Goal: Task Accomplishment & Management: Manage account settings

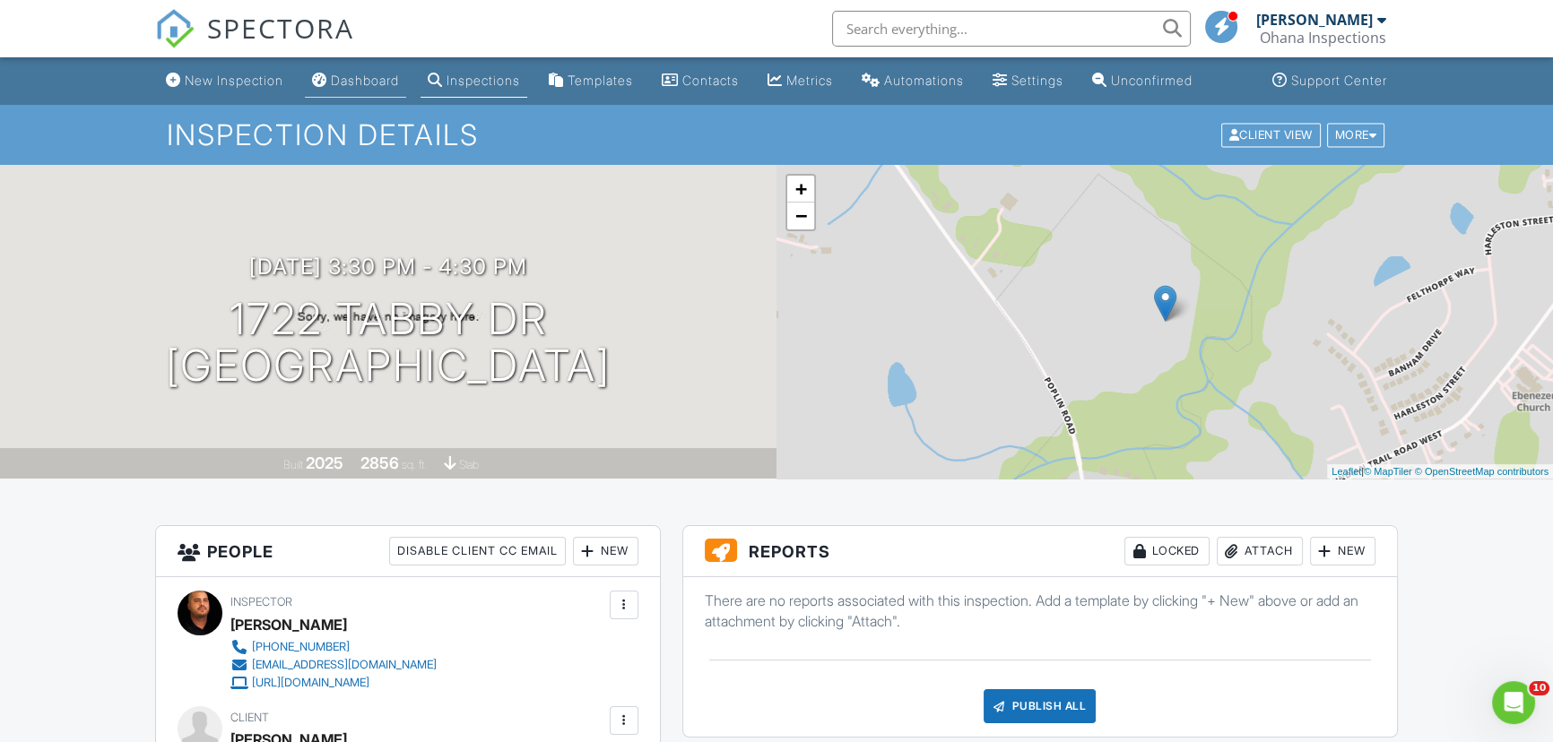
click at [385, 88] on link "Dashboard" at bounding box center [355, 81] width 101 height 33
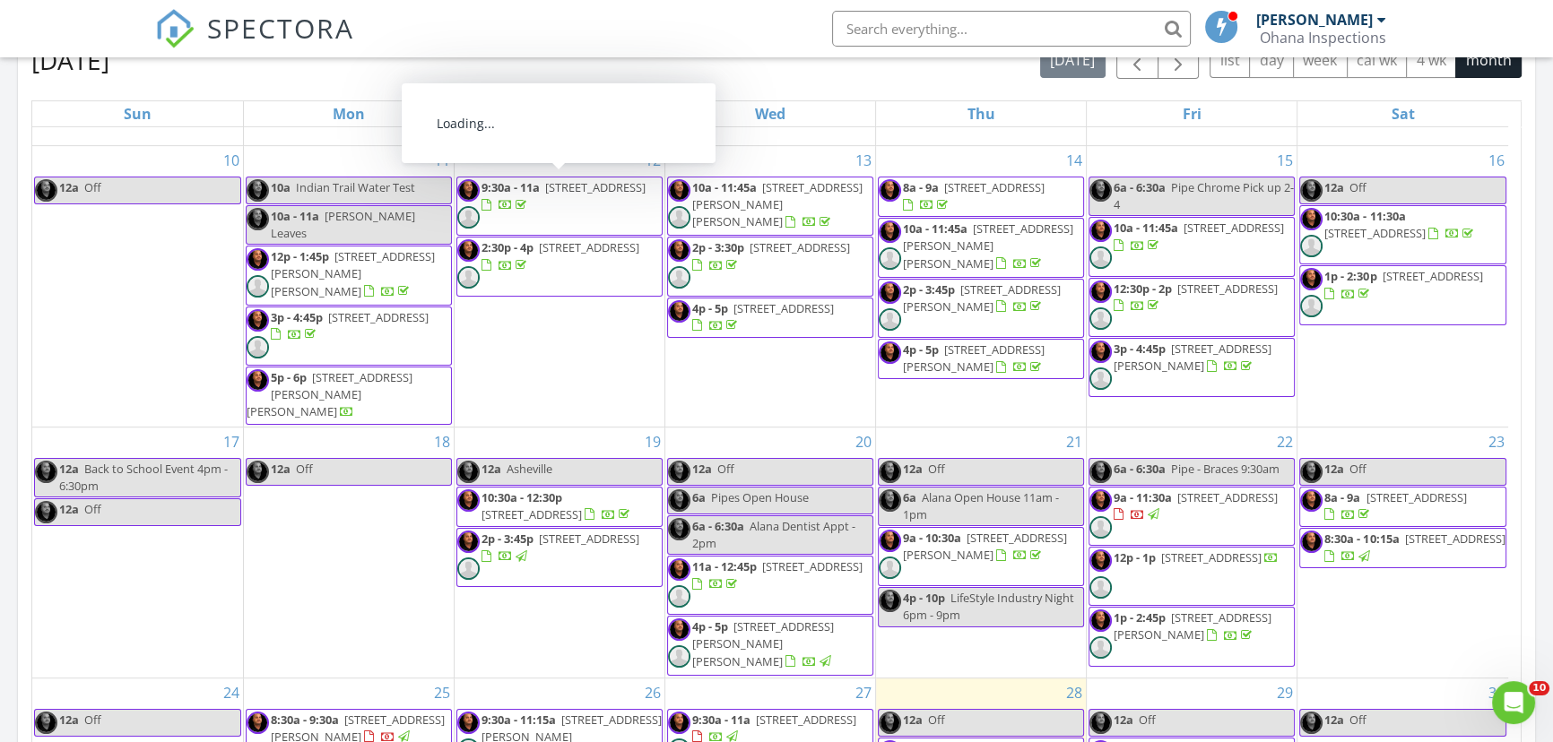
scroll to position [629, 0]
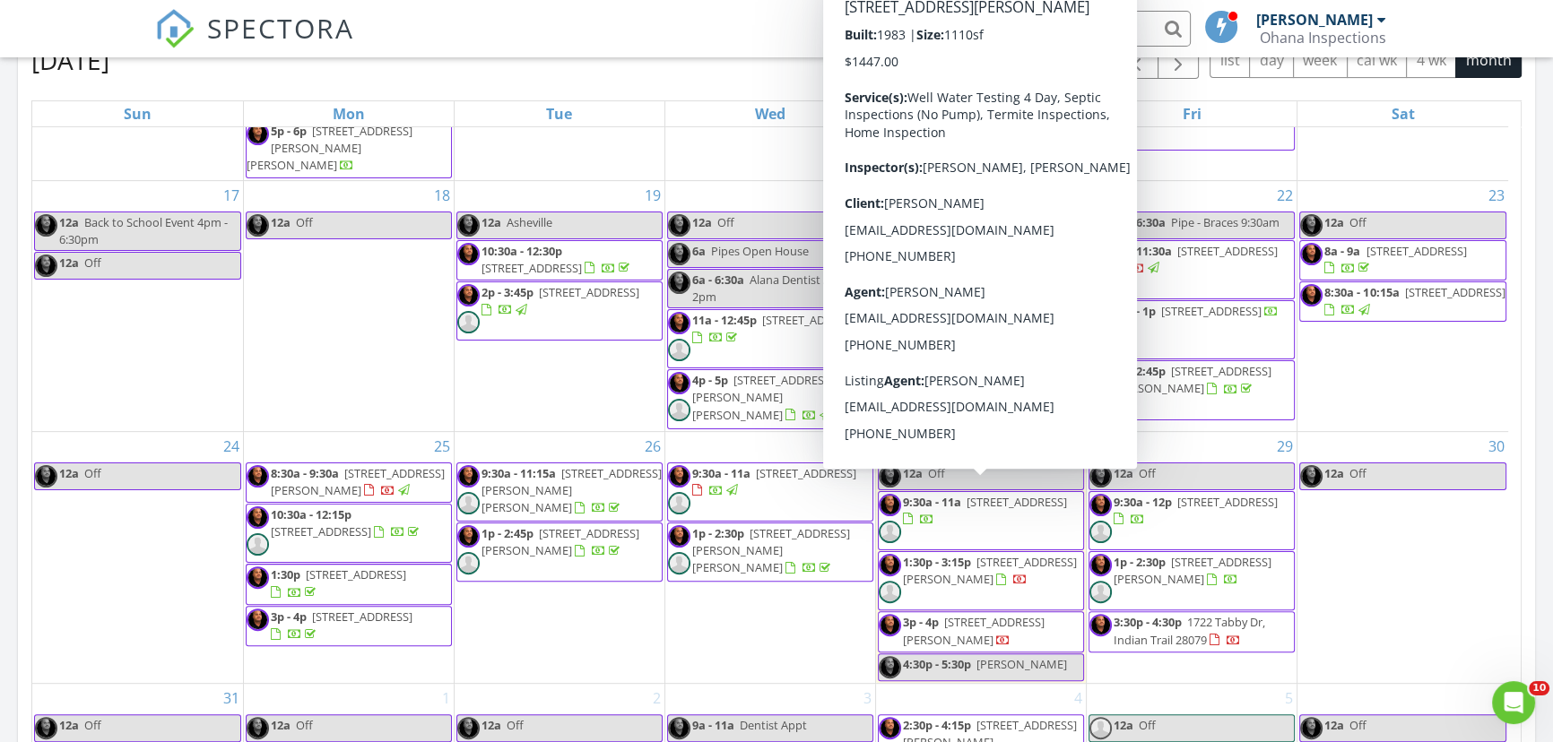
click at [932, 554] on span "1:30p - 3:15p" at bounding box center [937, 562] width 68 height 16
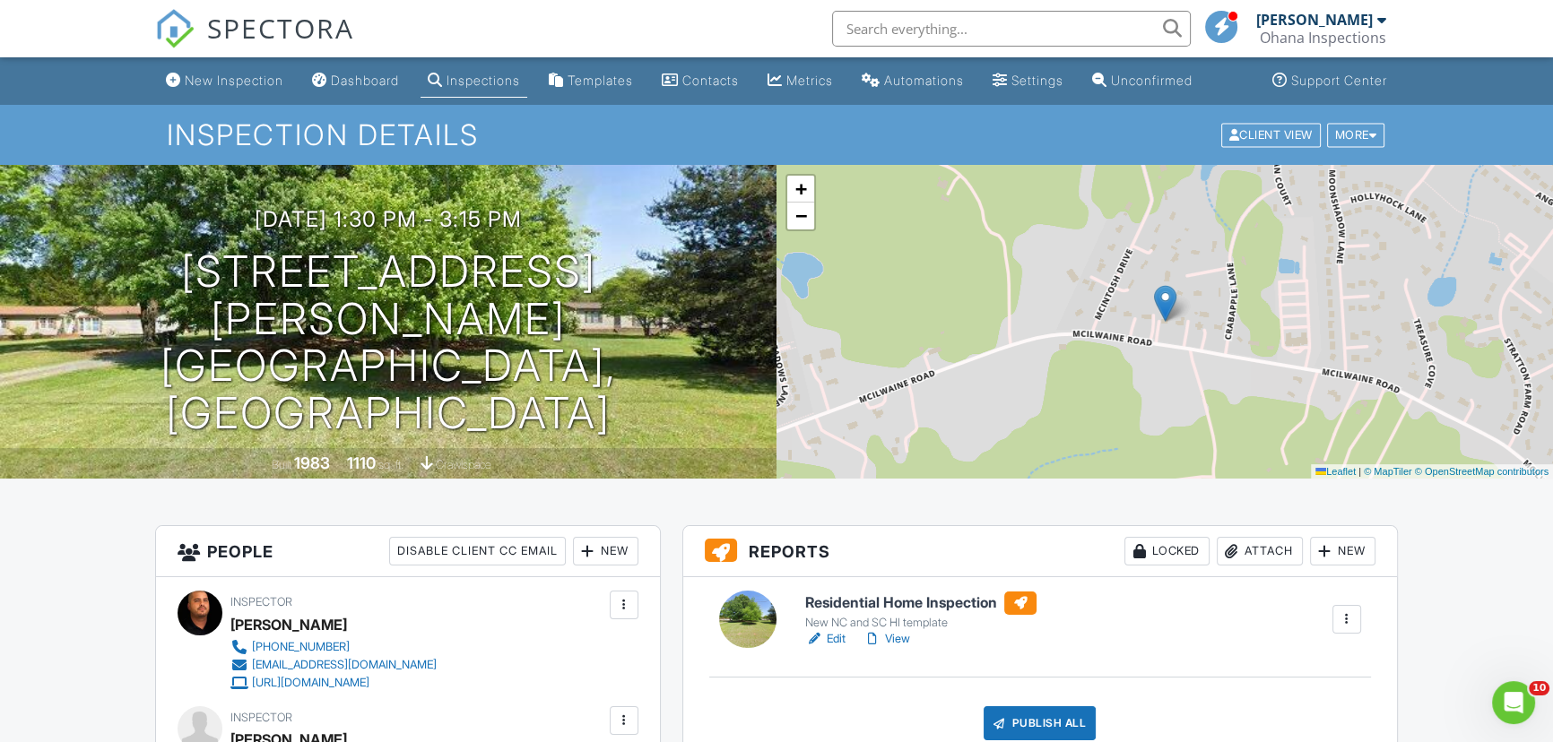
click at [350, 87] on div "Dashboard" at bounding box center [365, 80] width 68 height 15
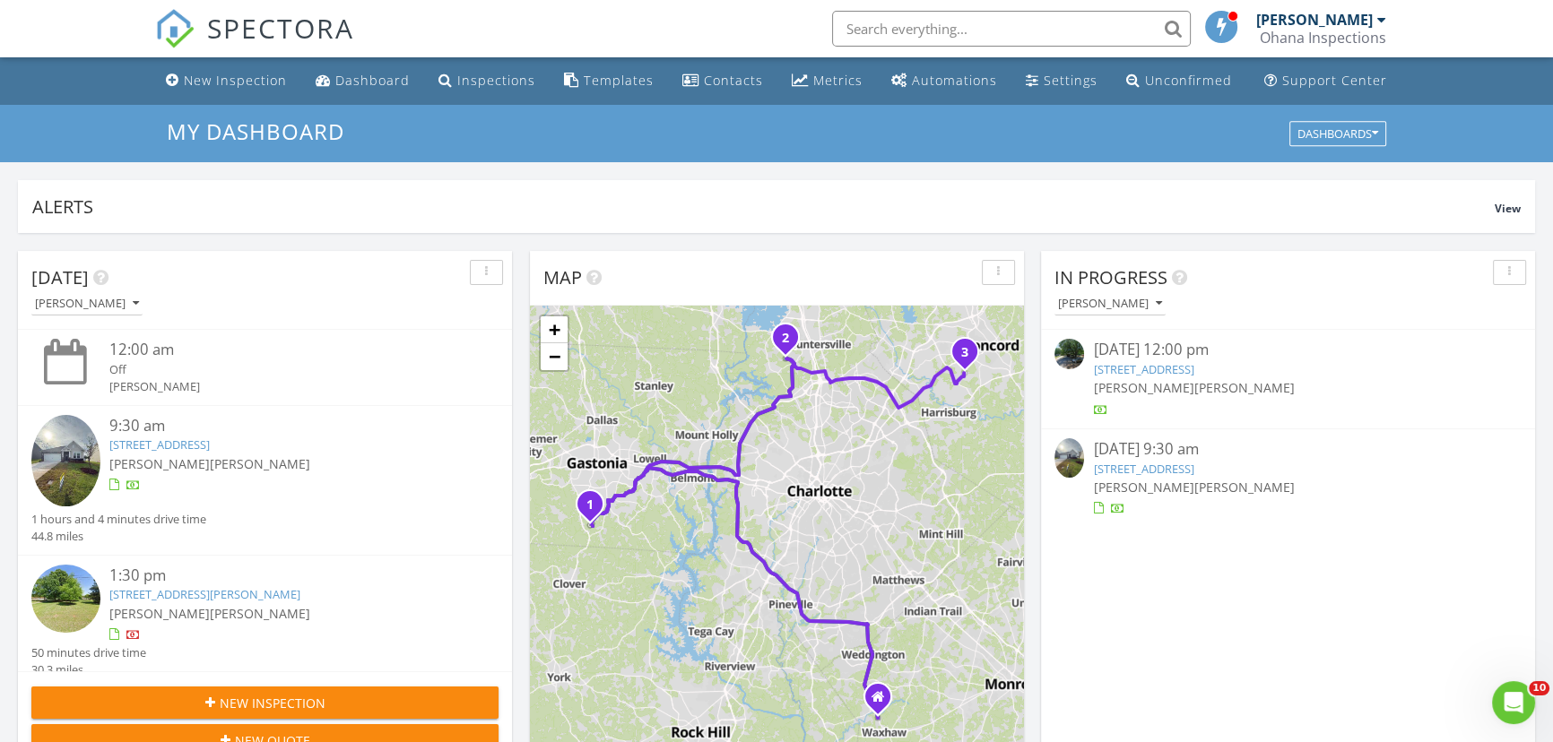
click at [251, 706] on span "New Inspection" at bounding box center [273, 703] width 106 height 19
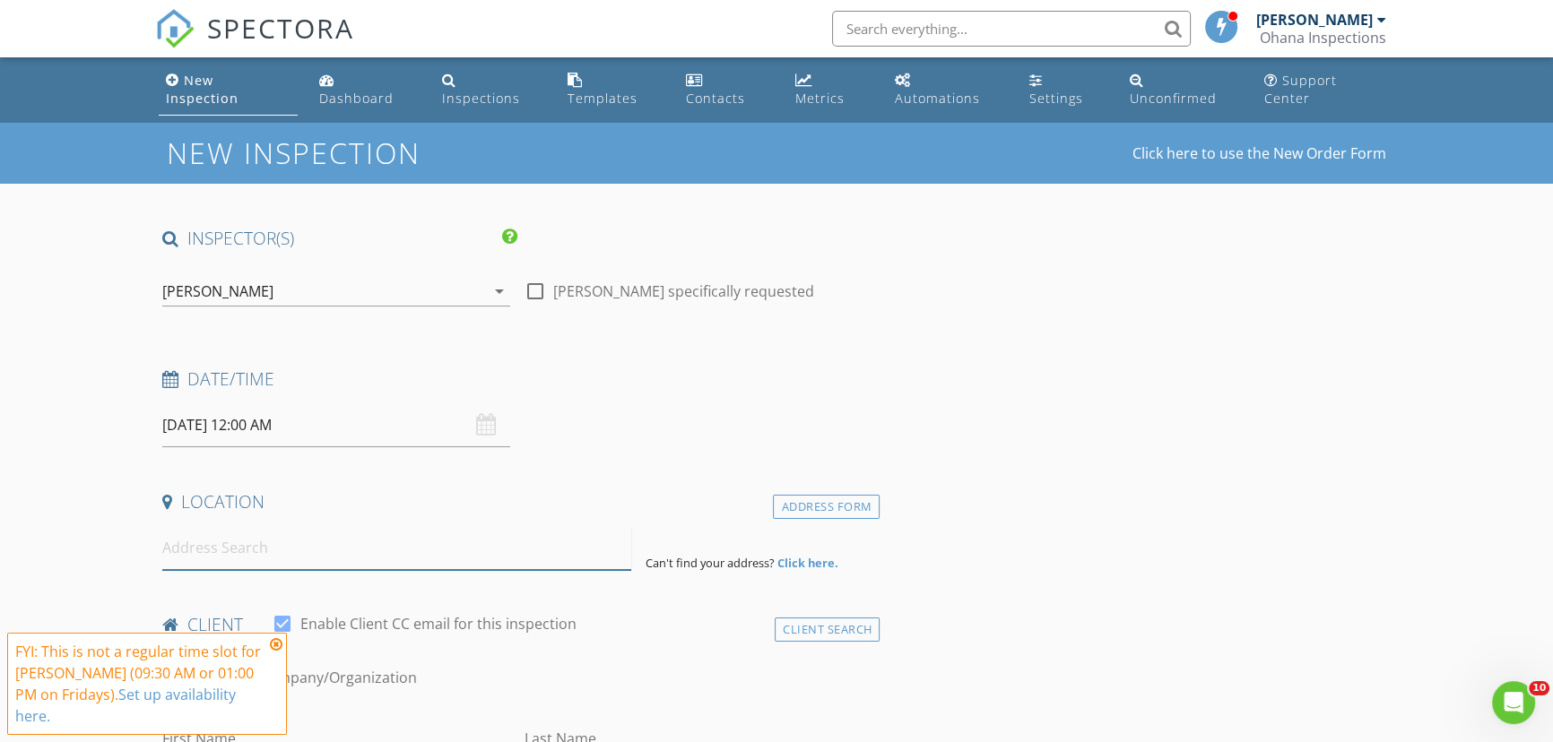
drag, startPoint x: 212, startPoint y: 515, endPoint x: 223, endPoint y: 514, distance: 10.9
click at [212, 526] on input at bounding box center [396, 548] width 469 height 44
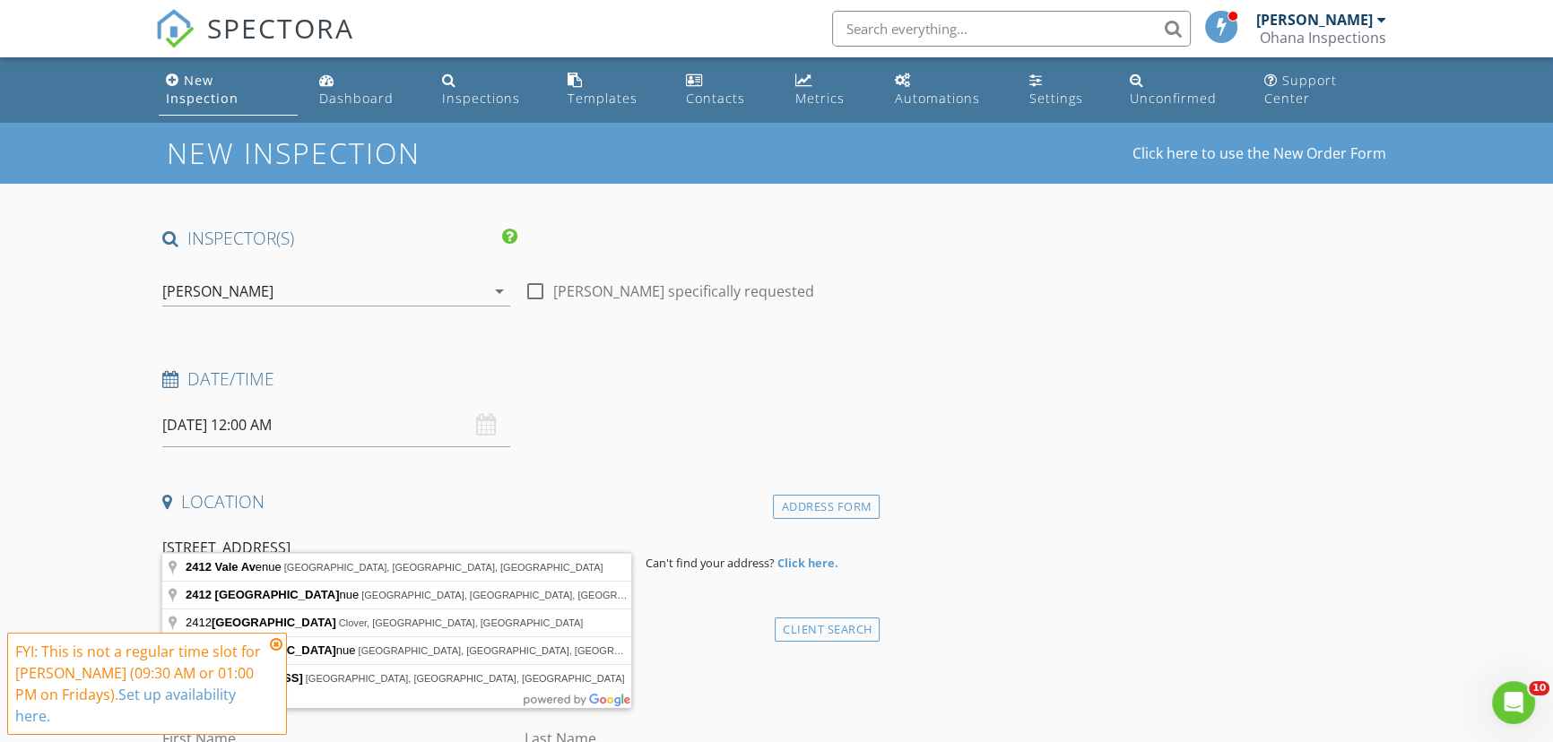
type input "2412 Vale Avenue, Kannapolis, NC, USA"
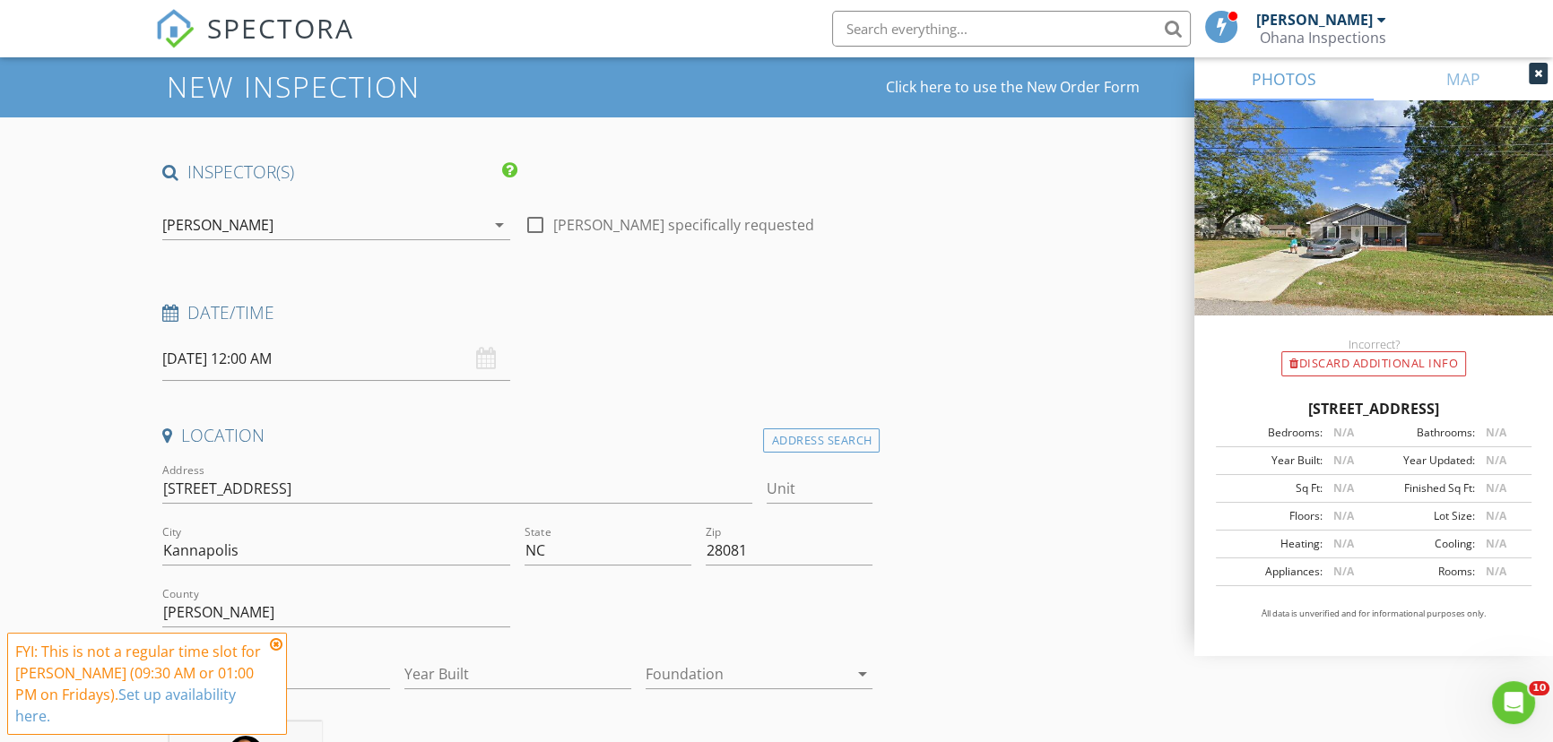
scroll to position [244, 0]
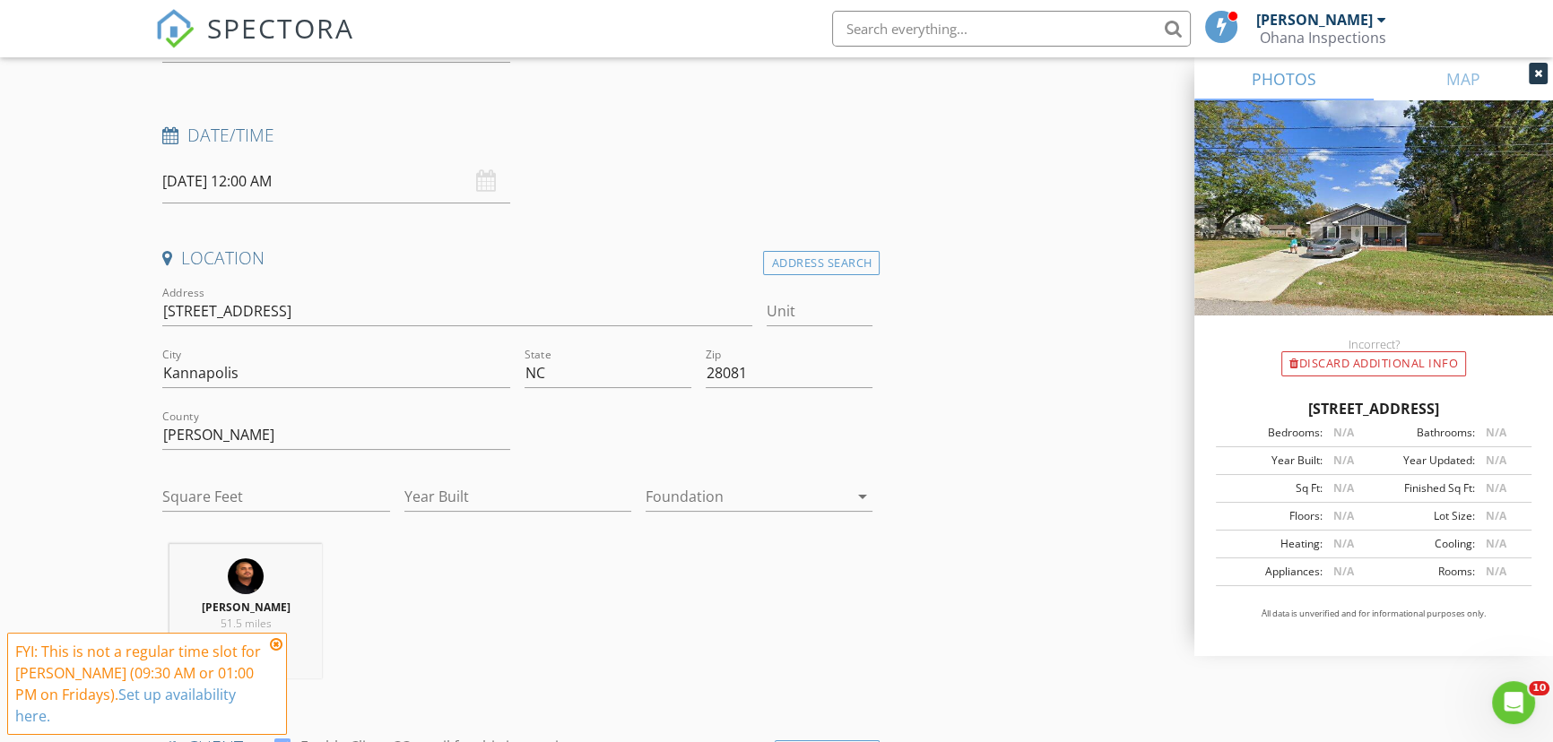
click at [759, 482] on div at bounding box center [746, 496] width 202 height 29
click at [735, 627] on div "Crawlspace" at bounding box center [759, 614] width 198 height 43
click at [504, 482] on input "Year Built" at bounding box center [517, 497] width 227 height 30
type input "2018"
click at [303, 487] on input "Square Feet" at bounding box center [275, 497] width 227 height 30
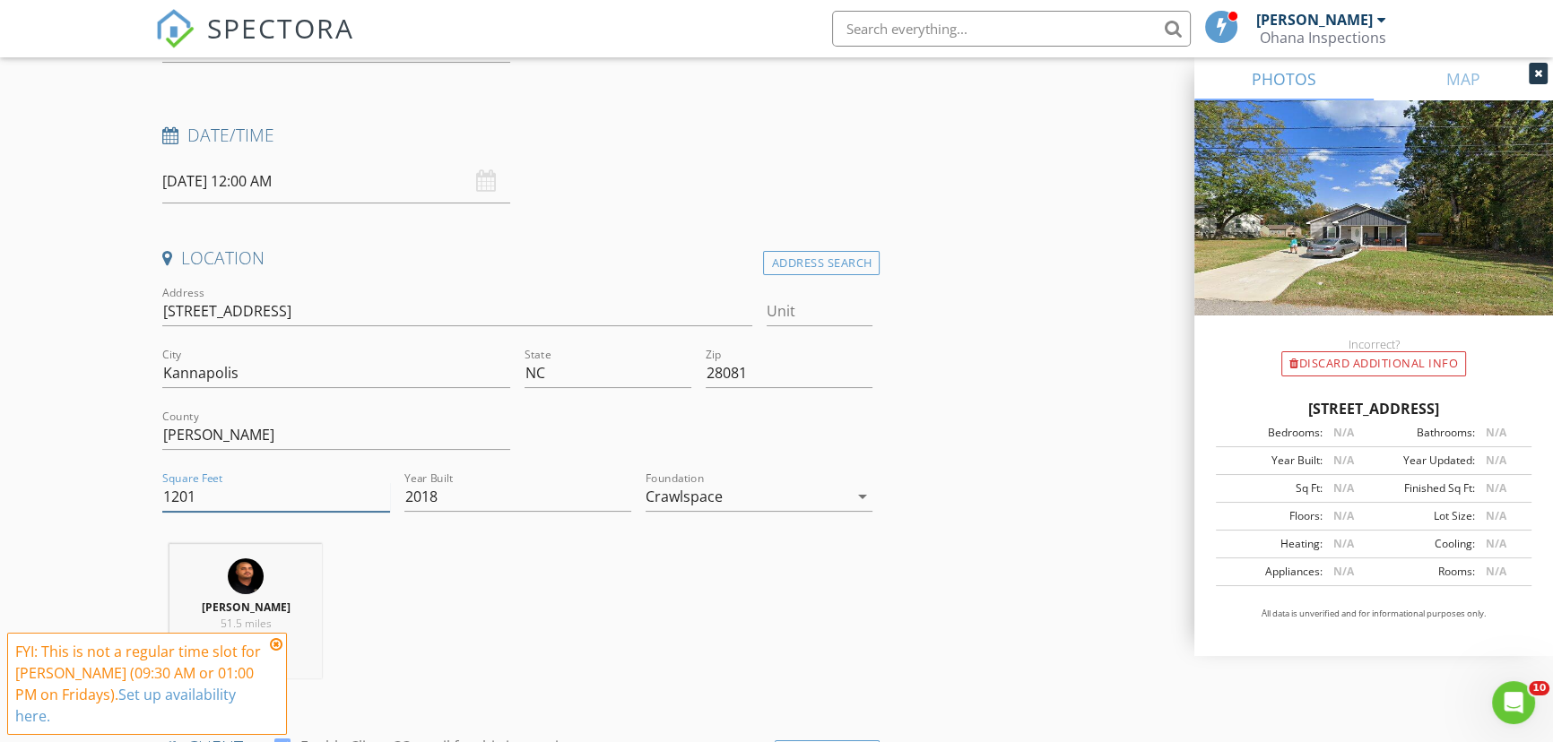
type input "1201"
click at [471, 551] on div "Oscar Lora 51.5 miles (an hour)" at bounding box center [517, 618] width 724 height 149
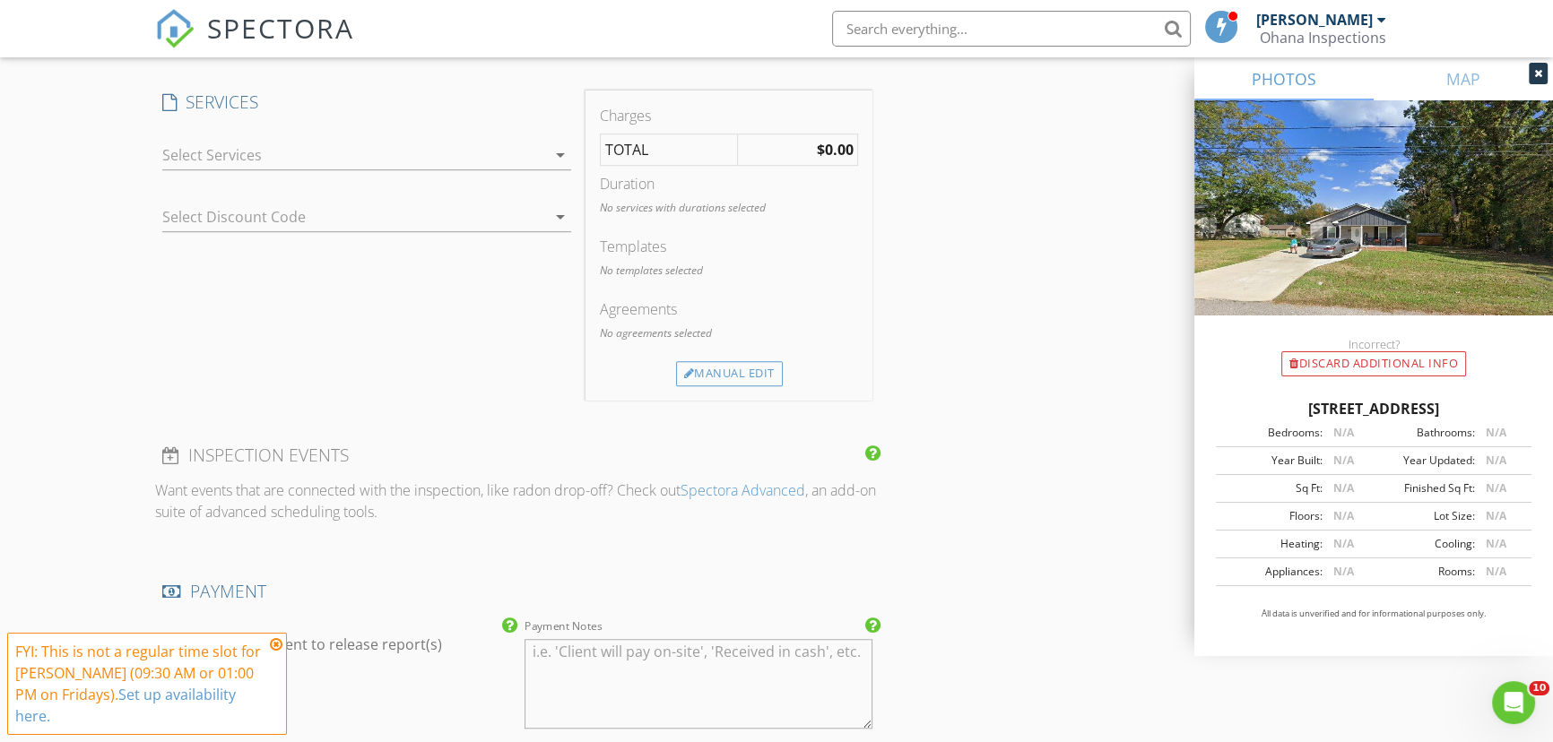
scroll to position [1467, 0]
click at [270, 131] on div at bounding box center [353, 145] width 383 height 29
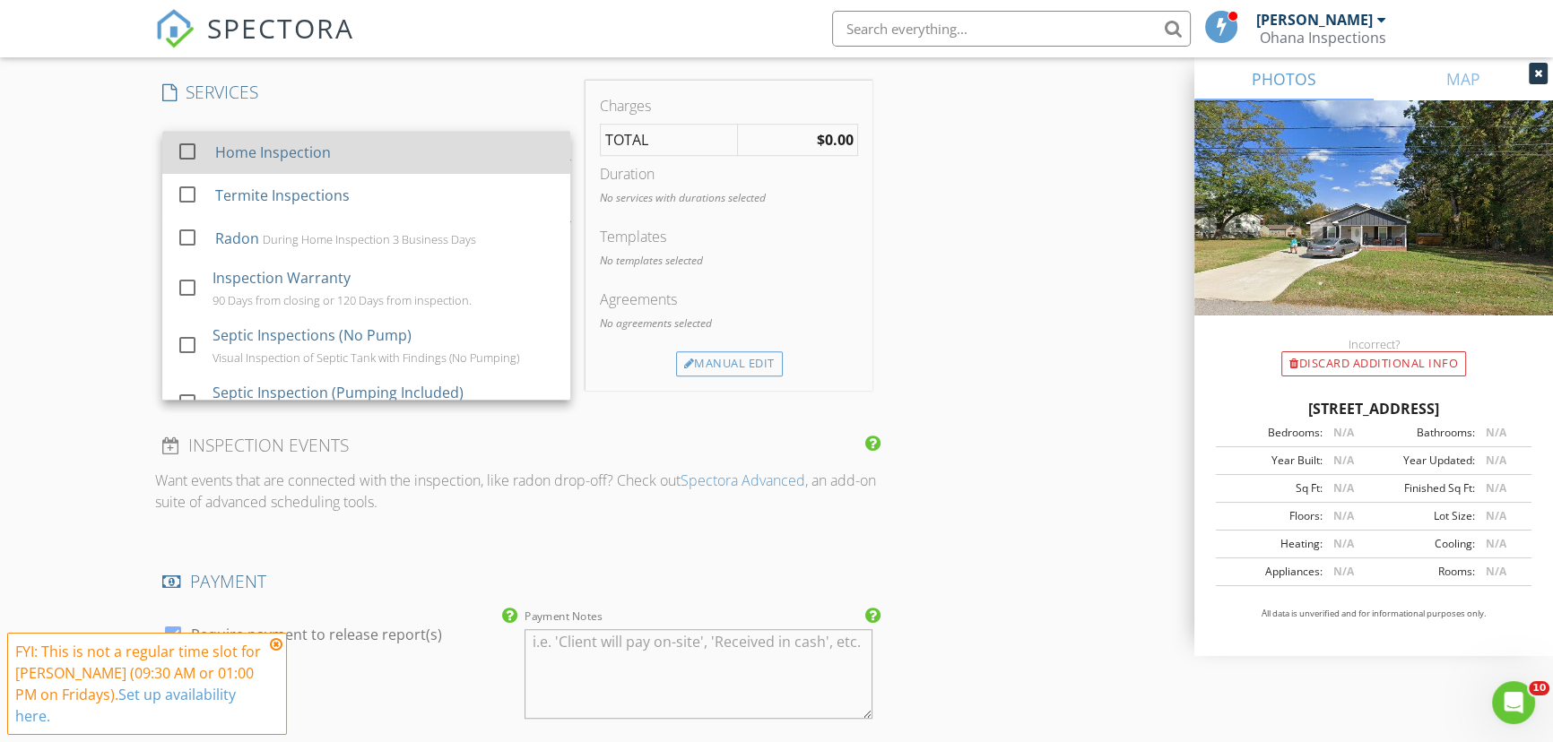
click at [261, 142] on div "Home Inspection" at bounding box center [273, 153] width 116 height 22
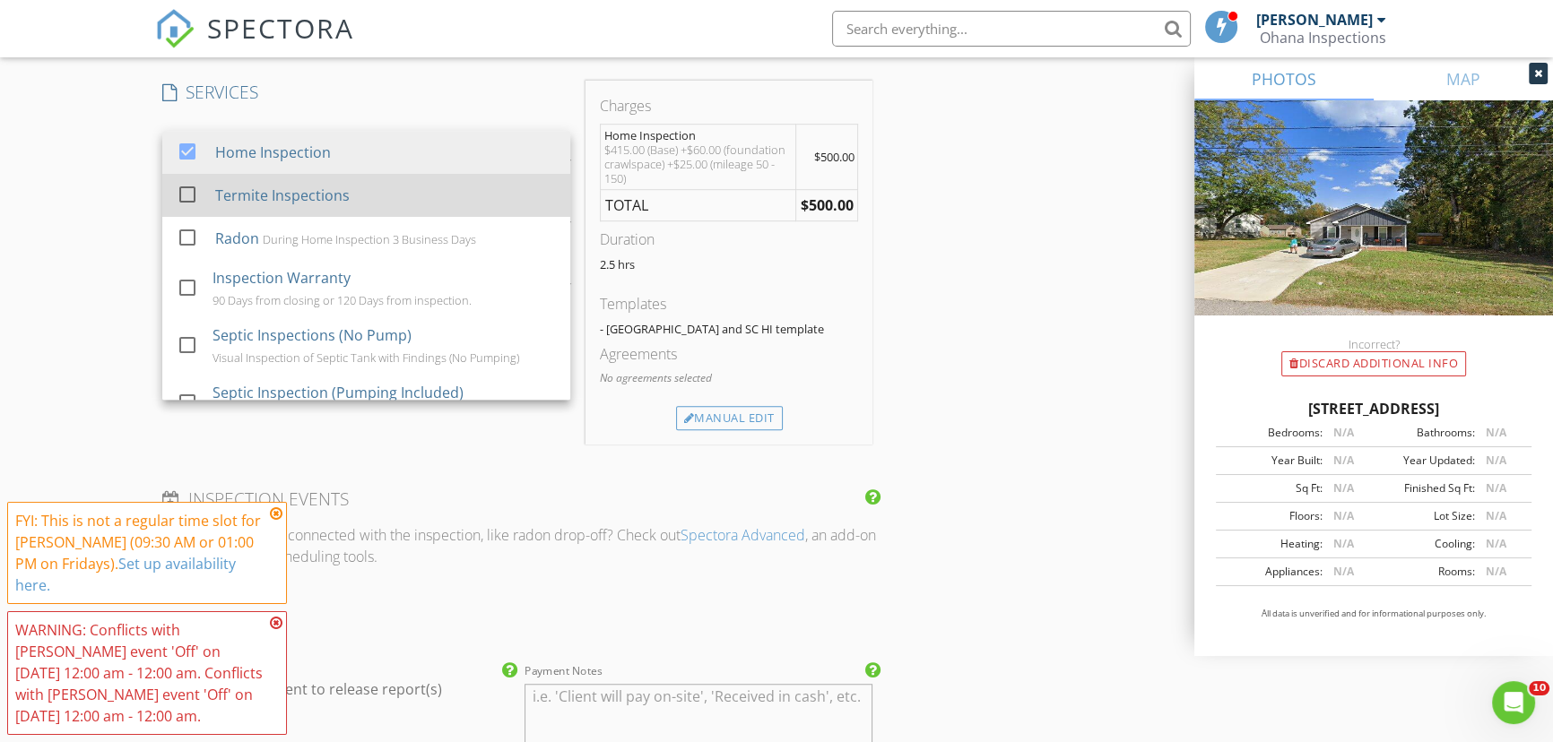
click at [290, 177] on div "Termite Inspections" at bounding box center [385, 195] width 341 height 36
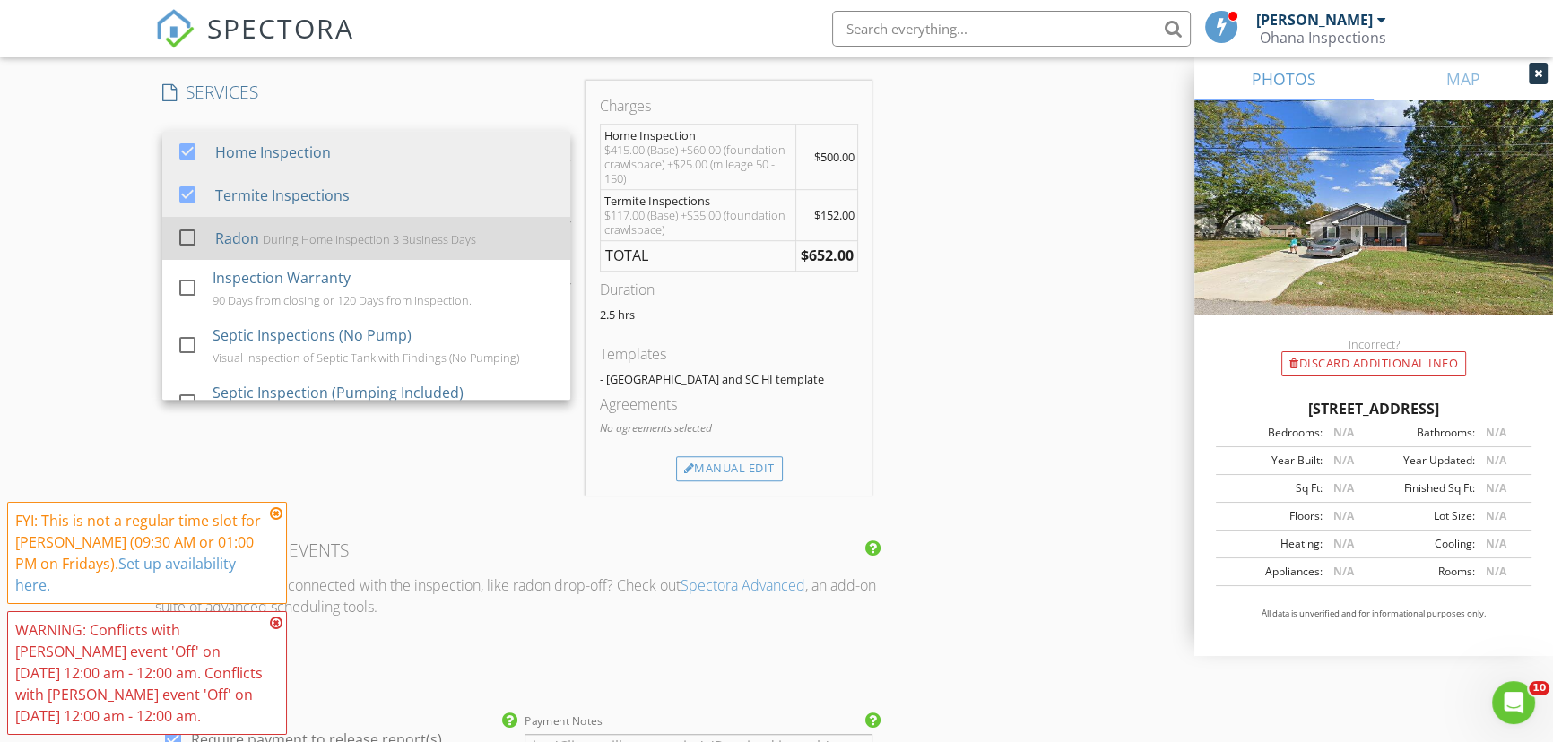
click at [305, 232] on div "During Home Inspection 3 Business Days" at bounding box center [369, 239] width 213 height 14
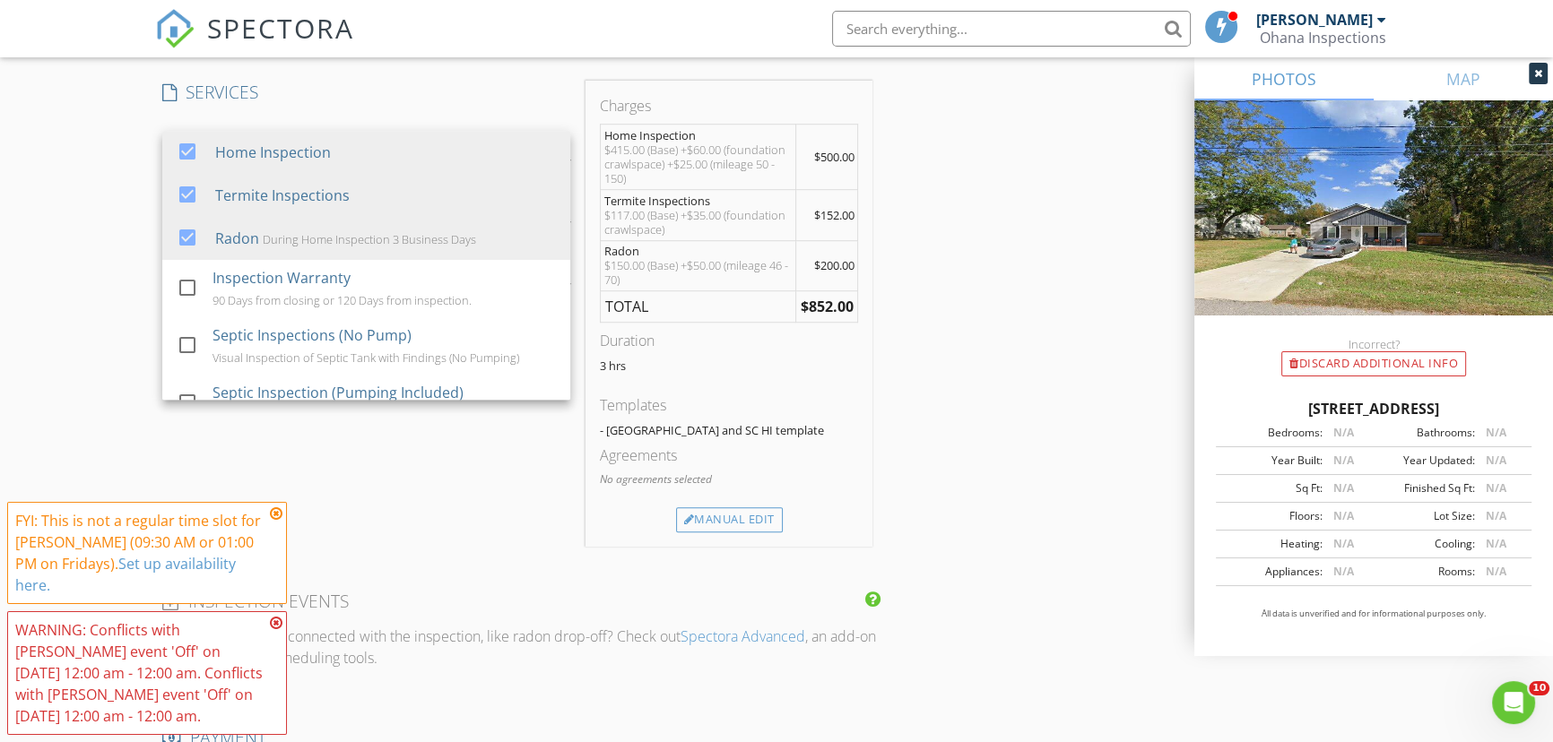
click at [1067, 257] on div "INSPECTOR(S) check_box Oscar Lora PRIMARY check_box_outline_blank Ayden Rivera …" at bounding box center [776, 398] width 1242 height 3277
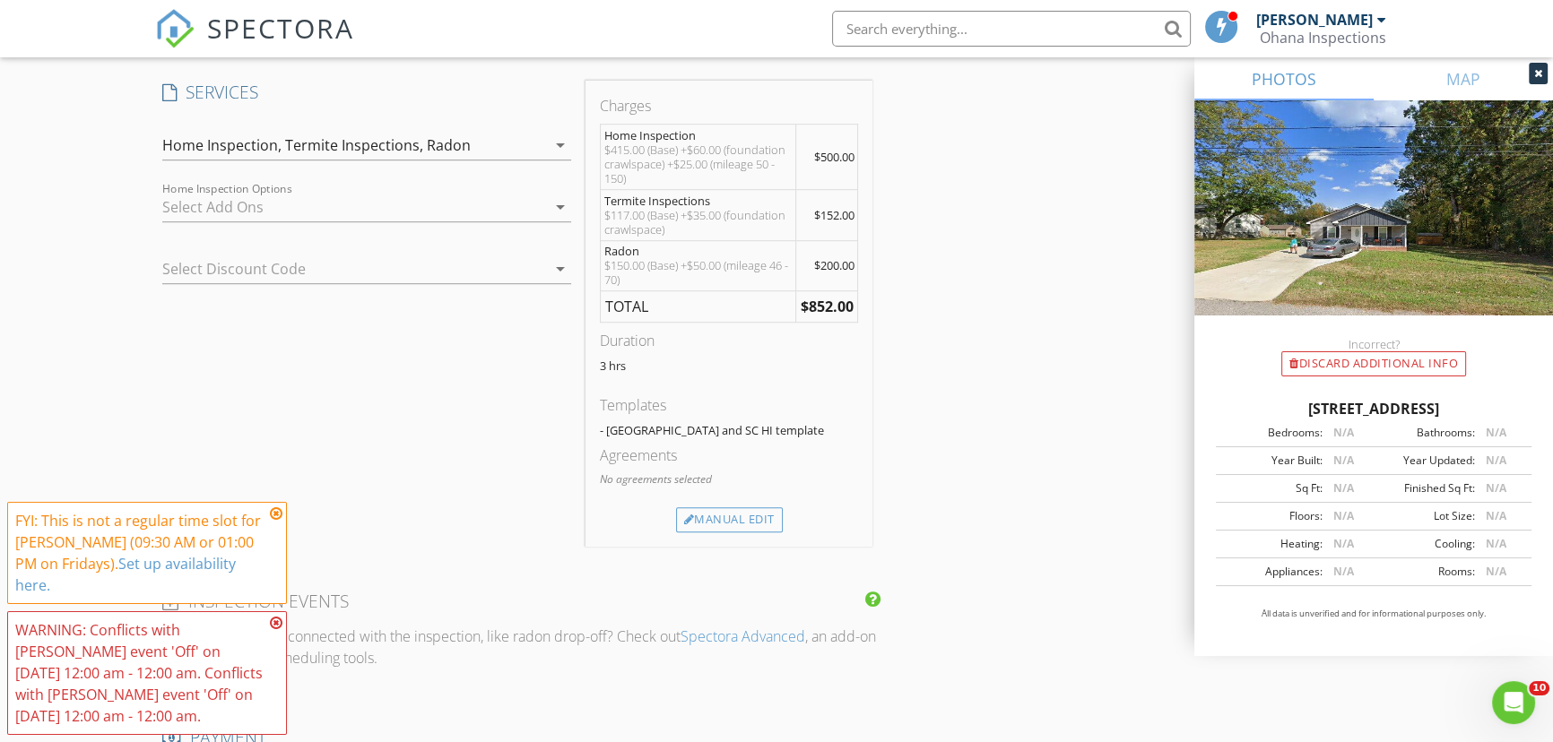
click at [860, 177] on div "Charges Home Inspection $415.00 (Base) +$60.00 (foundation crawlspace) +$25.00 …" at bounding box center [729, 313] width 288 height 465
click at [986, 187] on div "INSPECTOR(S) check_box Oscar Lora PRIMARY check_box_outline_blank Ayden Rivera …" at bounding box center [776, 398] width 1242 height 3277
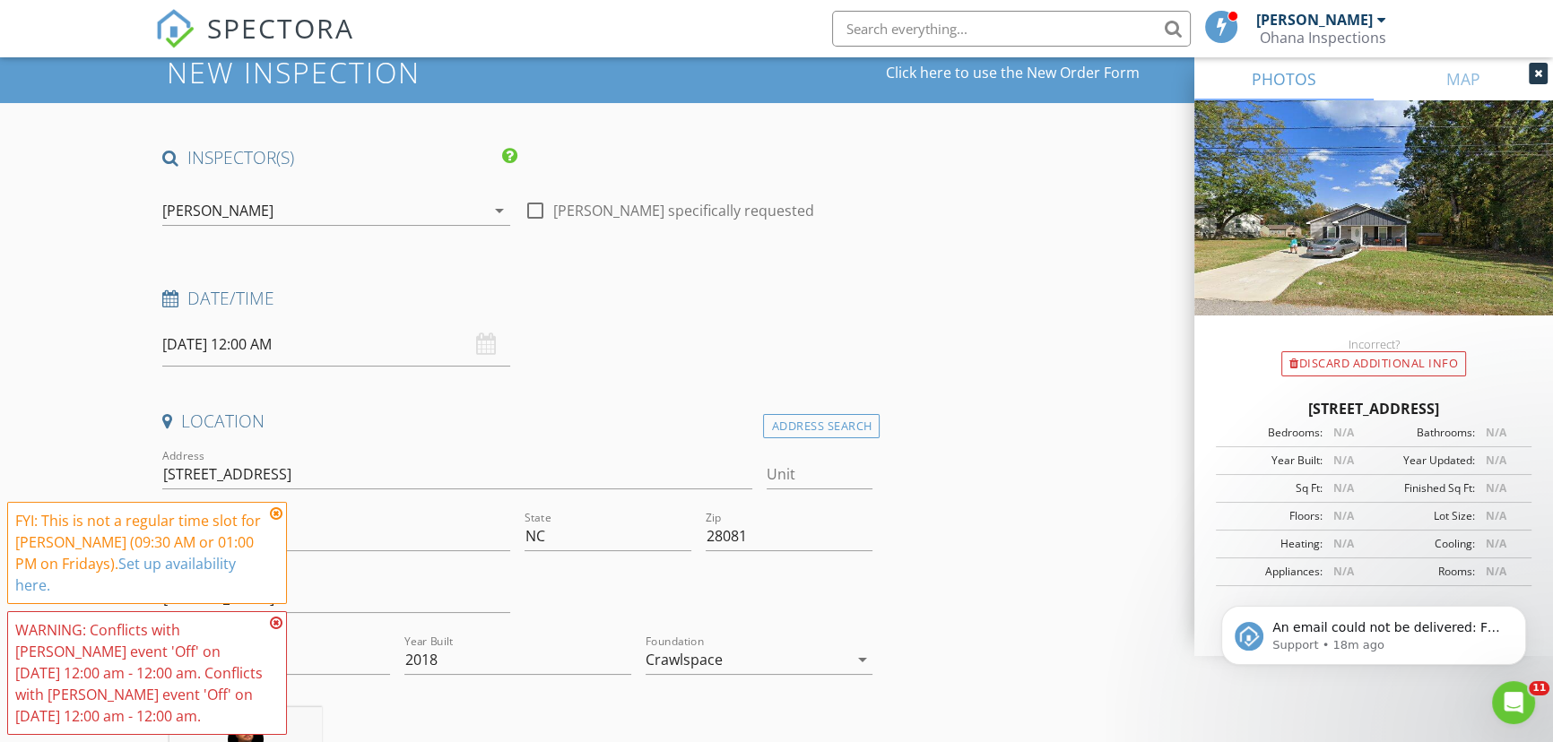
scroll to position [0, 0]
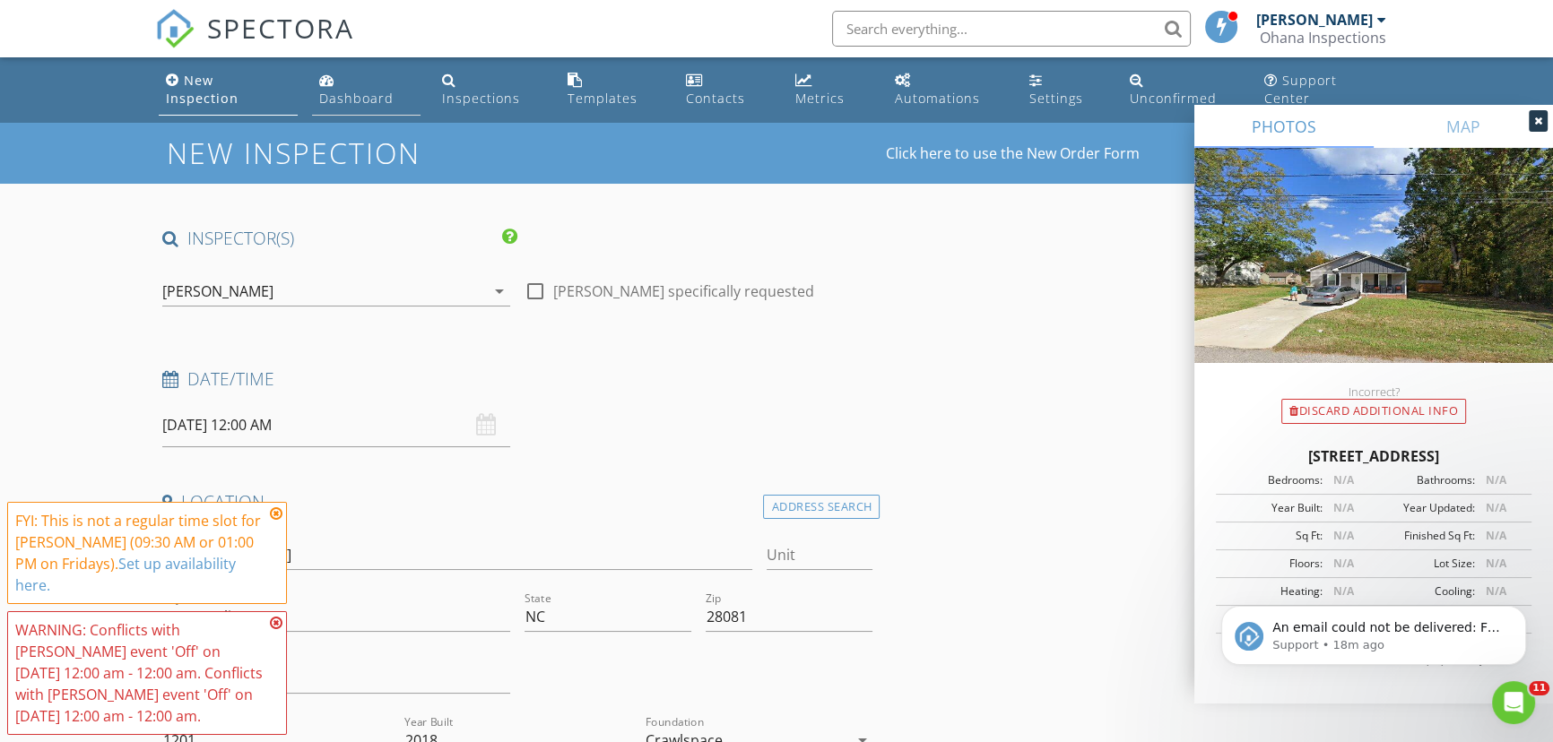
click at [368, 90] on div "Dashboard" at bounding box center [356, 98] width 74 height 17
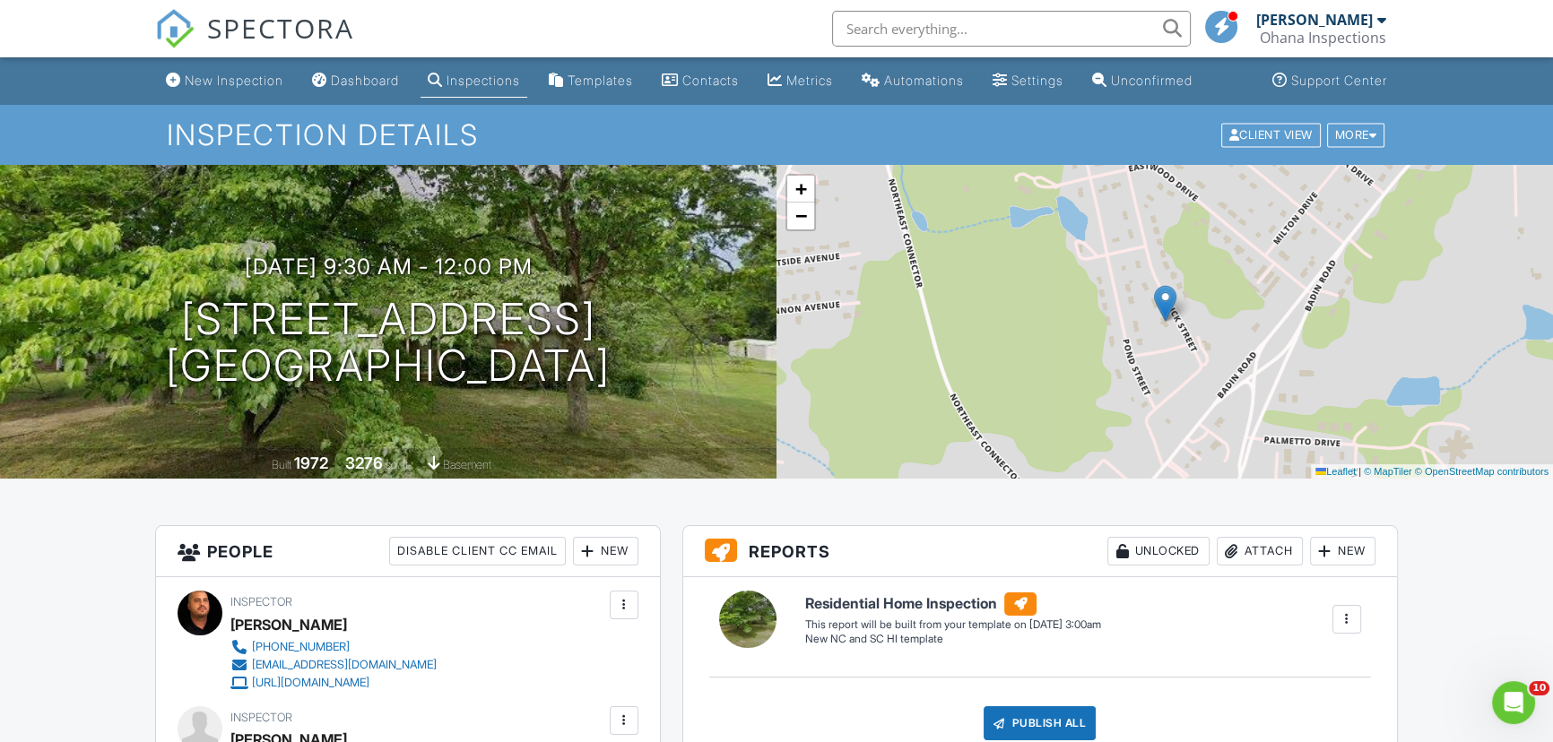
click at [367, 91] on link "Dashboard" at bounding box center [355, 81] width 101 height 33
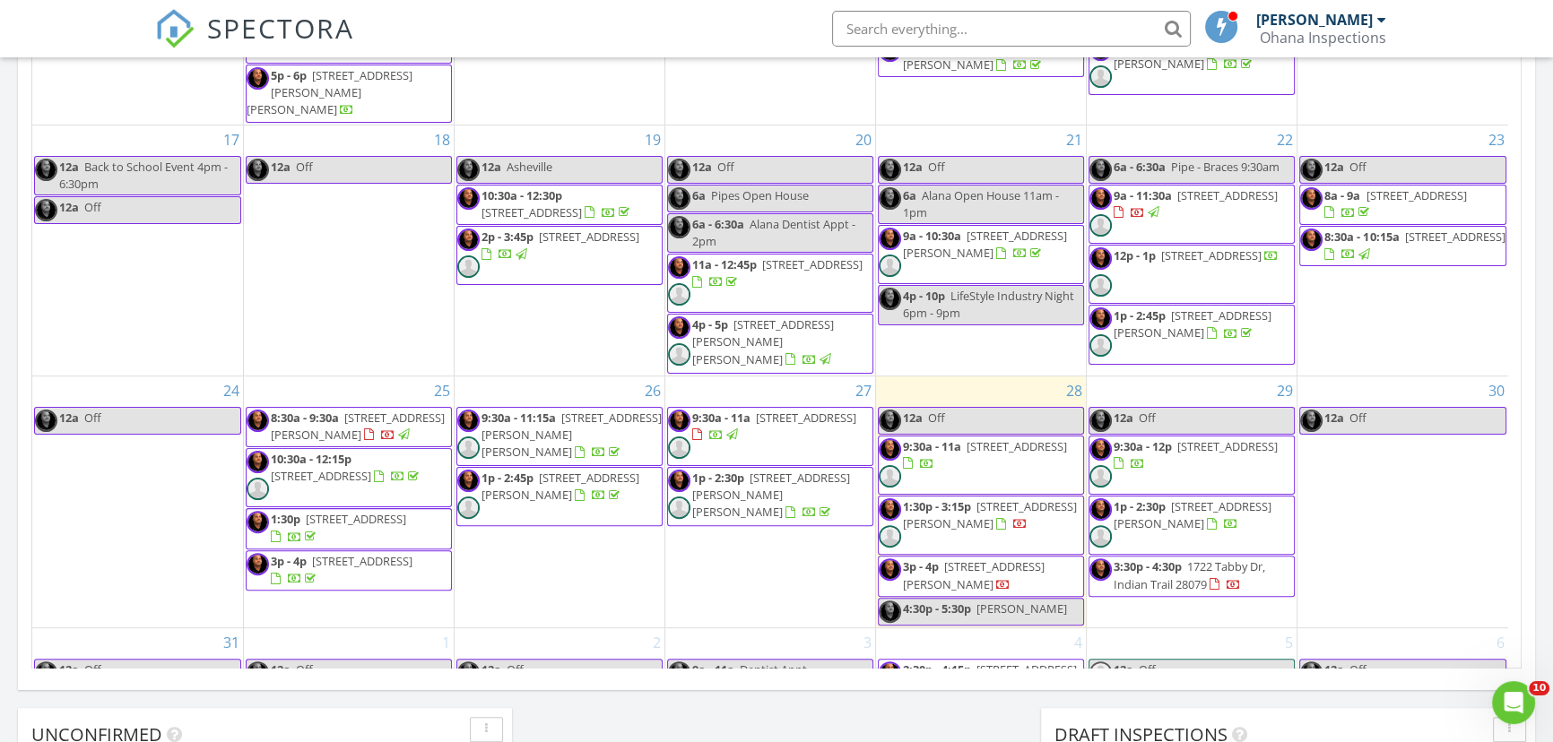
scroll to position [629, 0]
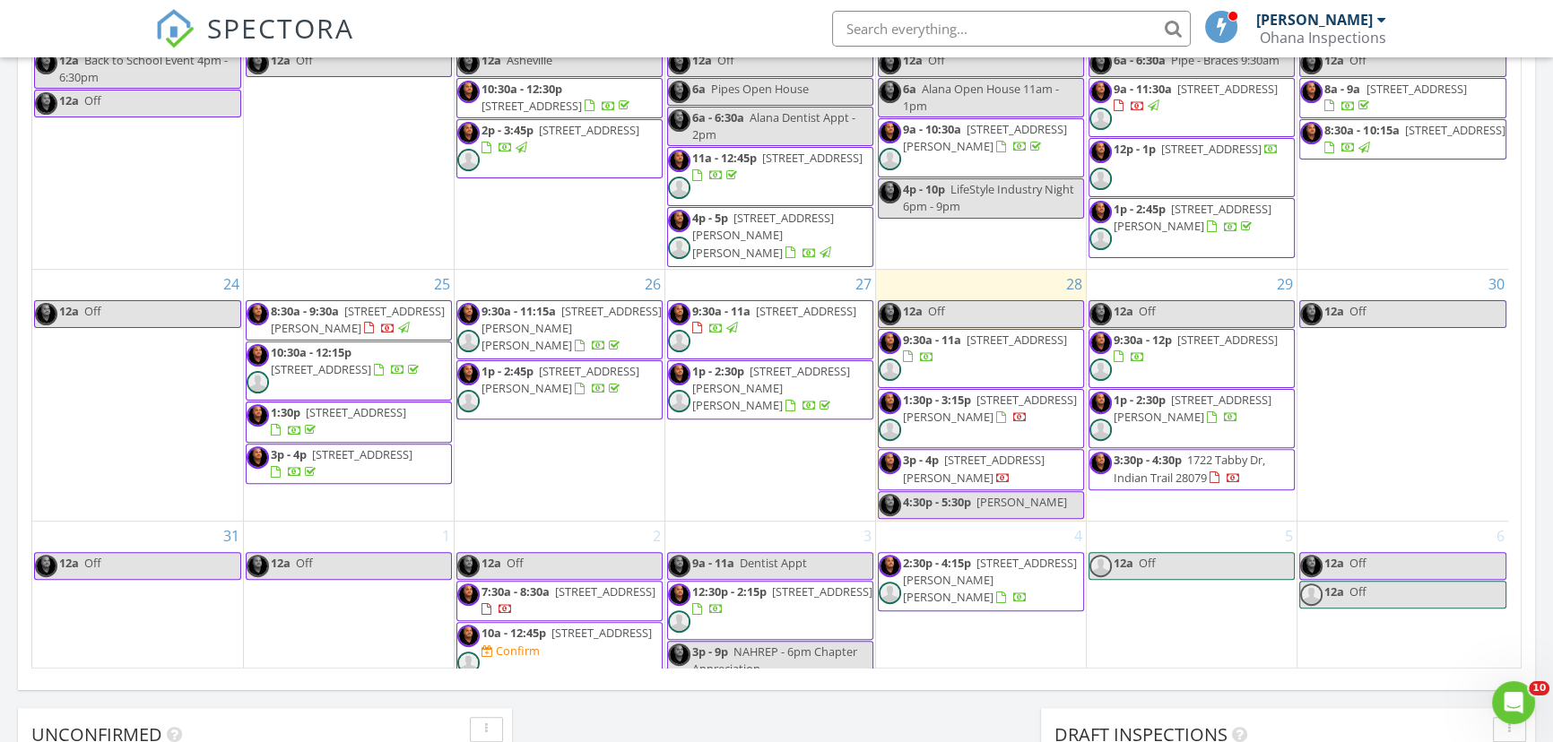
click at [896, 722] on div "[DATE] [PERSON_NAME] 12:00 am Off [PERSON_NAME] 9:30 am [STREET_ADDRESS] [PERSO…" at bounding box center [776, 72] width 1553 height 1632
click at [896, 722] on div "Today Oscar Lora 12:00 am Off Oscar Lora 9:30 am 3407 Lacebark Ln, Gastonia, NC…" at bounding box center [776, 72] width 1553 height 1632
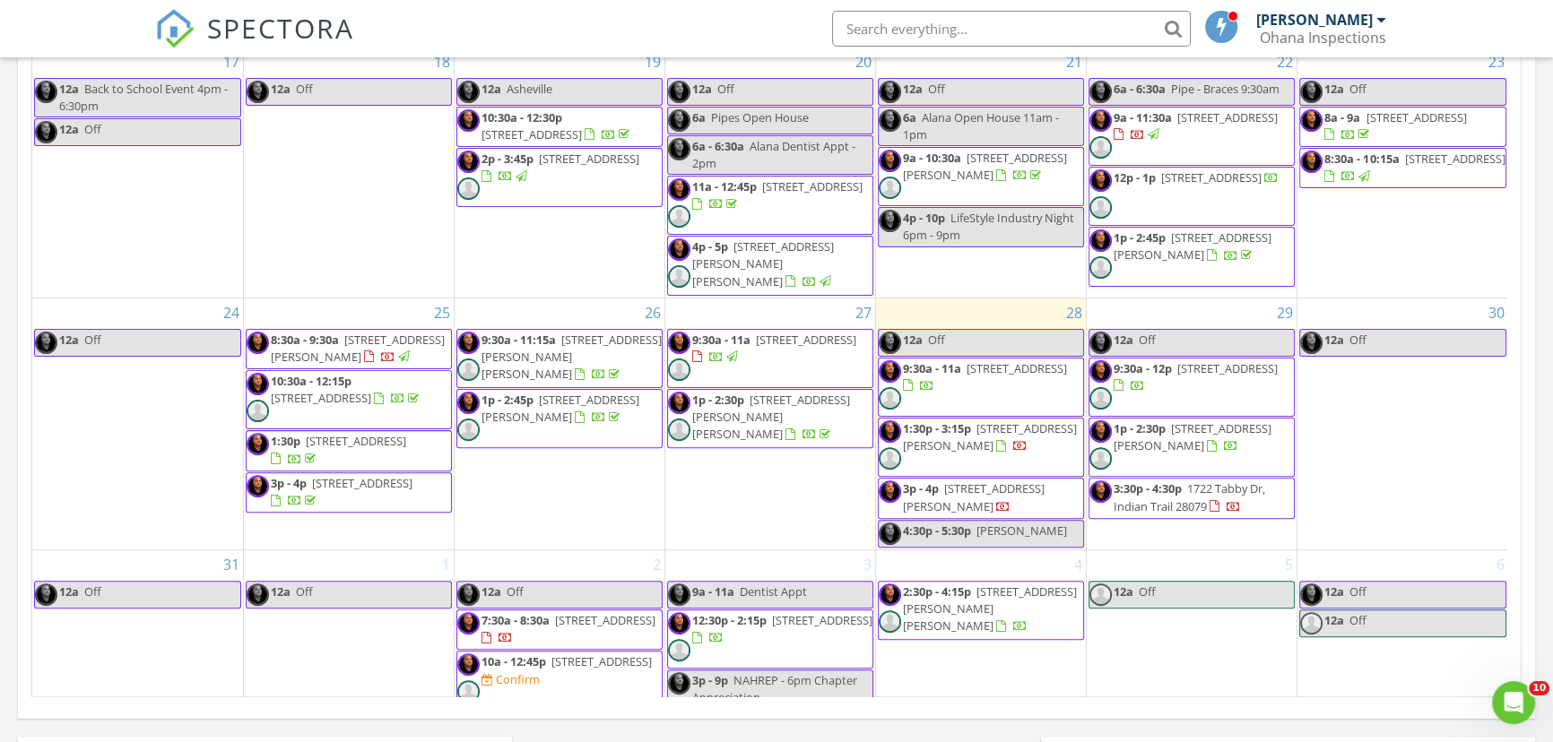
scroll to position [896, 0]
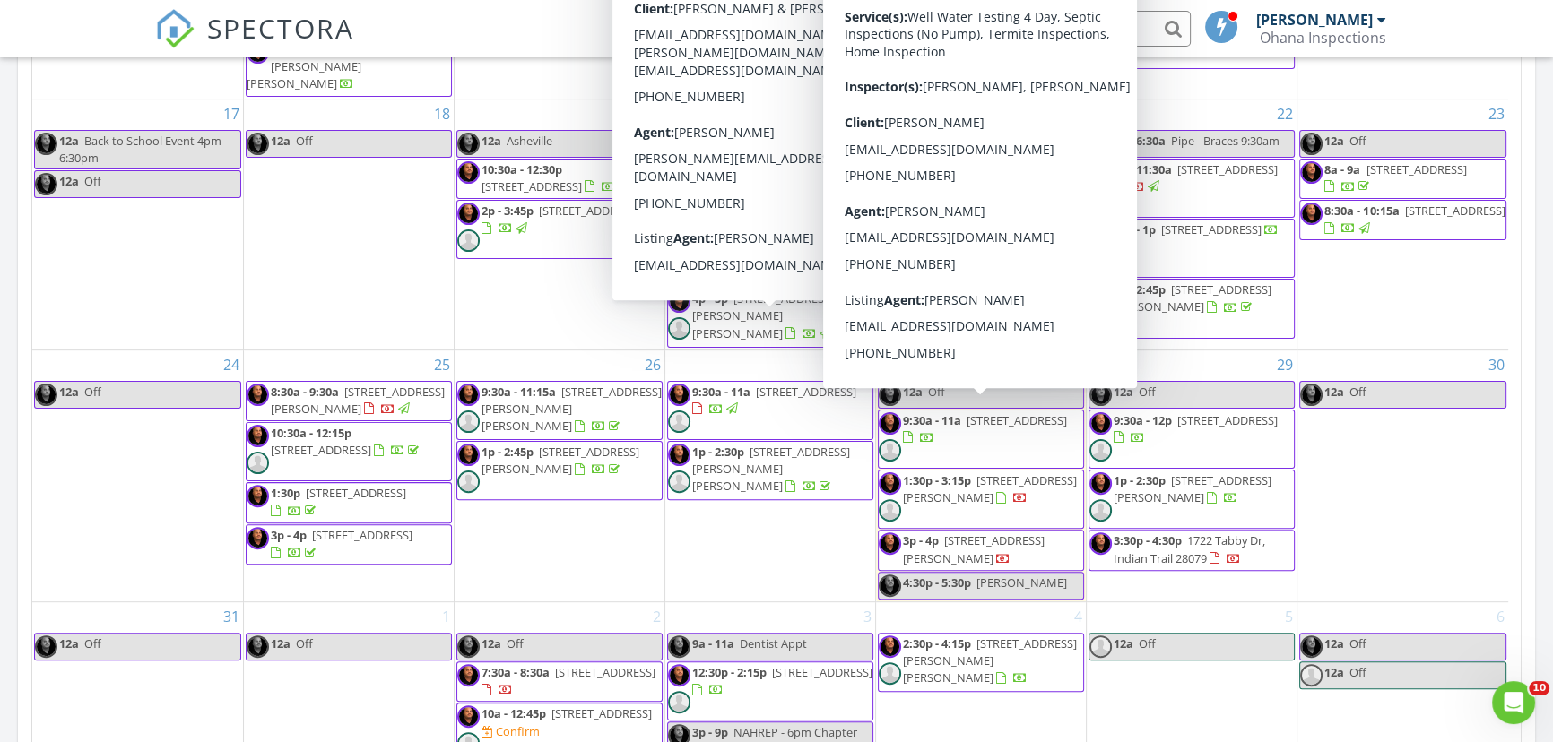
click at [956, 472] on span "8311 McIlwaine Rd, Huntersville 28078" at bounding box center [990, 488] width 174 height 33
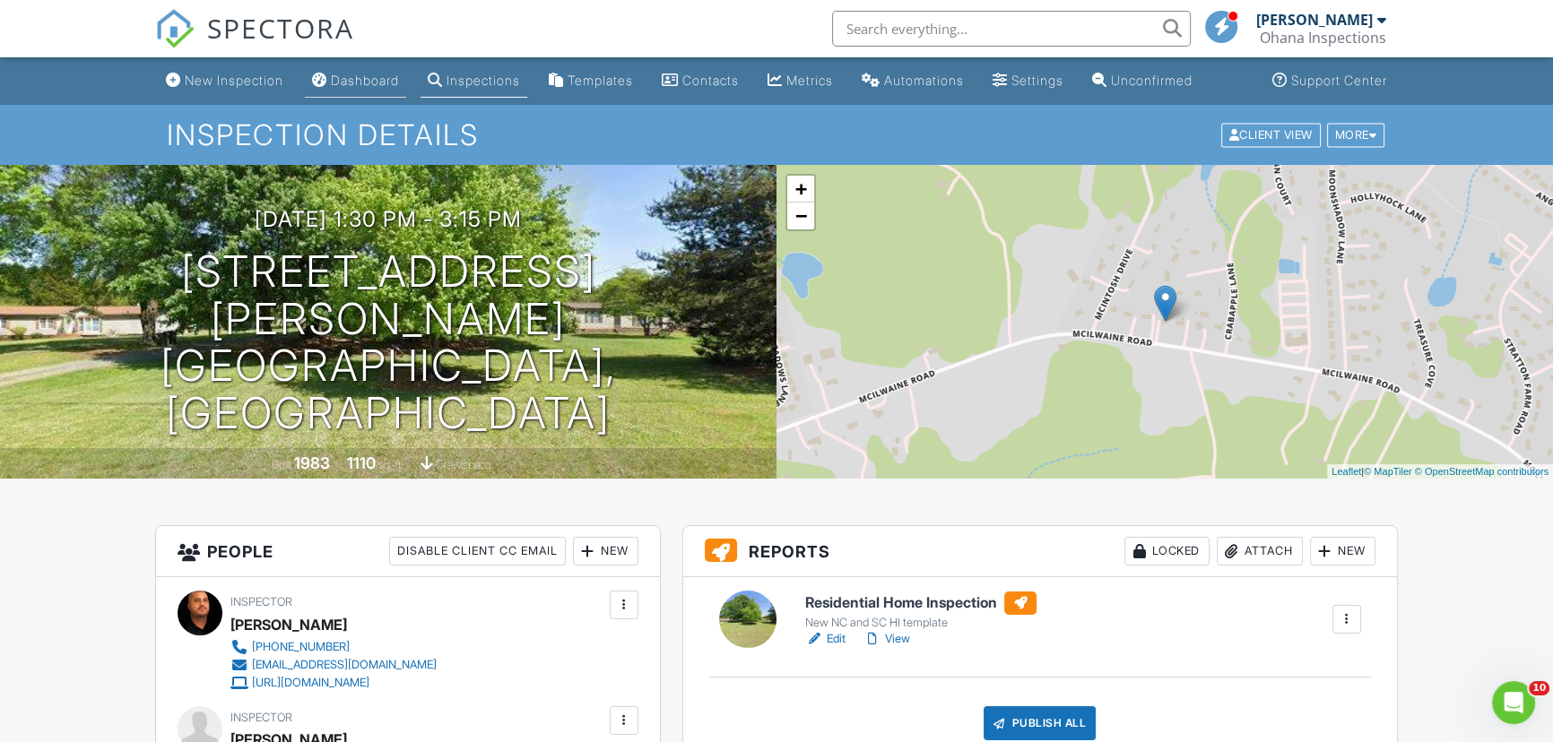
click at [346, 84] on div "Dashboard" at bounding box center [365, 80] width 68 height 15
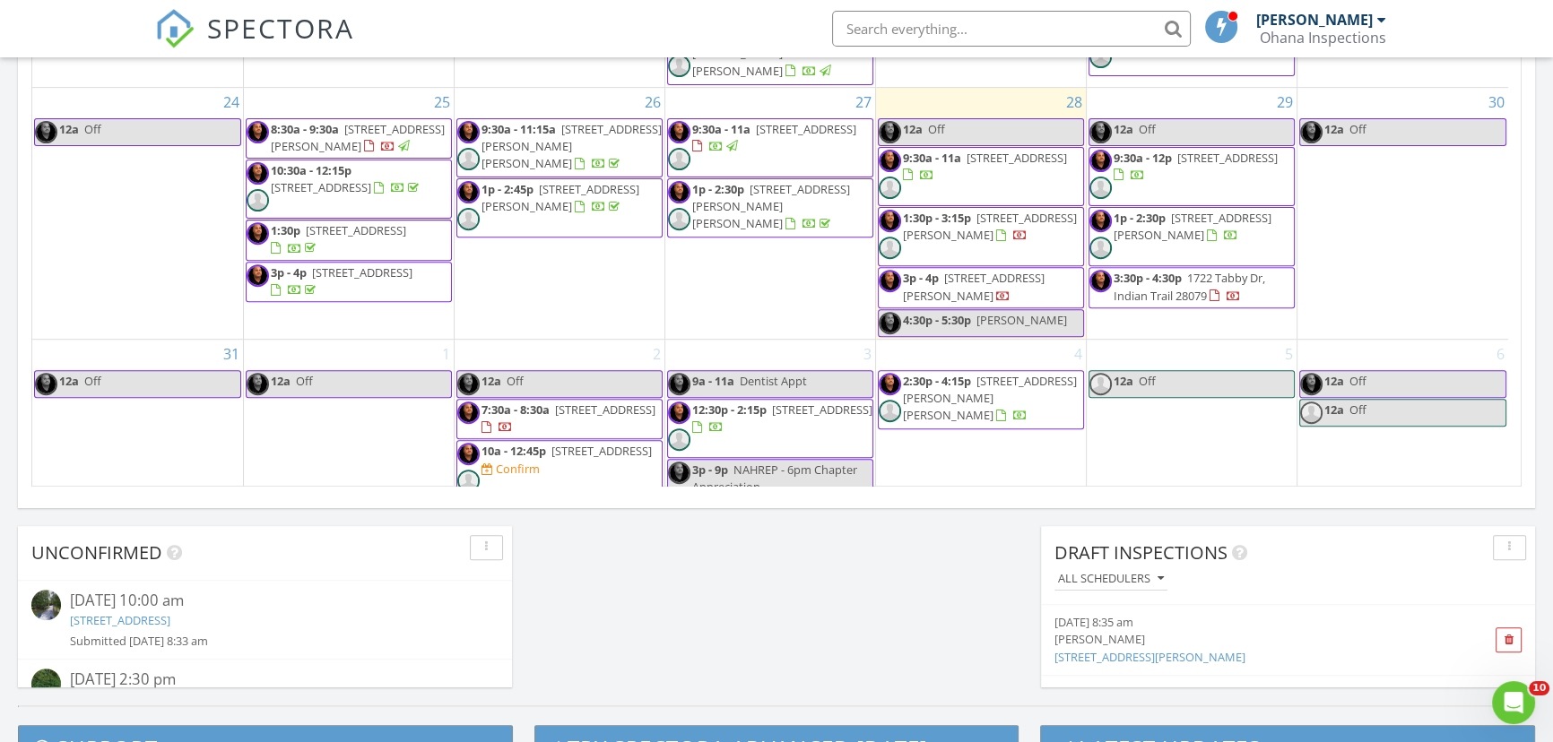
scroll to position [1222, 0]
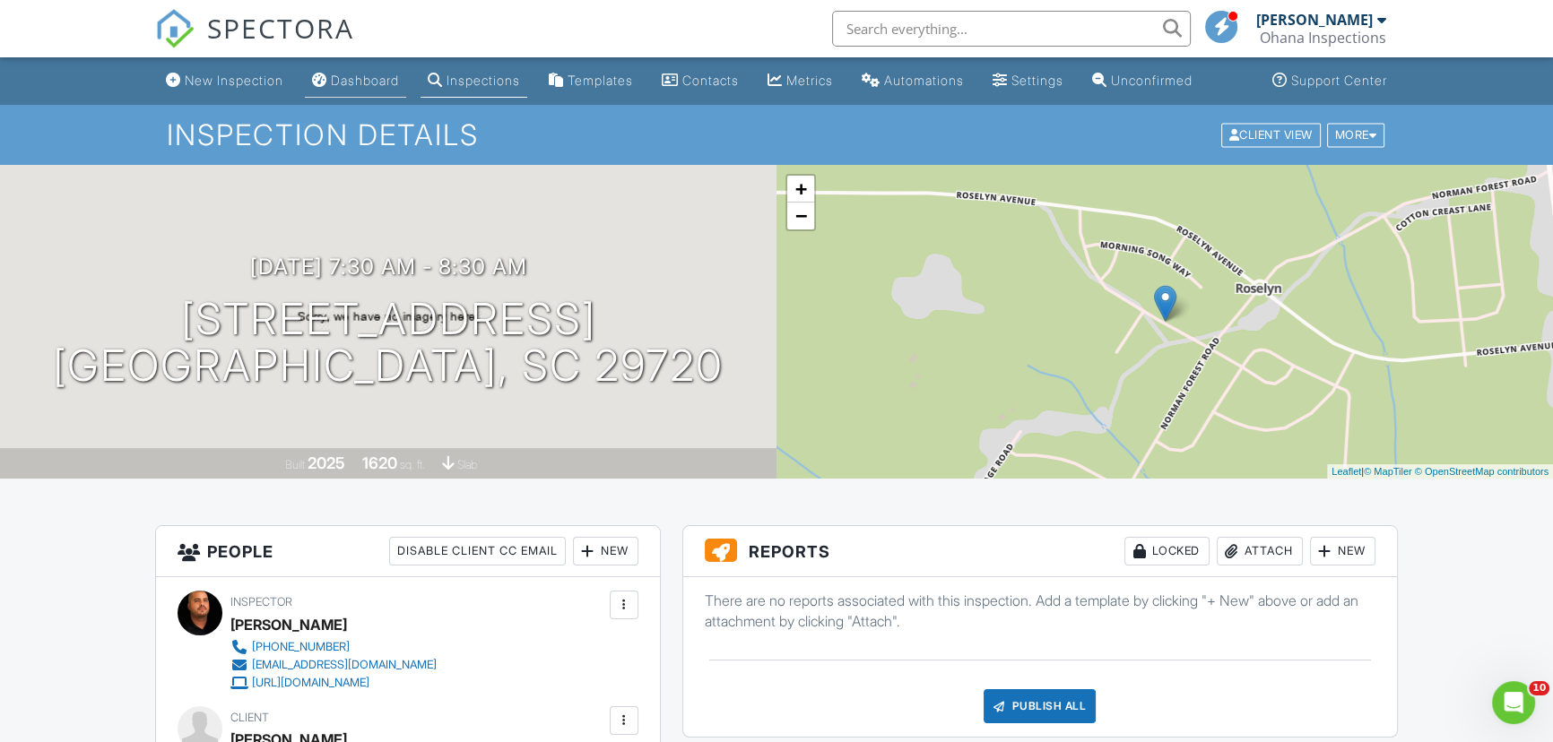
click at [367, 96] on link "Dashboard" at bounding box center [355, 81] width 101 height 33
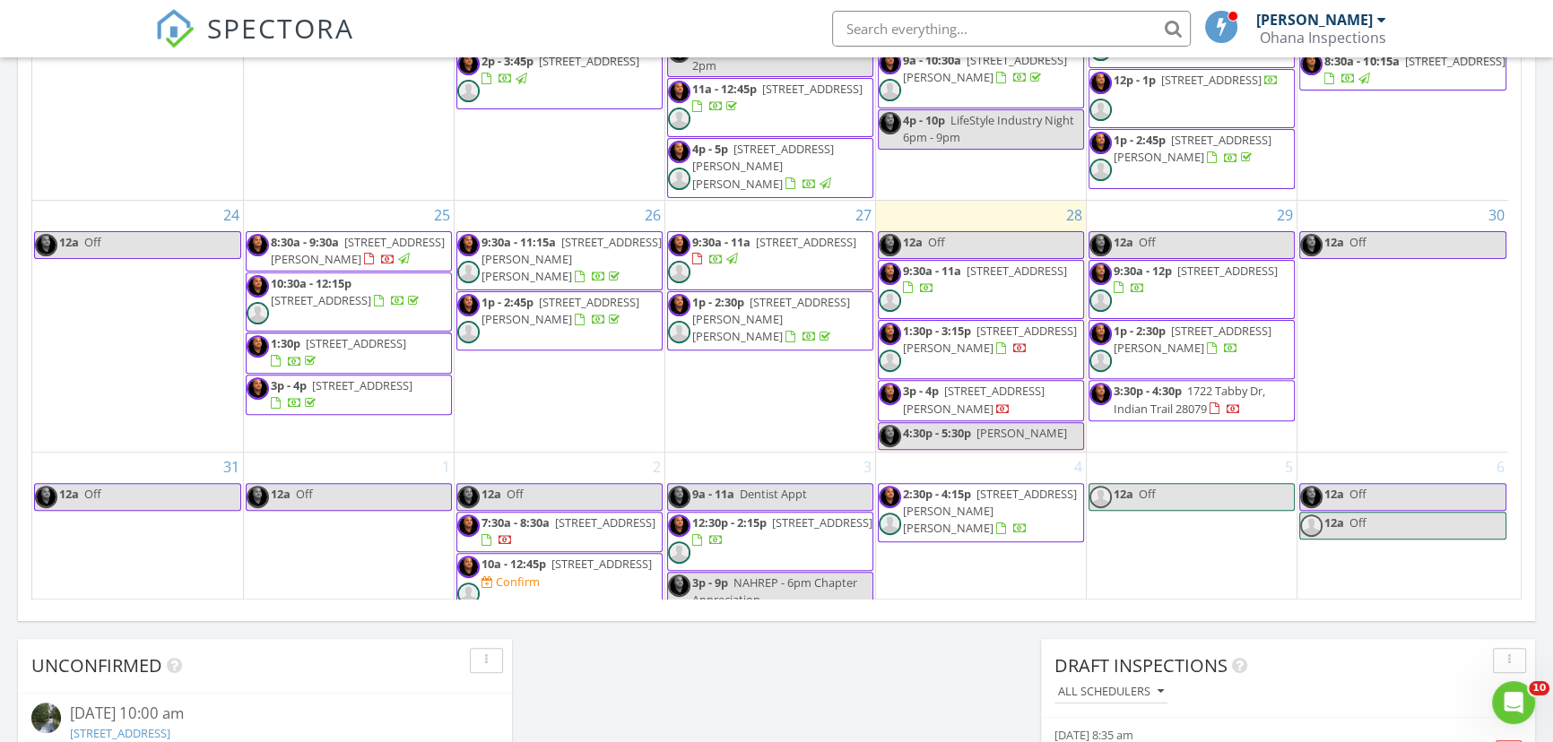
scroll to position [1059, 0]
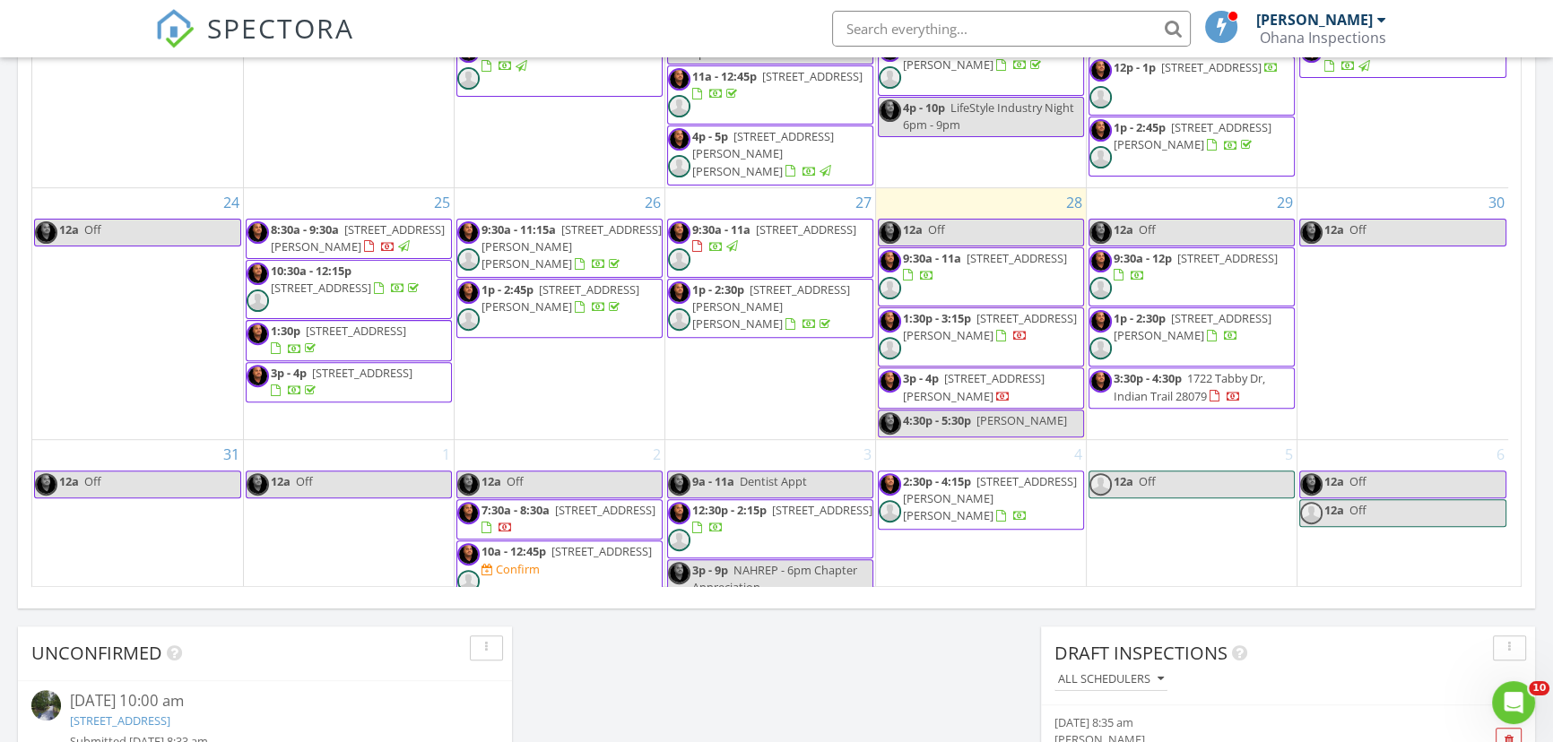
click at [528, 502] on span "7:30a - 8:30a" at bounding box center [515, 510] width 68 height 16
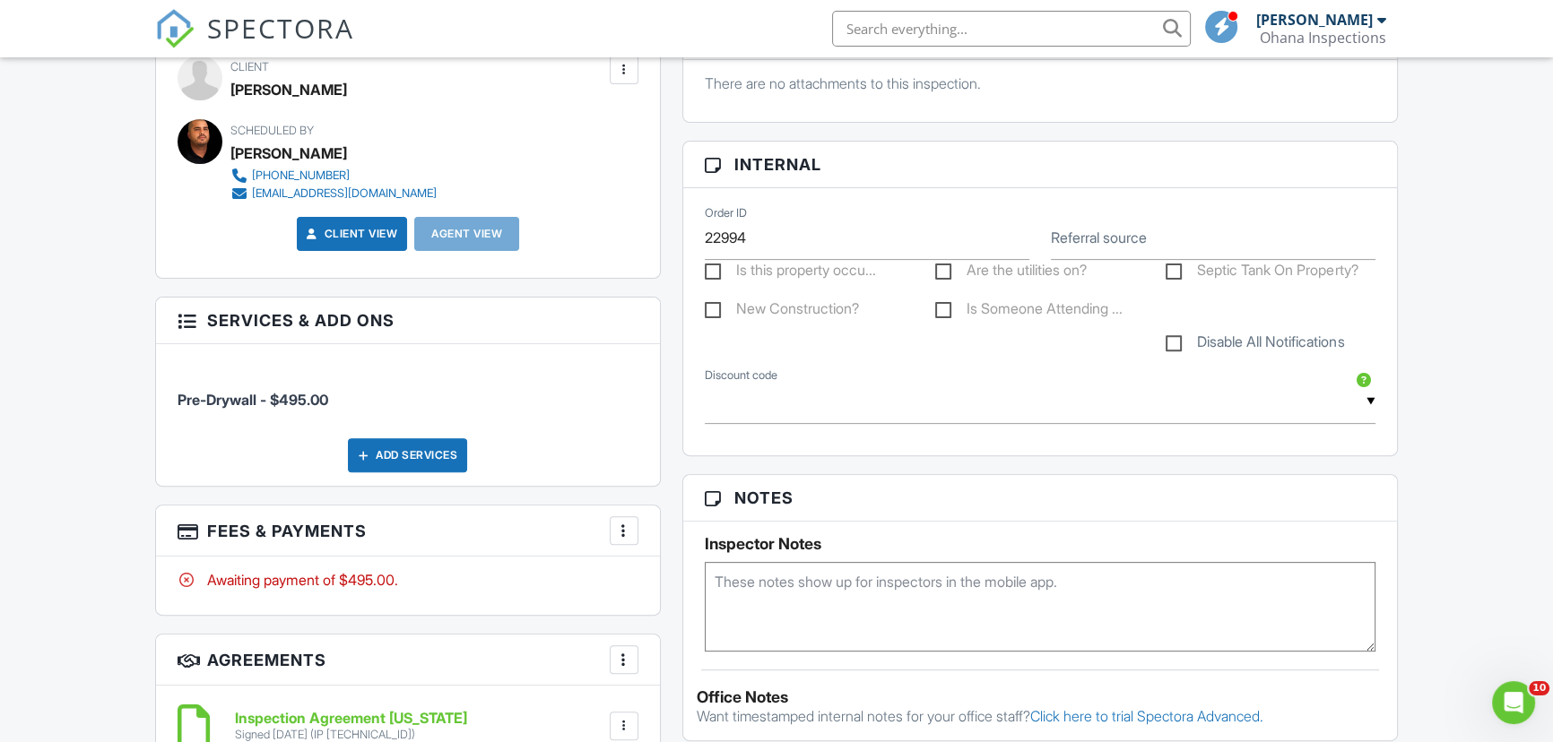
scroll to position [783, 0]
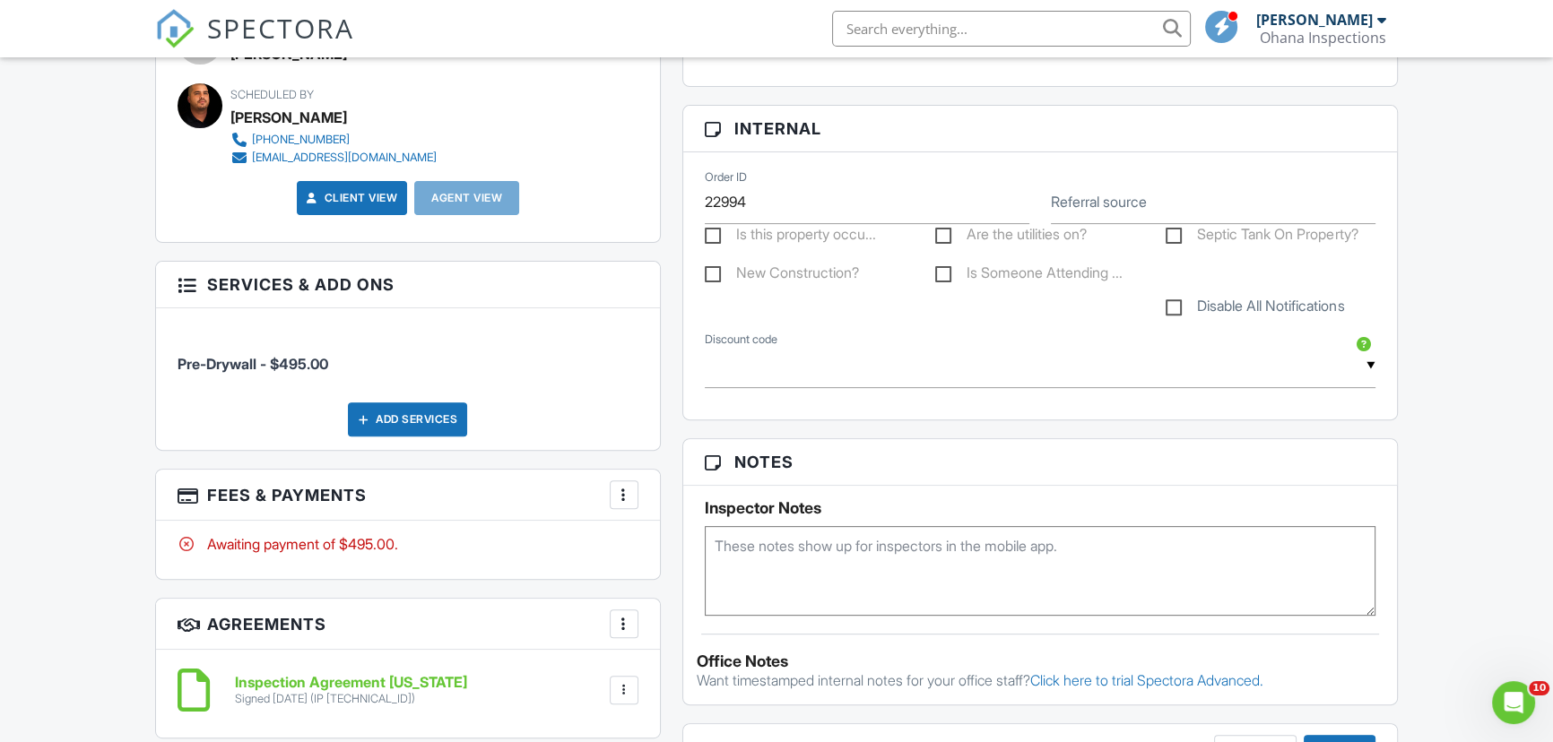
click at [631, 491] on div at bounding box center [624, 495] width 18 height 18
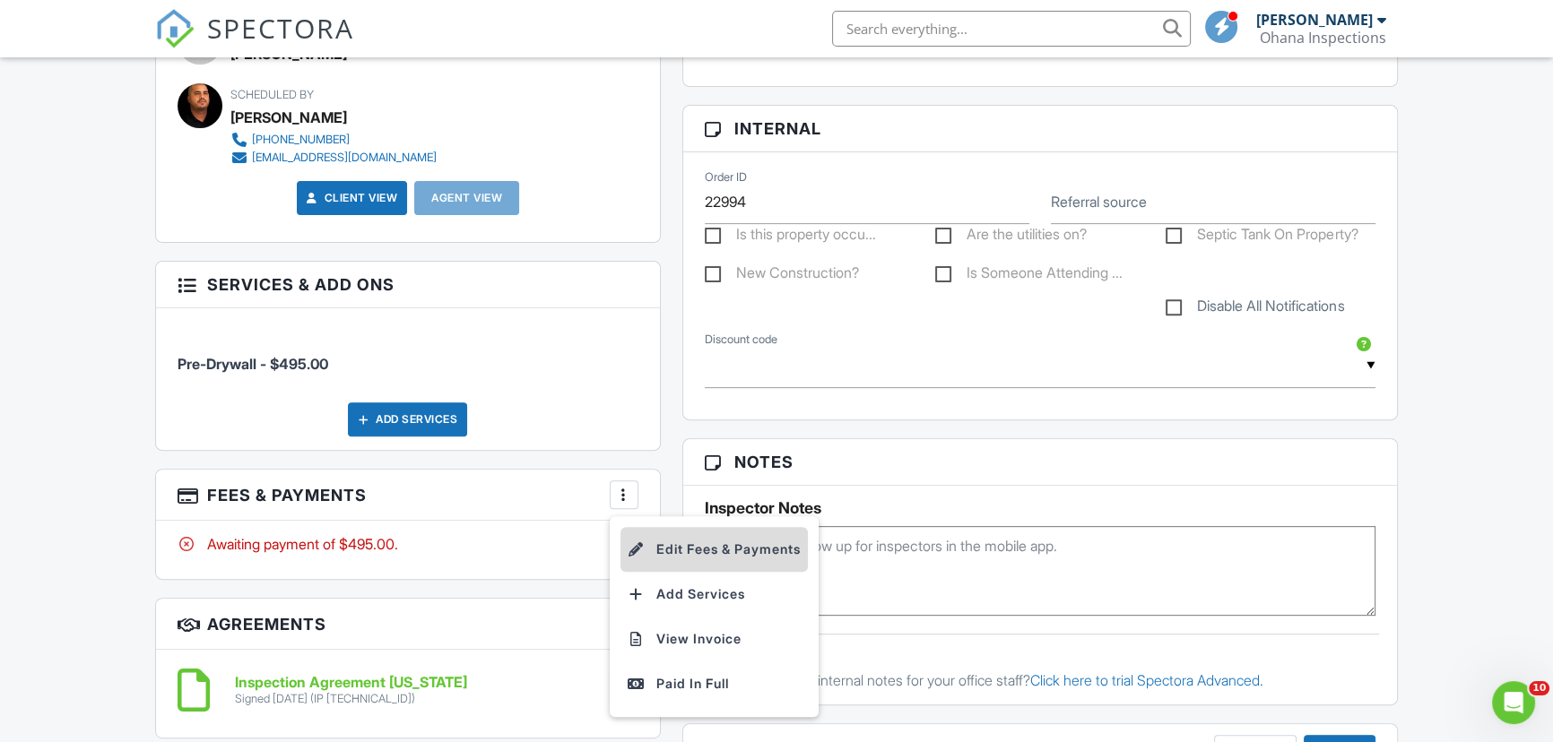
click at [697, 536] on li "Edit Fees & Payments" at bounding box center [713, 549] width 187 height 45
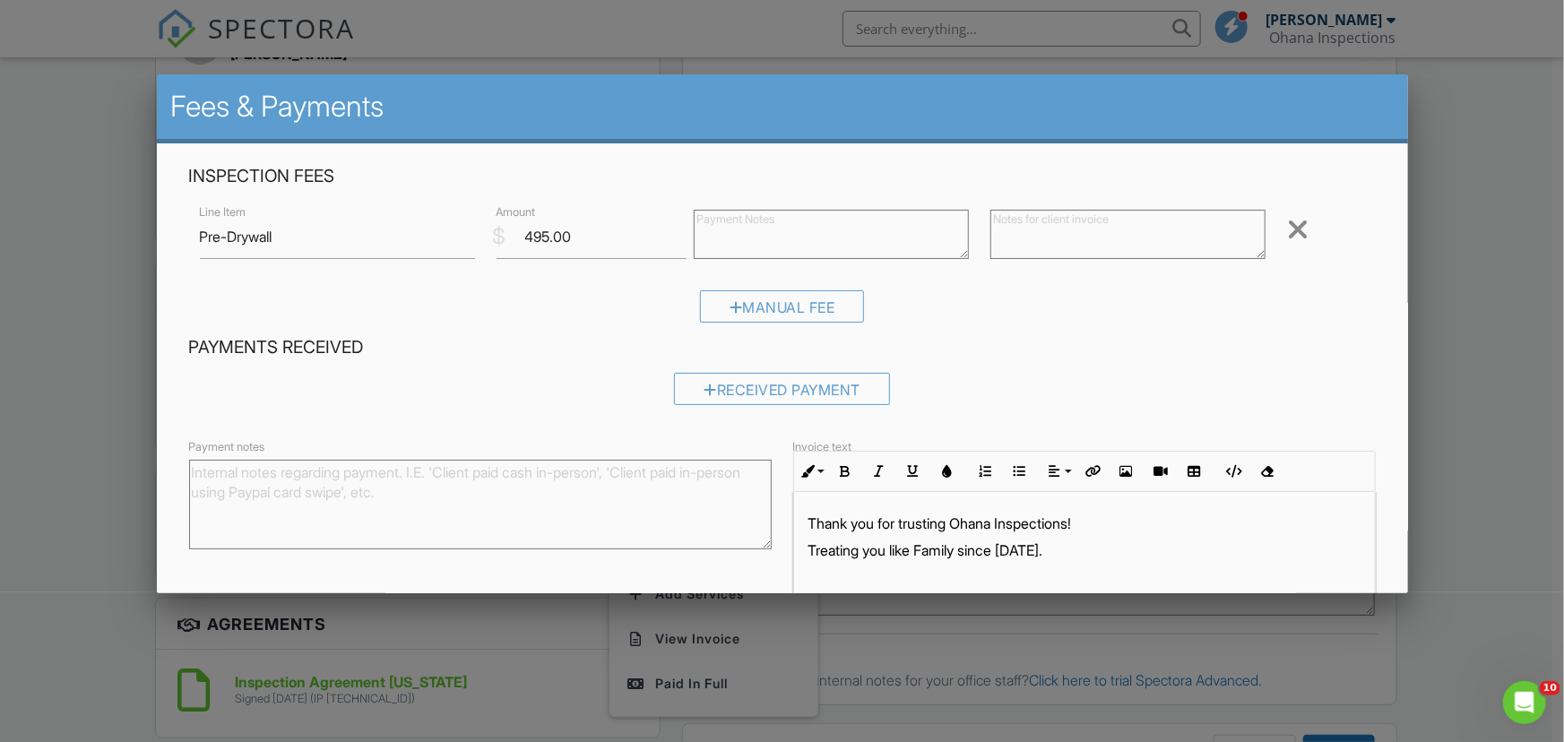
click at [84, 290] on div at bounding box center [782, 374] width 1564 height 928
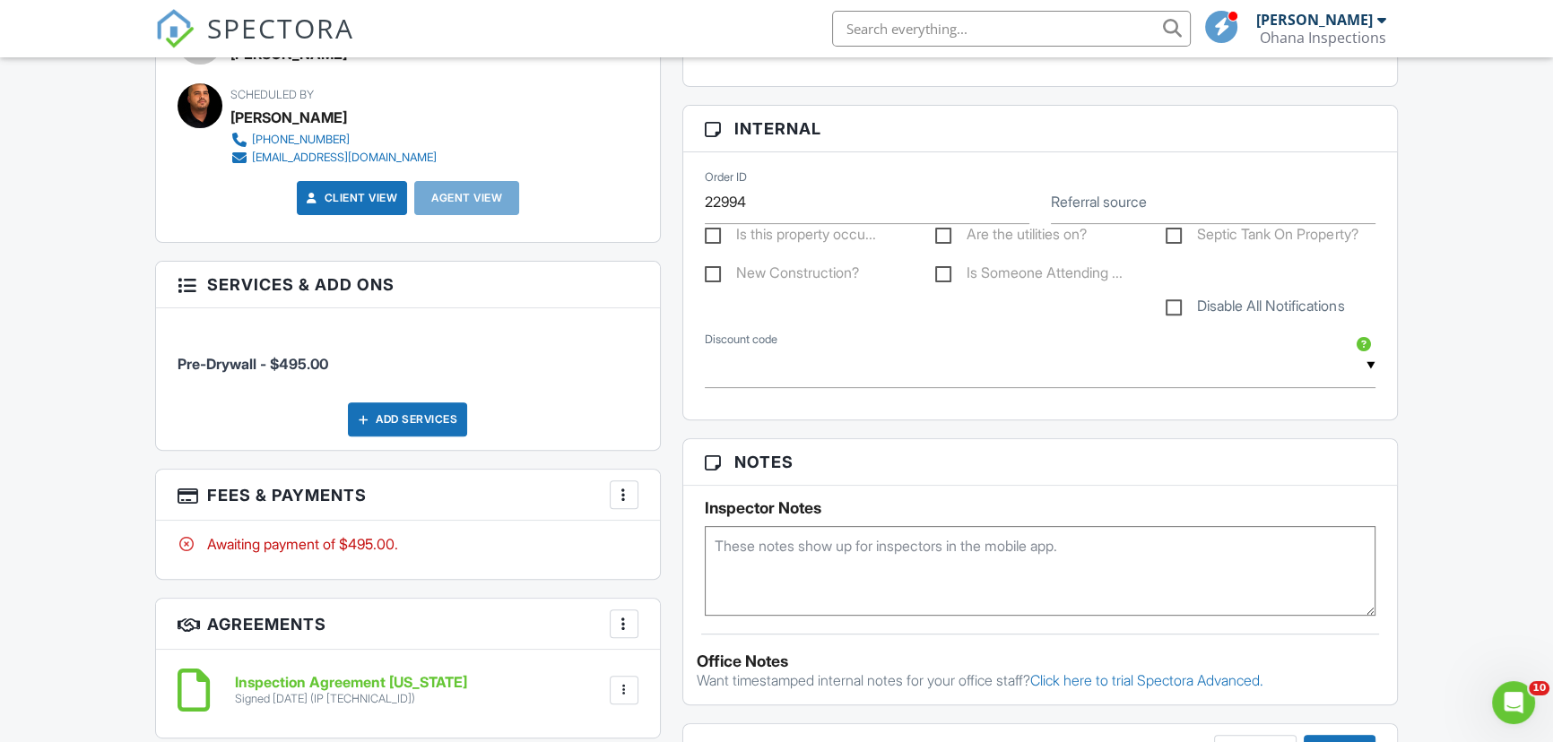
click at [846, 575] on textarea at bounding box center [1040, 571] width 671 height 90
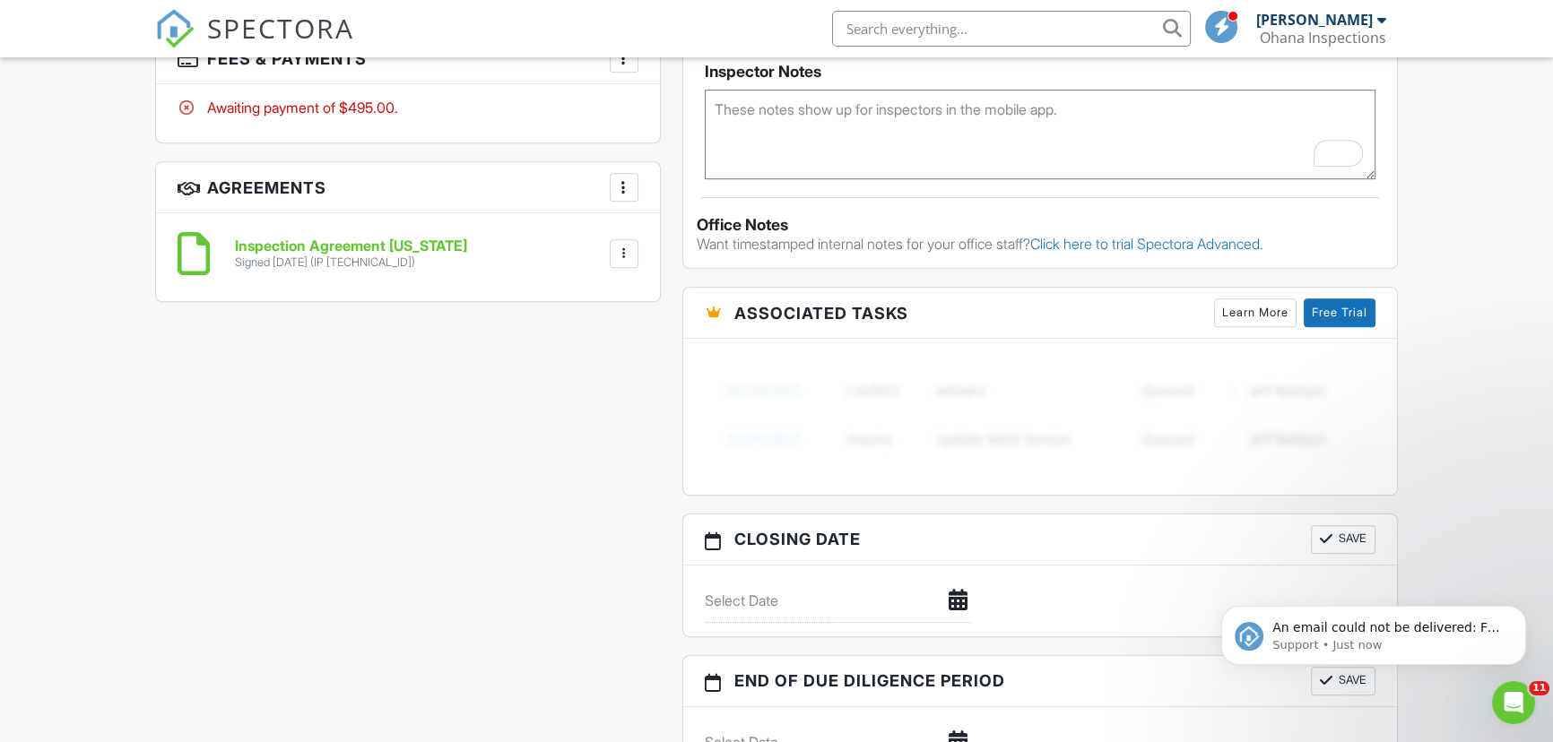
scroll to position [1273, 0]
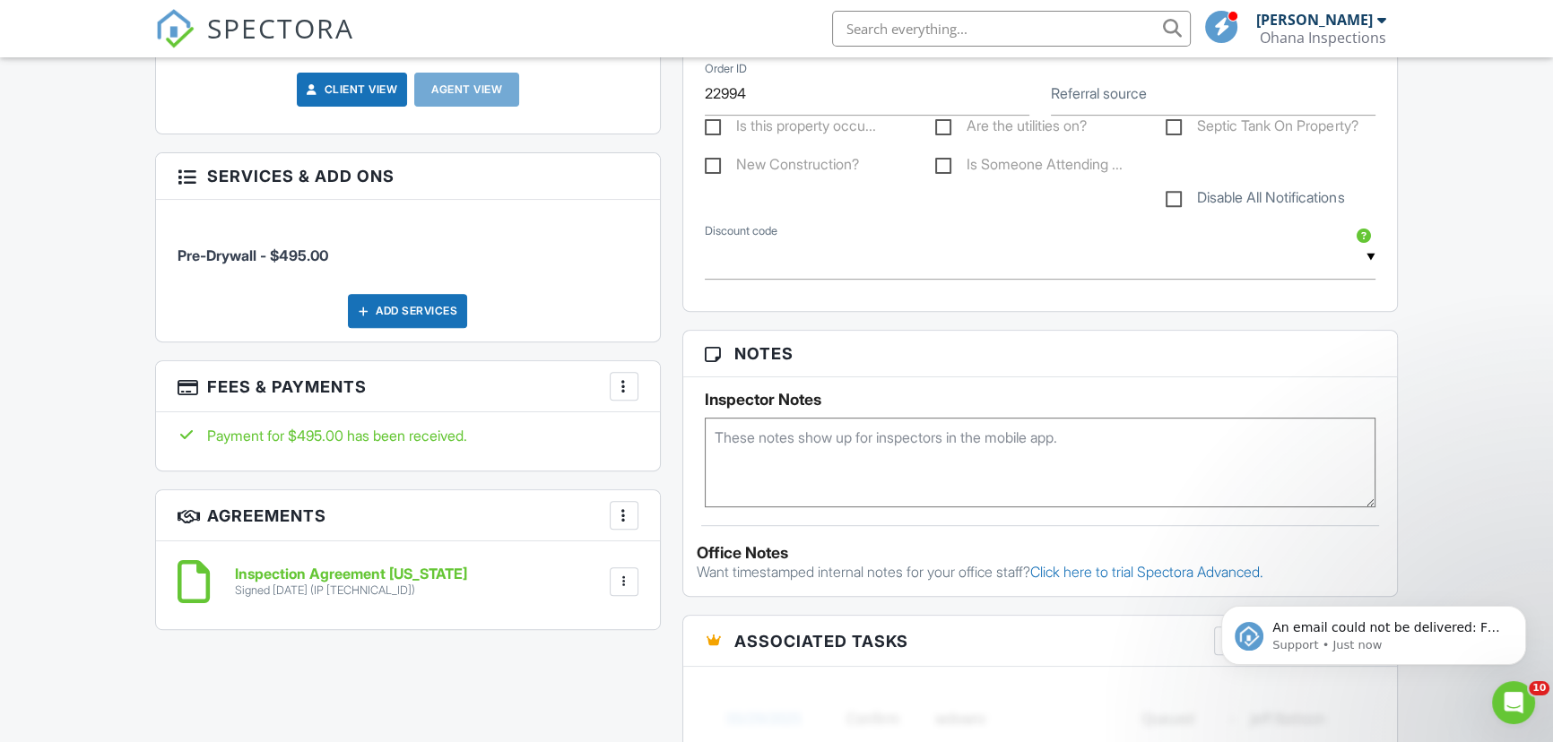
scroll to position [896, 0]
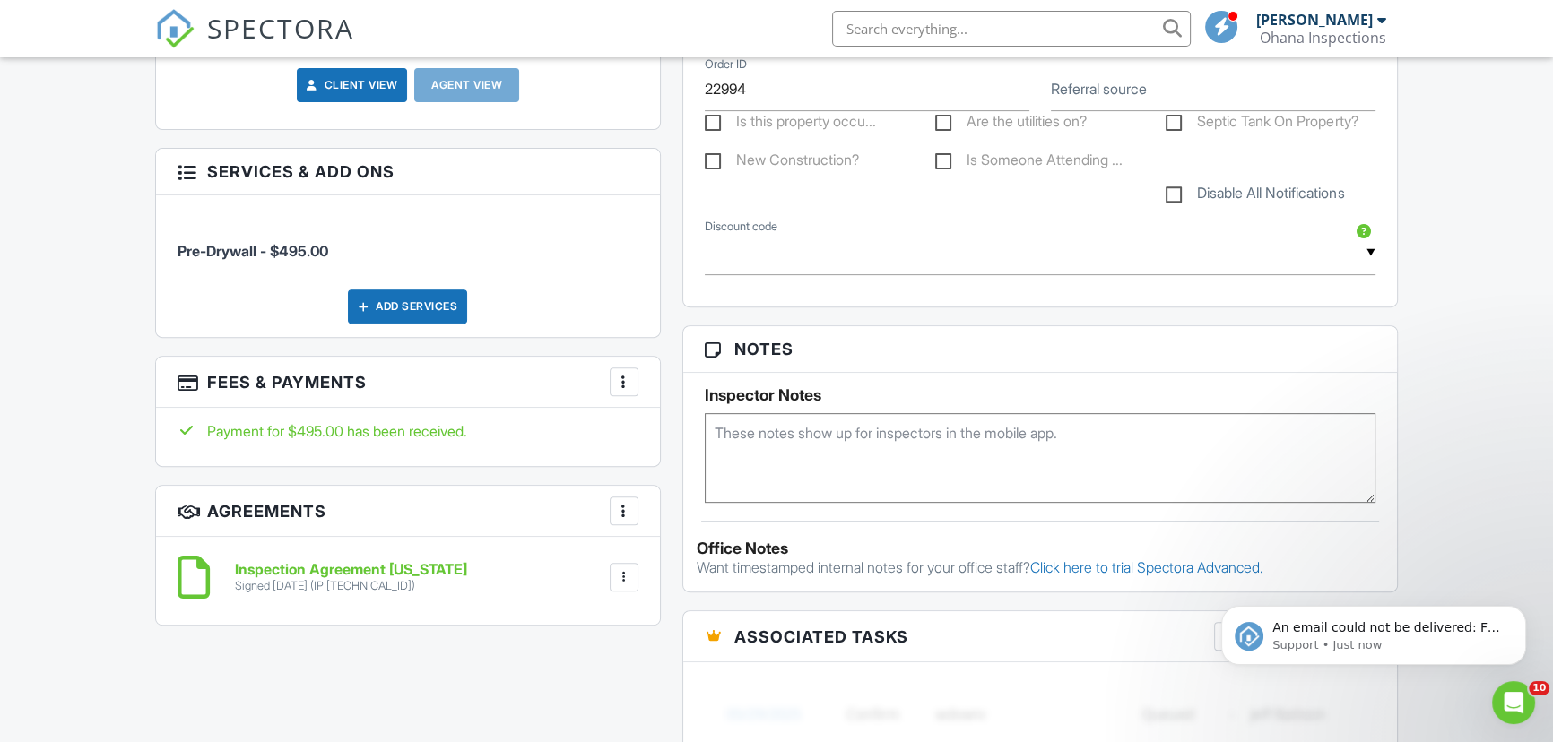
click at [813, 429] on textarea at bounding box center [1040, 458] width 671 height 90
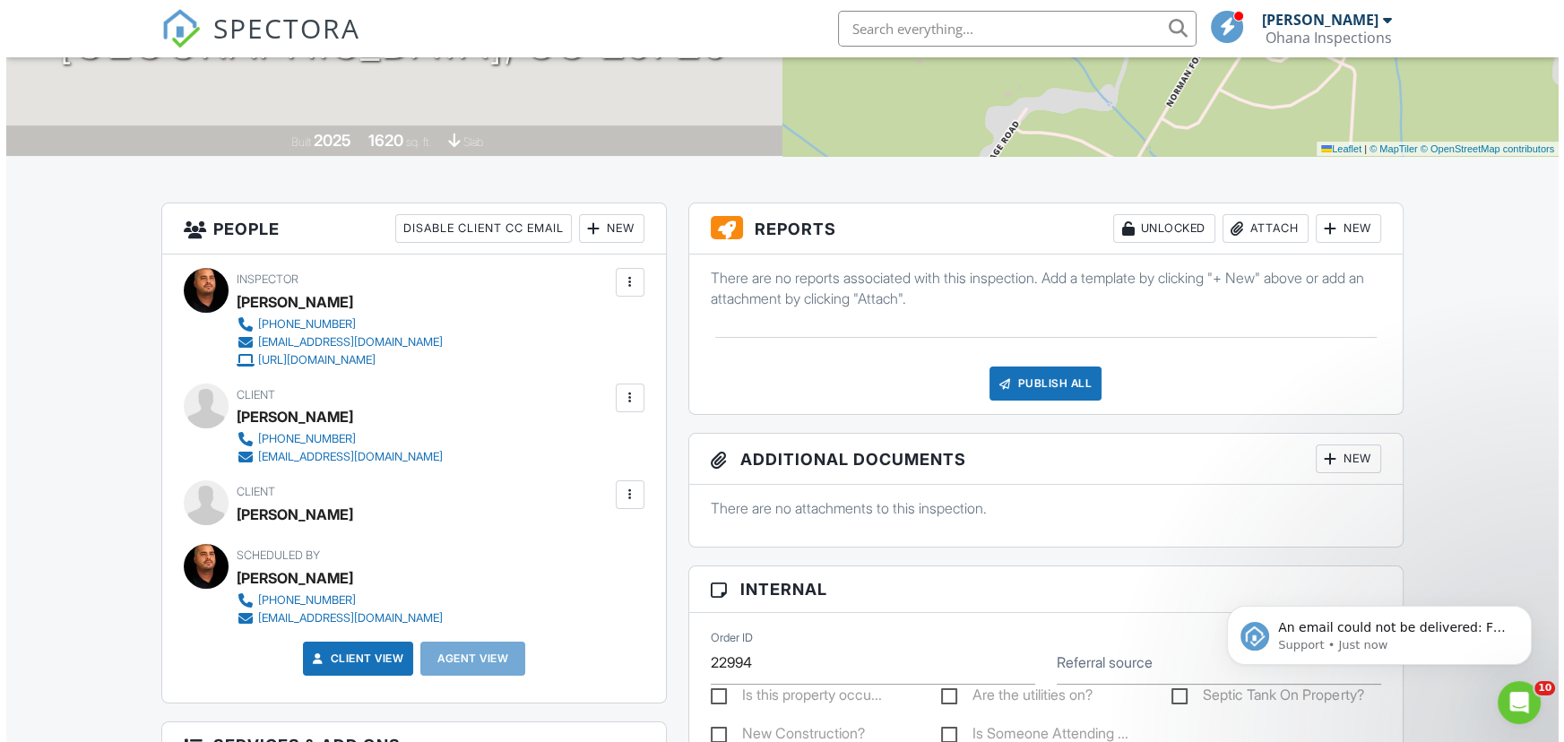
scroll to position [244, 0]
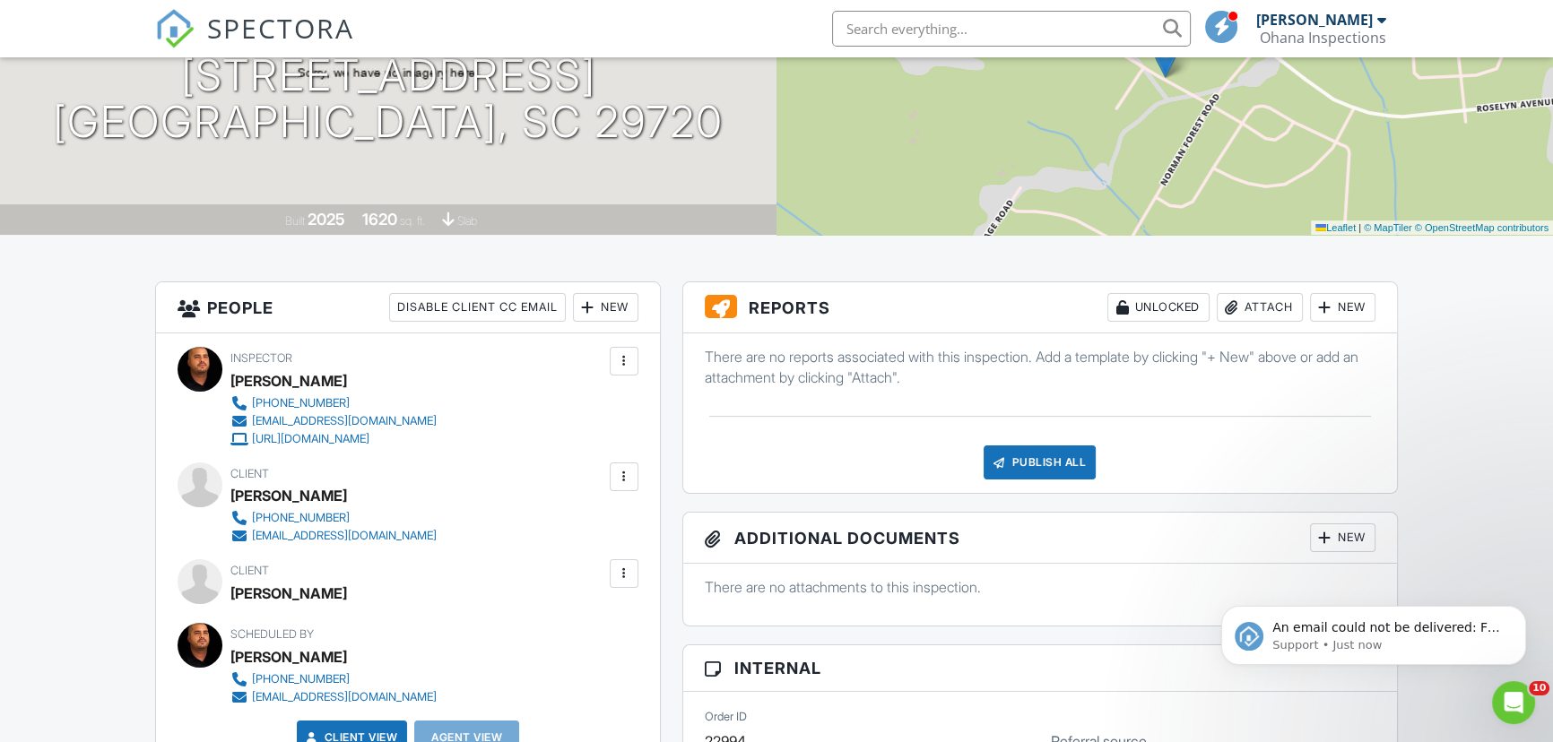
type textarea "[PERSON_NAME] and [PERSON_NAME]"
click at [628, 476] on div at bounding box center [624, 477] width 18 height 18
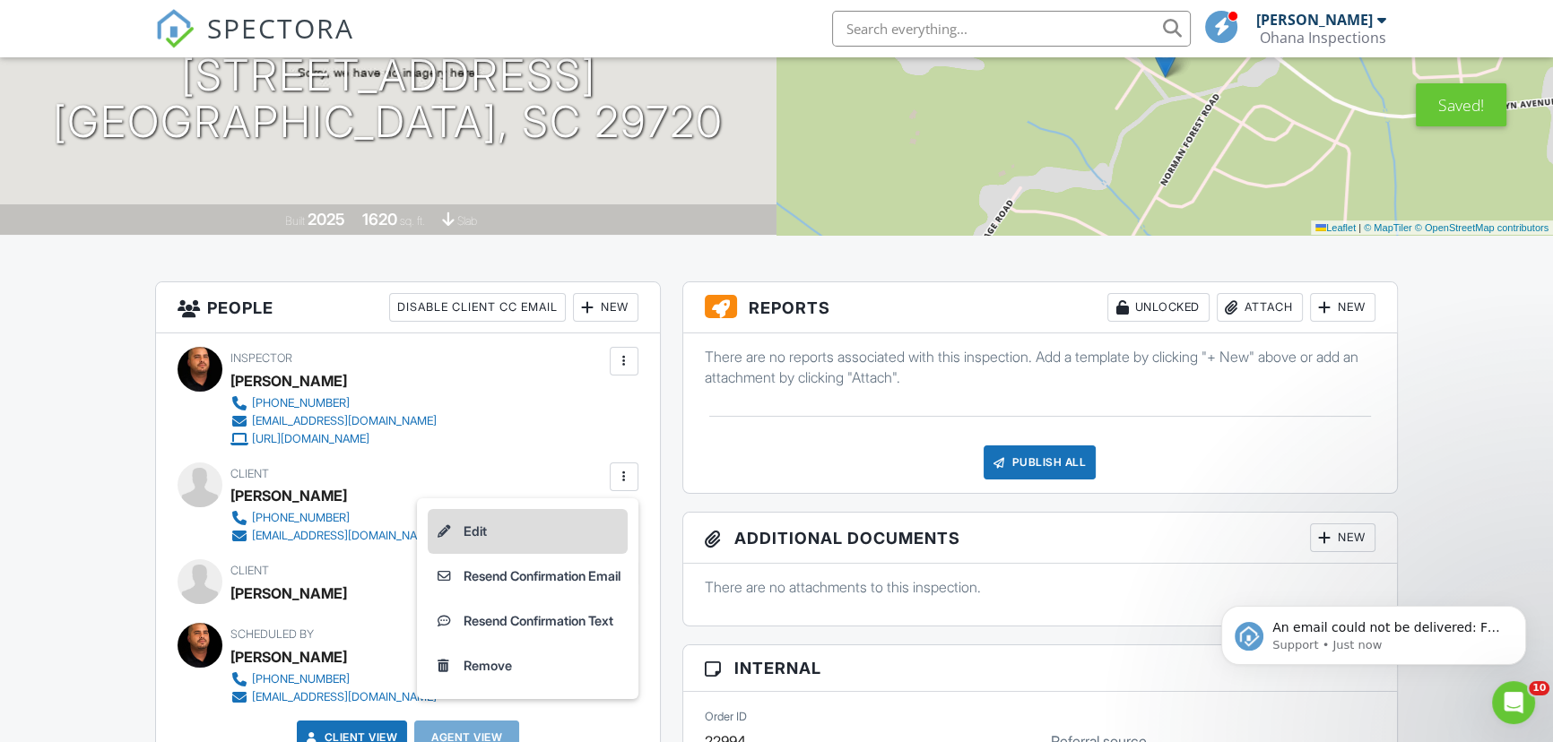
click at [545, 522] on li "Edit" at bounding box center [528, 531] width 200 height 45
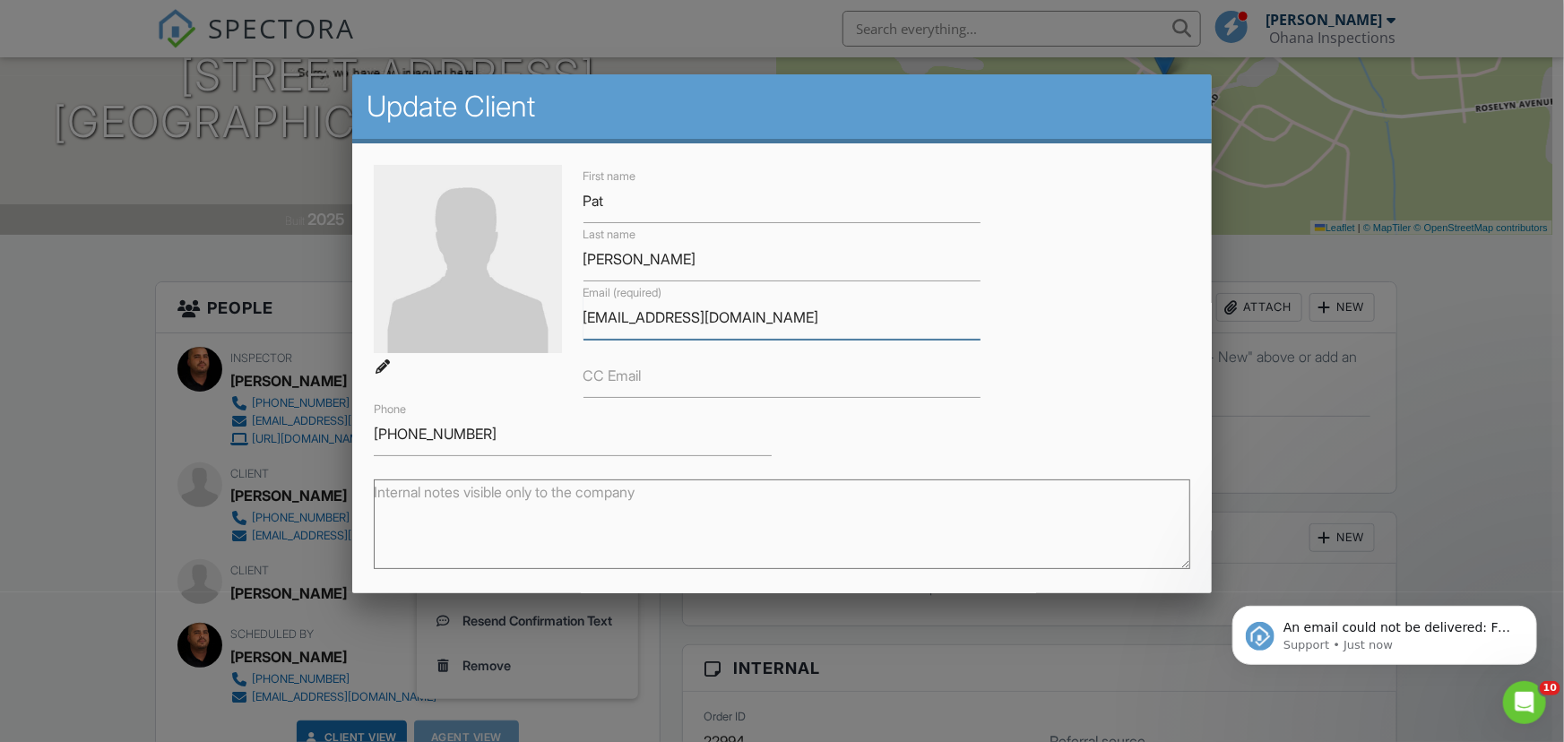
click at [601, 311] on input "[EMAIL_ADDRESS][DOMAIN_NAME]" at bounding box center [783, 318] width 398 height 44
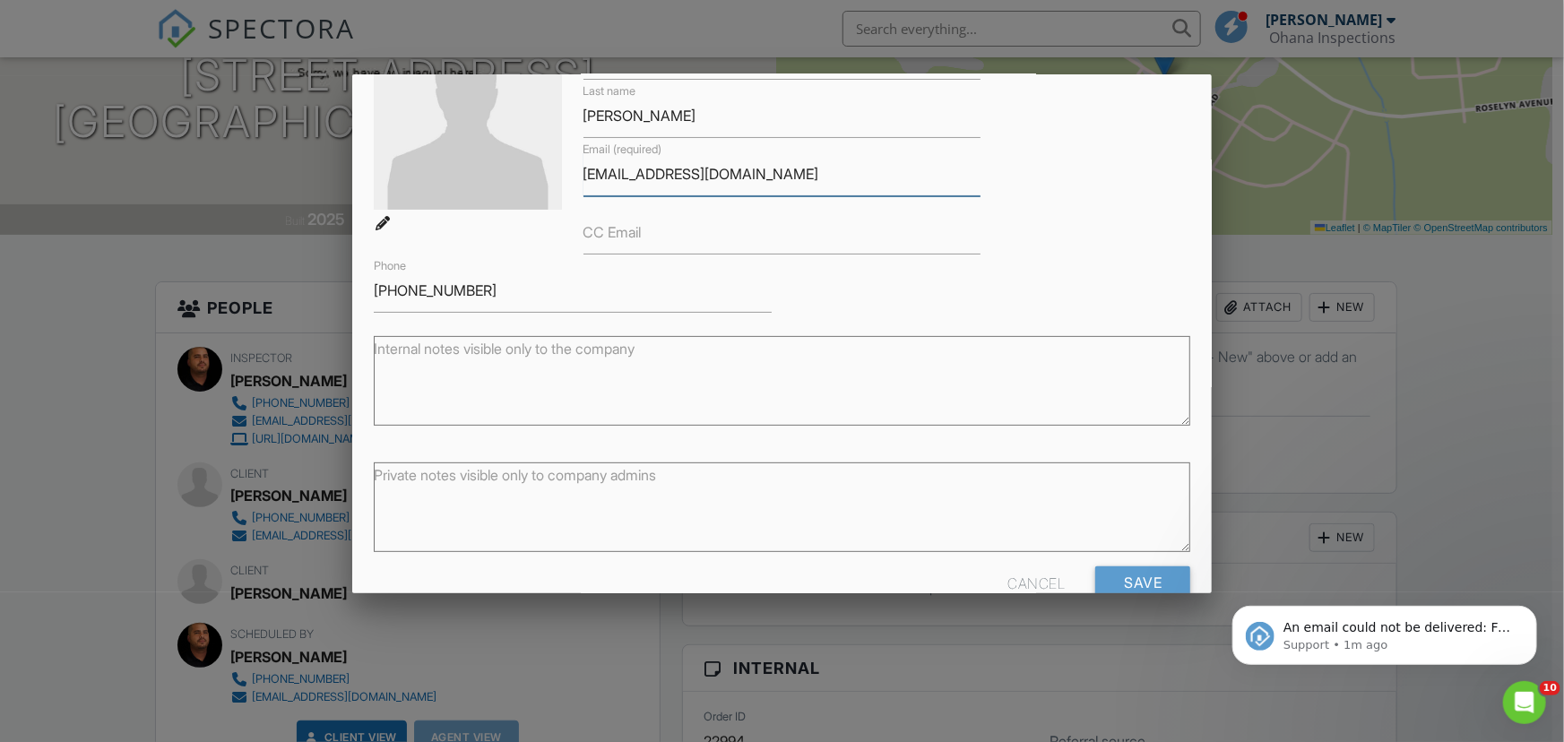
scroll to position [182, 0]
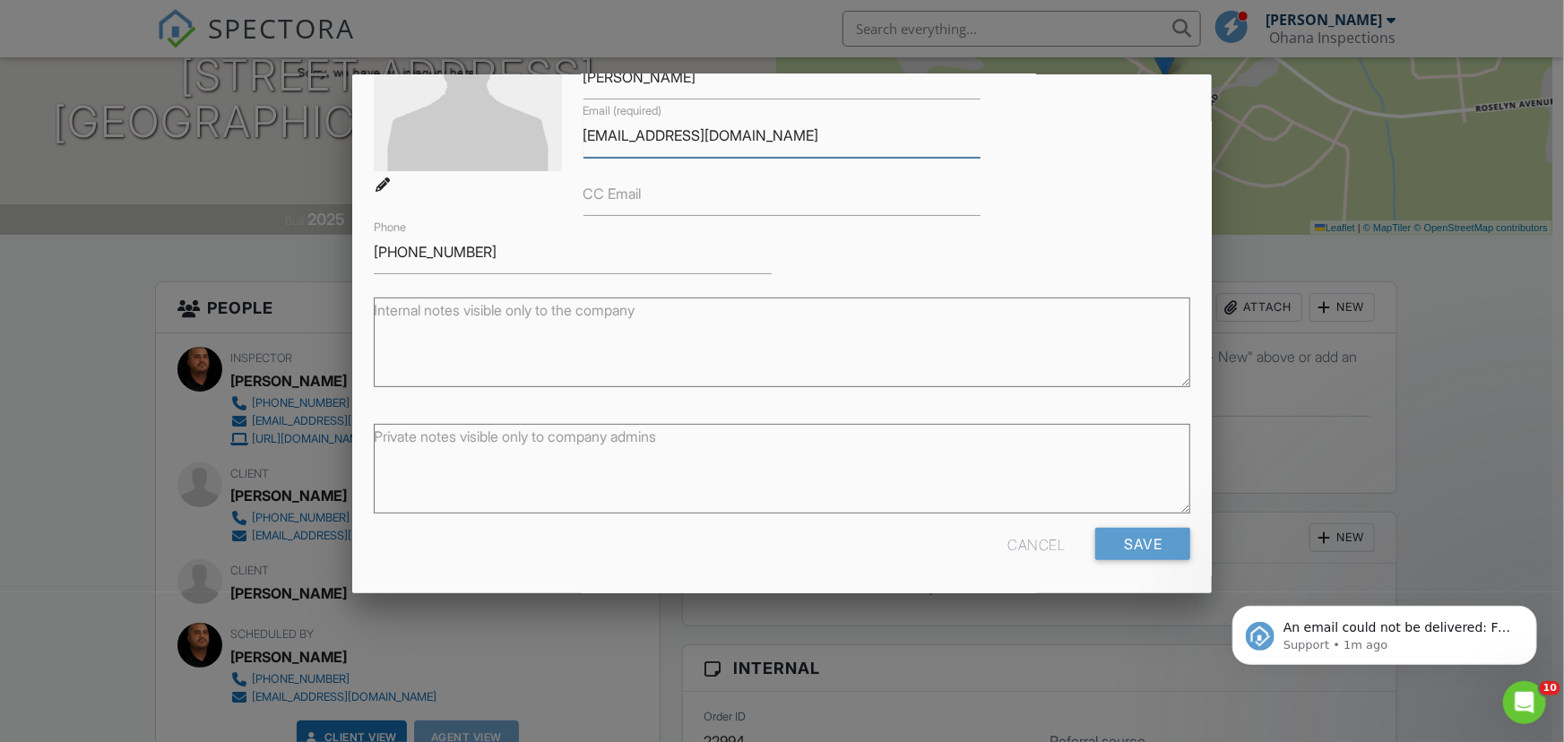
type input "PJLLL109@aol.com"
click at [1118, 525] on div "Private notes visible only to company admins" at bounding box center [783, 471] width 818 height 112
click at [1130, 541] on input "Save" at bounding box center [1142, 544] width 95 height 32
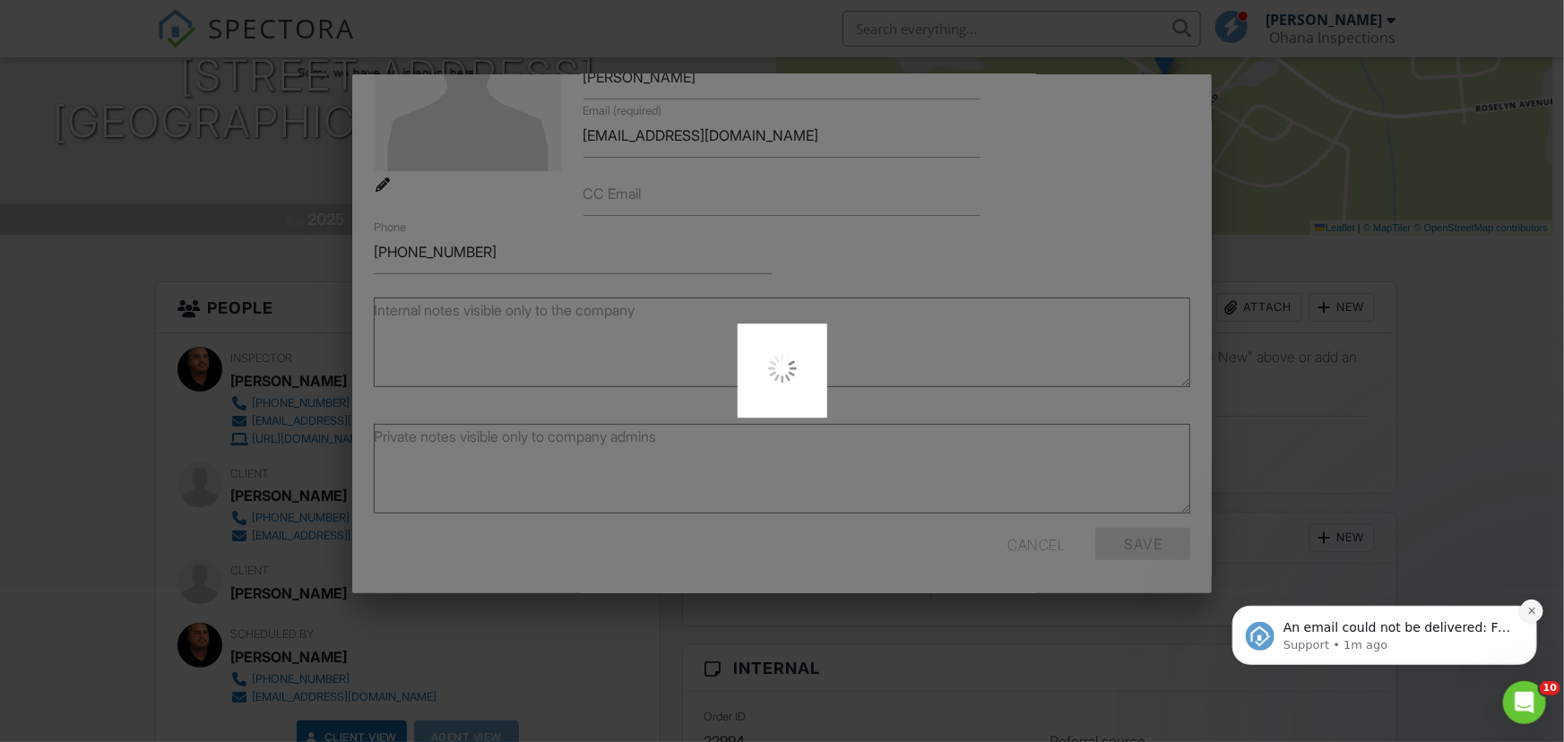
click at [1528, 613] on icon "Dismiss notification" at bounding box center [1532, 610] width 10 height 10
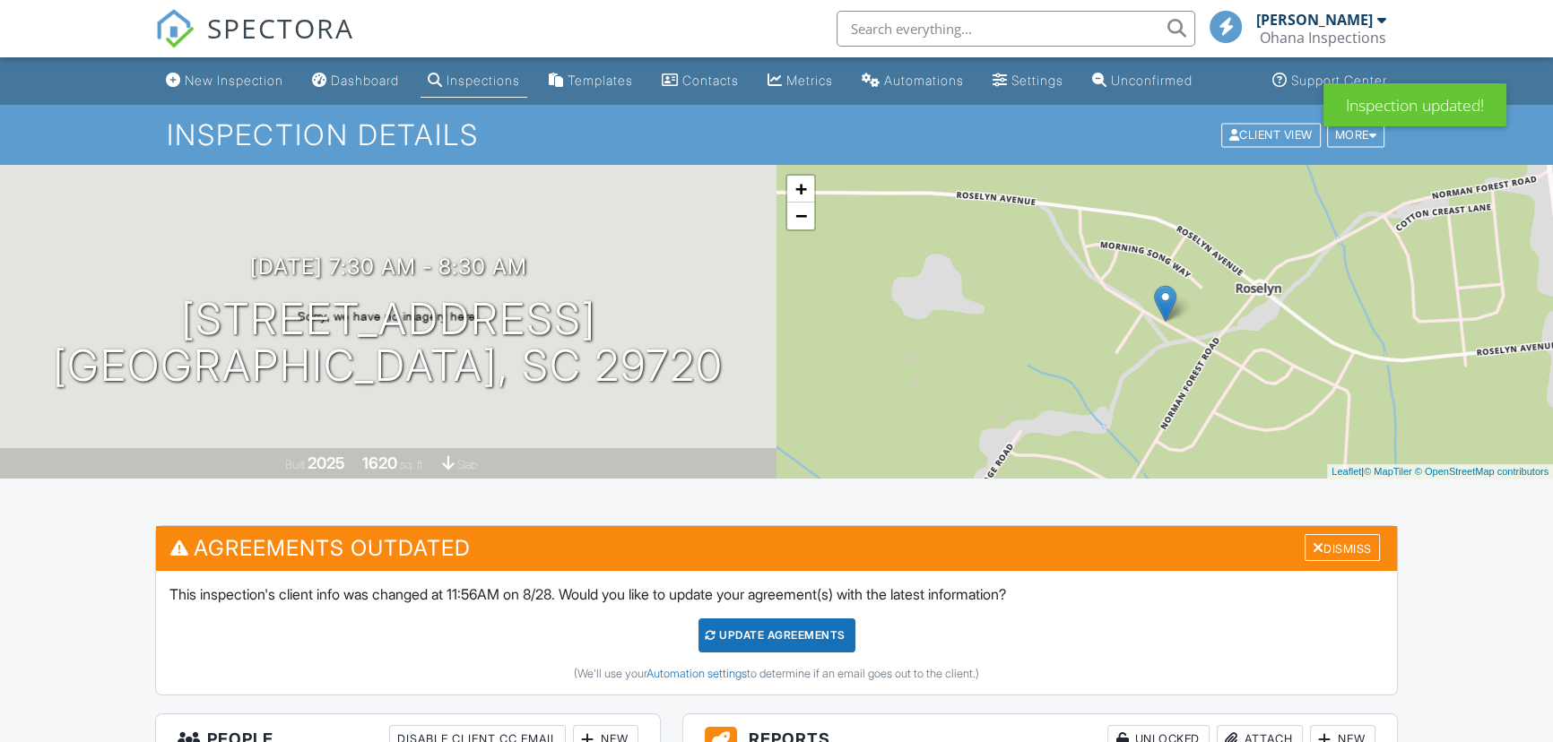
scroll to position [407, 0]
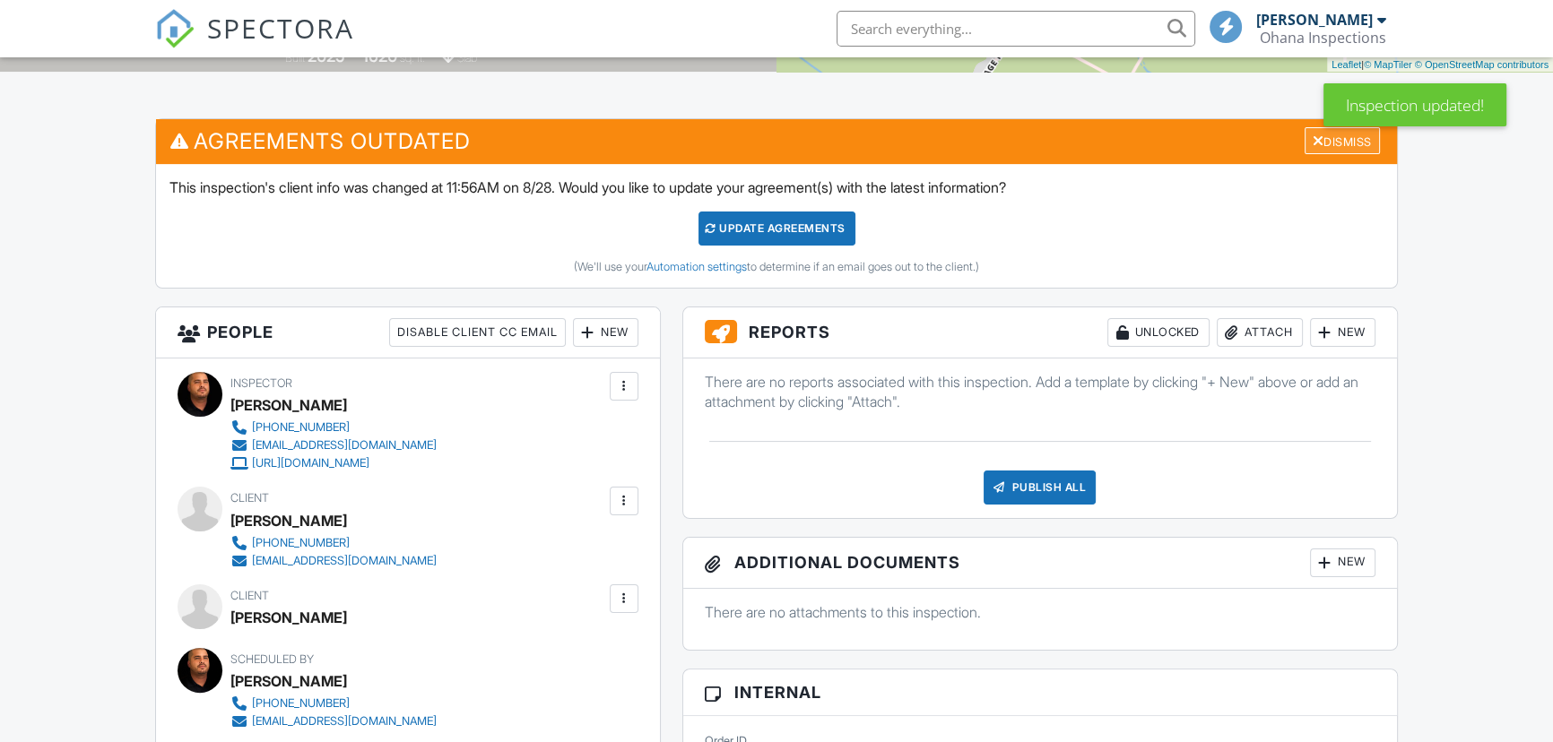
click at [1338, 131] on div "Dismiss" at bounding box center [1341, 141] width 75 height 28
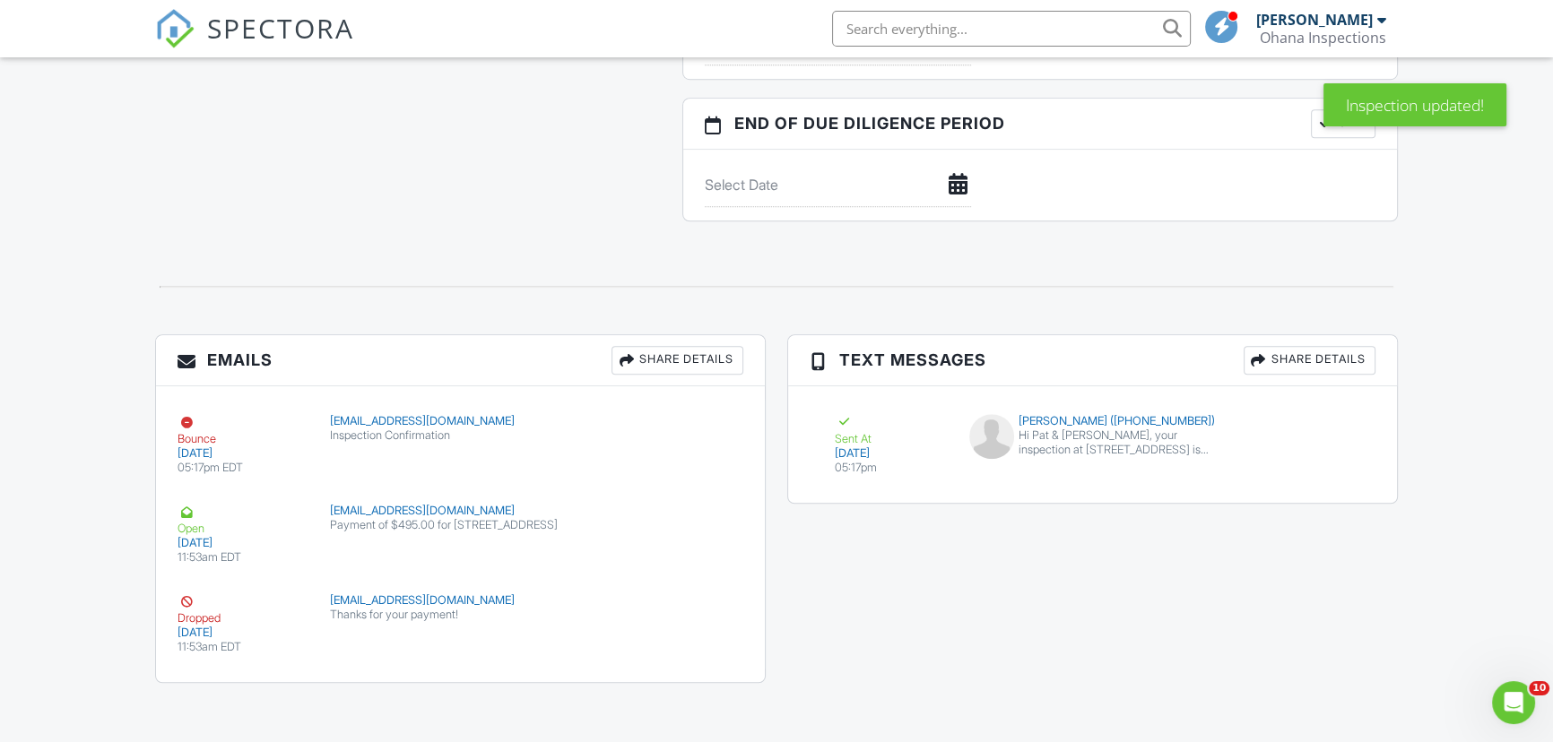
scroll to position [0, 0]
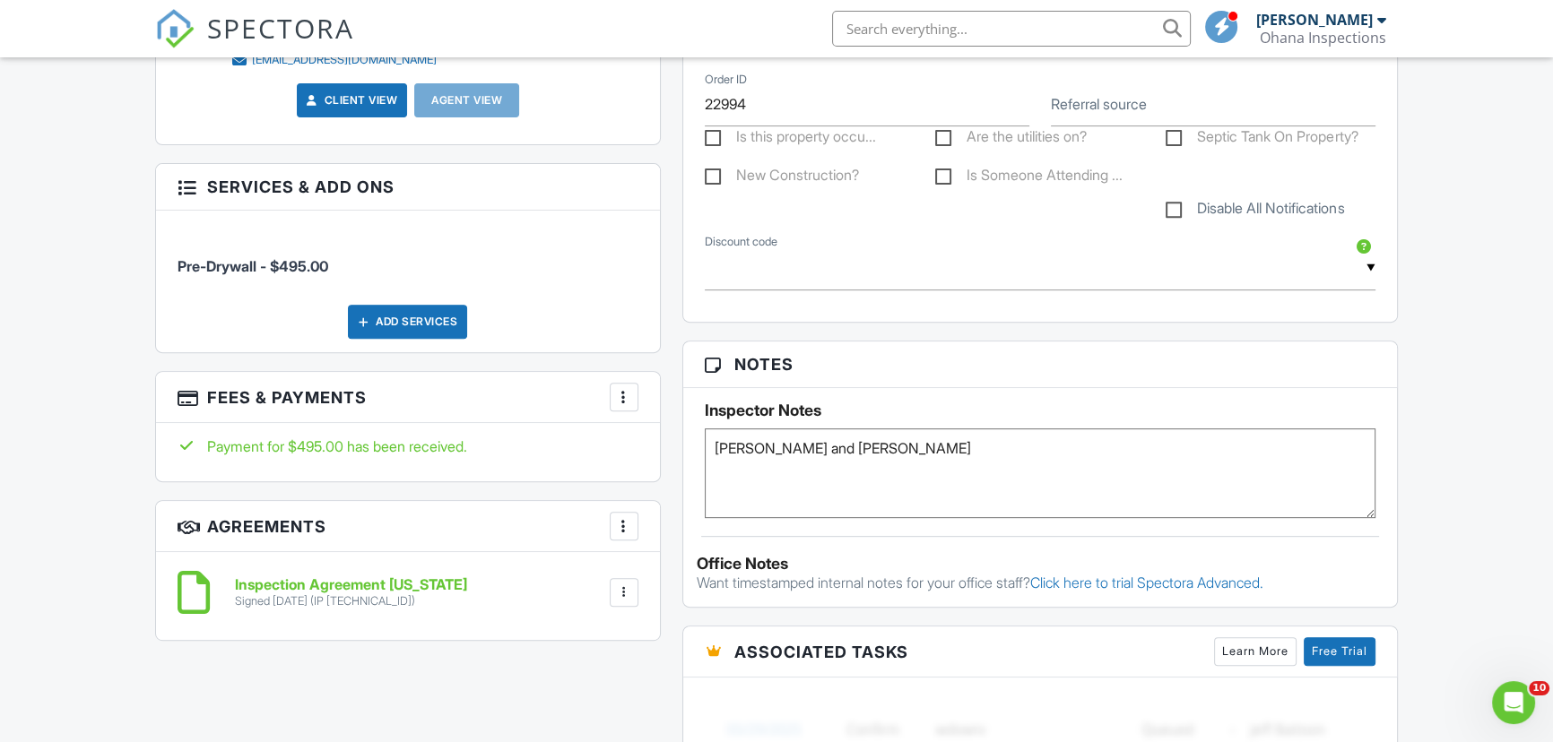
click at [887, 429] on textarea "Ashey and Dave" at bounding box center [1040, 474] width 671 height 90
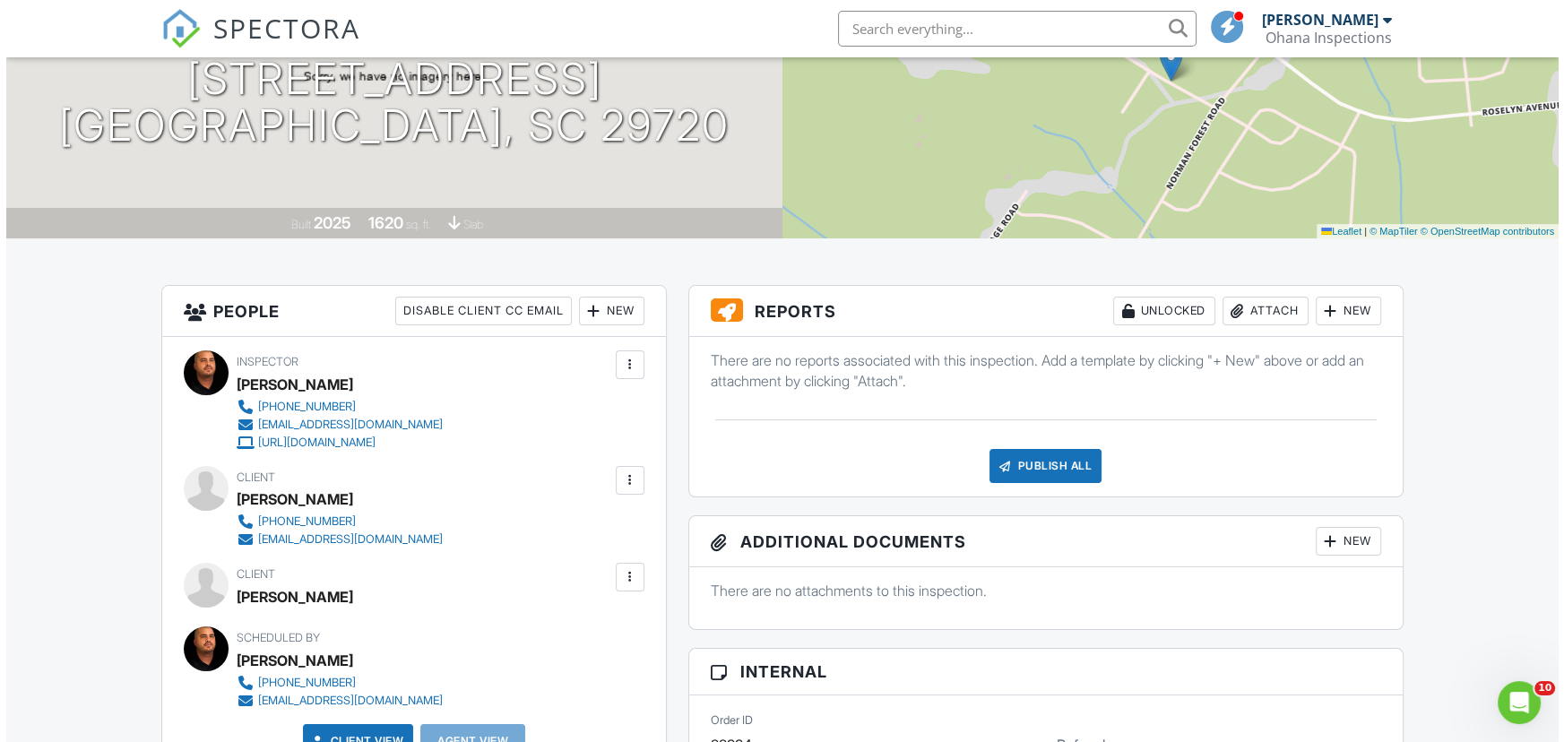
scroll to position [229, 0]
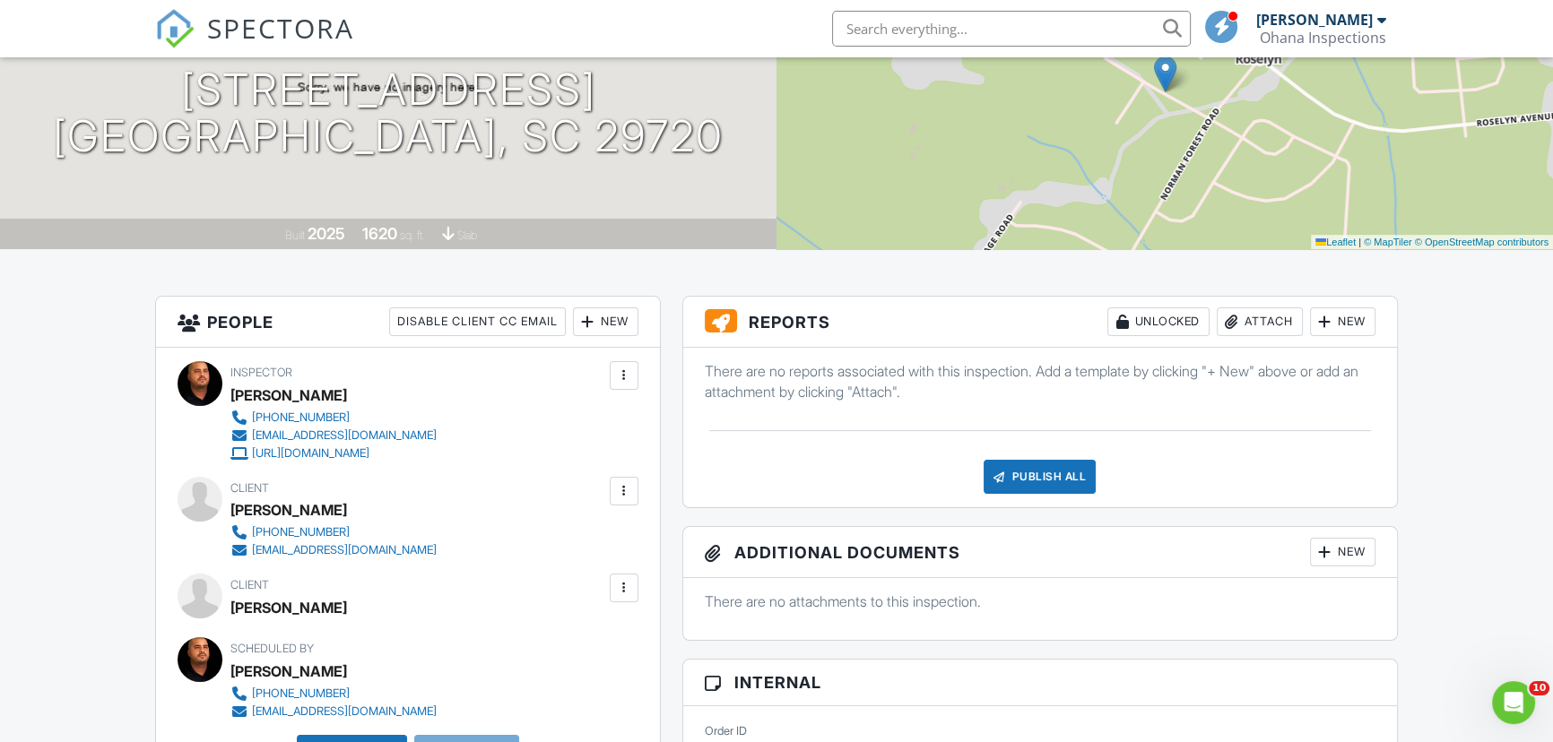
click at [623, 489] on div at bounding box center [624, 491] width 18 height 18
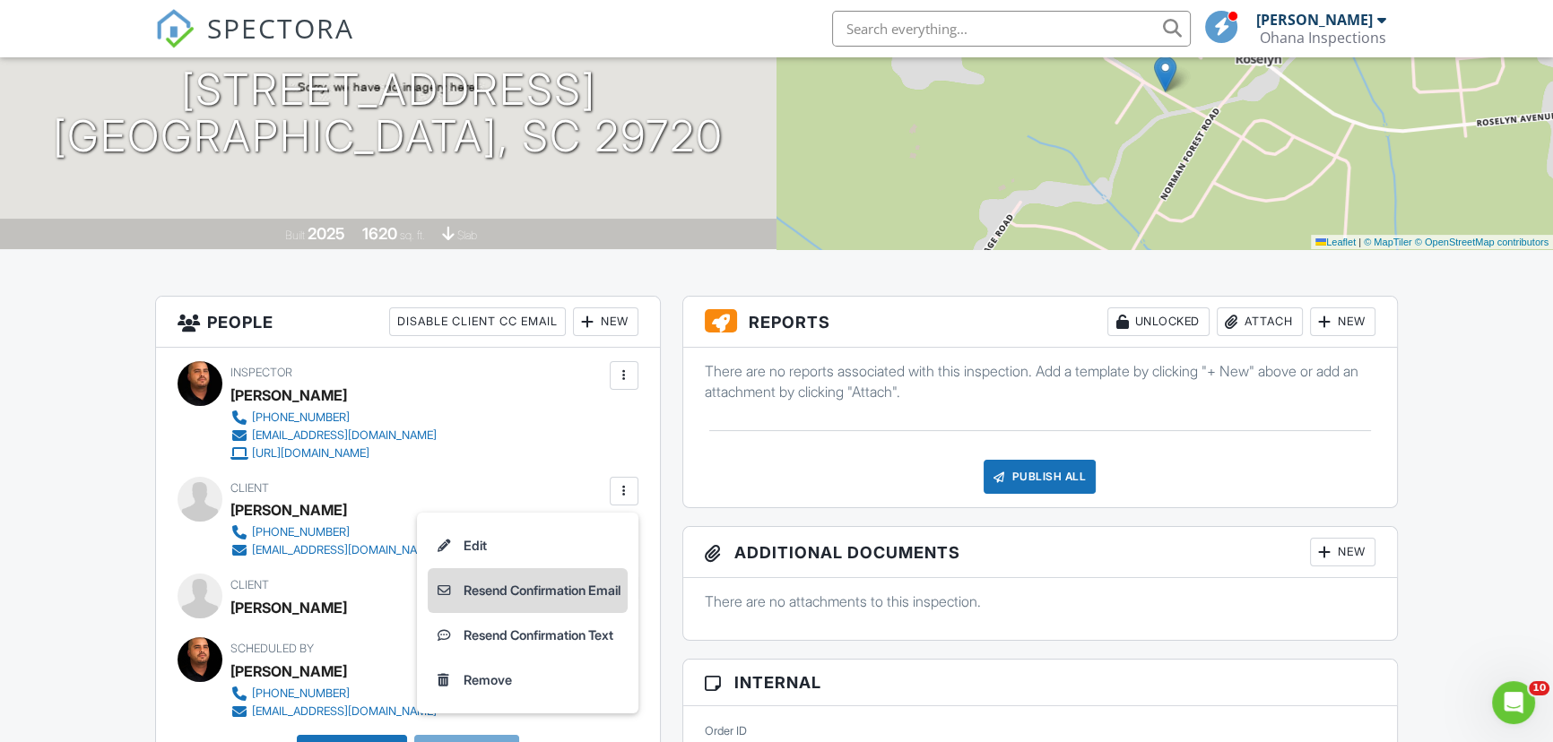
click at [583, 589] on li "Resend Confirmation Email" at bounding box center [528, 590] width 200 height 45
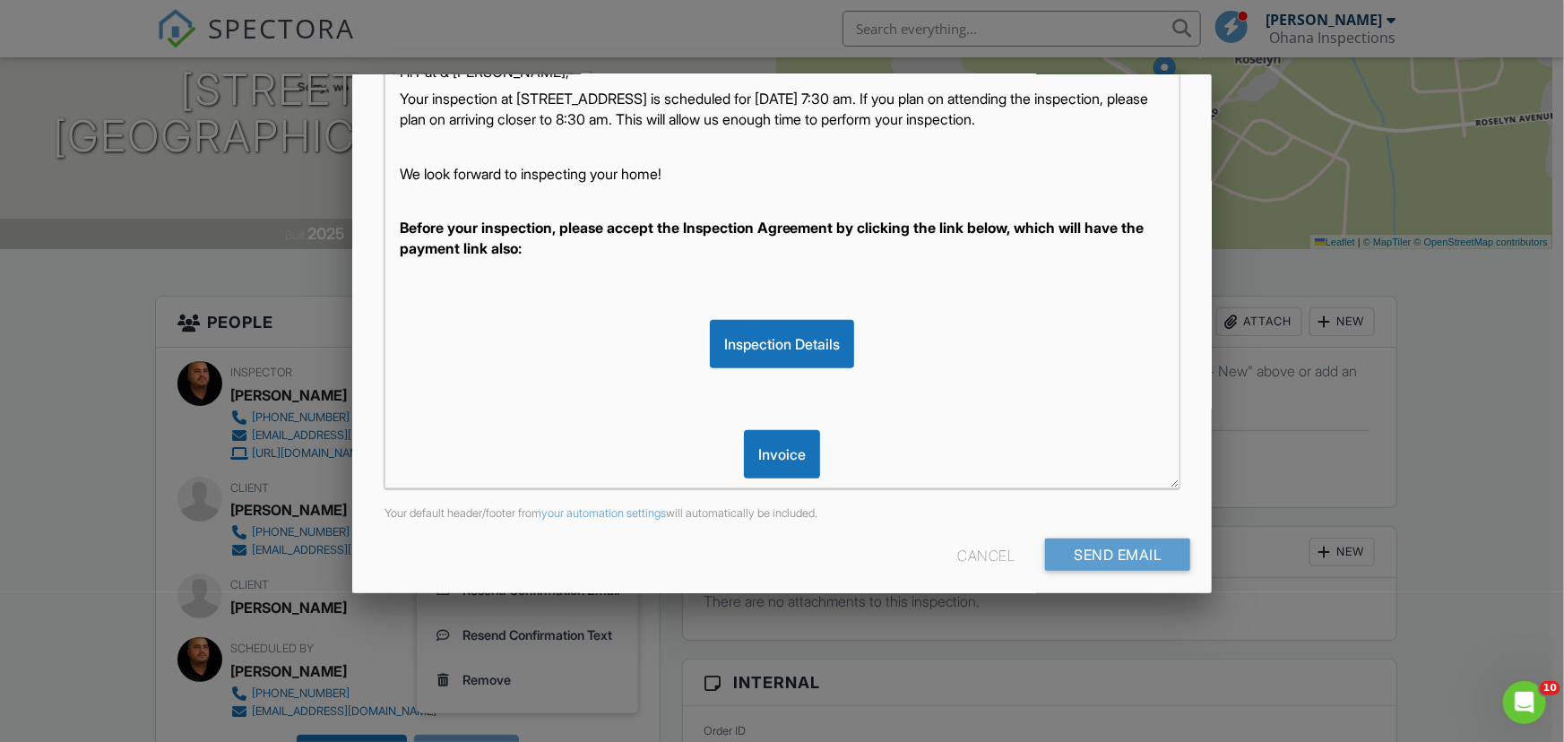
scroll to position [360, 0]
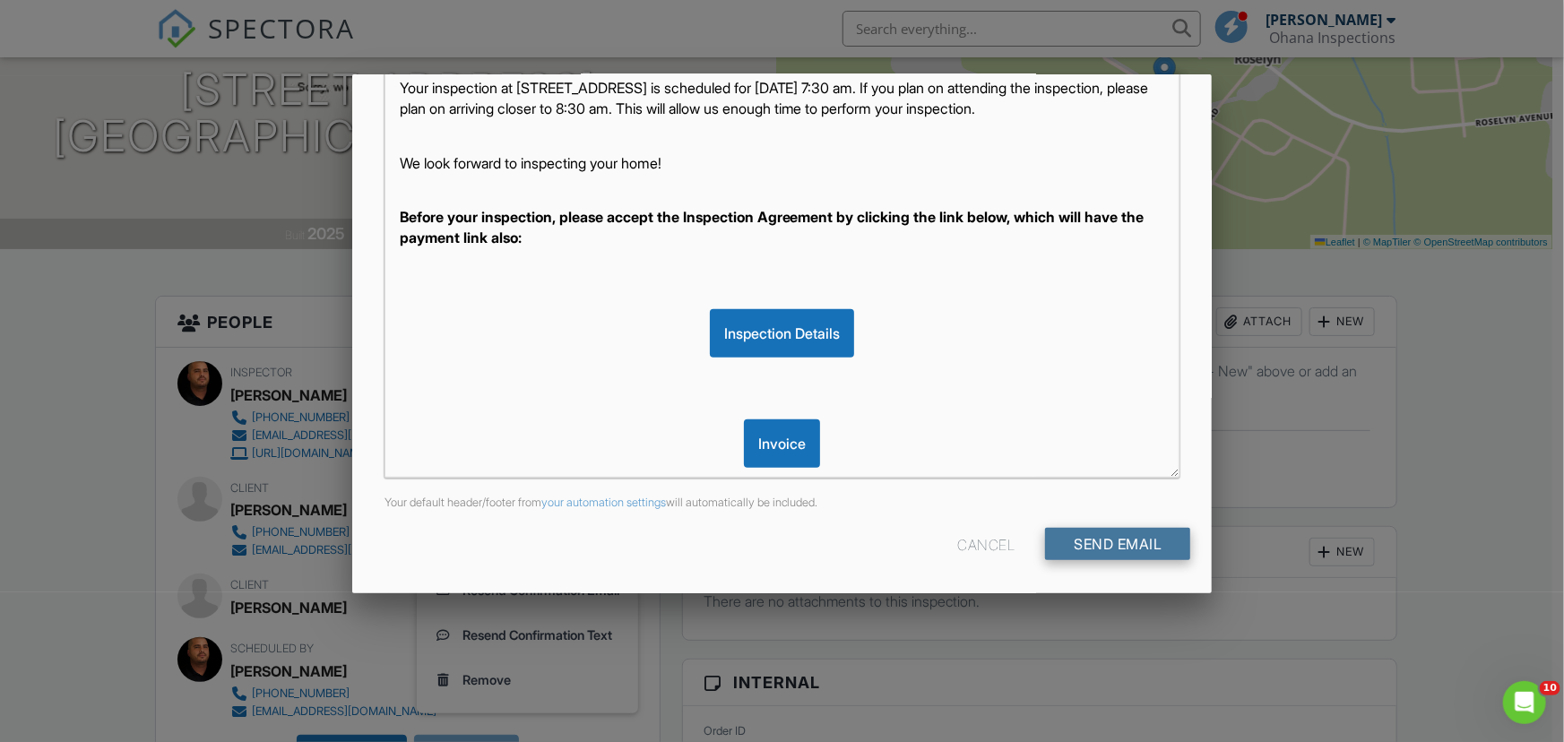
click at [1119, 545] on input "Send Email" at bounding box center [1117, 544] width 145 height 32
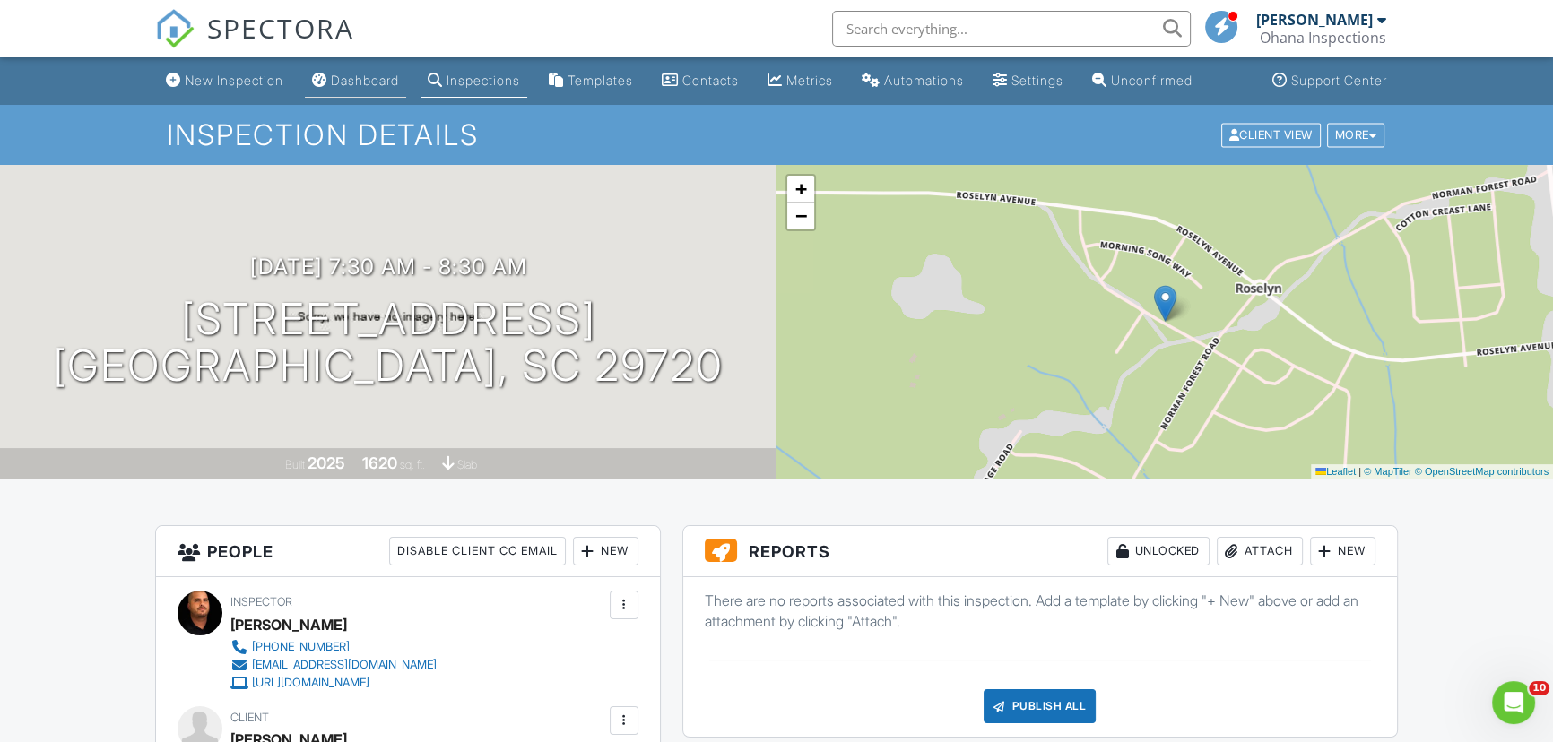
click at [368, 76] on div "Dashboard" at bounding box center [365, 80] width 68 height 15
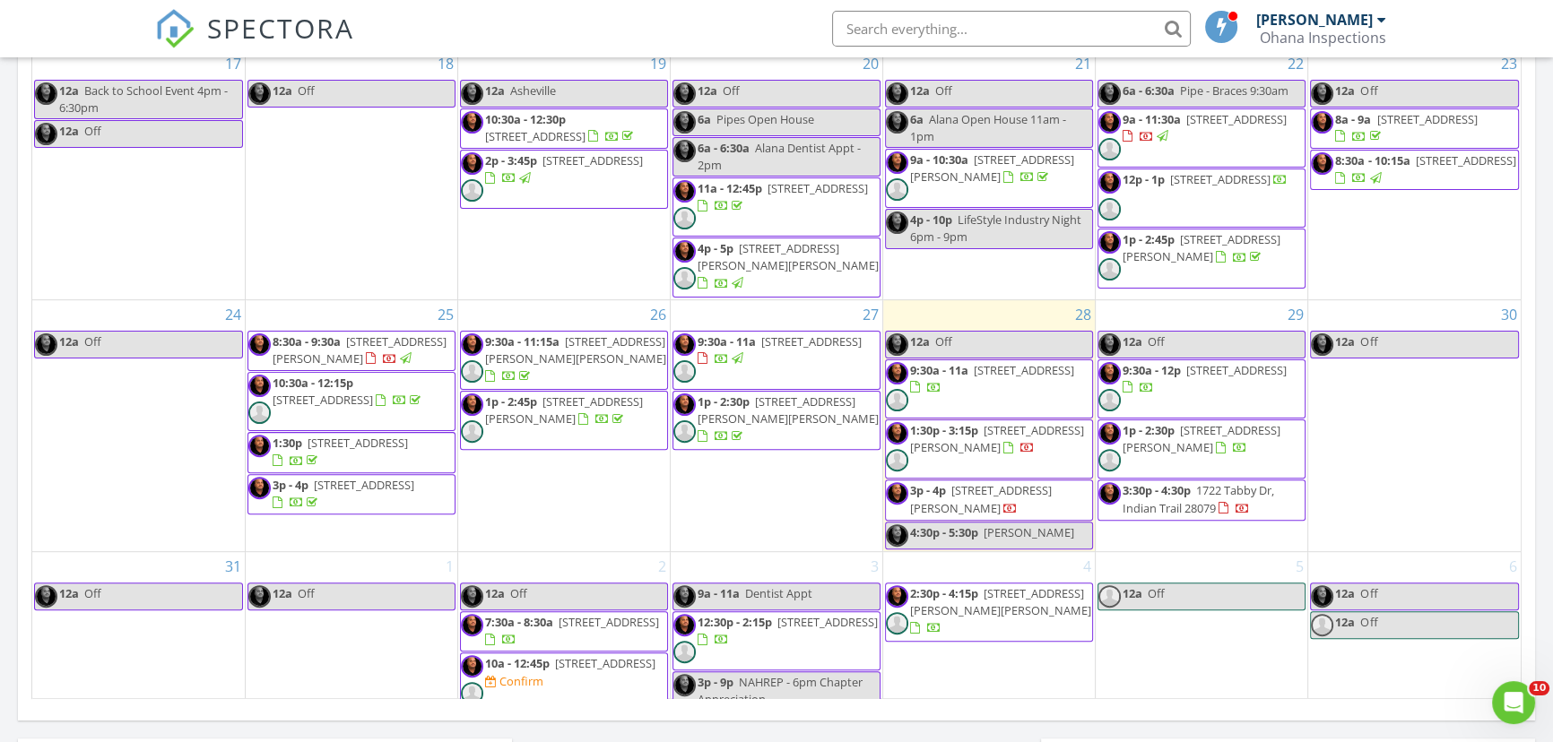
scroll to position [977, 0]
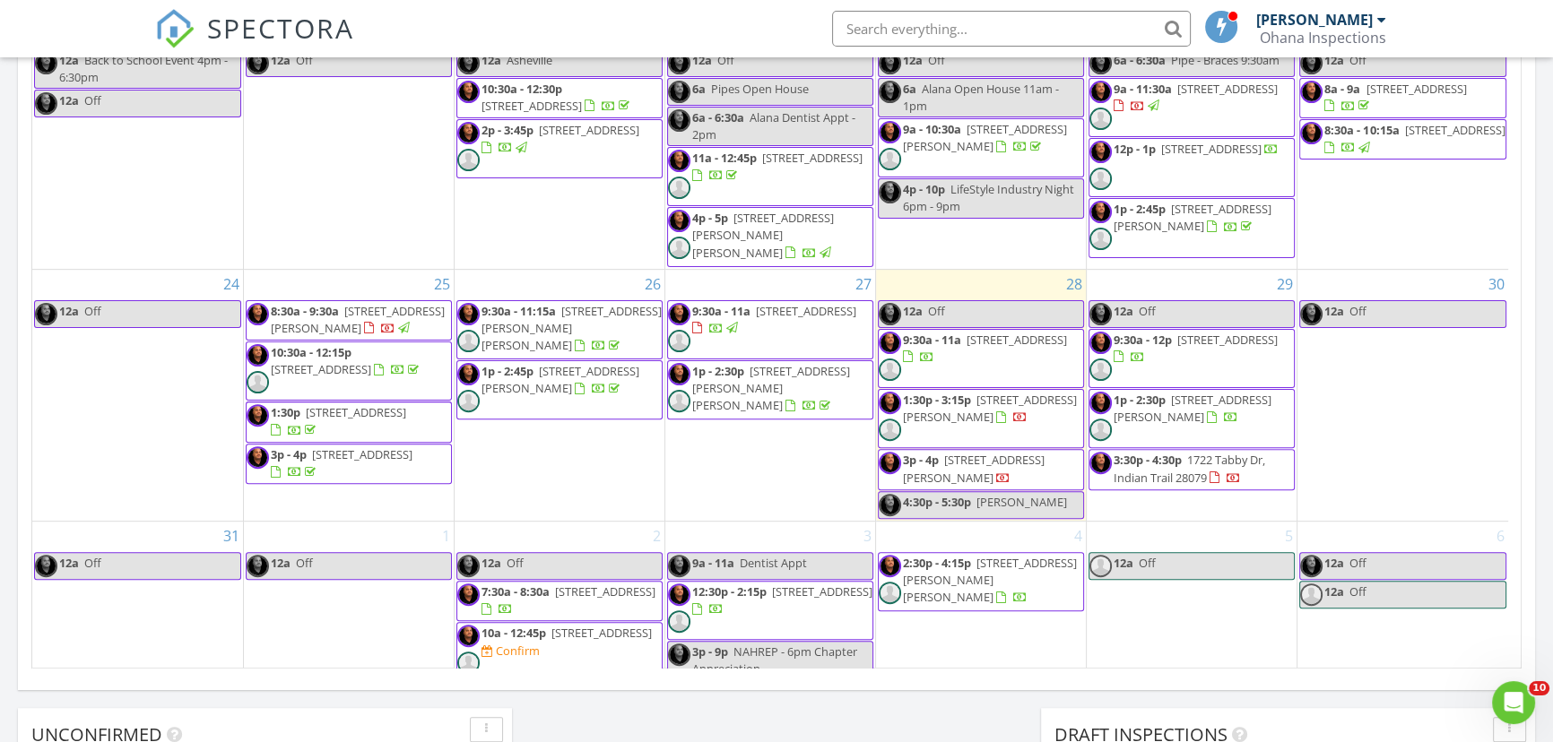
click at [1133, 452] on span "1722 Tabby Dr, Indian Trail 28079" at bounding box center [1189, 468] width 152 height 33
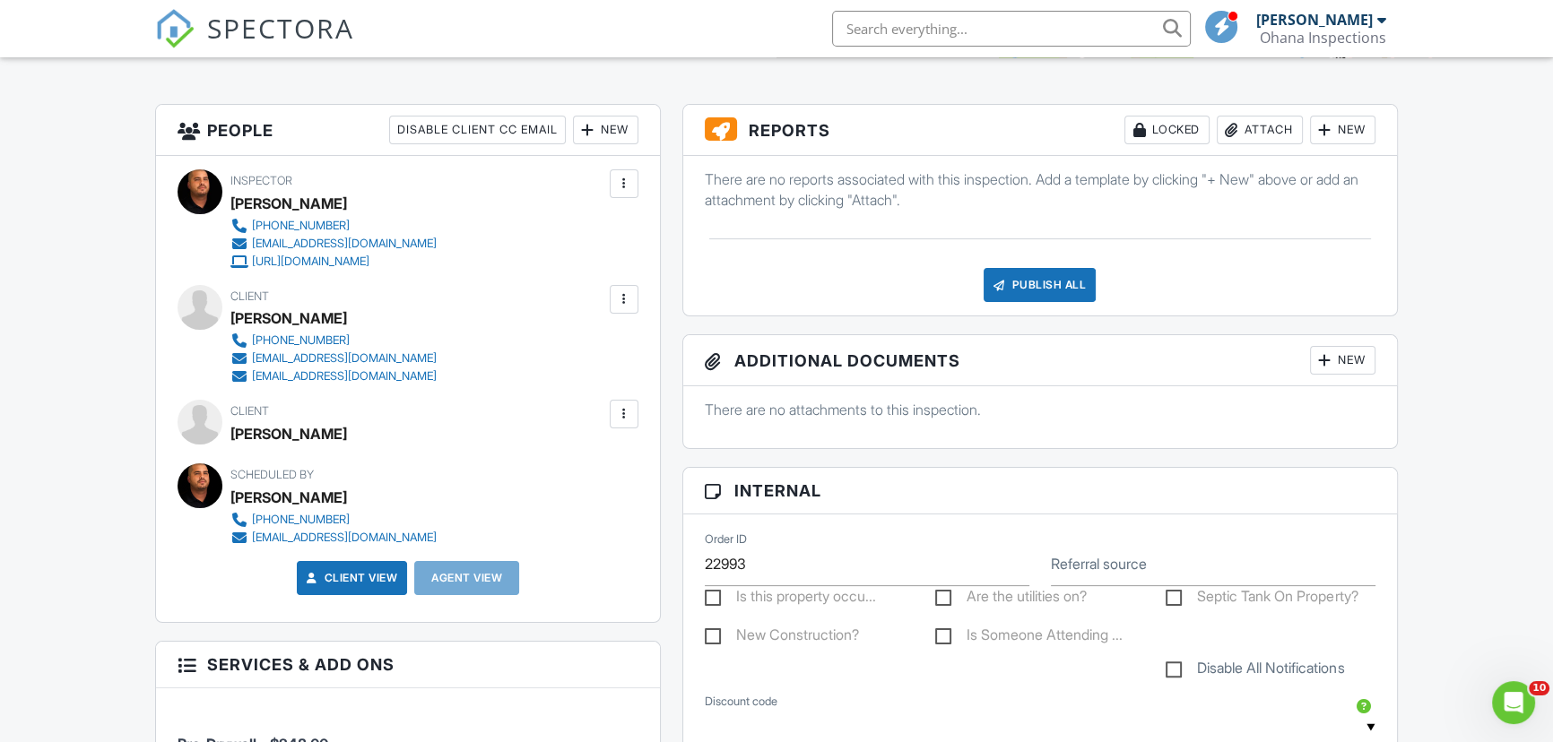
scroll to position [407, 0]
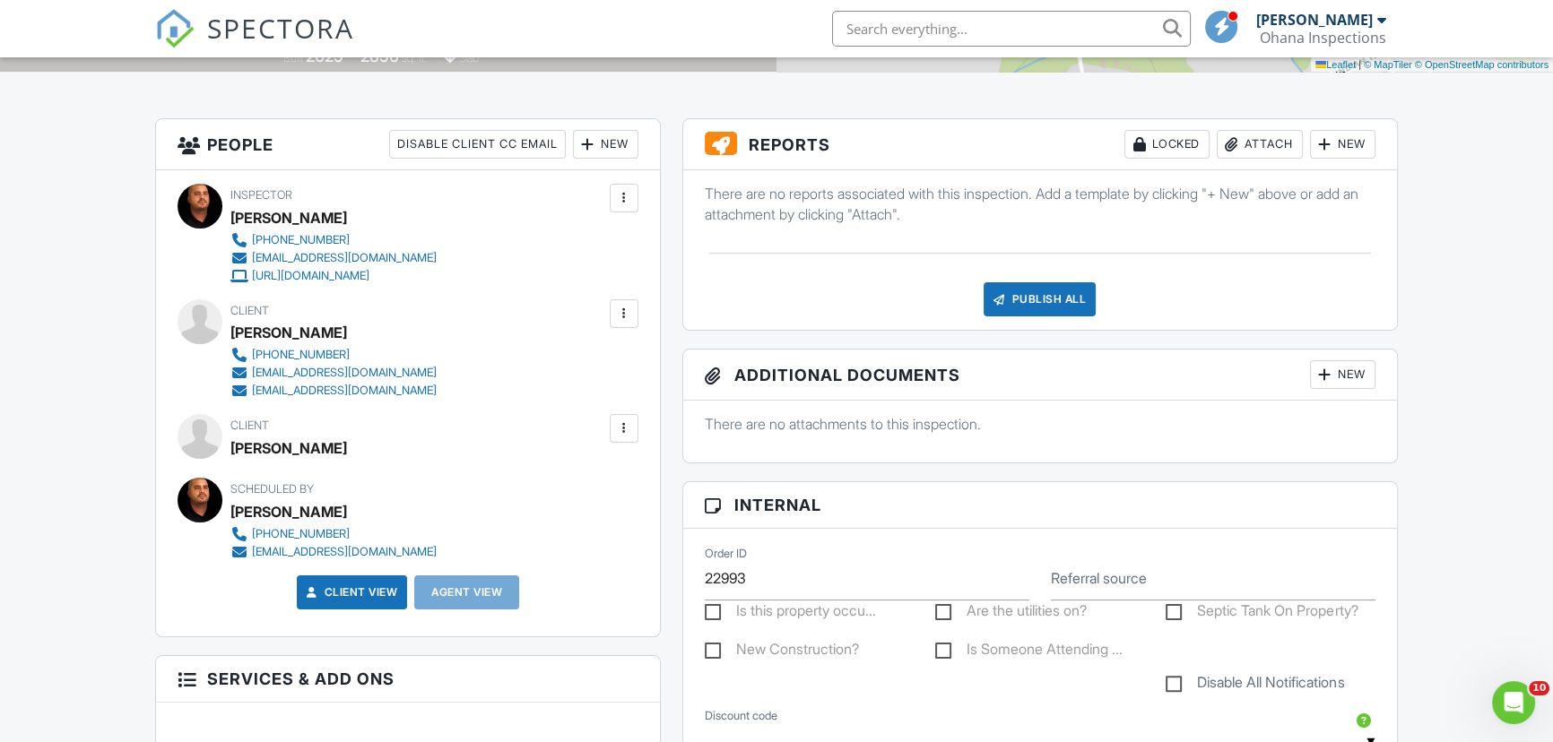
click at [667, 527] on div "People Disable Client CC Email New Inspector Client's Agent Listing Agent Add A…" at bounding box center [407, 668] width 526 height 1100
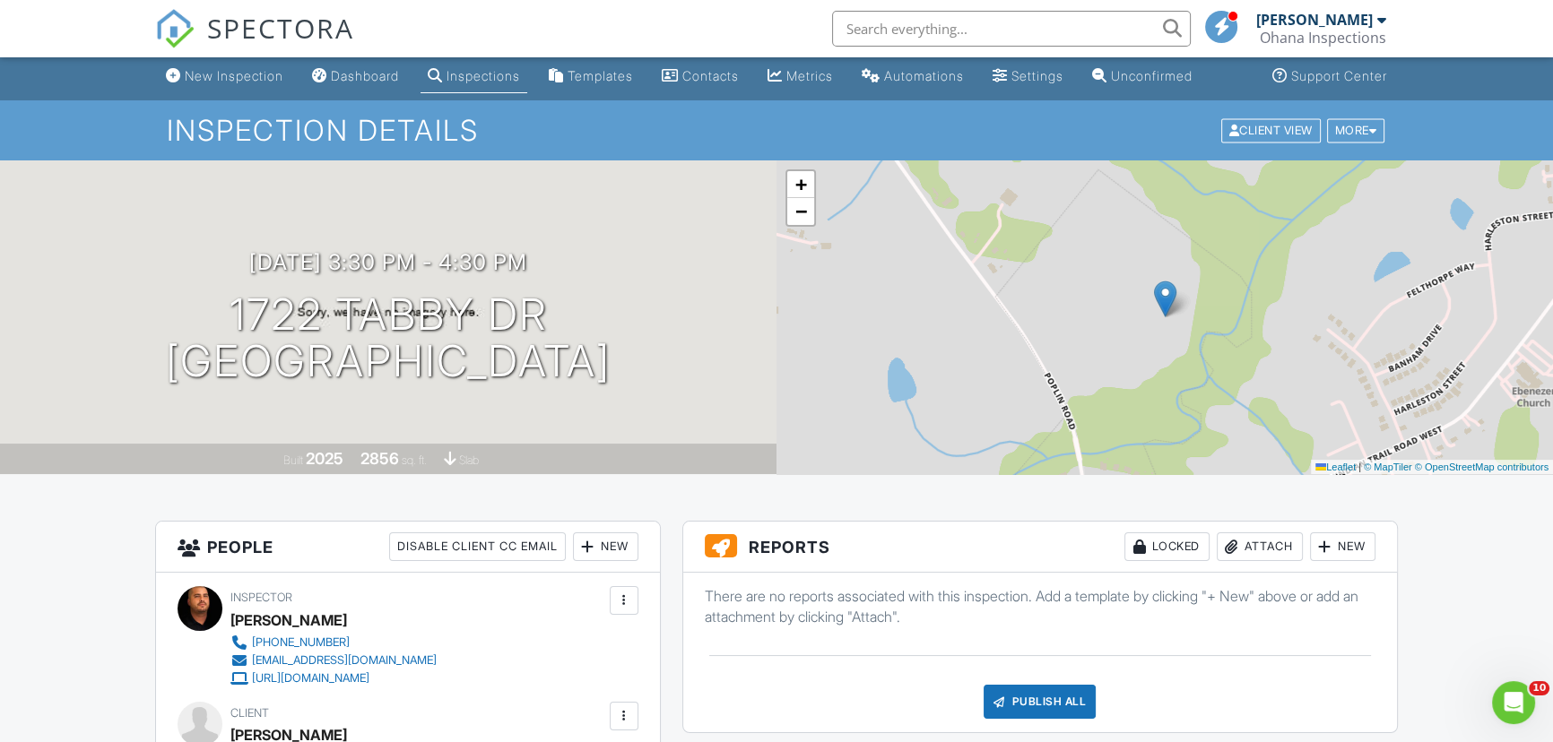
scroll to position [0, 0]
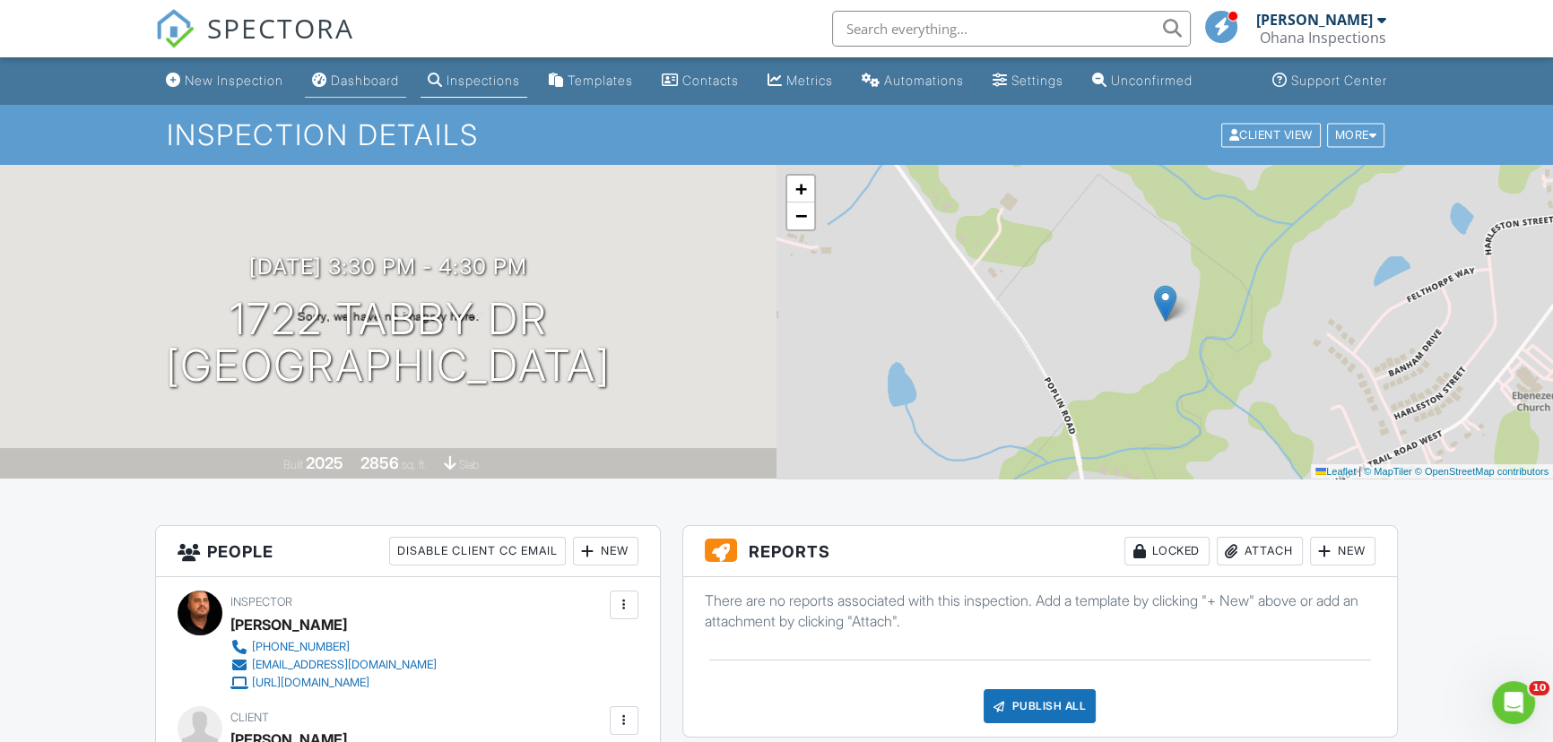
click at [379, 88] on link "Dashboard" at bounding box center [355, 81] width 101 height 33
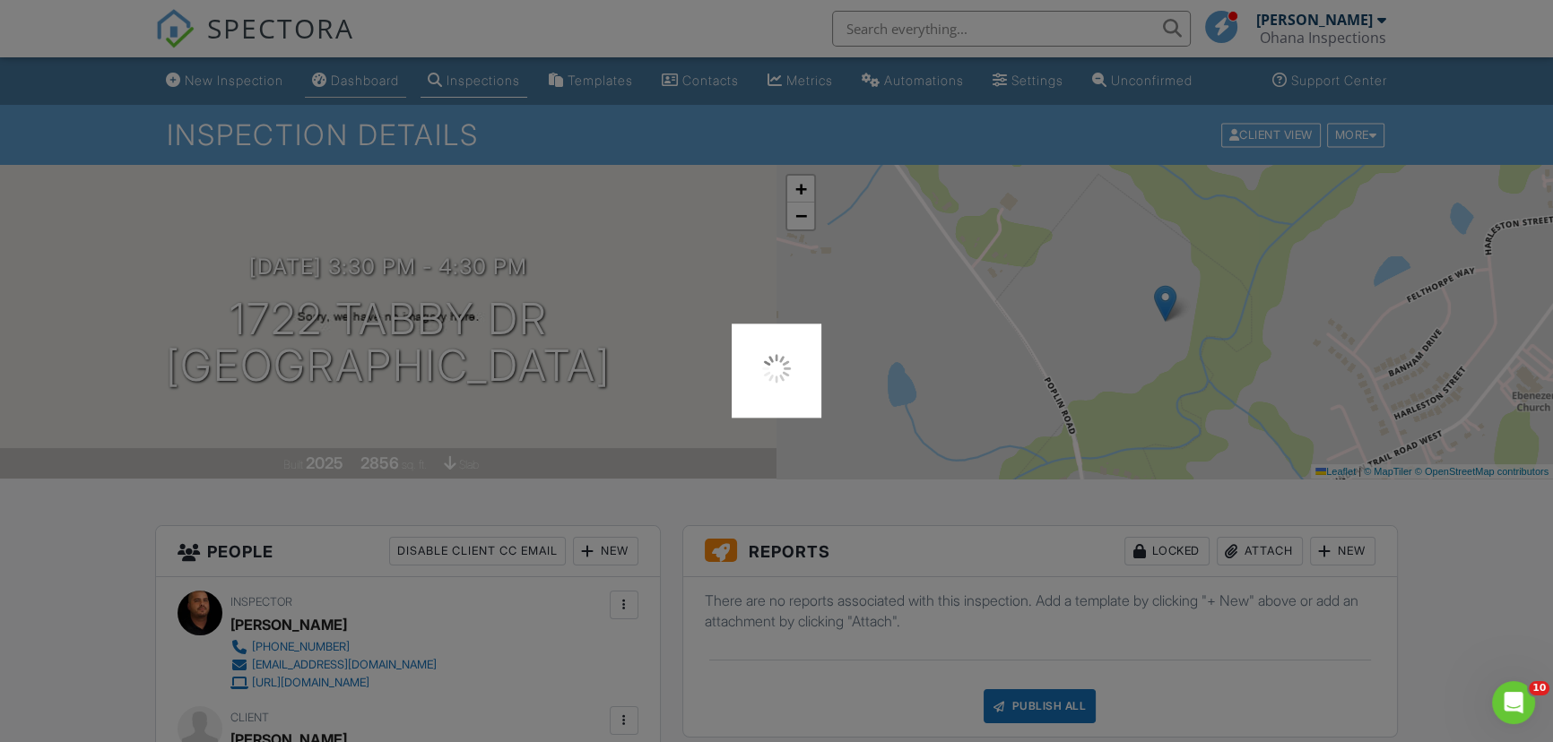
click at [379, 88] on div at bounding box center [776, 371] width 1553 height 742
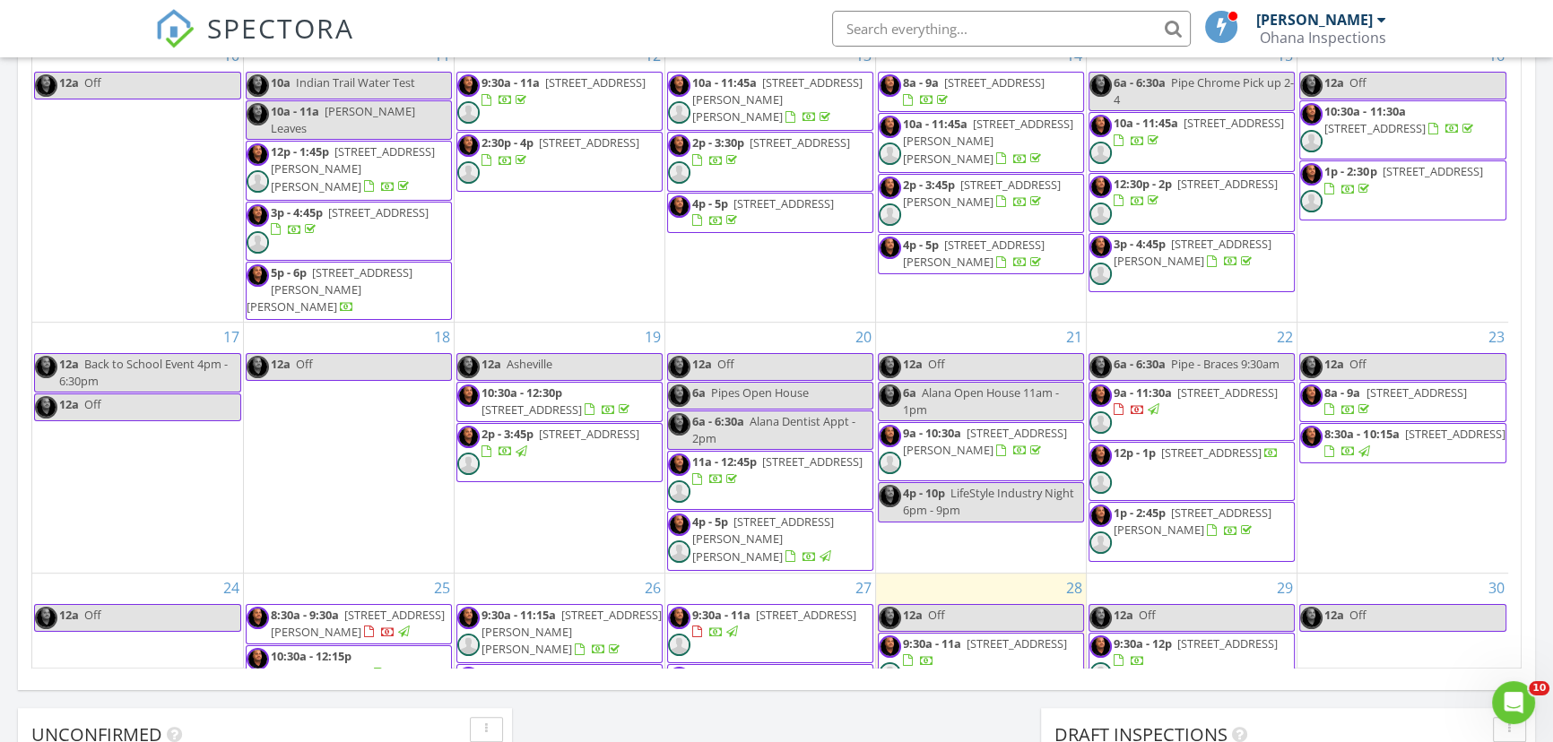
scroll to position [570, 0]
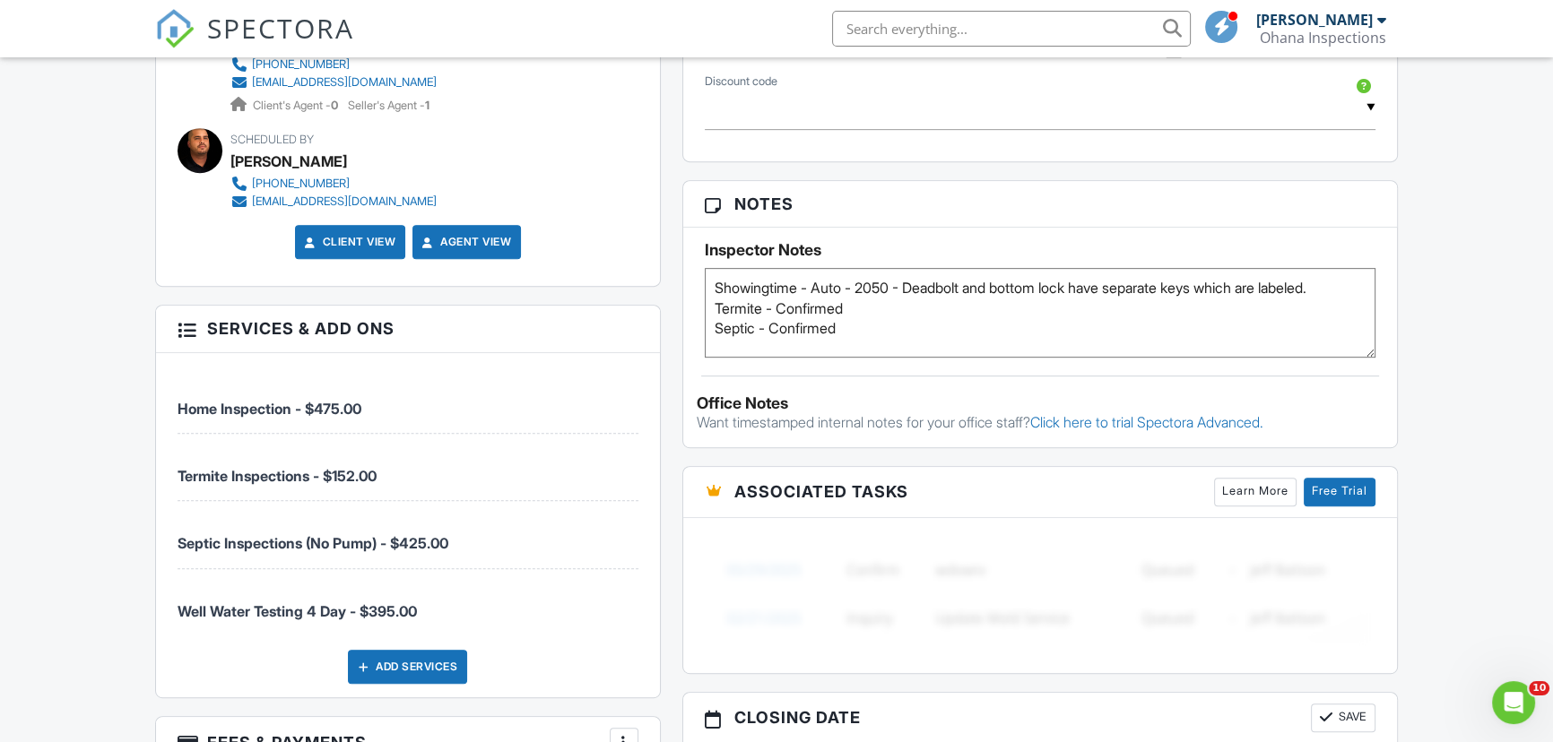
drag, startPoint x: 446, startPoint y: 618, endPoint x: 165, endPoint y: 636, distance: 281.2
click at [165, 636] on div "Home Inspection - $475.00 Termite Inspections - $152.00 Septic Inspections (No …" at bounding box center [407, 525] width 503 height 345
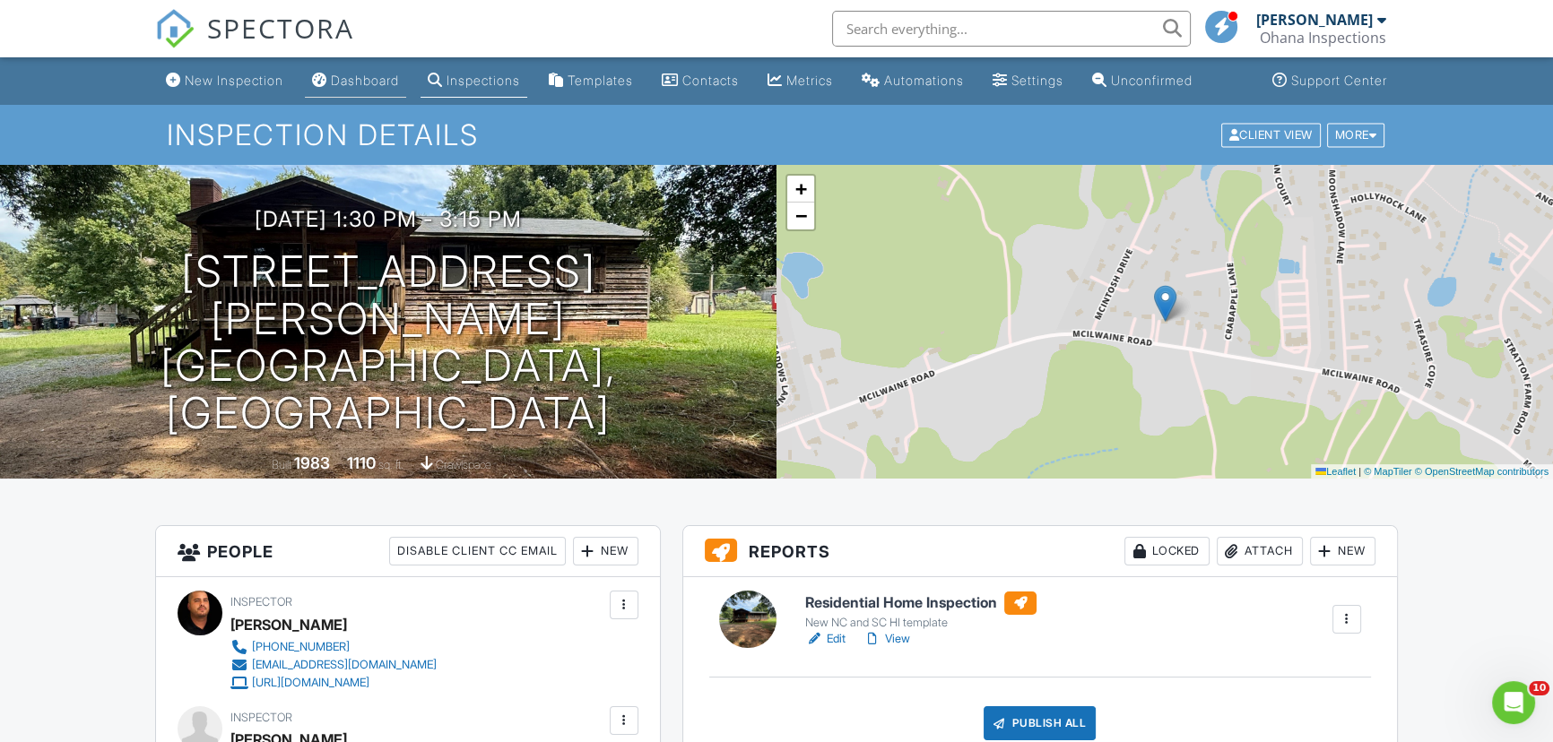
click at [406, 82] on link "Dashboard" at bounding box center [355, 81] width 101 height 33
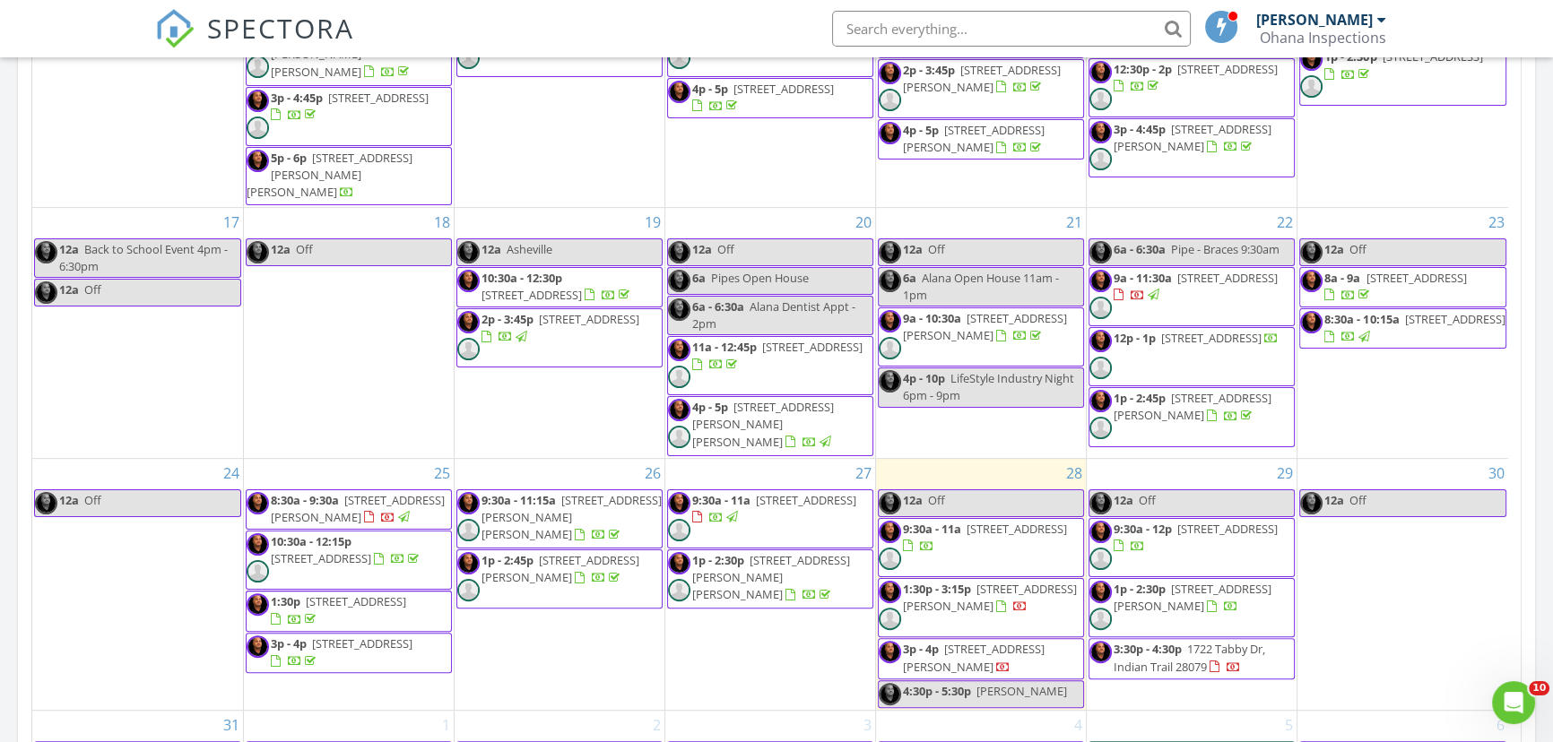
scroll to position [570, 0]
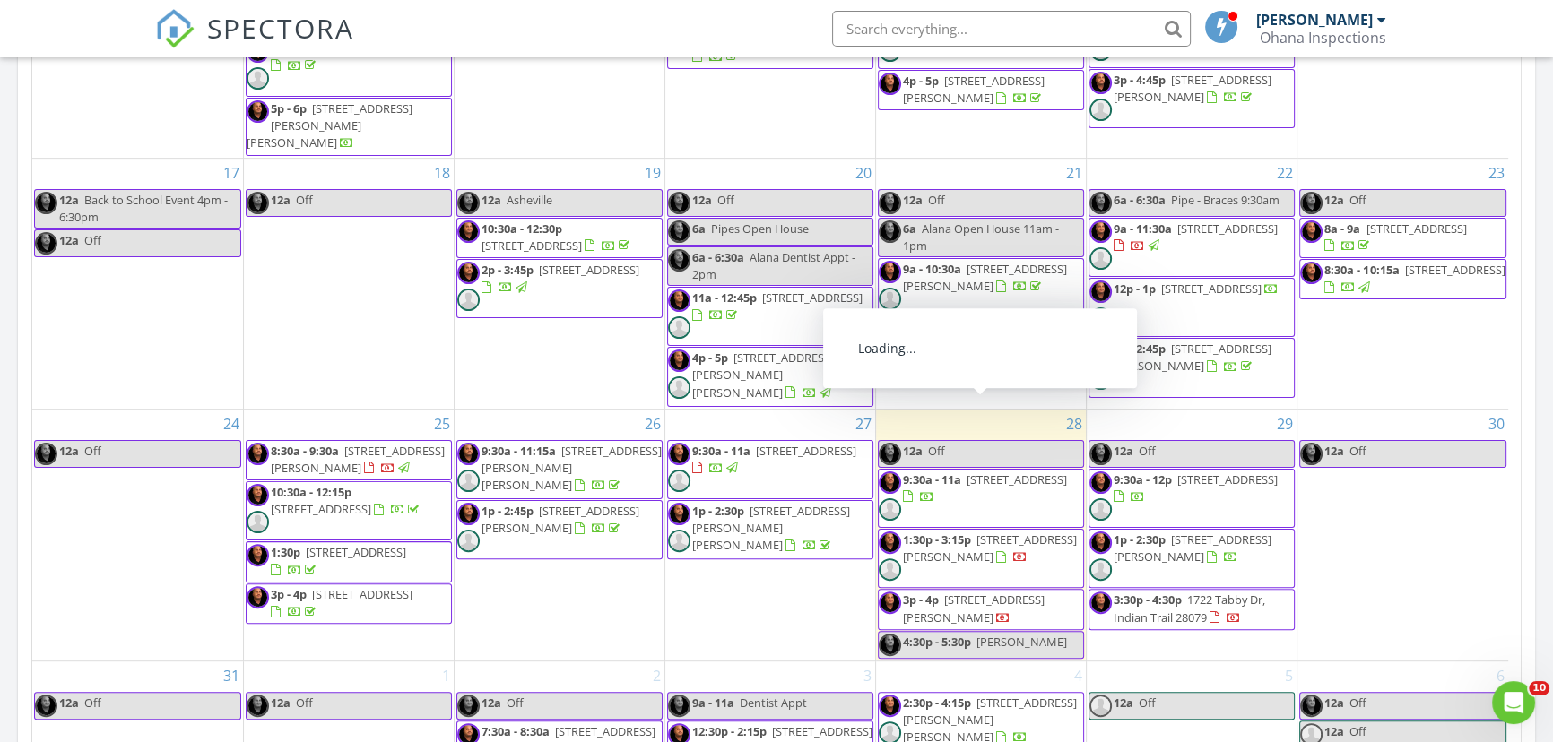
click at [966, 472] on span "3407 Lacebark Ln, Gastonia 28056" at bounding box center [1016, 480] width 100 height 16
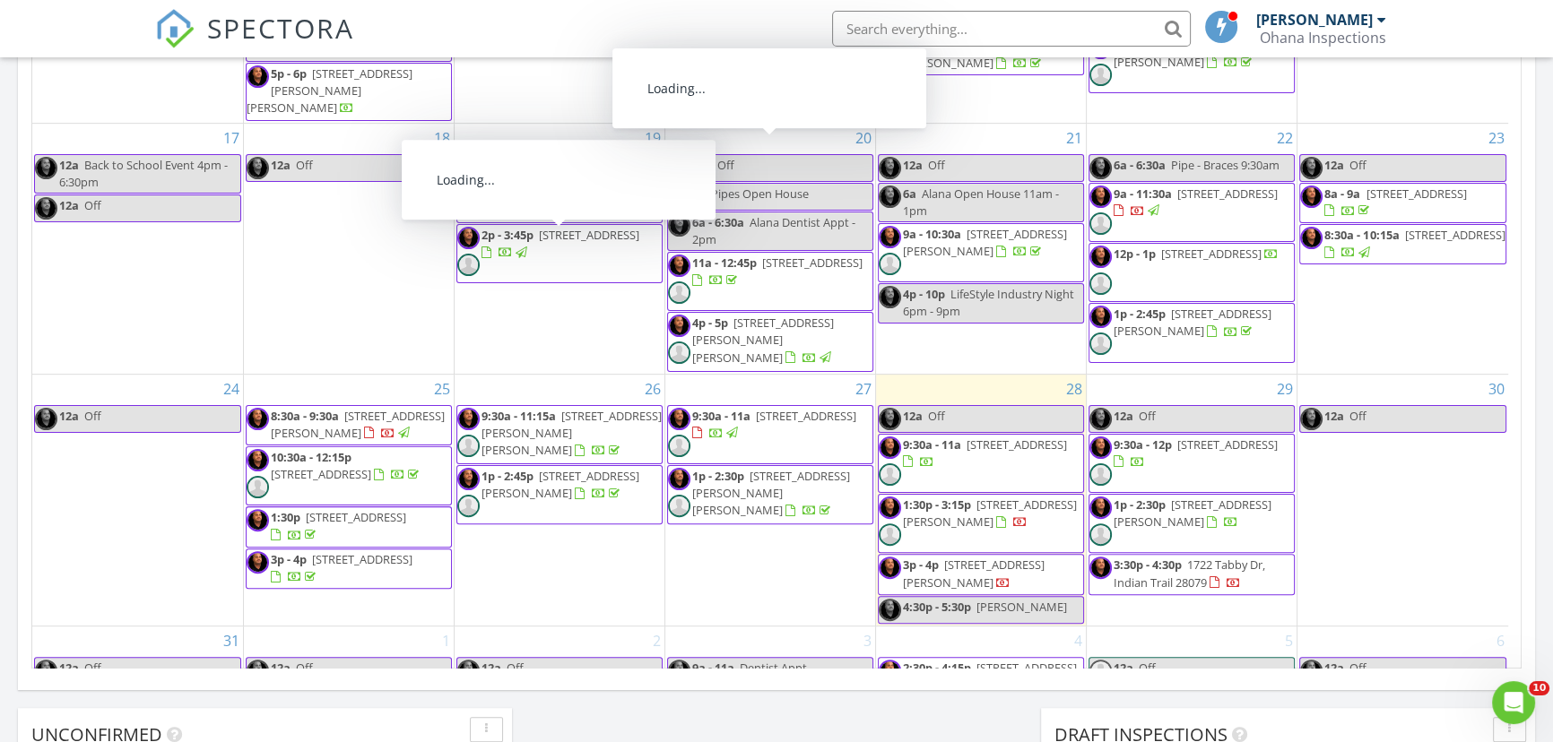
scroll to position [629, 0]
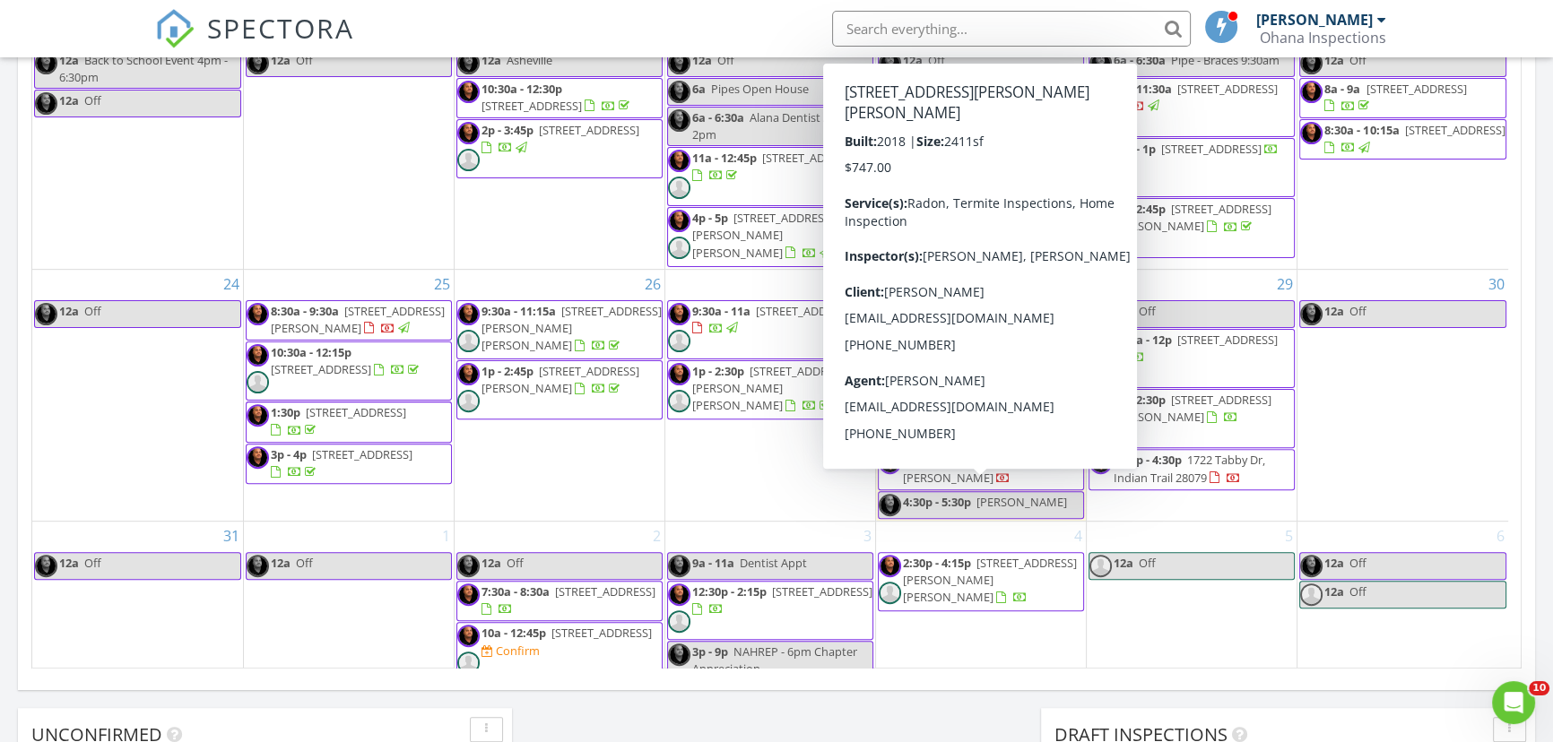
click at [891, 726] on div "[DATE] [PERSON_NAME] 12:00 am Off [PERSON_NAME] 9:30 am [STREET_ADDRESS] [PERSO…" at bounding box center [776, 72] width 1553 height 1632
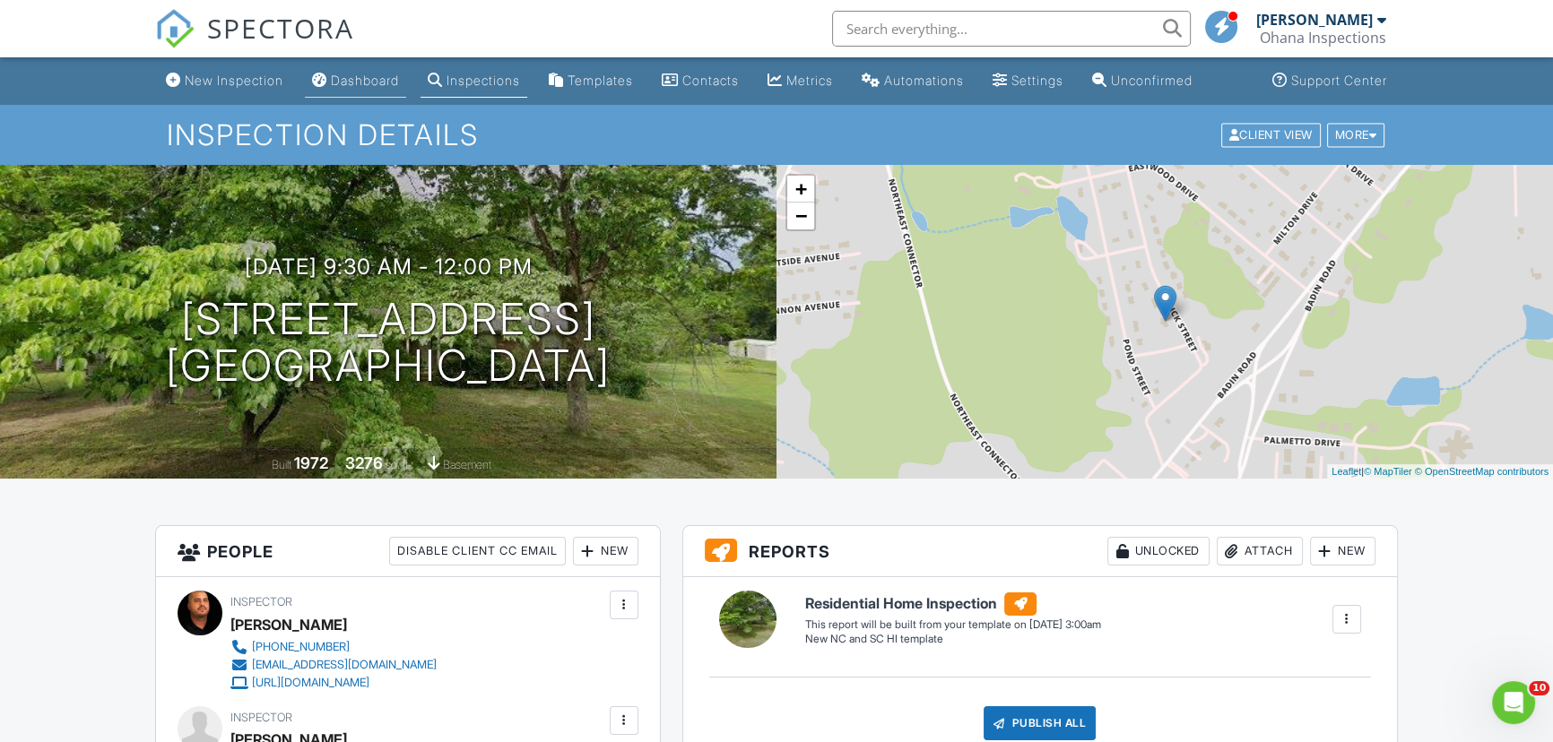
click at [364, 70] on link "Dashboard" at bounding box center [355, 81] width 101 height 33
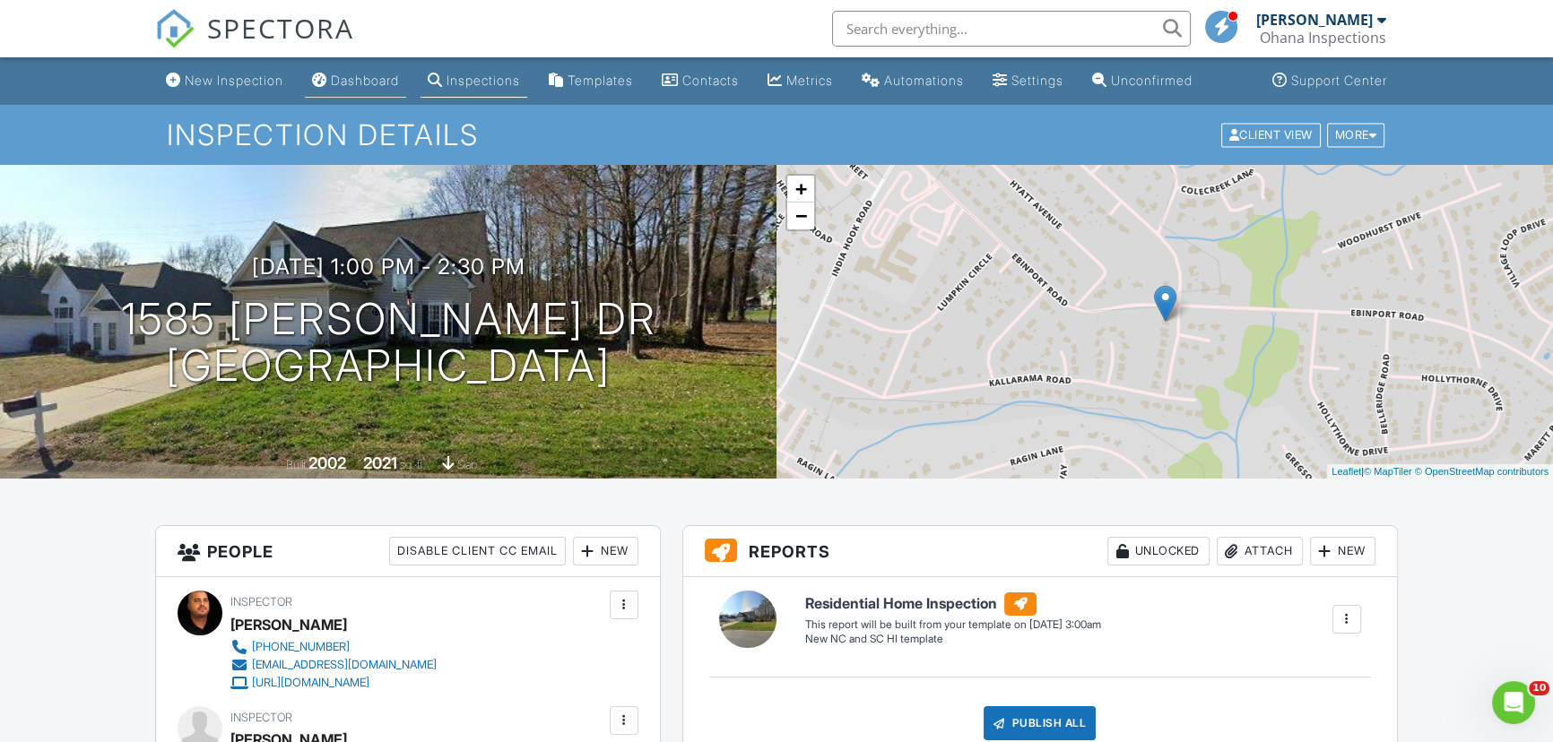
click at [375, 71] on link "Dashboard" at bounding box center [355, 81] width 101 height 33
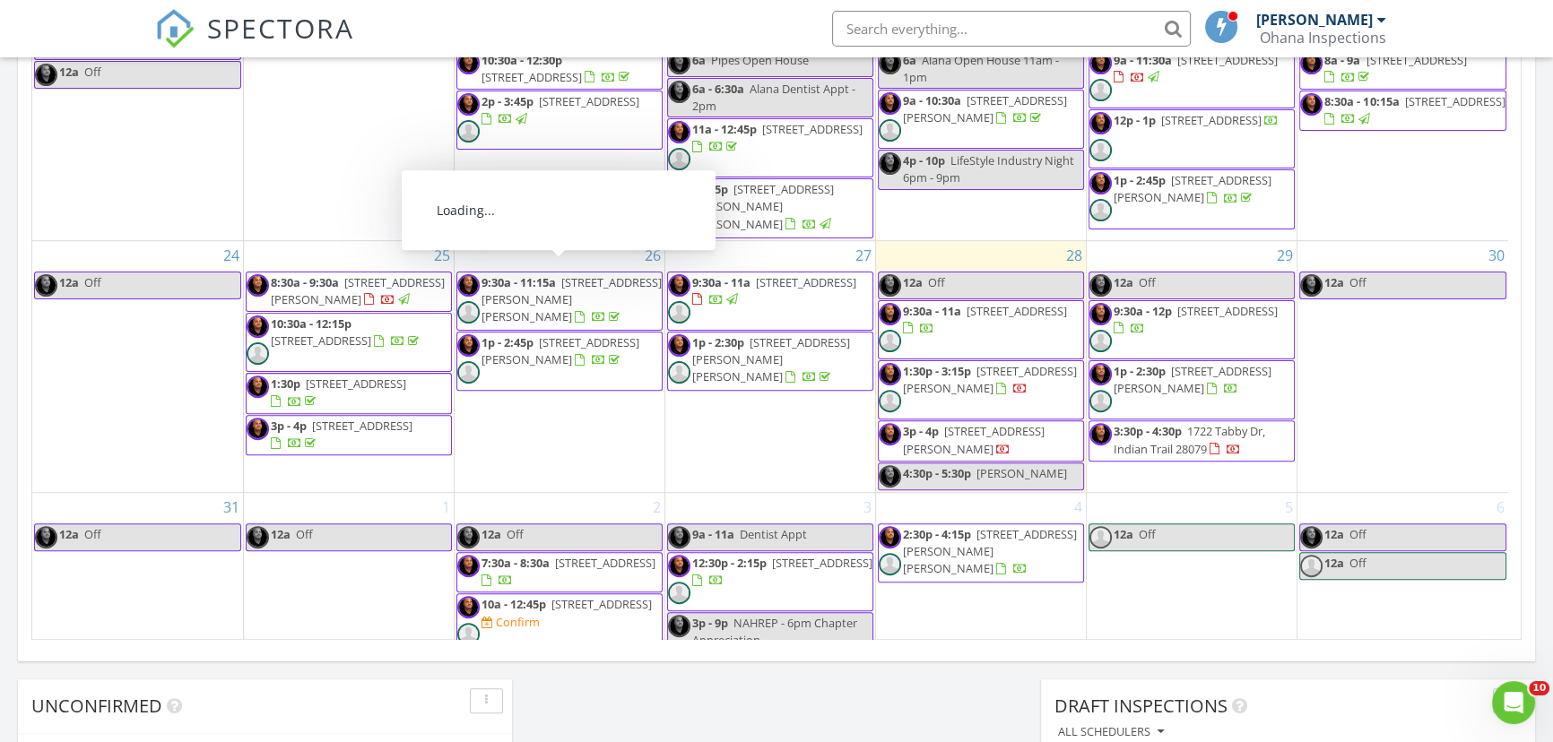
scroll to position [1059, 0]
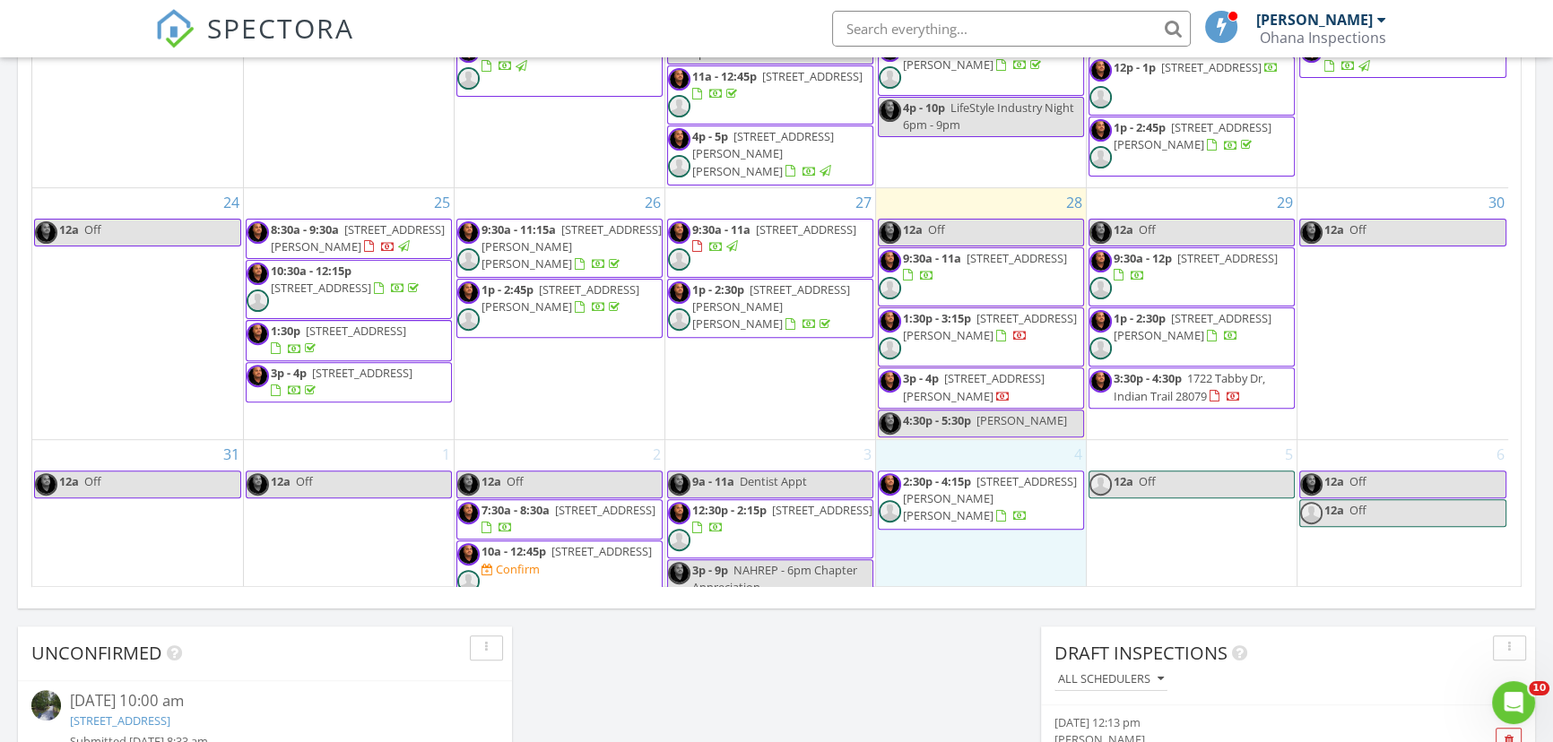
click at [982, 520] on div "4 2:30p - 4:15p 8702 Aspinwall Dr, Charlotte 28216" at bounding box center [981, 551] width 210 height 222
click at [990, 451] on link "Inspection" at bounding box center [977, 446] width 92 height 29
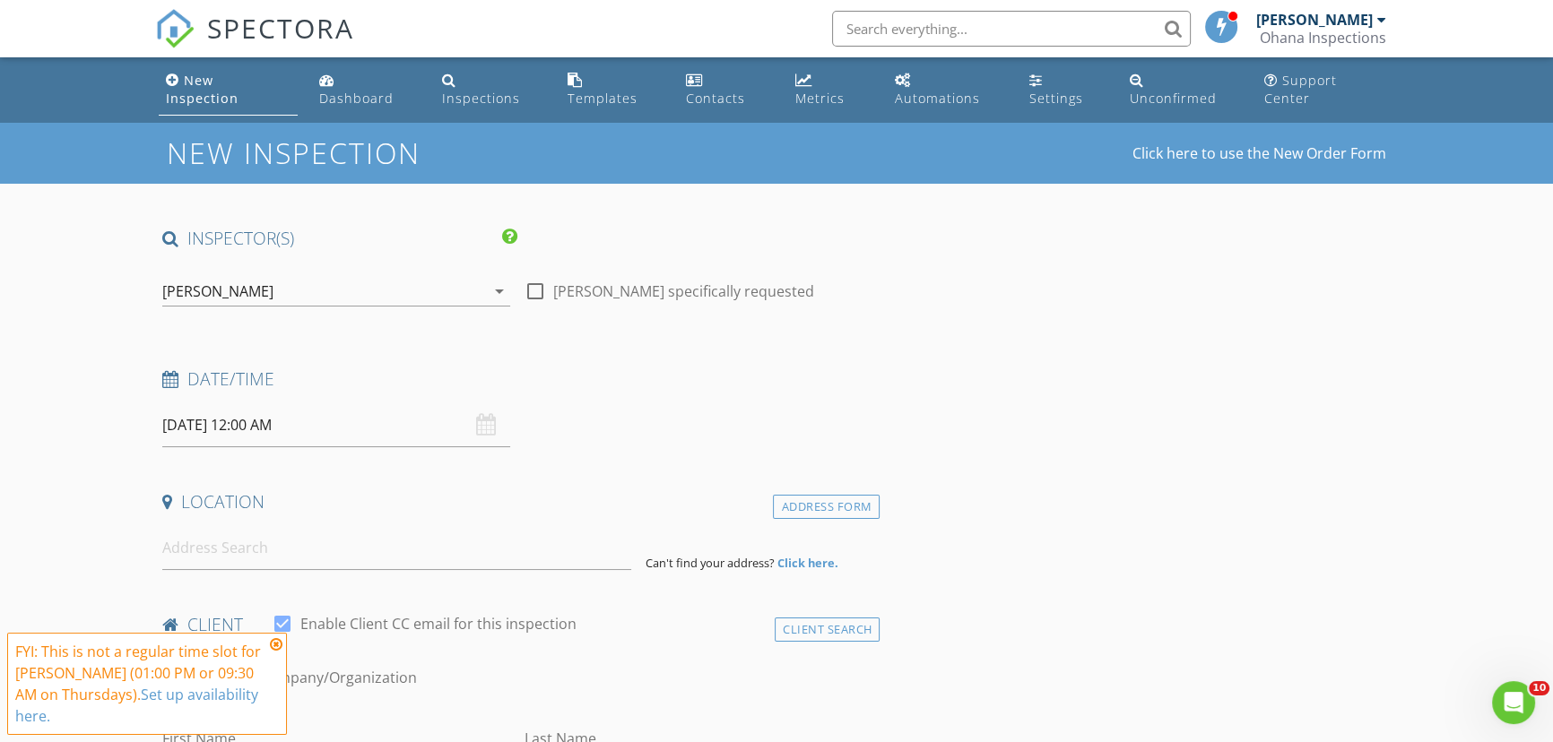
click at [365, 277] on div "[PERSON_NAME]" at bounding box center [323, 291] width 323 height 29
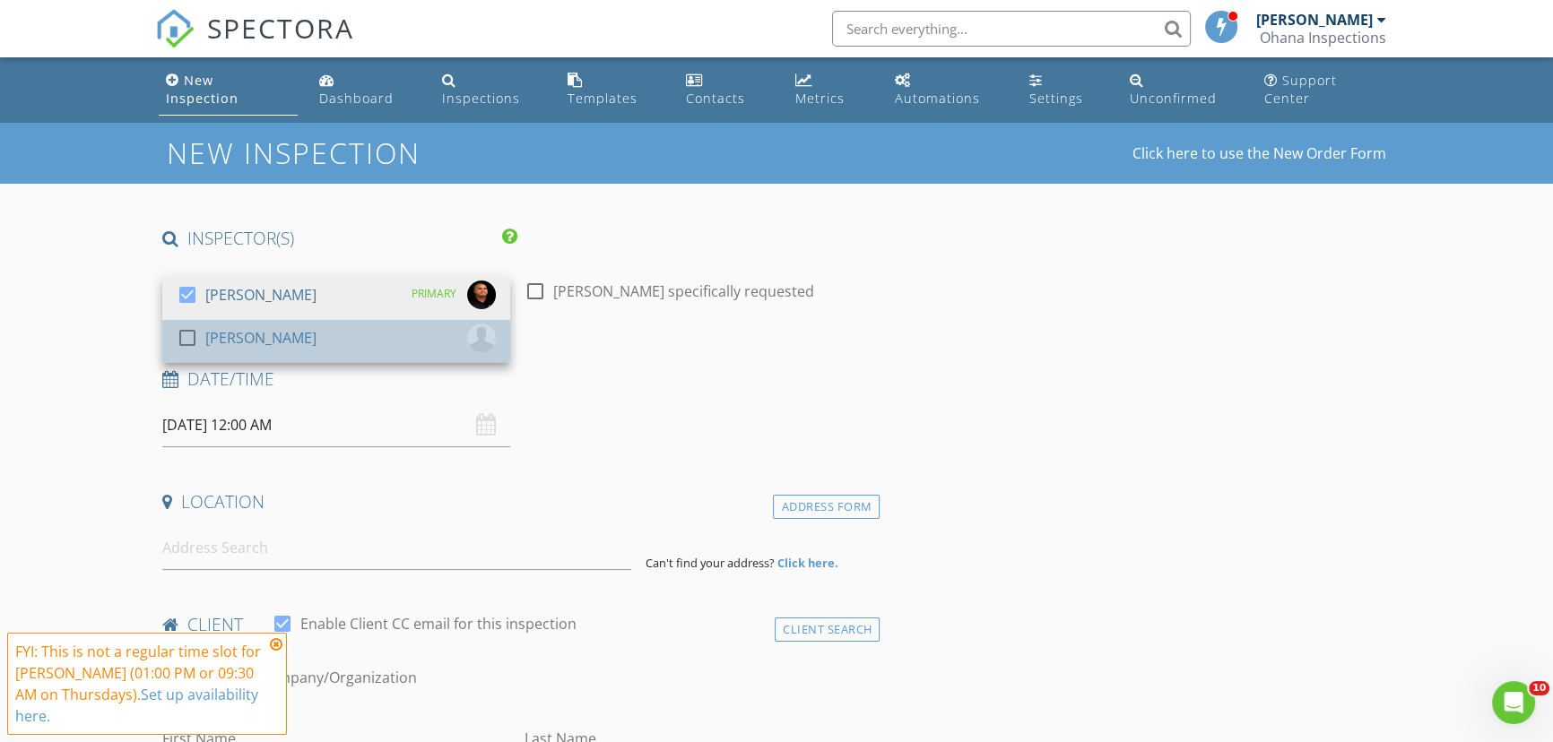
click at [325, 326] on div "check_box_outline_blank Ayden Rivera" at bounding box center [336, 342] width 319 height 36
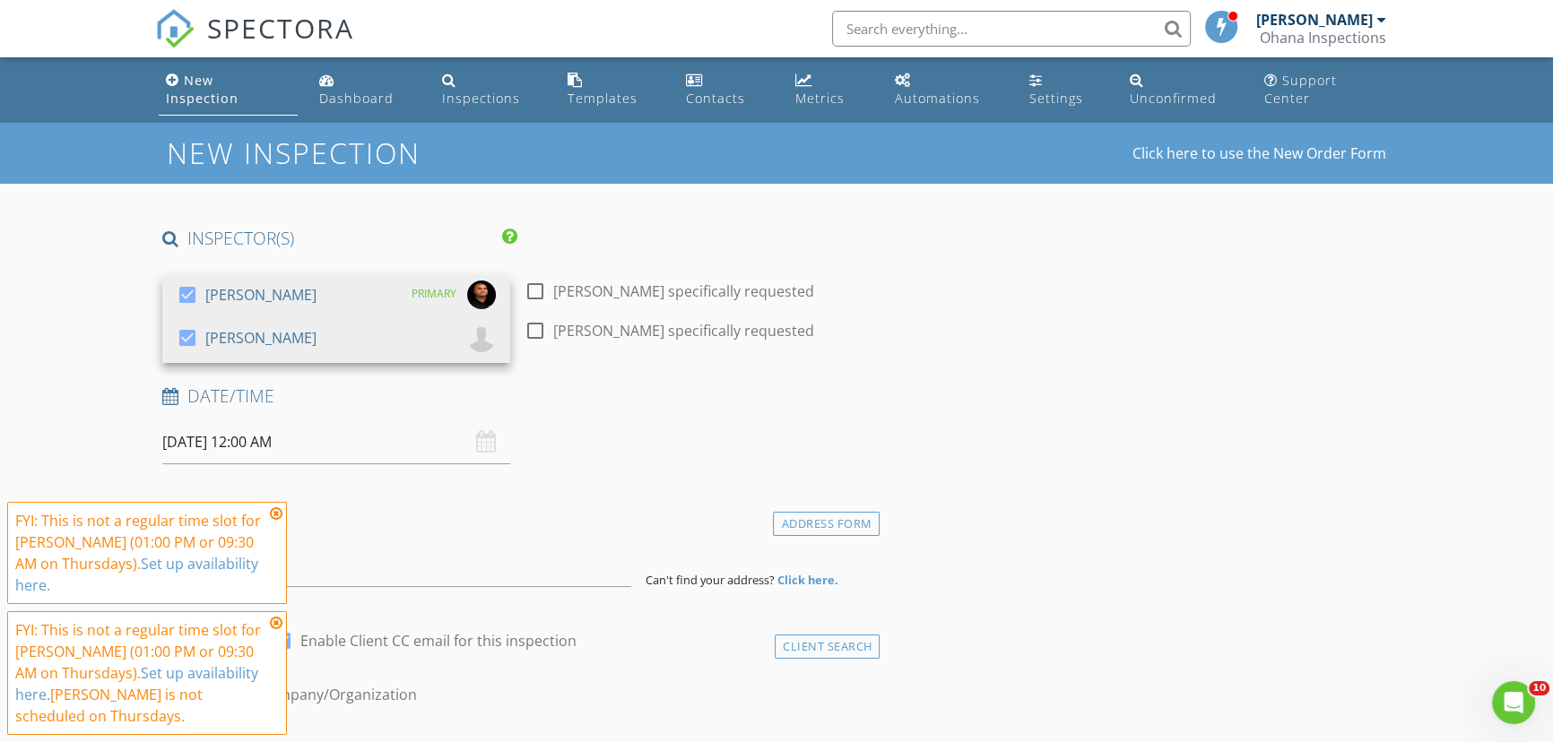
click at [300, 420] on input "09/04/2025 12:00 AM" at bounding box center [336, 442] width 348 height 44
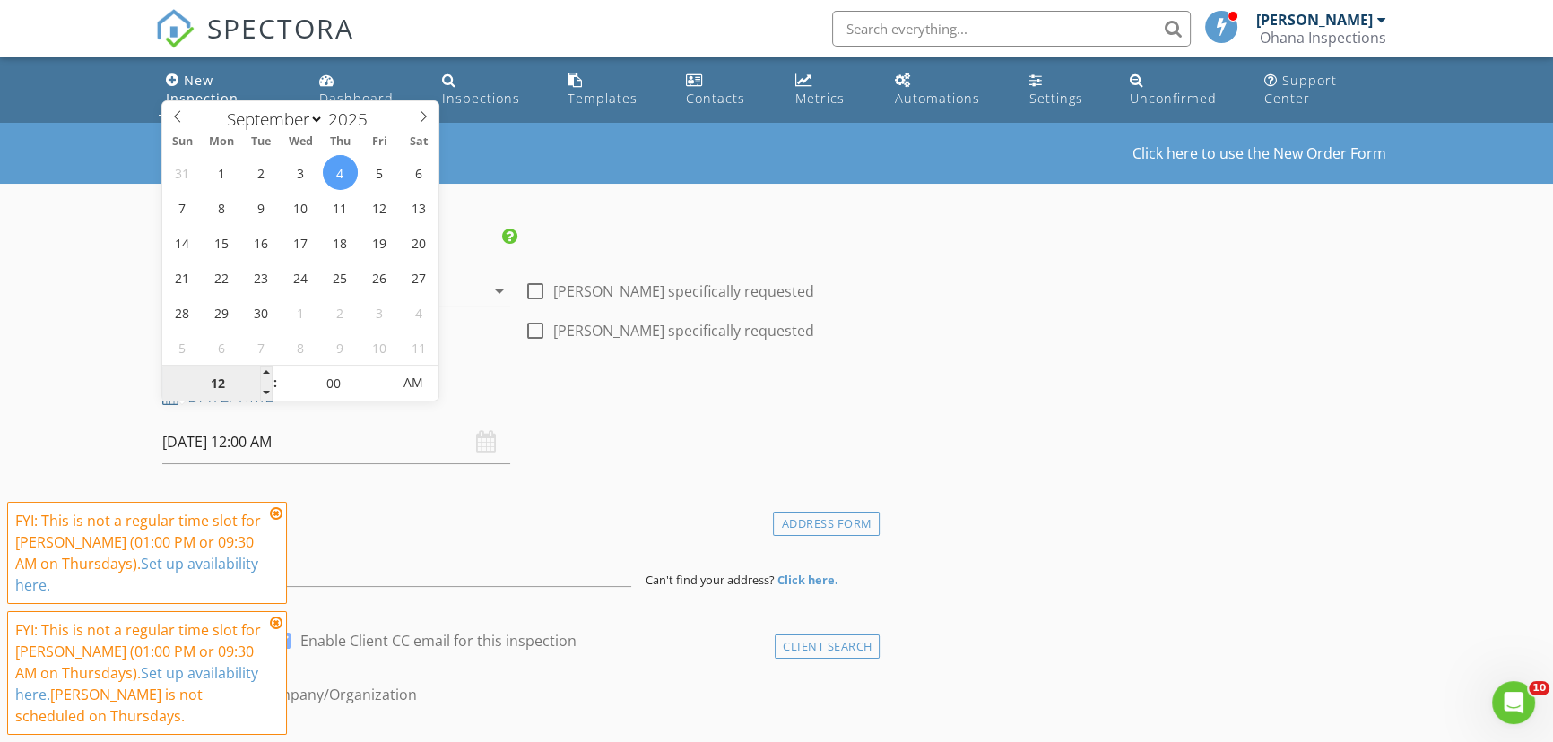
click at [233, 388] on input "12" at bounding box center [217, 384] width 110 height 36
type input "09"
type input "09/04/2025 9:00 AM"
click at [353, 383] on input "00" at bounding box center [333, 384] width 110 height 36
type input "30"
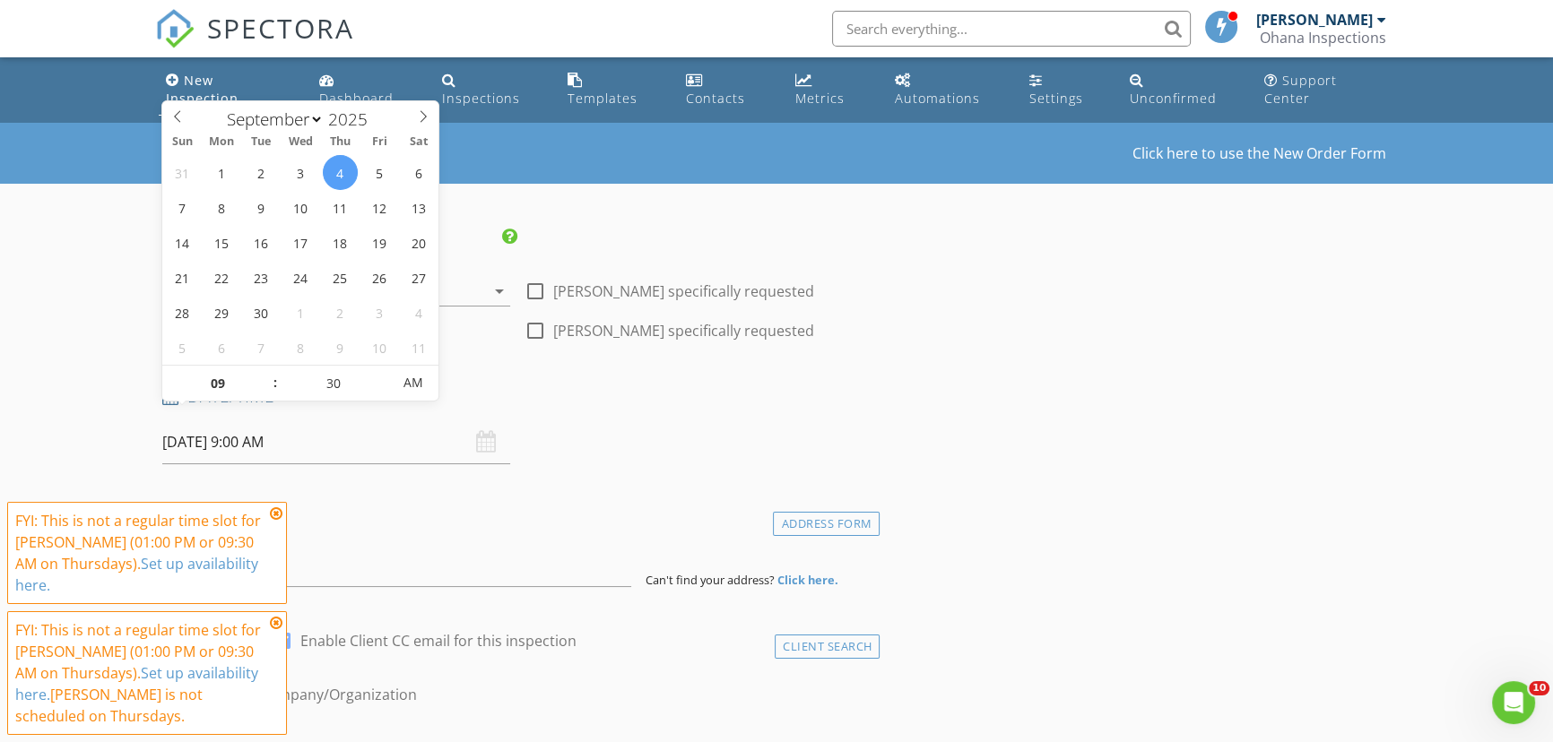
type input "[DATE] 9:30 AM"
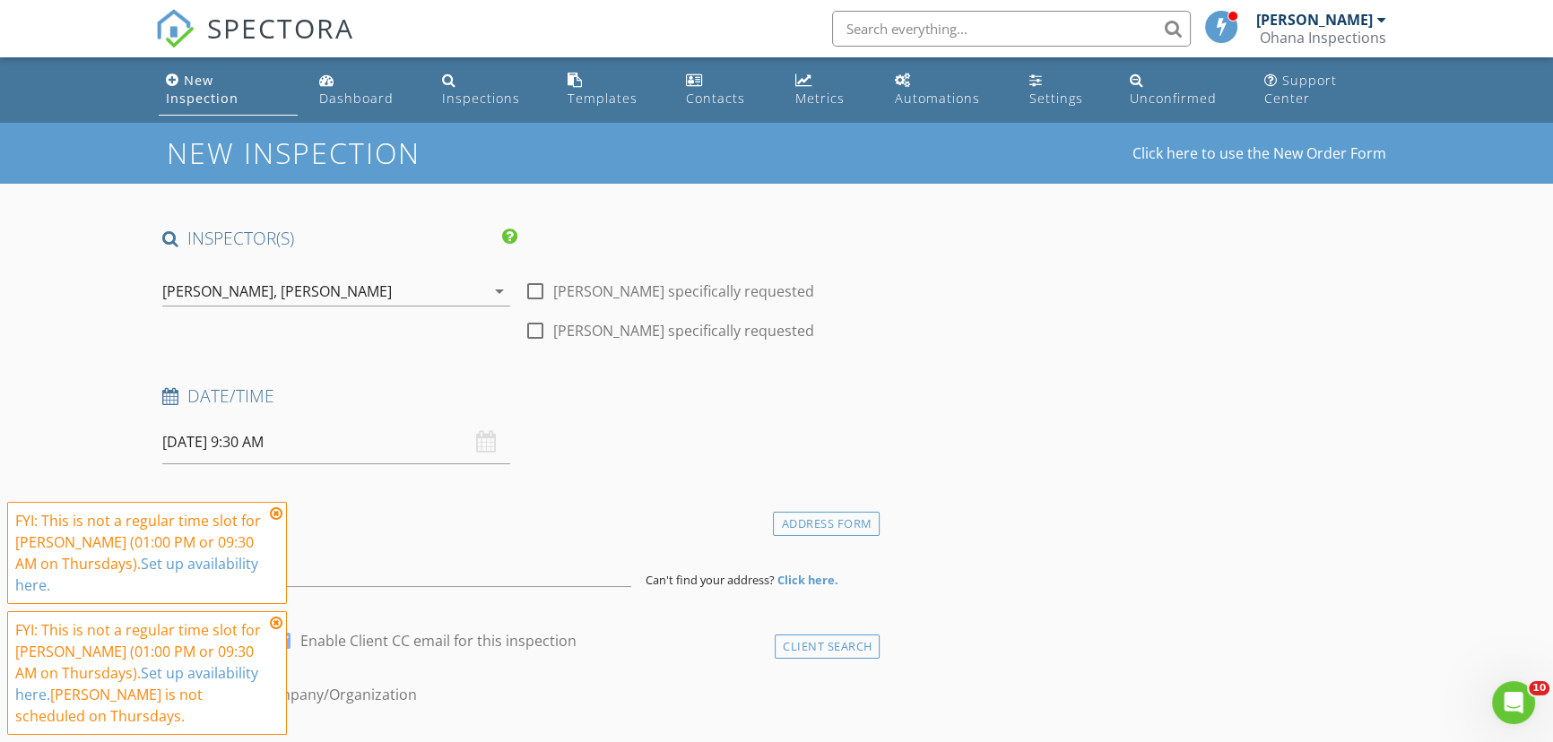
click at [559, 385] on h4 "Date/Time" at bounding box center [517, 396] width 710 height 23
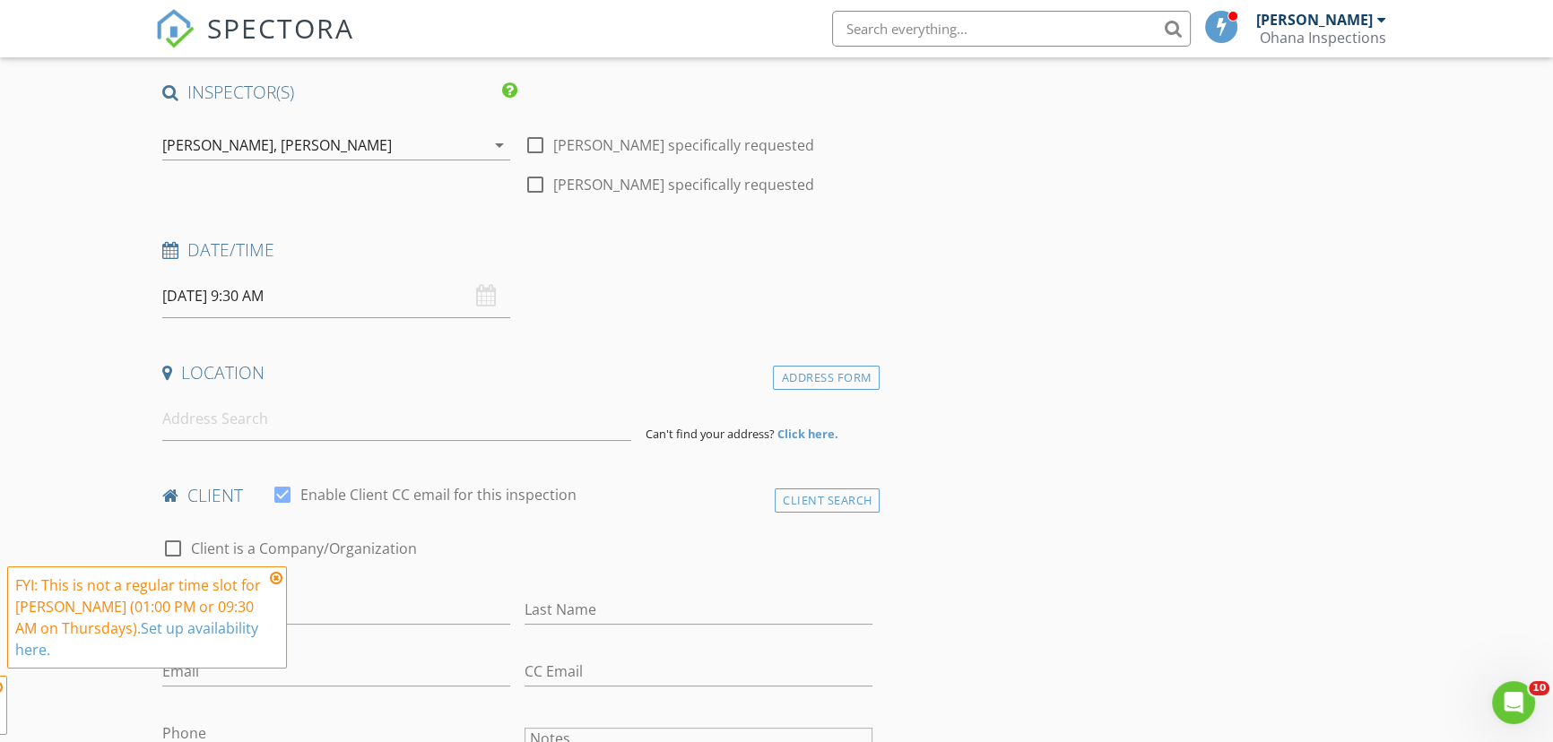
scroll to position [162, 0]
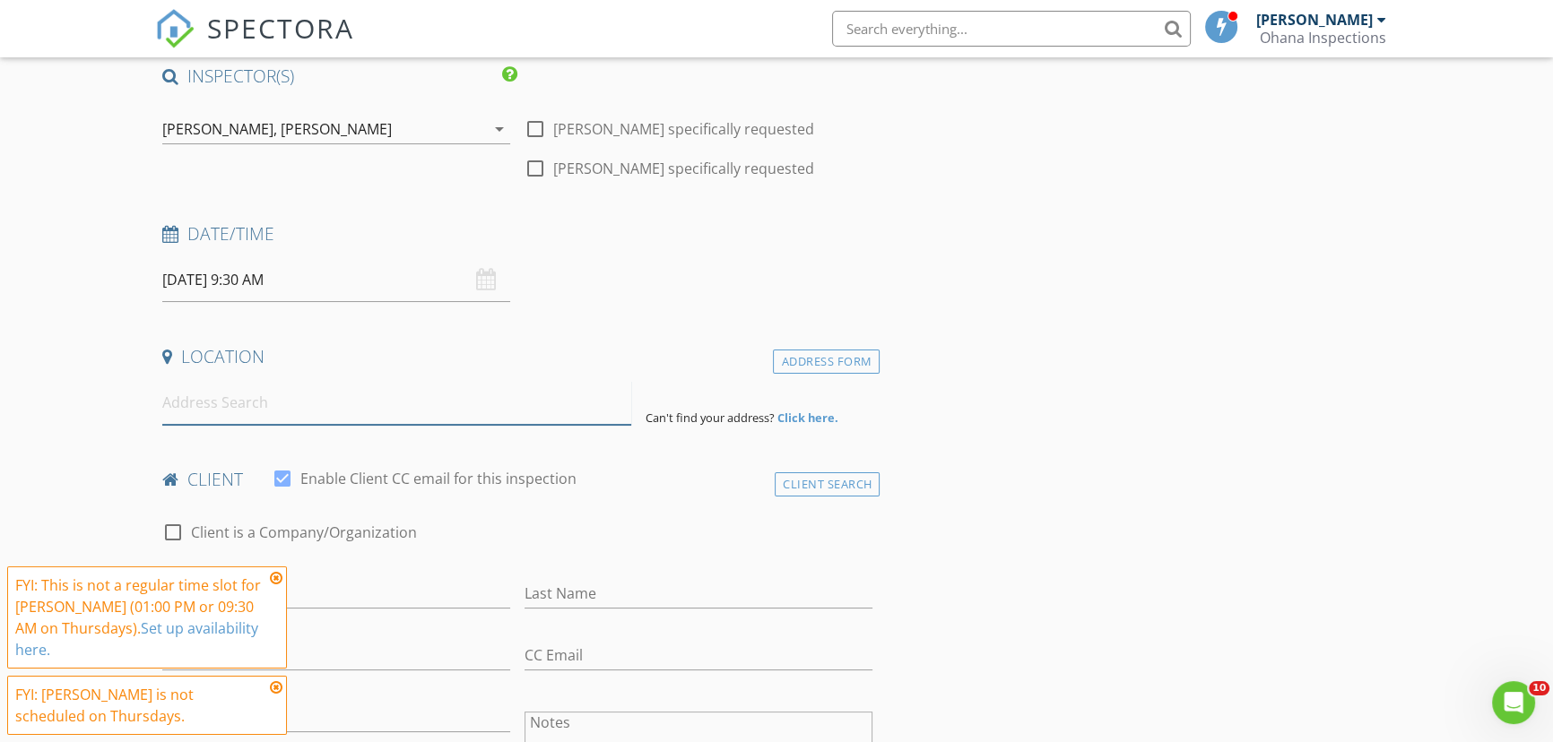
click at [376, 401] on input at bounding box center [396, 403] width 469 height 44
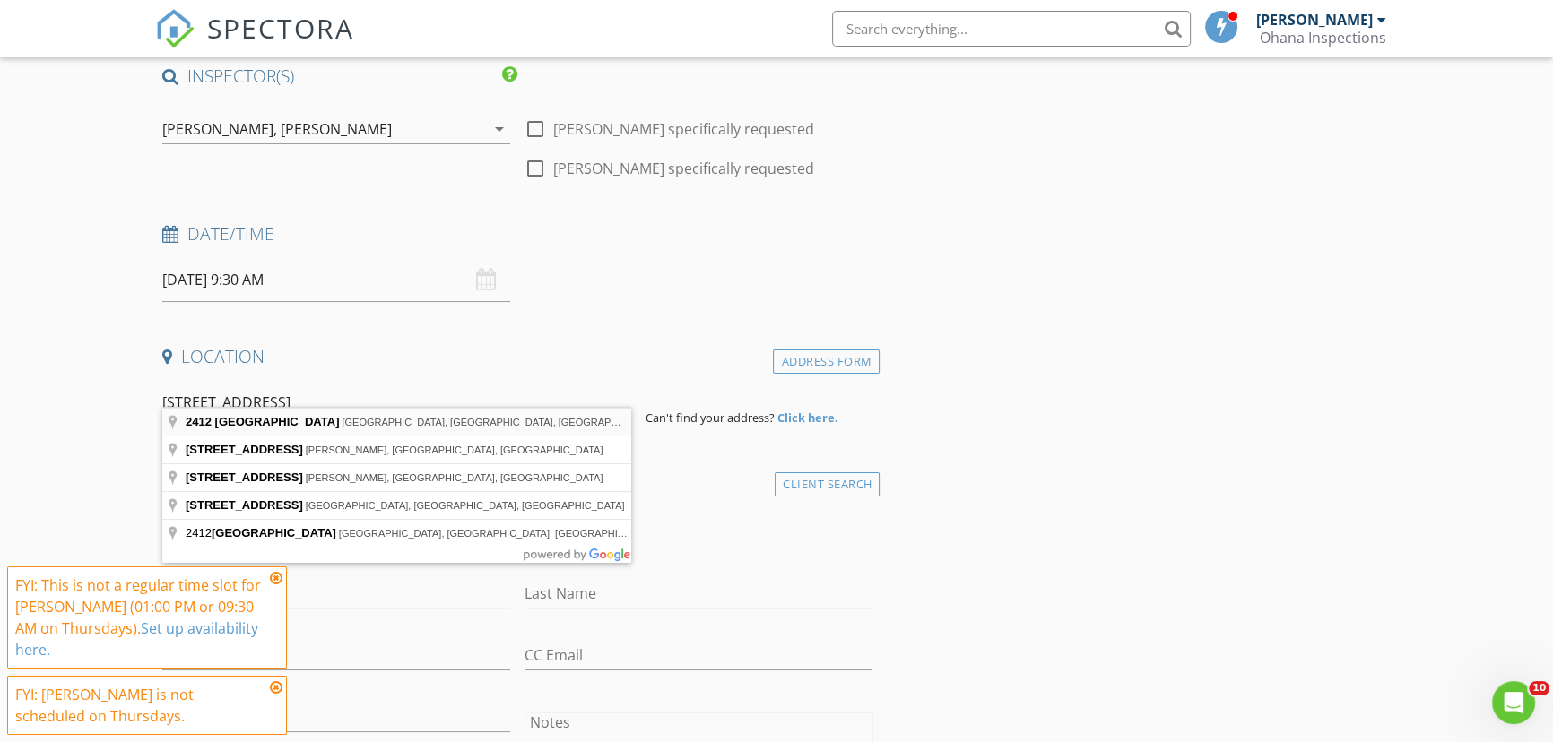
type input "2412 Vale Ave, Kannapolis, NC, USA"
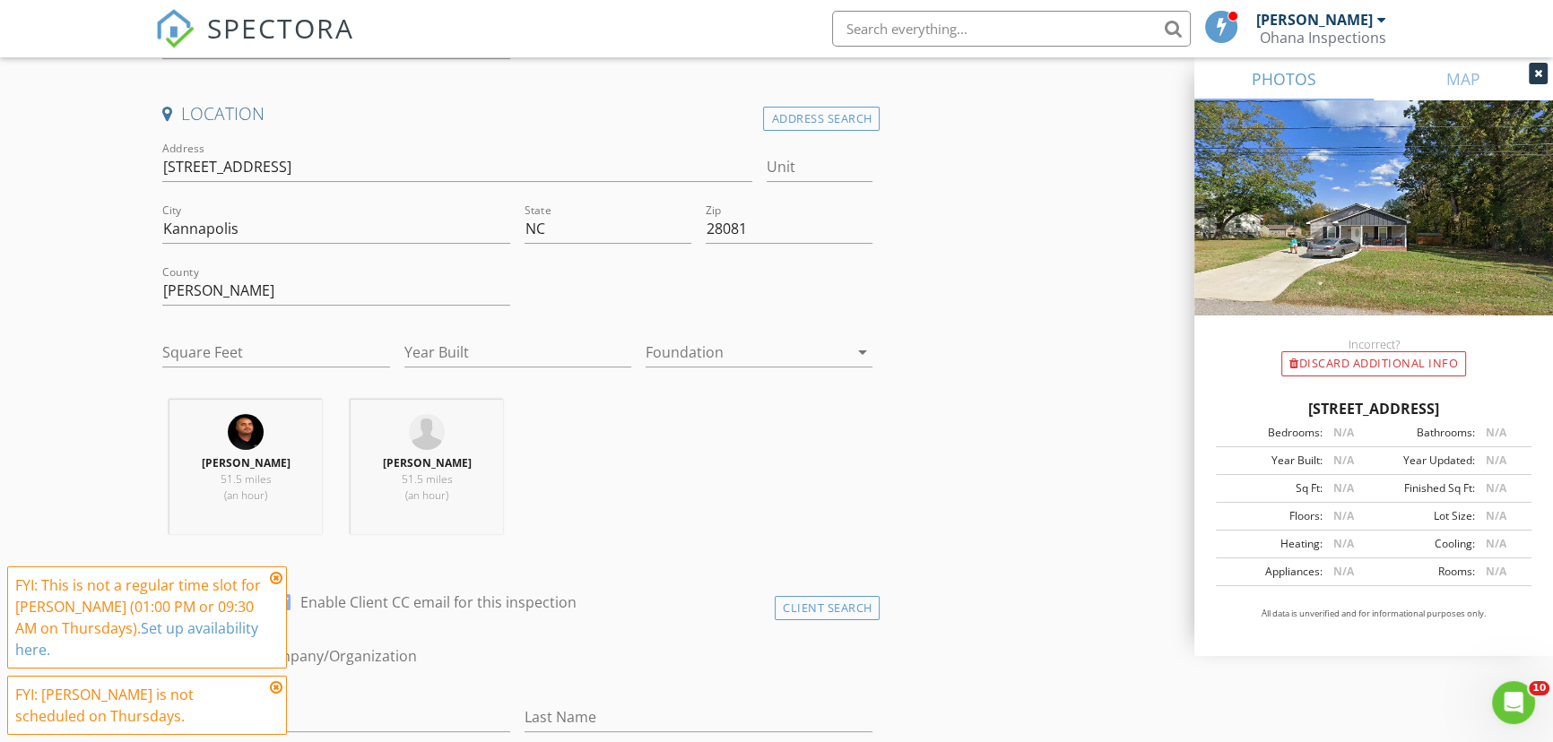
scroll to position [407, 0]
click at [314, 336] on input "Square Feet" at bounding box center [275, 351] width 227 height 30
type input "1201"
click at [434, 336] on input "Year Built" at bounding box center [517, 351] width 227 height 30
type input "2018"
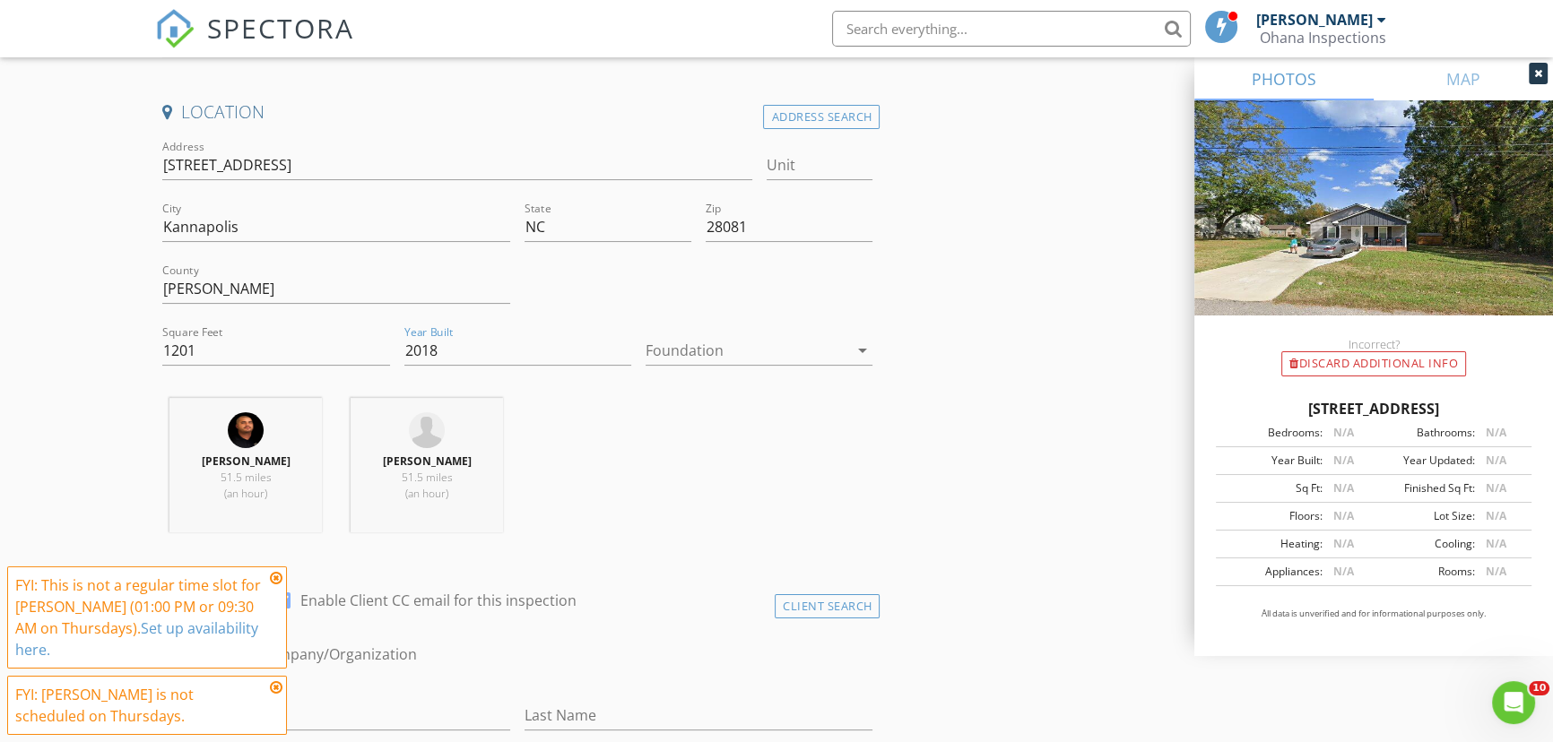
click at [706, 336] on div at bounding box center [746, 350] width 202 height 29
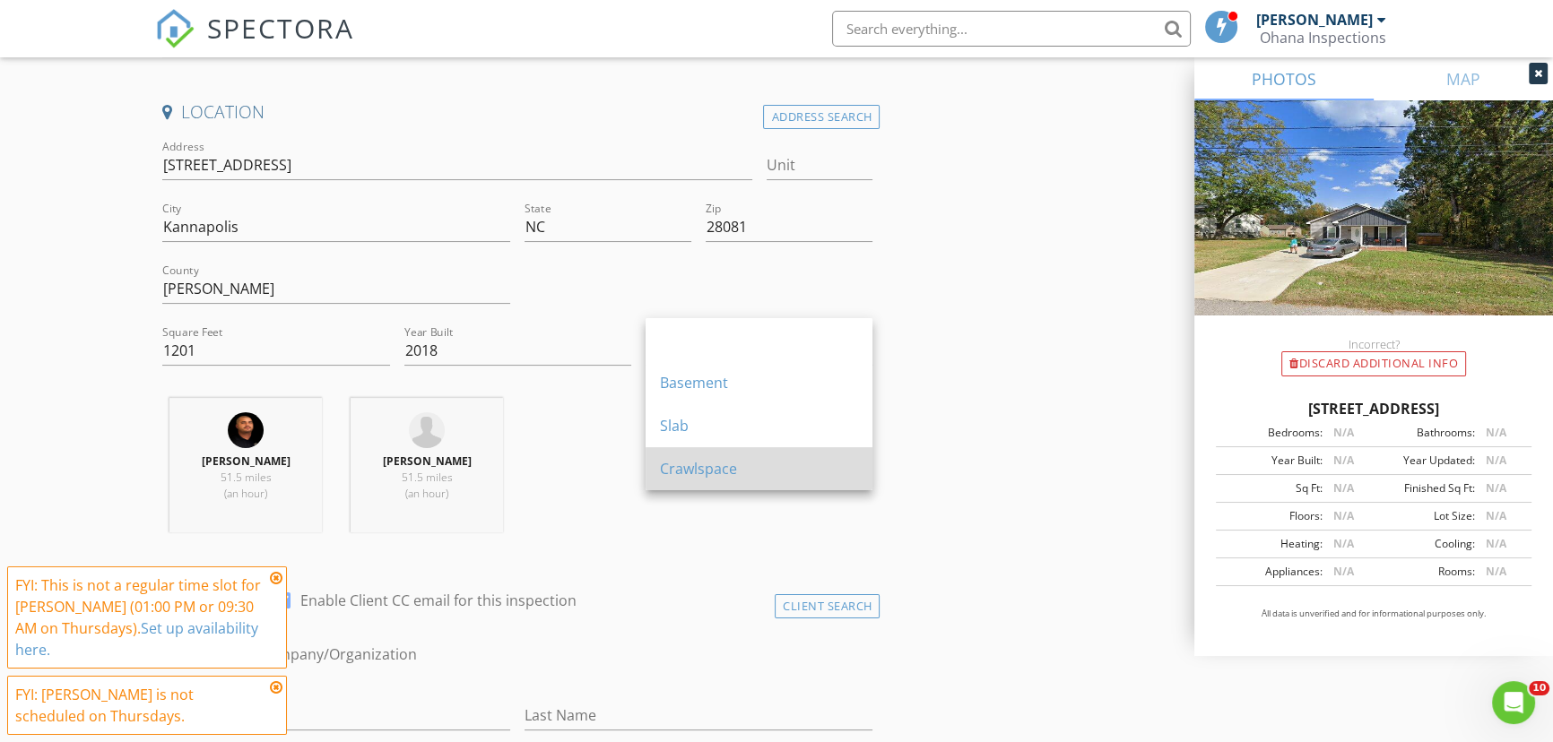
click at [735, 473] on div "Crawlspace" at bounding box center [759, 469] width 198 height 22
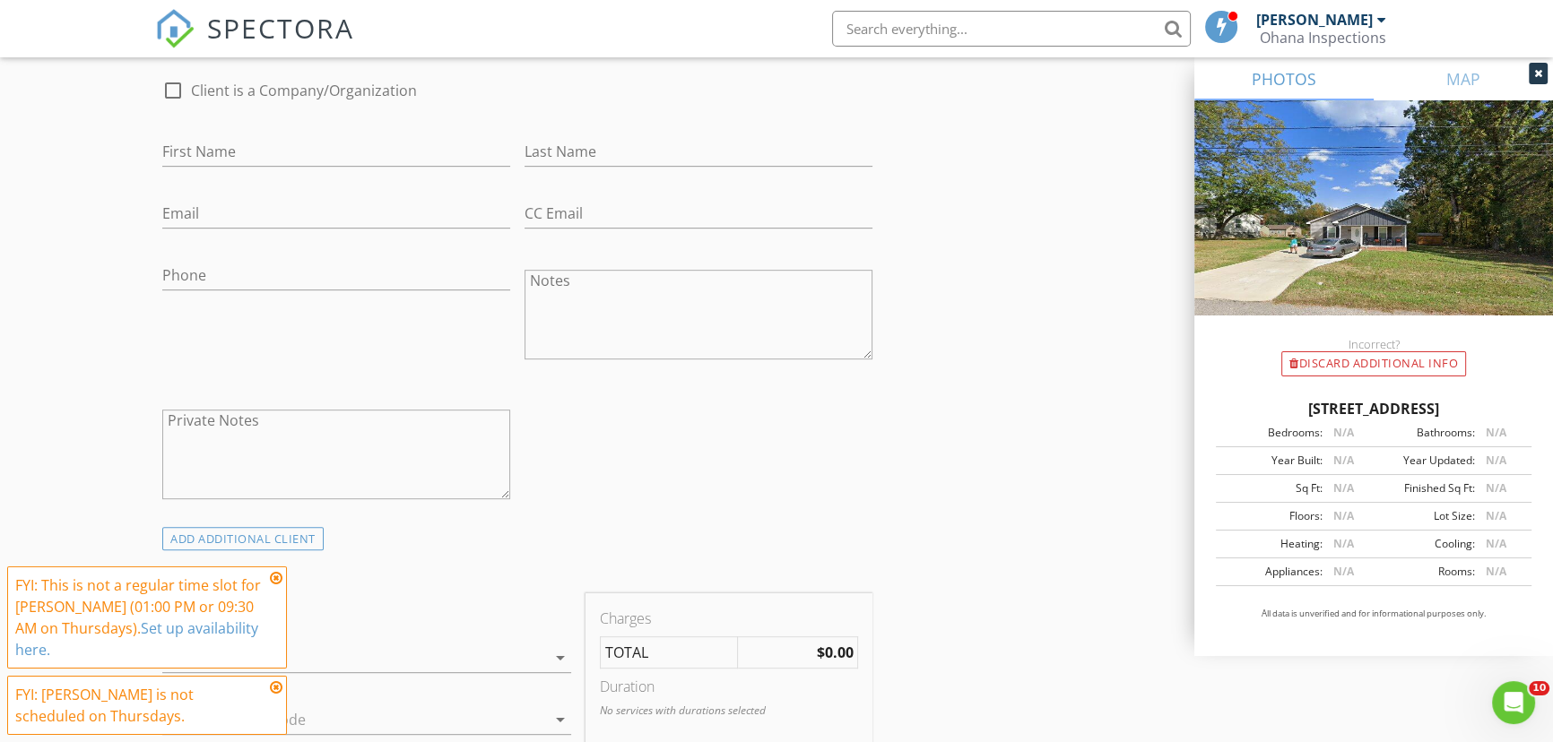
scroll to position [977, 0]
click at [247, 131] on input "First Name" at bounding box center [336, 146] width 348 height 30
type input "Mason Tyler"
type input "Franiak"
click at [235, 193] on input "Email" at bounding box center [336, 208] width 348 height 30
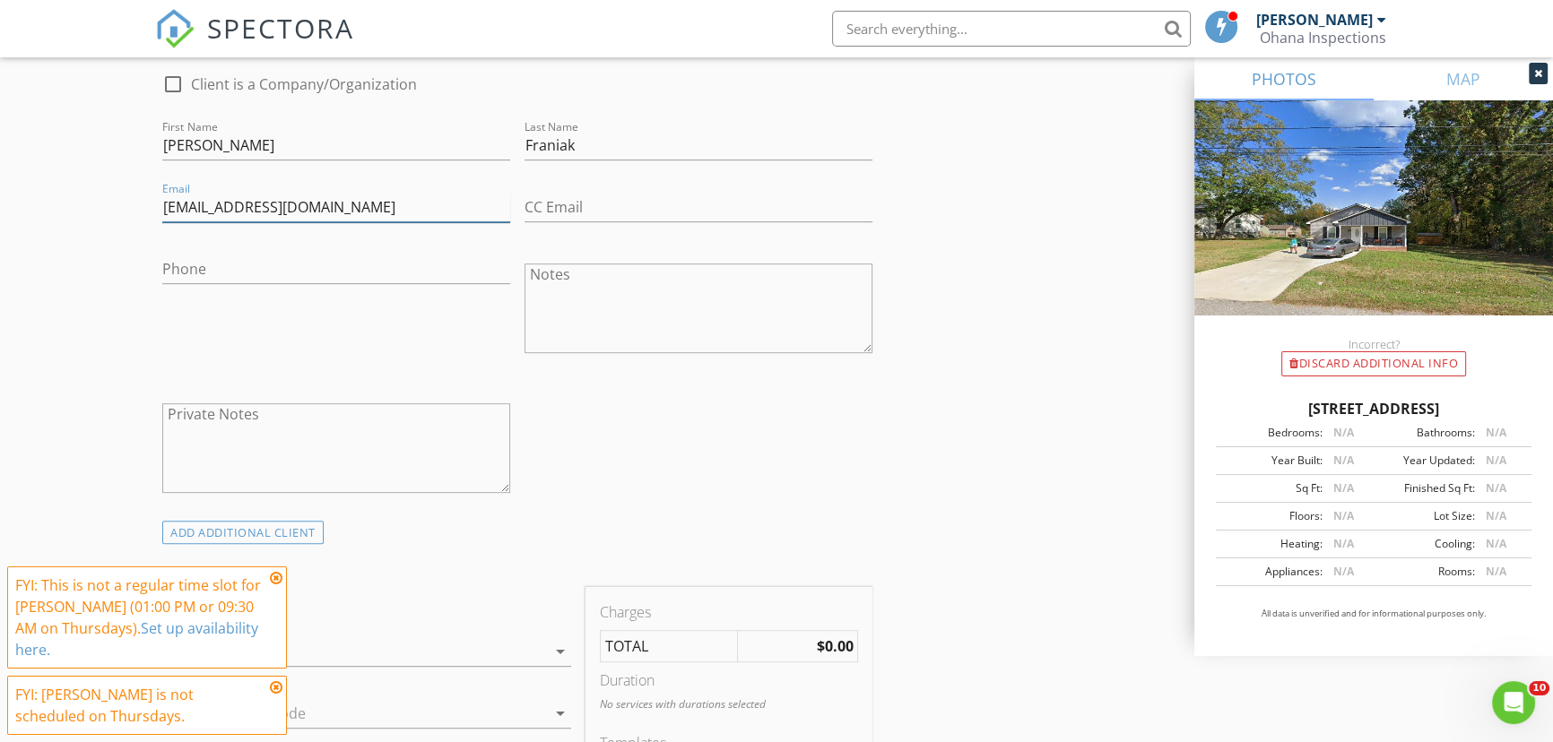
type input "masontfraniak@gmail.com"
click at [227, 255] on input "Phone" at bounding box center [336, 270] width 348 height 30
type input "[PHONE_NUMBER]"
click at [581, 430] on div "check_box_outline_blank Client is a Company/Organization First Name Mason Tyler…" at bounding box center [517, 288] width 724 height 464
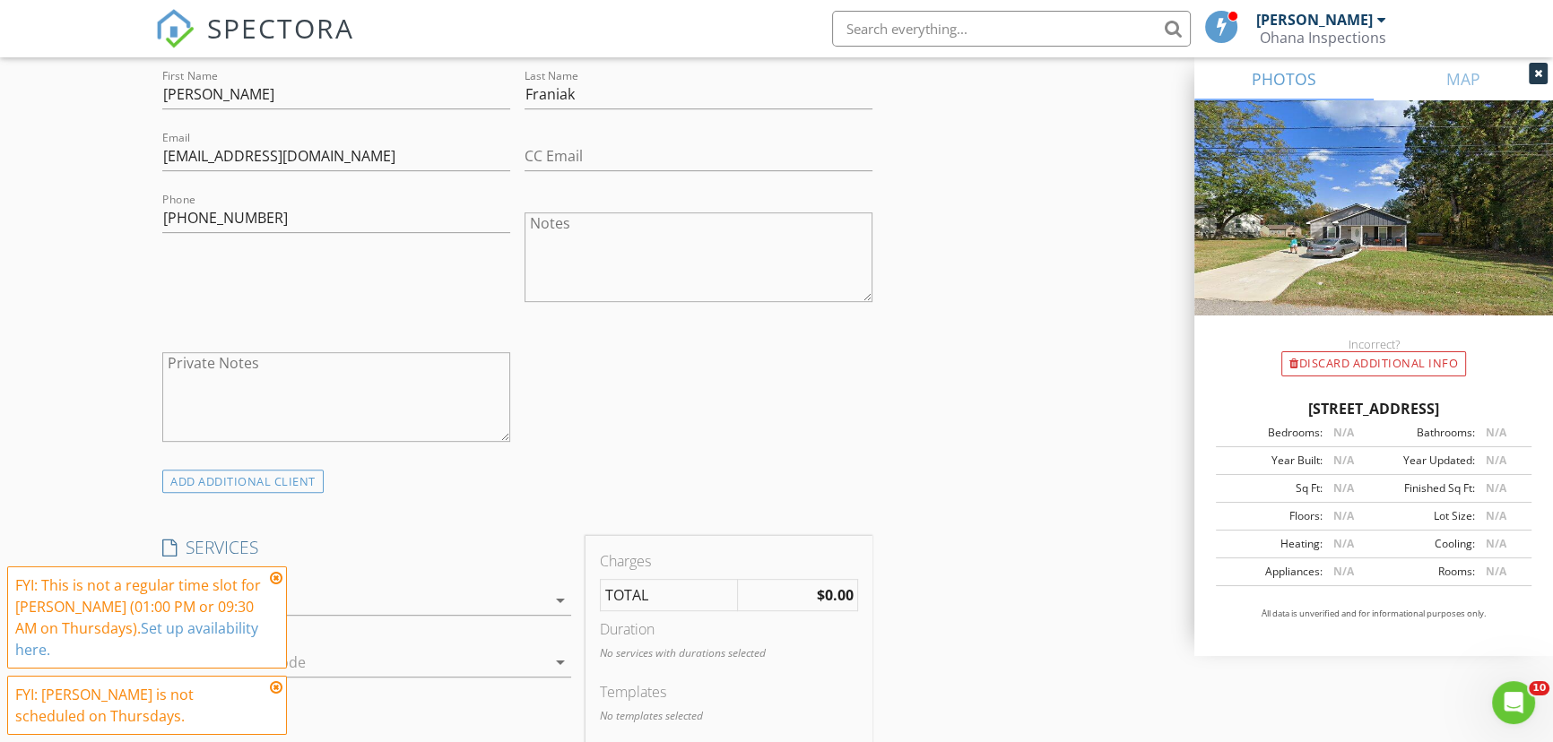
scroll to position [1222, 0]
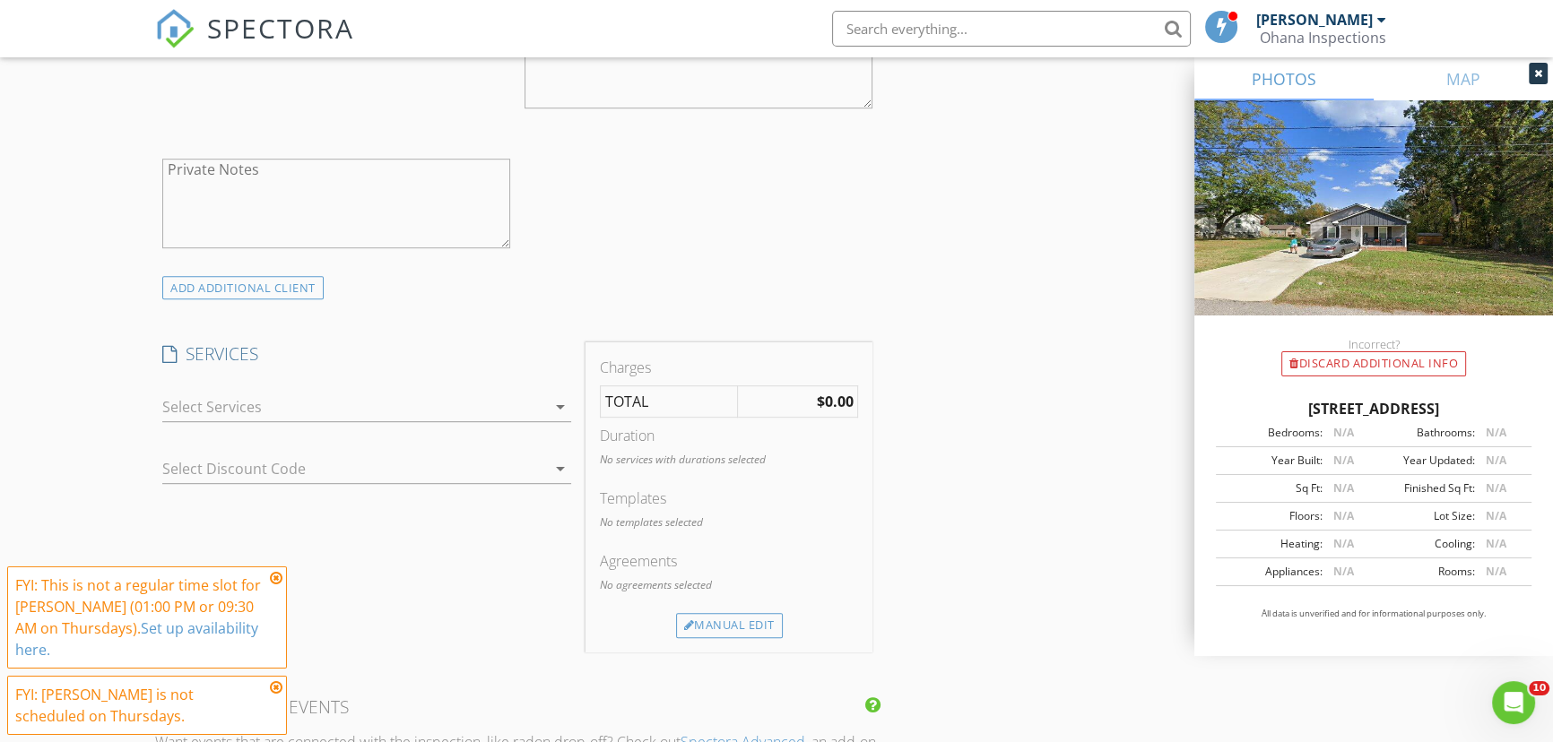
click at [306, 394] on div at bounding box center [353, 407] width 383 height 29
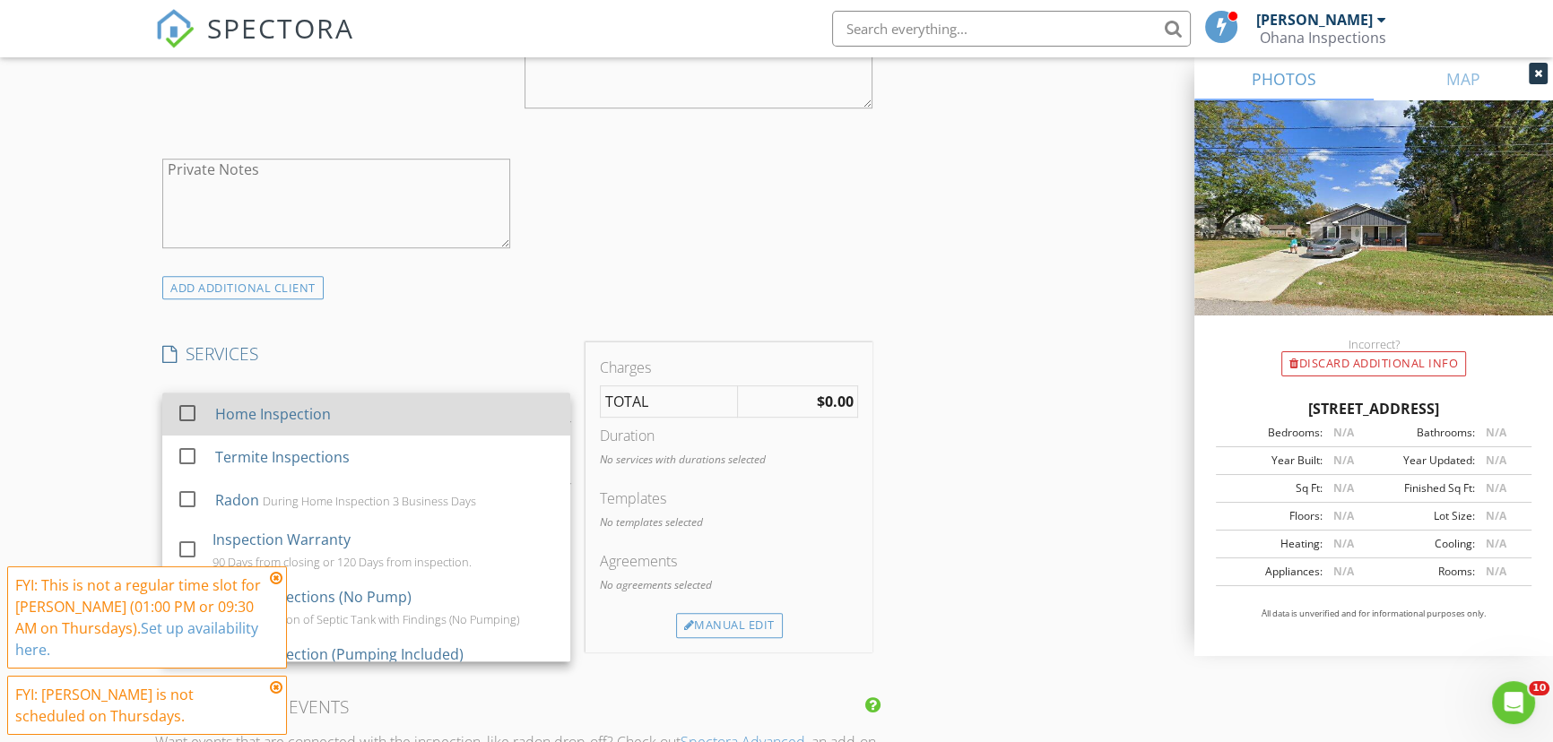
click at [314, 405] on div "Home Inspection" at bounding box center [385, 414] width 341 height 36
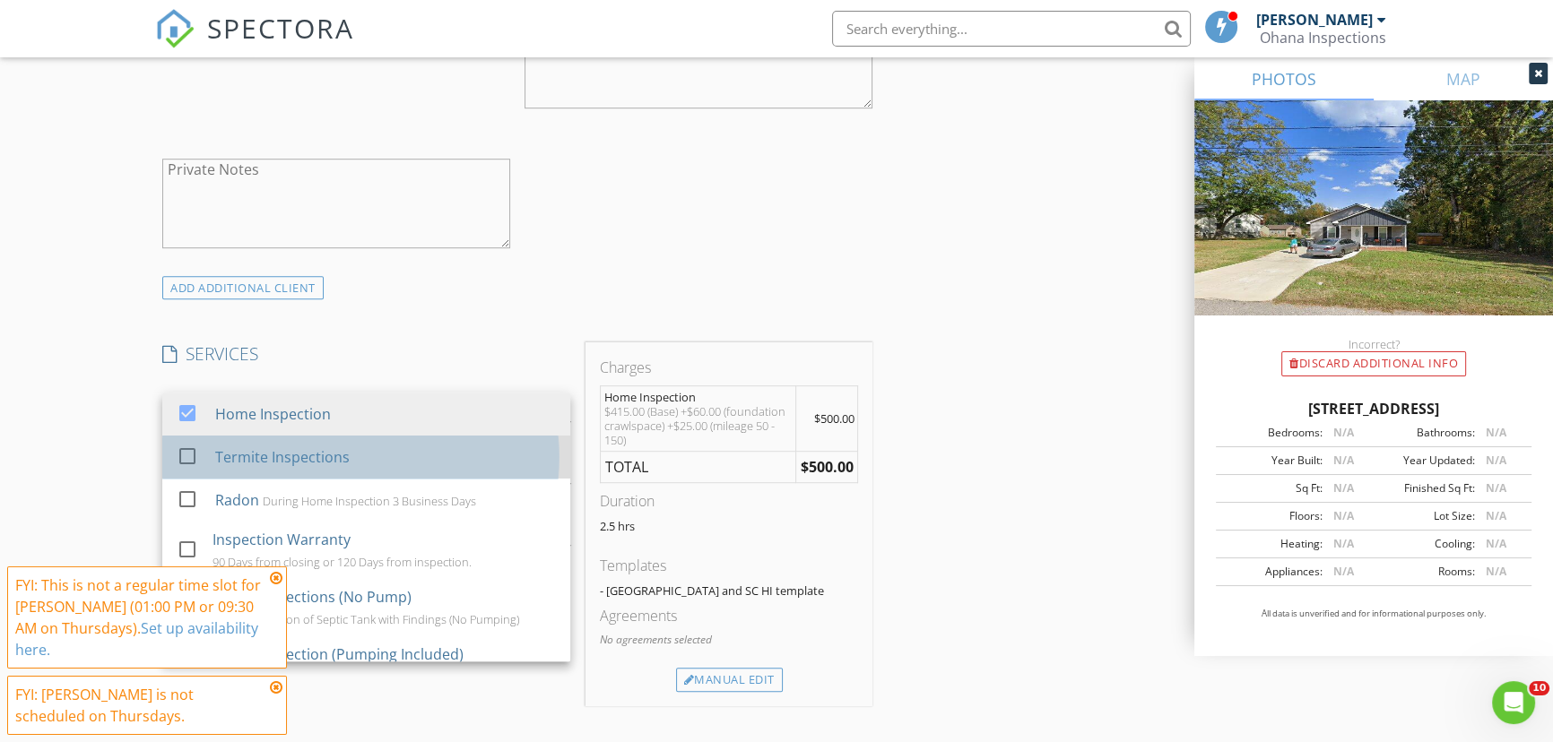
click at [316, 446] on div "Termite Inspections" at bounding box center [282, 457] width 134 height 22
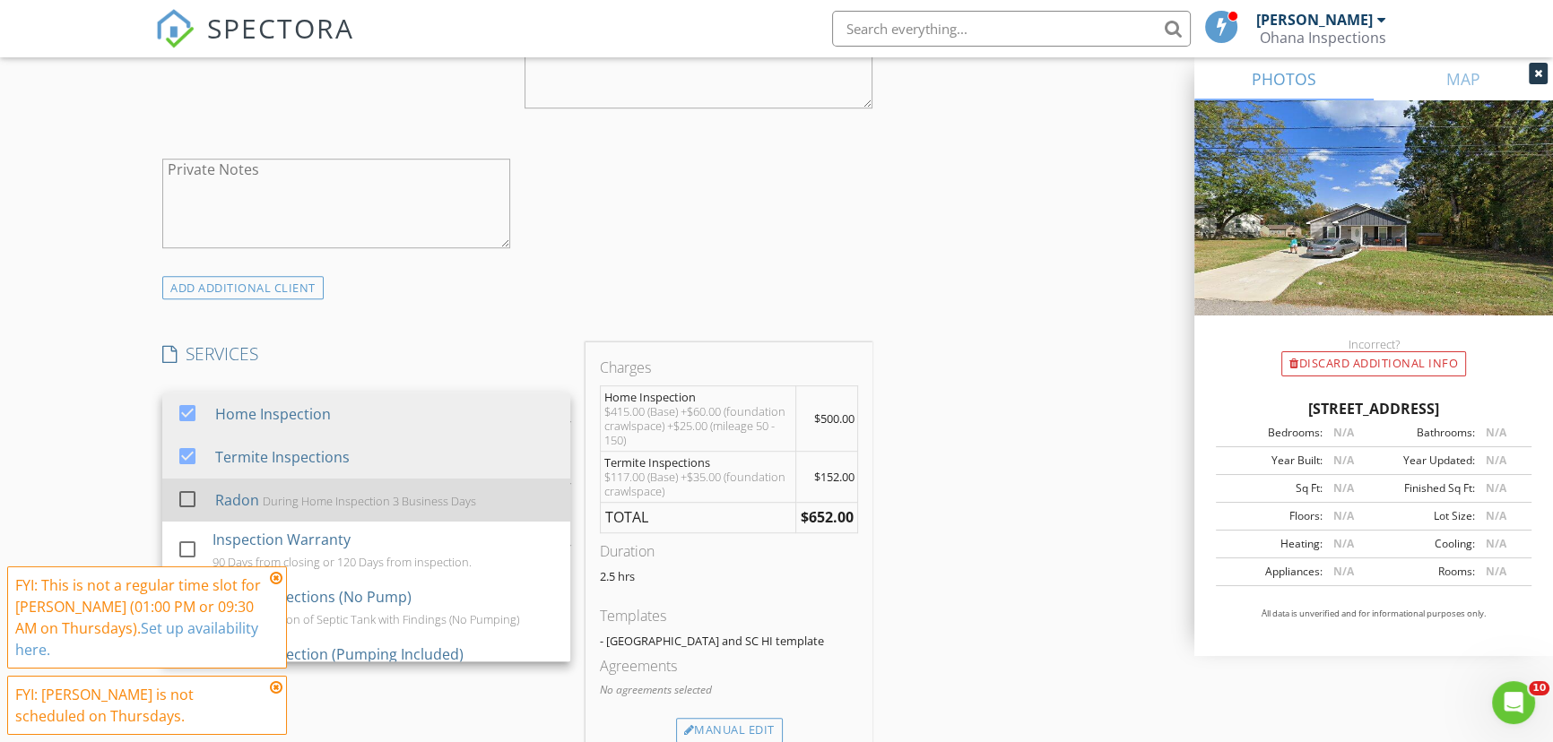
click at [312, 494] on div "During Home Inspection 3 Business Days" at bounding box center [369, 501] width 213 height 14
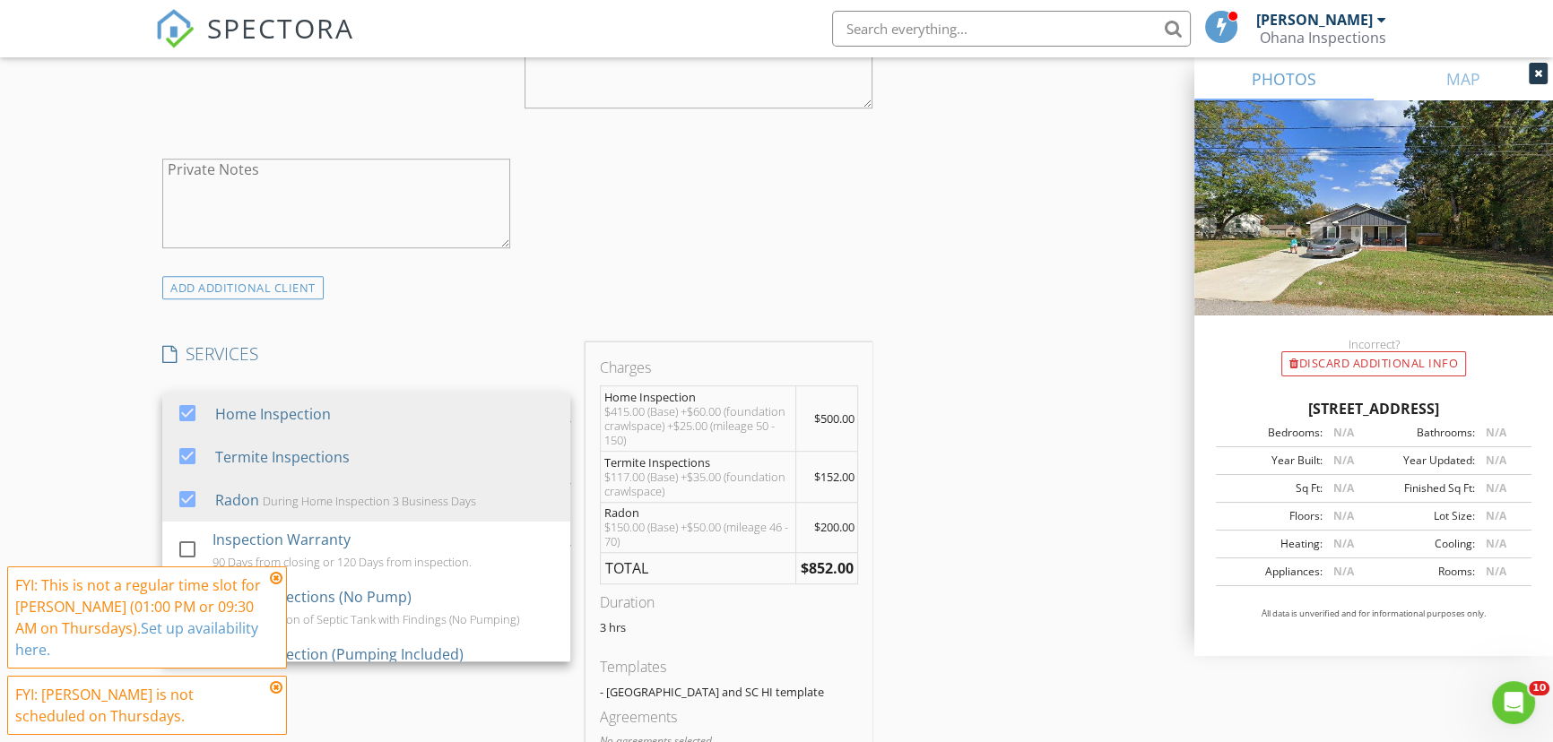
click at [986, 434] on div "INSPECTOR(S) check_box Oscar Lora PRIMARY check_box Ayden Rivera Oscar Lora, Ay…" at bounding box center [776, 652] width 1242 height 3294
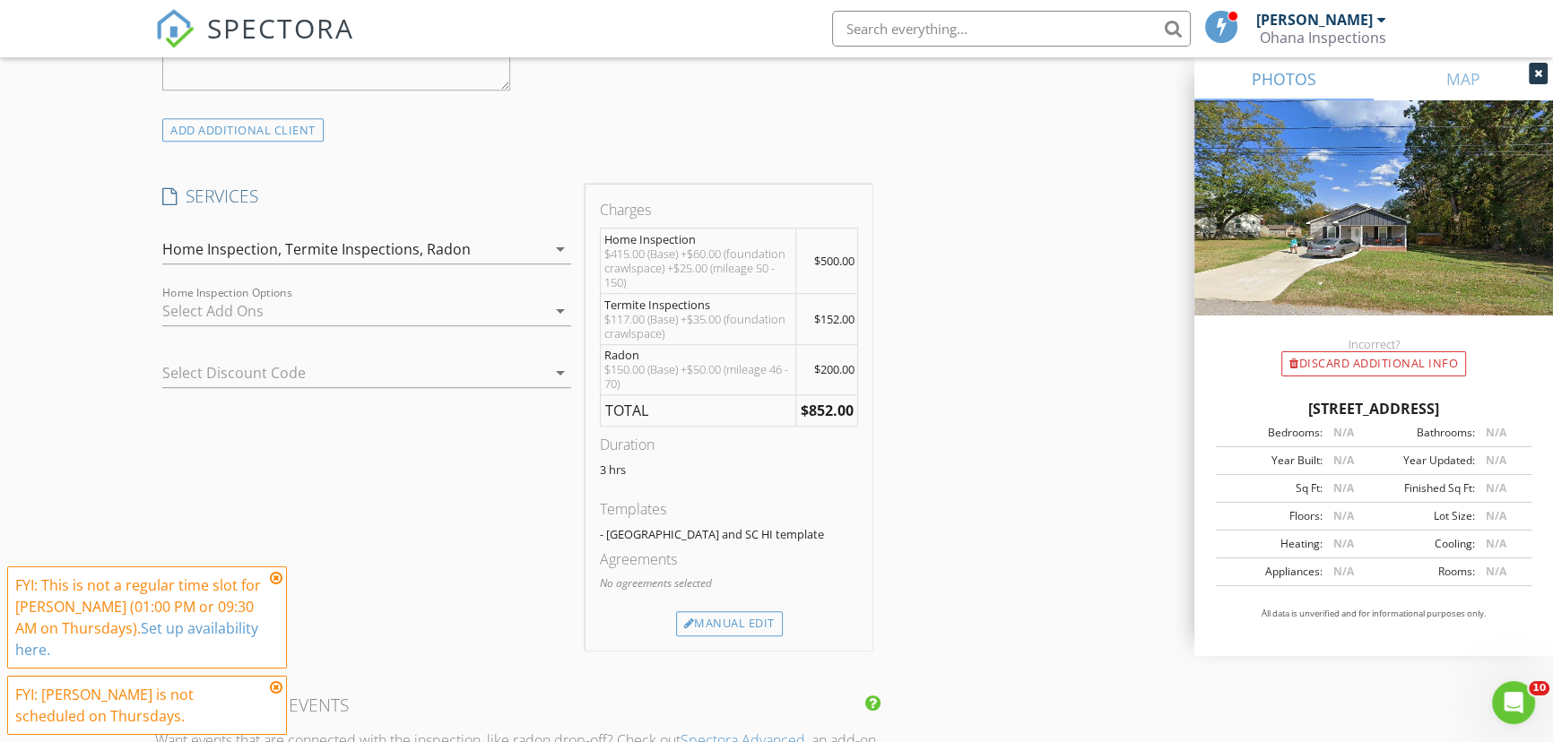
scroll to position [1385, 0]
click at [732, 606] on div "Manual Edit" at bounding box center [729, 618] width 107 height 25
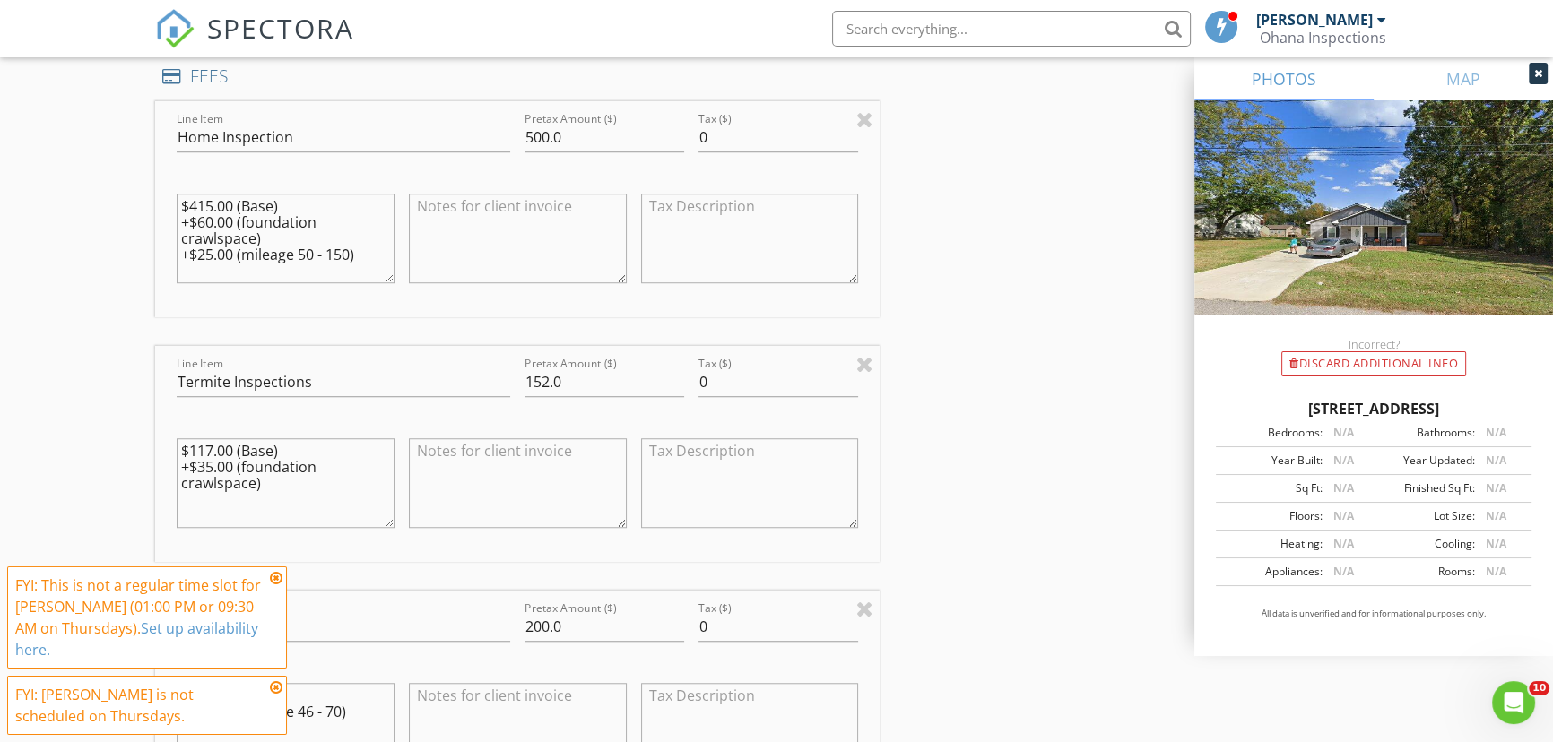
scroll to position [1711, 0]
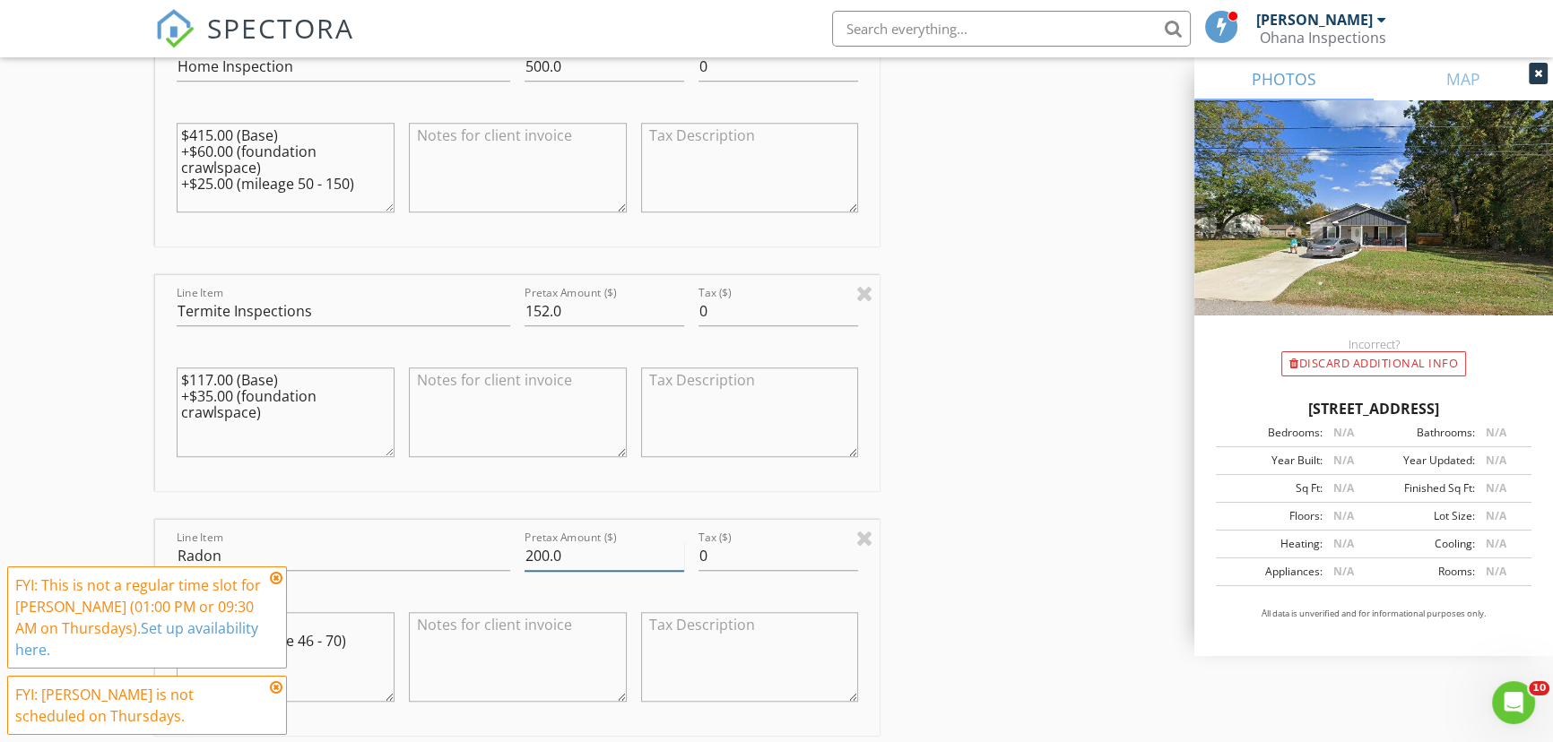
click at [546, 541] on input "200.0" at bounding box center [604, 556] width 160 height 30
type input "175.0"
click at [936, 534] on div "INSPECTOR(S) check_box Oscar Lora PRIMARY check_box Ayden Rivera Oscar Lora, Ay…" at bounding box center [776, 427] width 1242 height 3824
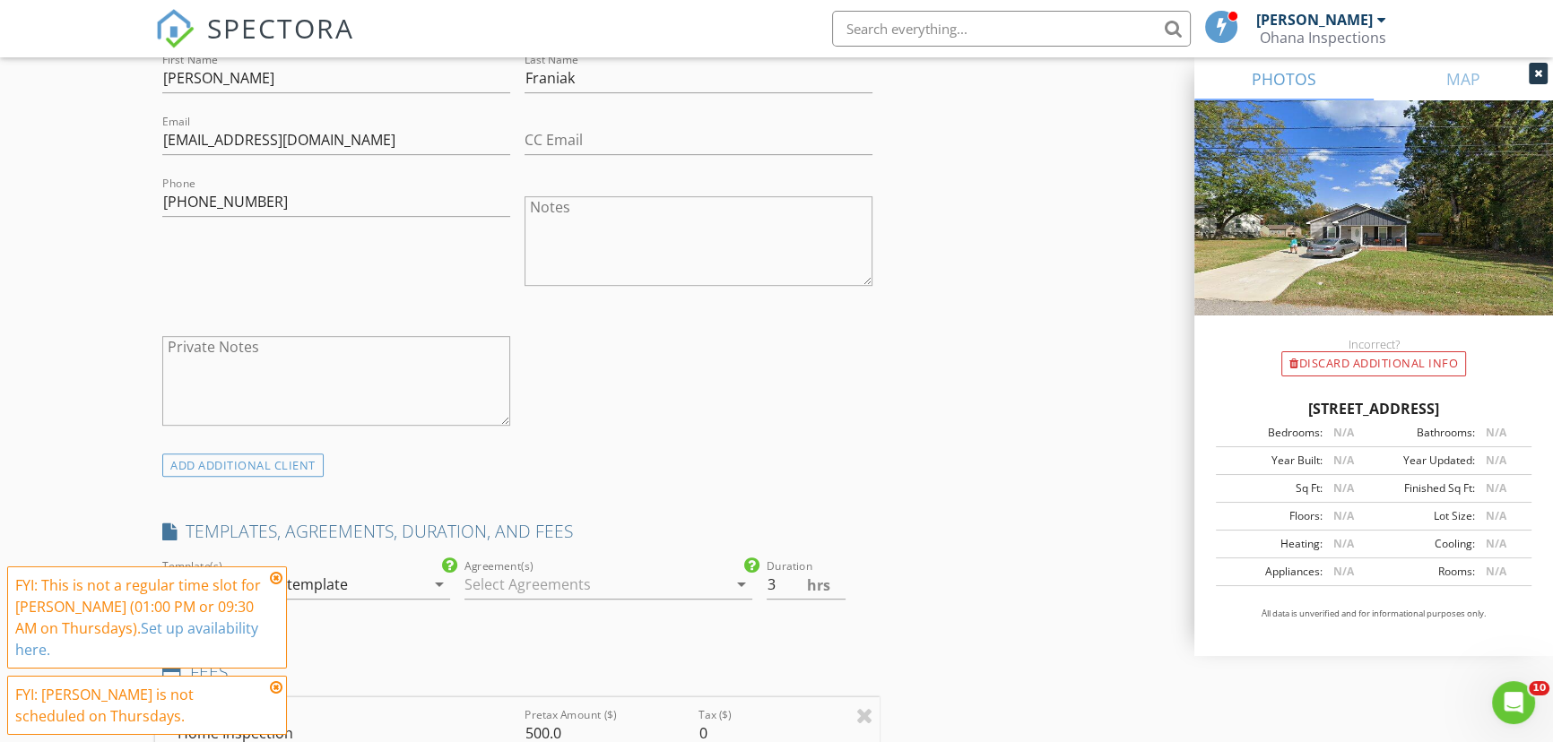
scroll to position [1059, 0]
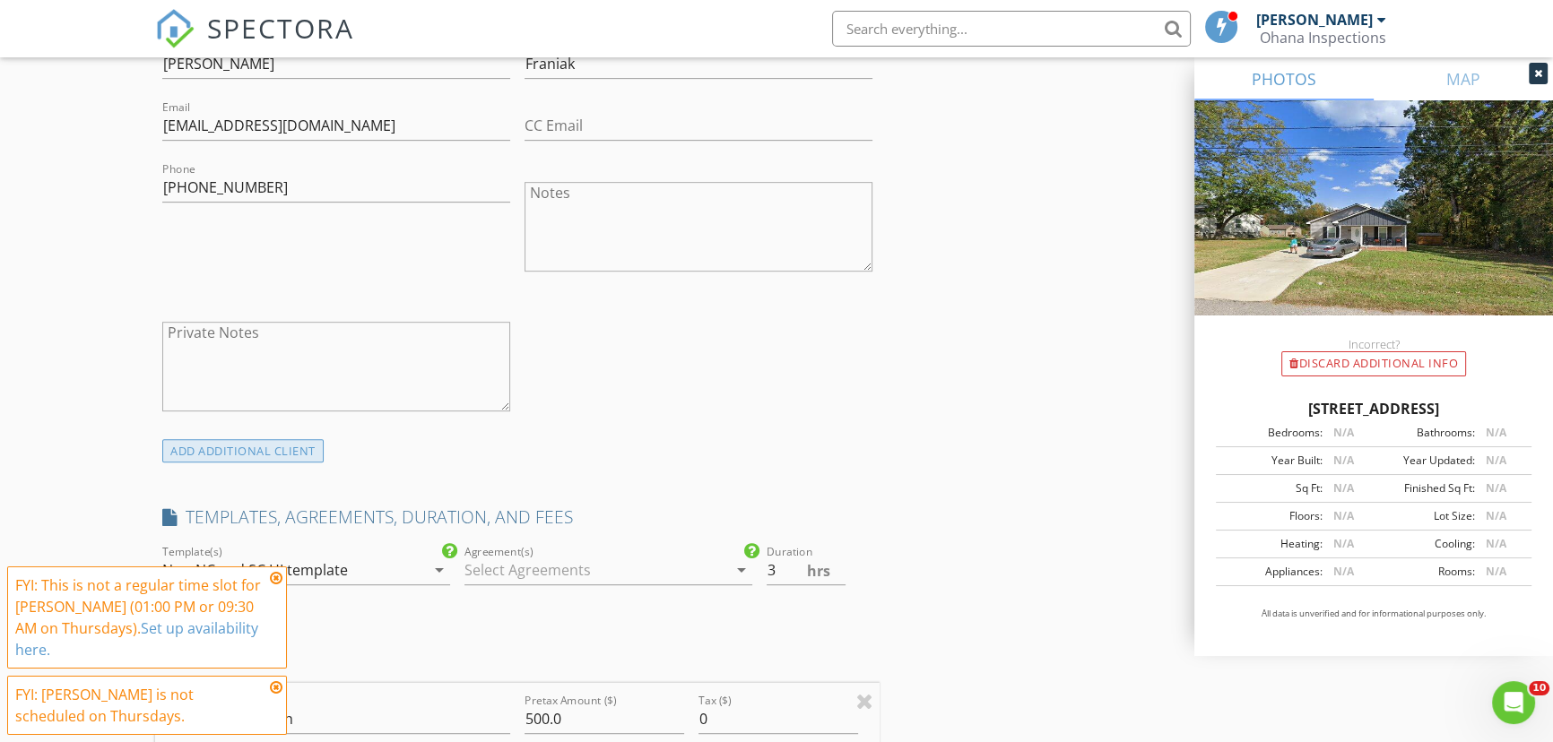
click at [269, 439] on div "ADD ADDITIONAL client" at bounding box center [242, 451] width 161 height 24
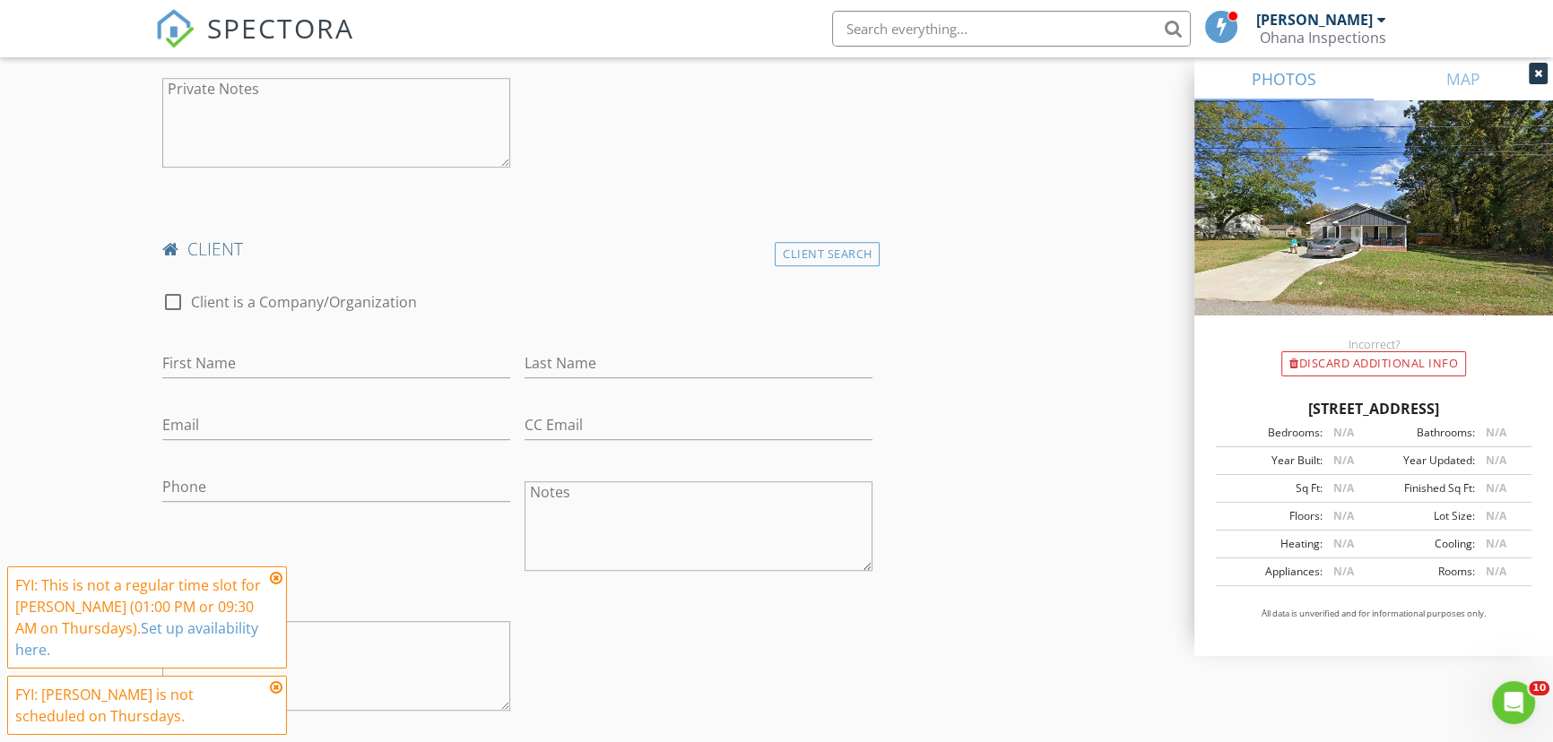
scroll to position [1303, 0]
click at [262, 350] on input "First Name" at bounding box center [336, 363] width 348 height 30
type input "Angela Mae"
type input "Silva"
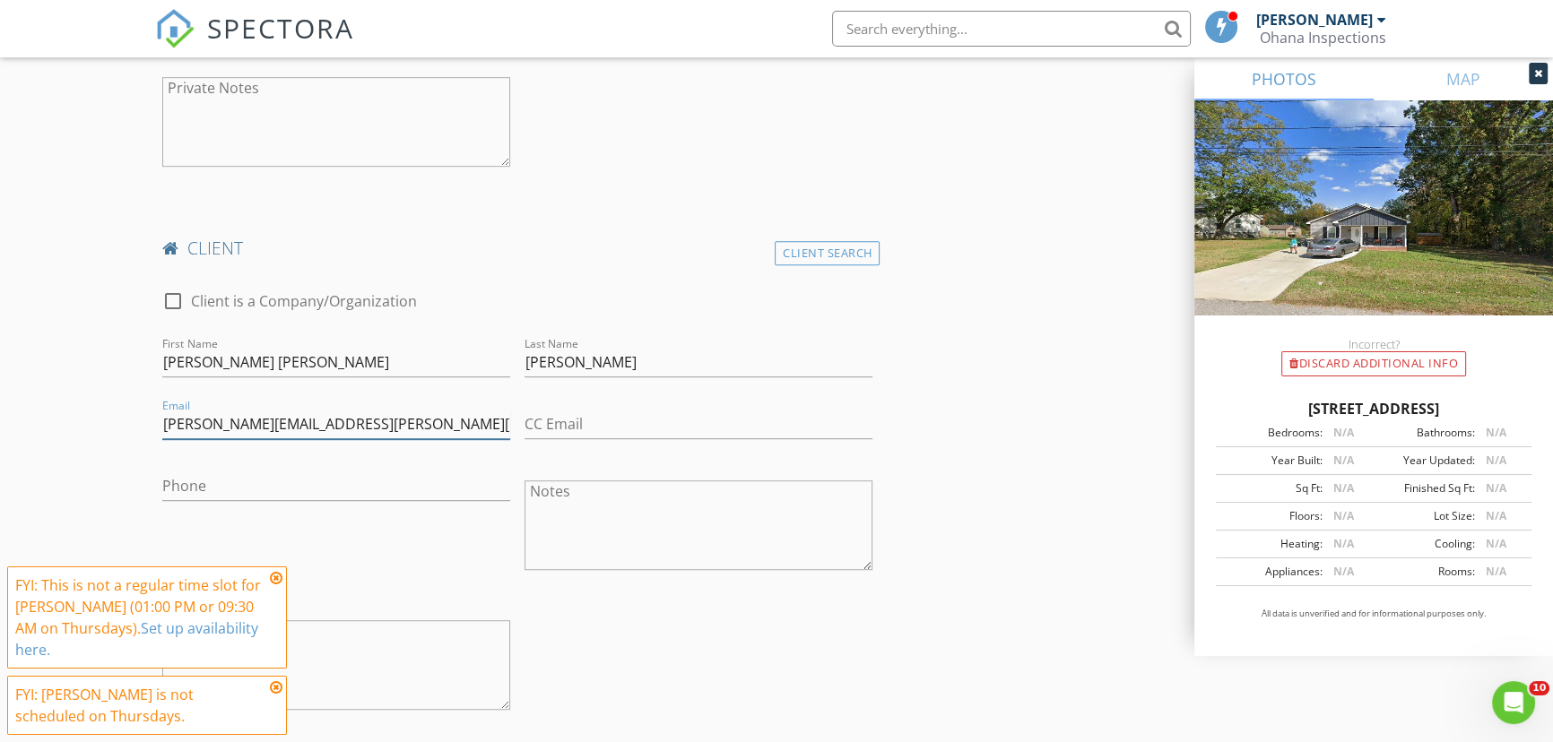
drag, startPoint x: 320, startPoint y: 411, endPoint x: 160, endPoint y: 402, distance: 160.8
click at [160, 402] on div "Email angela.silva@valpo.edu" at bounding box center [336, 426] width 362 height 62
type input "angela.silva@valpo.edu"
drag, startPoint x: 159, startPoint y: 402, endPoint x: 276, endPoint y: 394, distance: 117.7
click at [274, 410] on input "angela.silva@valpo.edu" at bounding box center [336, 425] width 348 height 30
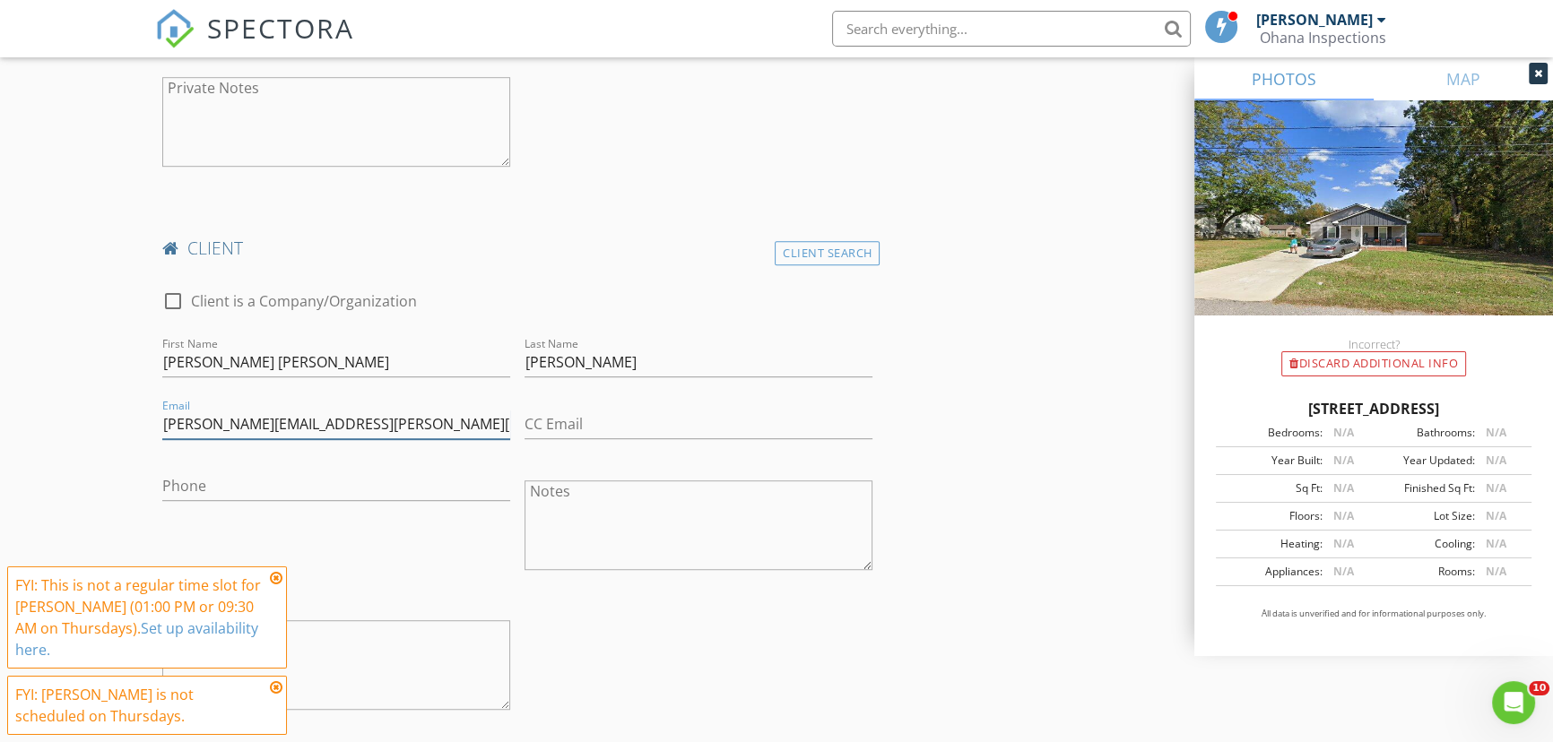
drag, startPoint x: 319, startPoint y: 409, endPoint x: 150, endPoint y: 411, distance: 169.4
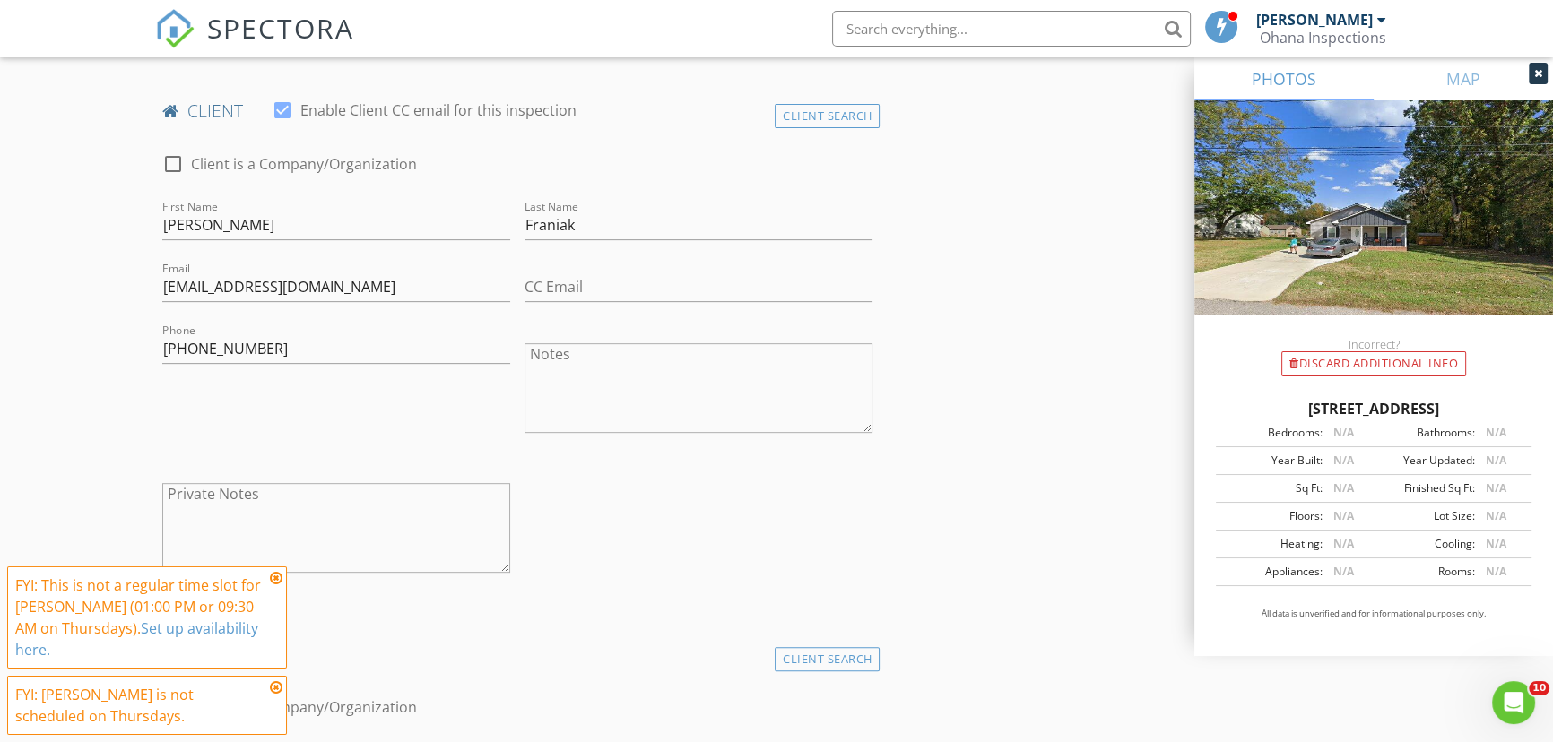
scroll to position [896, 0]
click at [585, 275] on input "CC Email" at bounding box center [698, 288] width 348 height 30
paste input "angela.silva@valpo.edu"
type input "angela.silva@valpo.edu"
drag, startPoint x: 776, startPoint y: 538, endPoint x: 750, endPoint y: 538, distance: 26.0
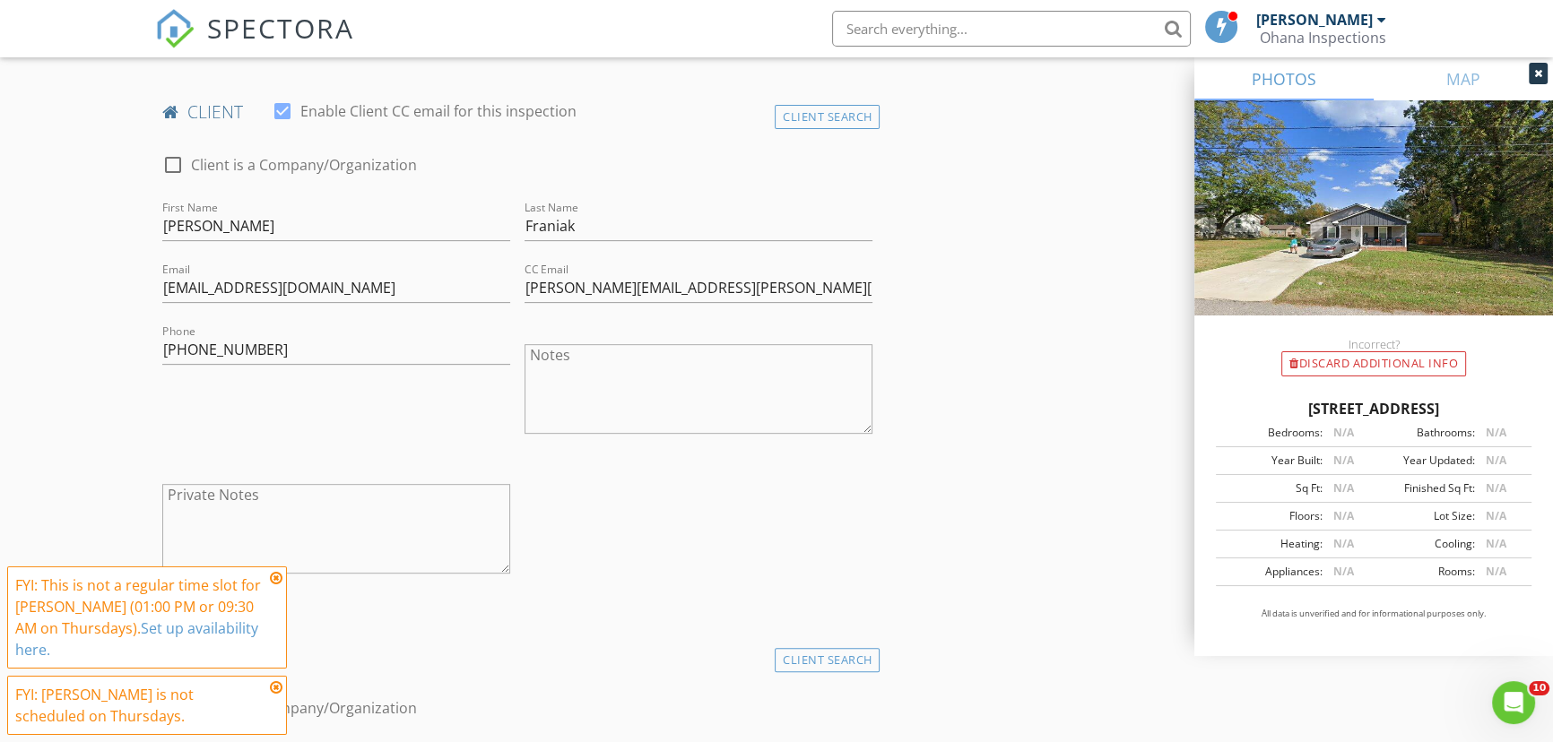
click at [776, 539] on div "check_box_outline_blank Client is a Company/Organization First Name Mason Tyler…" at bounding box center [517, 368] width 724 height 464
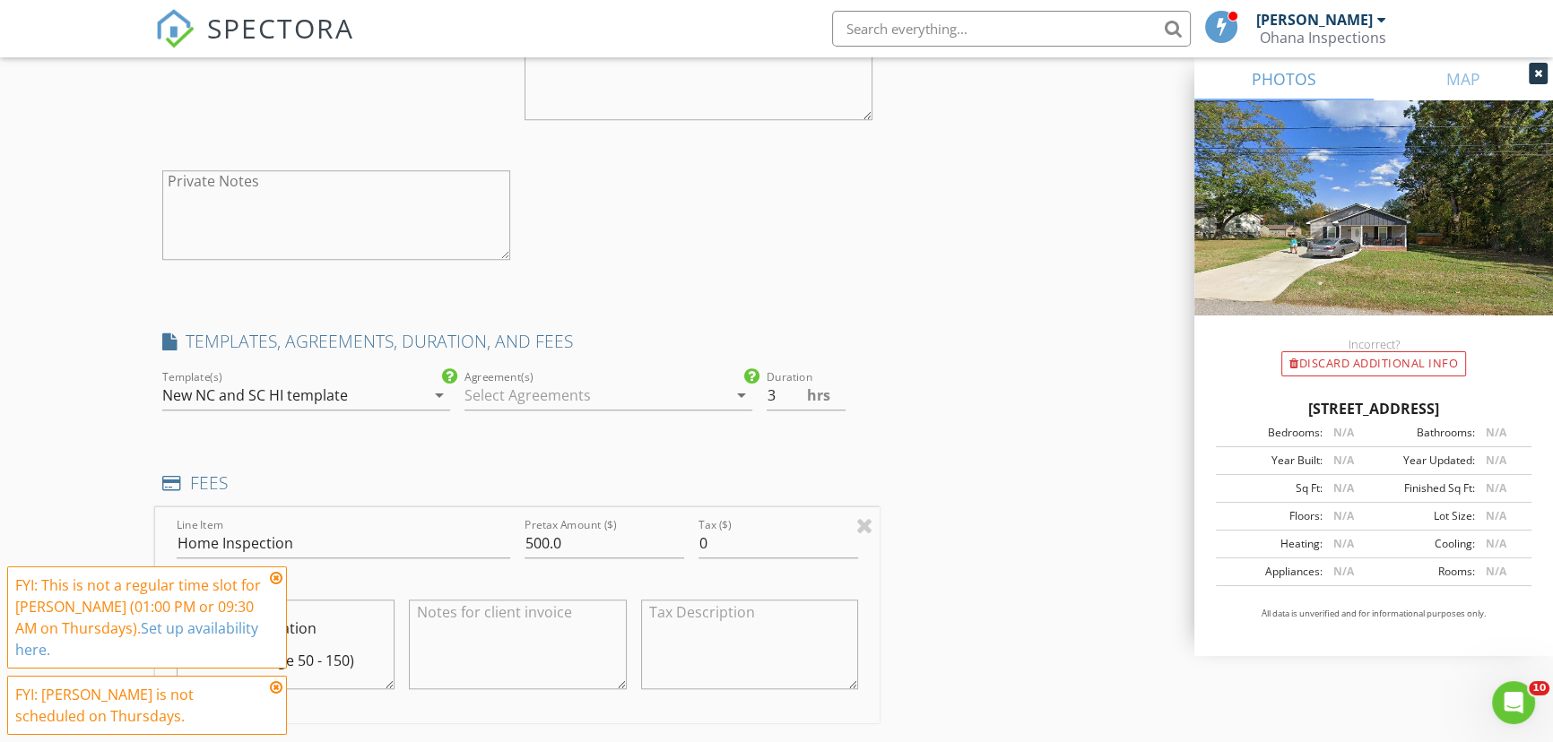
scroll to position [1793, 0]
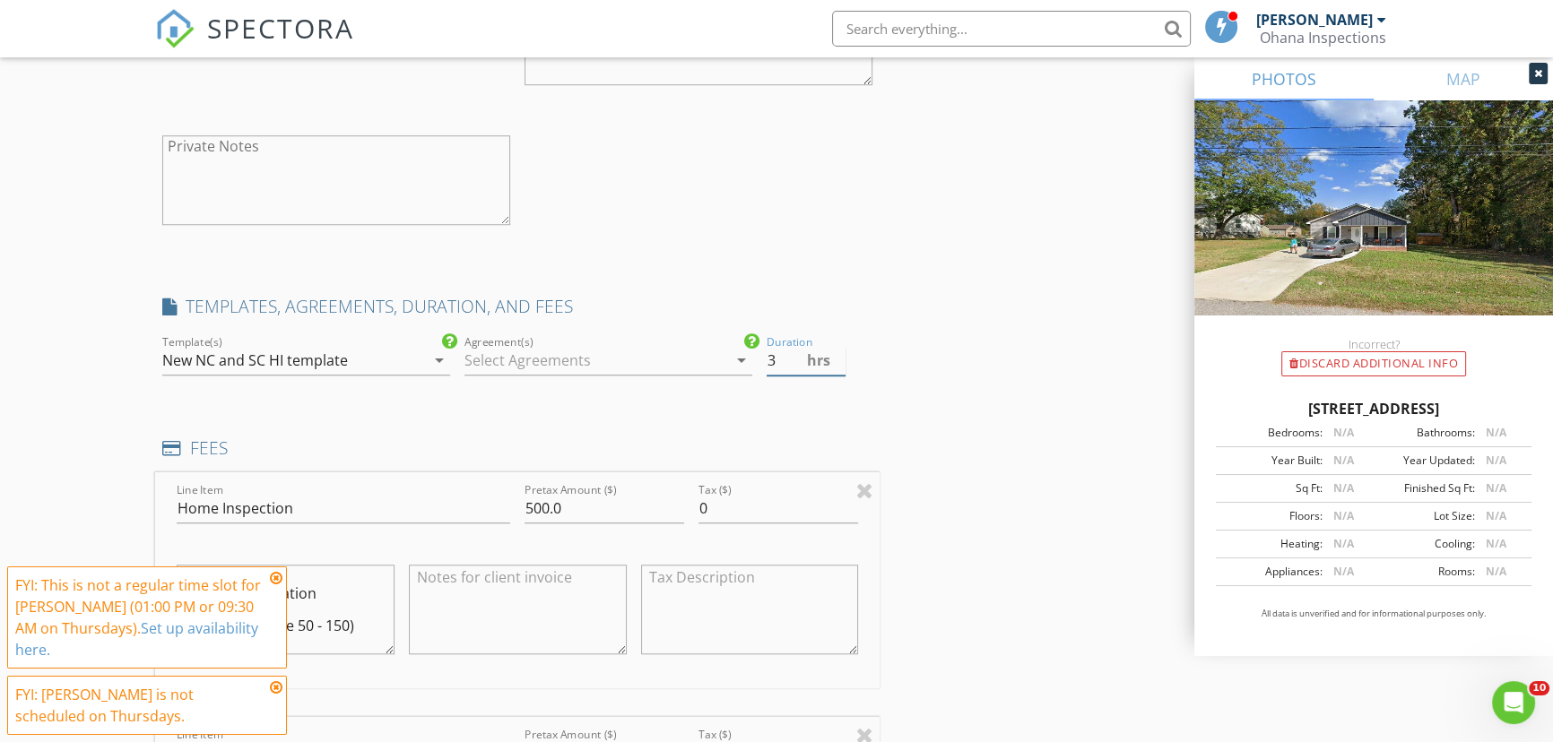
drag, startPoint x: 777, startPoint y: 343, endPoint x: 737, endPoint y: 340, distance: 40.5
click at [737, 340] on div "check_box New NC and SC HI template check_box_outline_blank Ben Gromicko's Temp…" at bounding box center [517, 363] width 724 height 62
type input "1.75"
click at [957, 422] on div "INSPECTOR(S) check_box Oscar Lora PRIMARY check_box Ayden Rivera Oscar Lora, Ay…" at bounding box center [776, 608] width 1242 height 4348
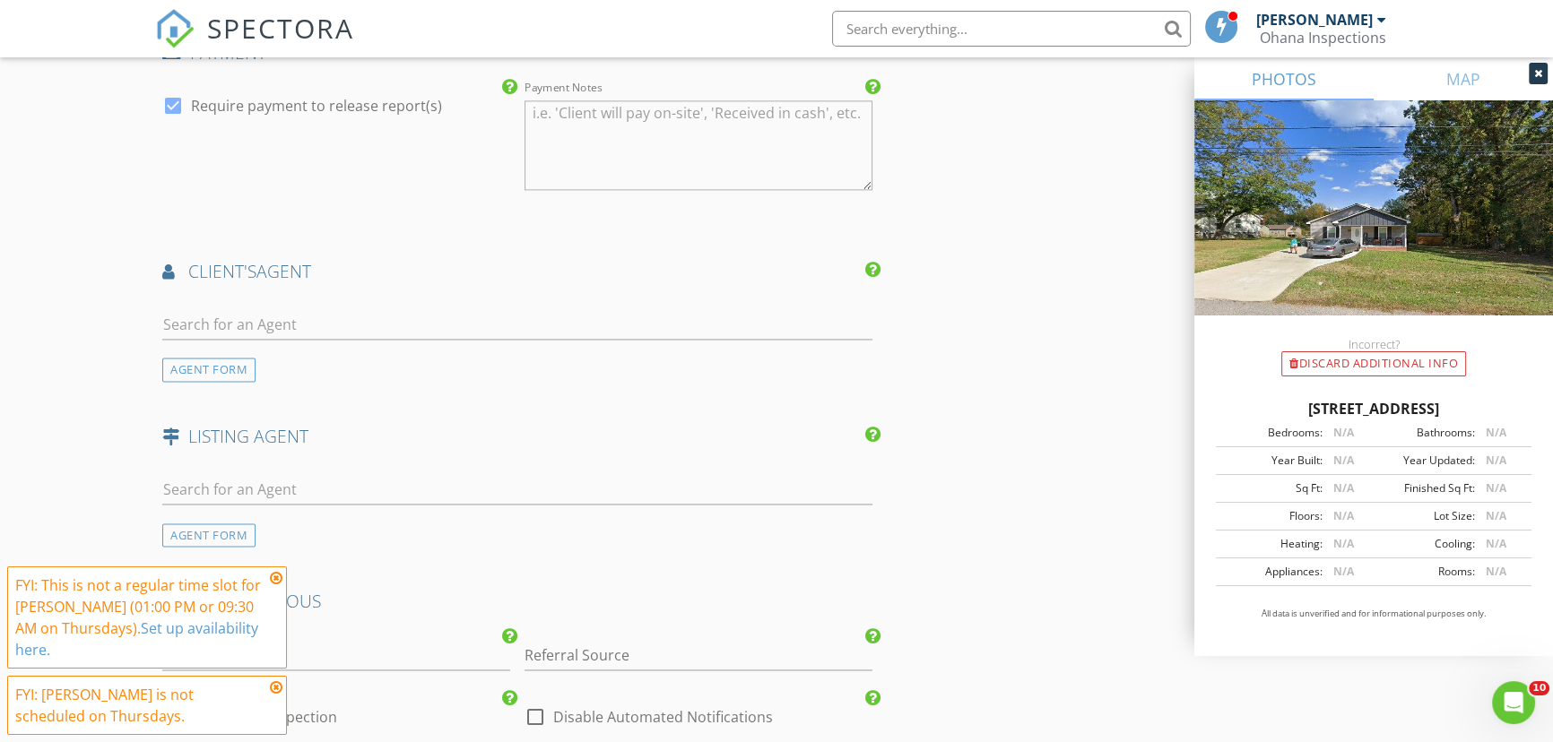
scroll to position [3259, 0]
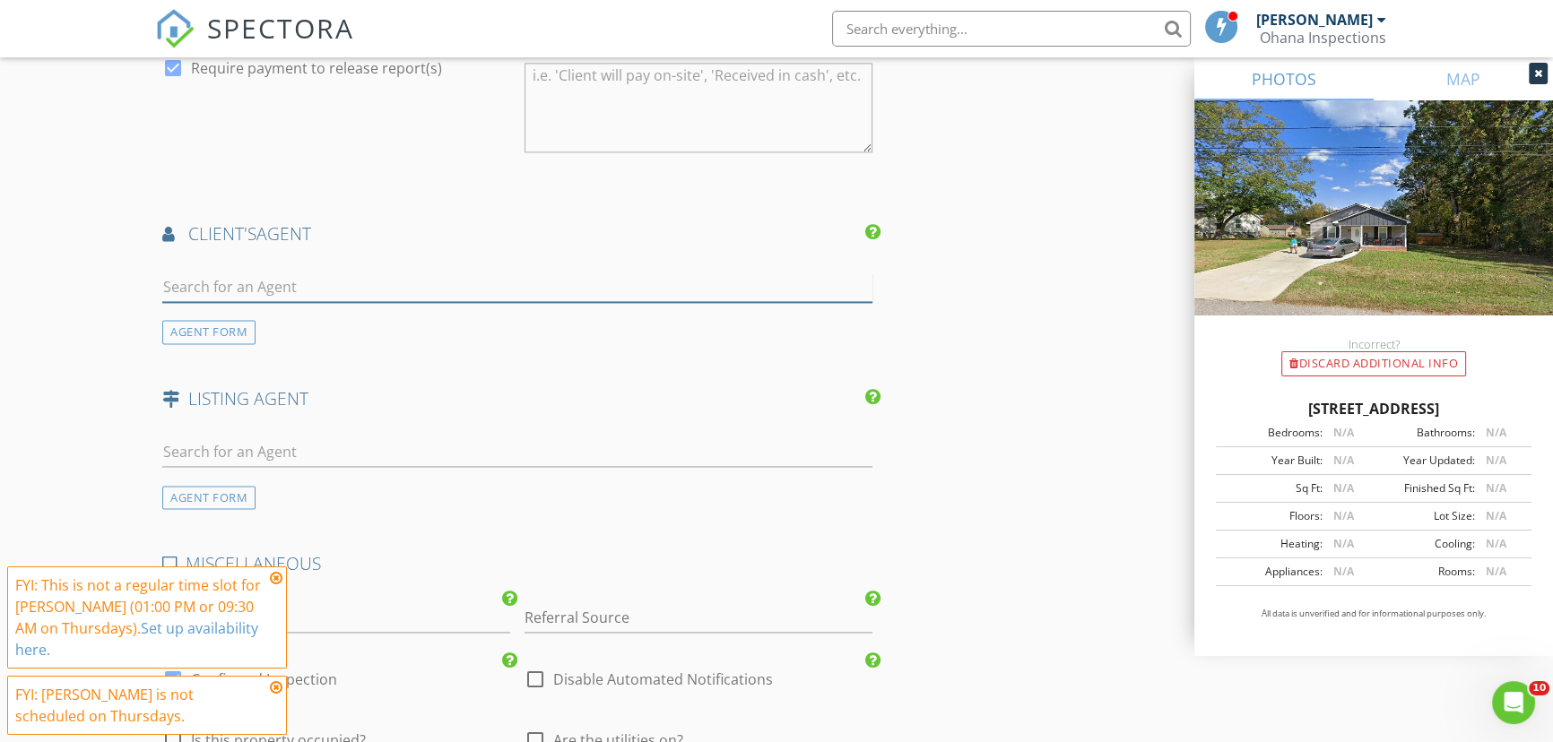
click at [423, 273] on input "text" at bounding box center [517, 288] width 710 height 30
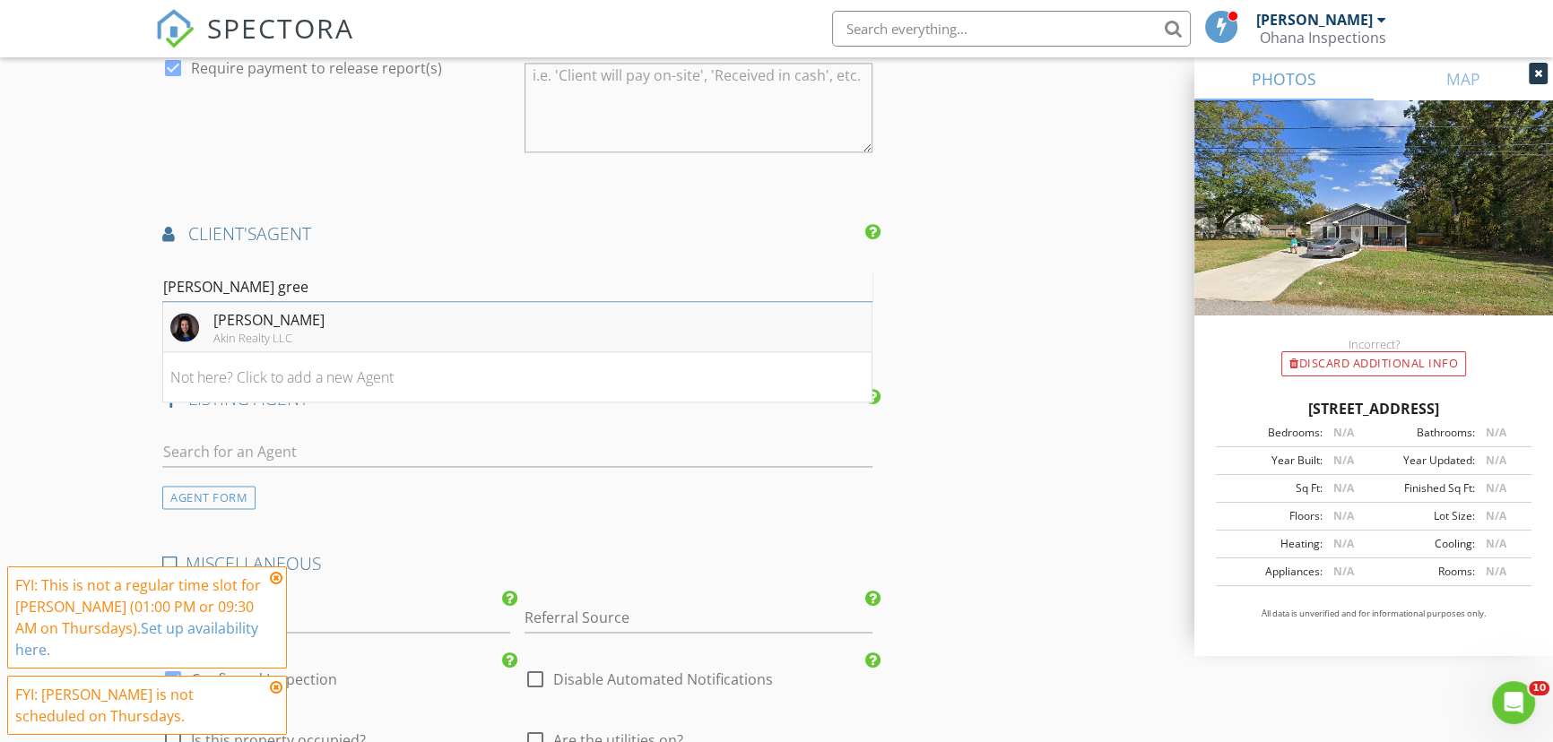
type input "ibeth gree"
click at [415, 307] on li "Ibeth Greer Akin Realty LLC" at bounding box center [517, 327] width 708 height 50
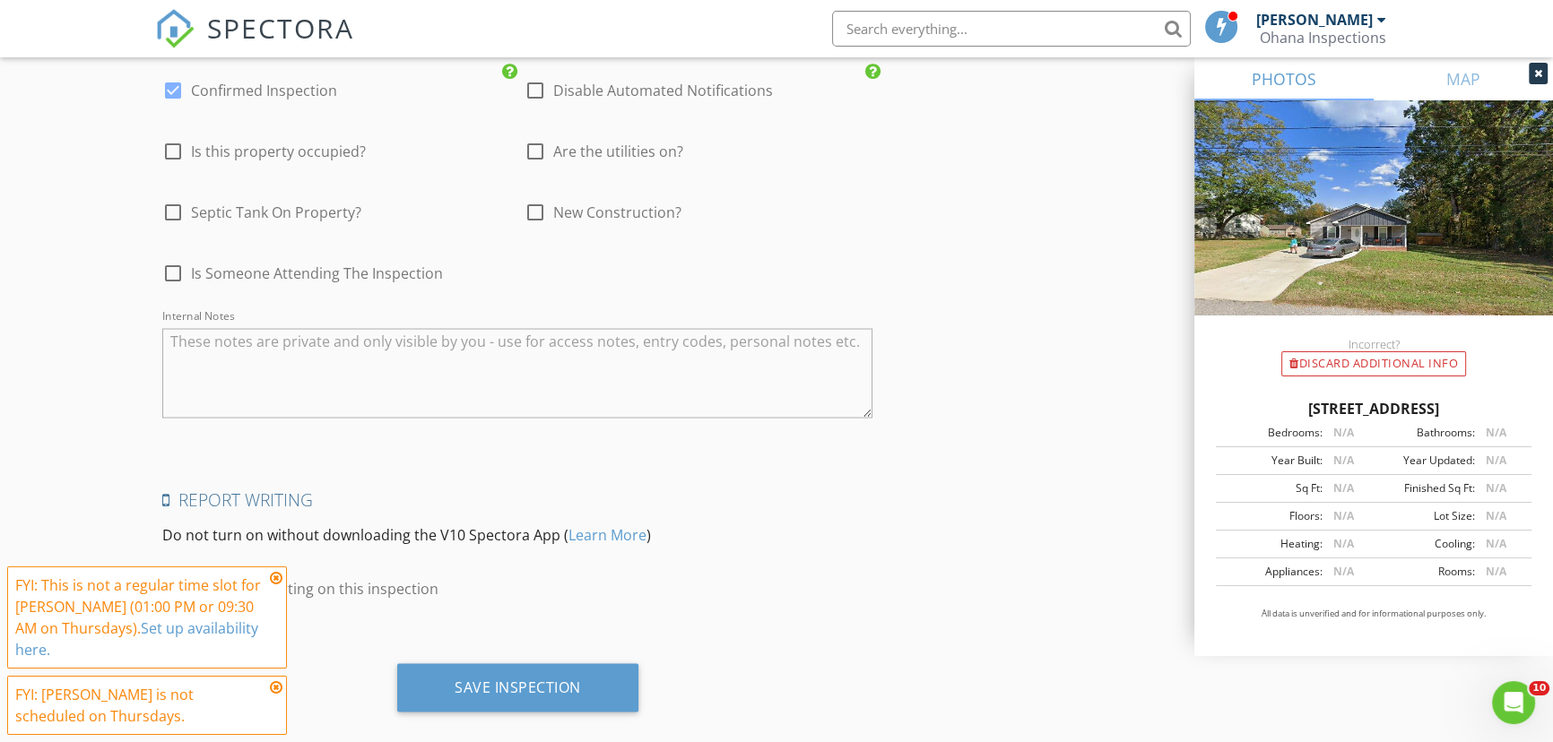
scroll to position [4259, 0]
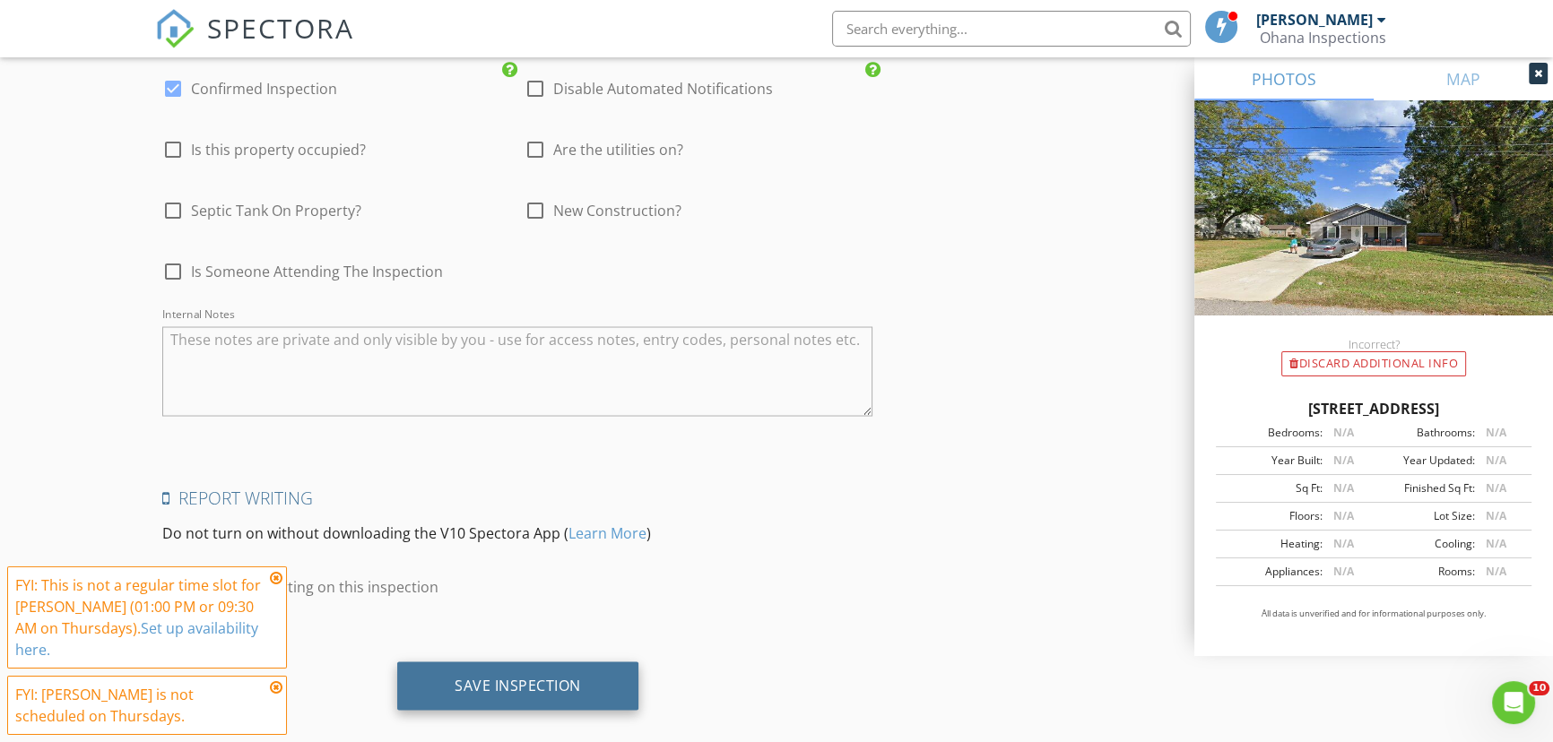
click at [486, 676] on div "Save Inspection" at bounding box center [518, 685] width 126 height 18
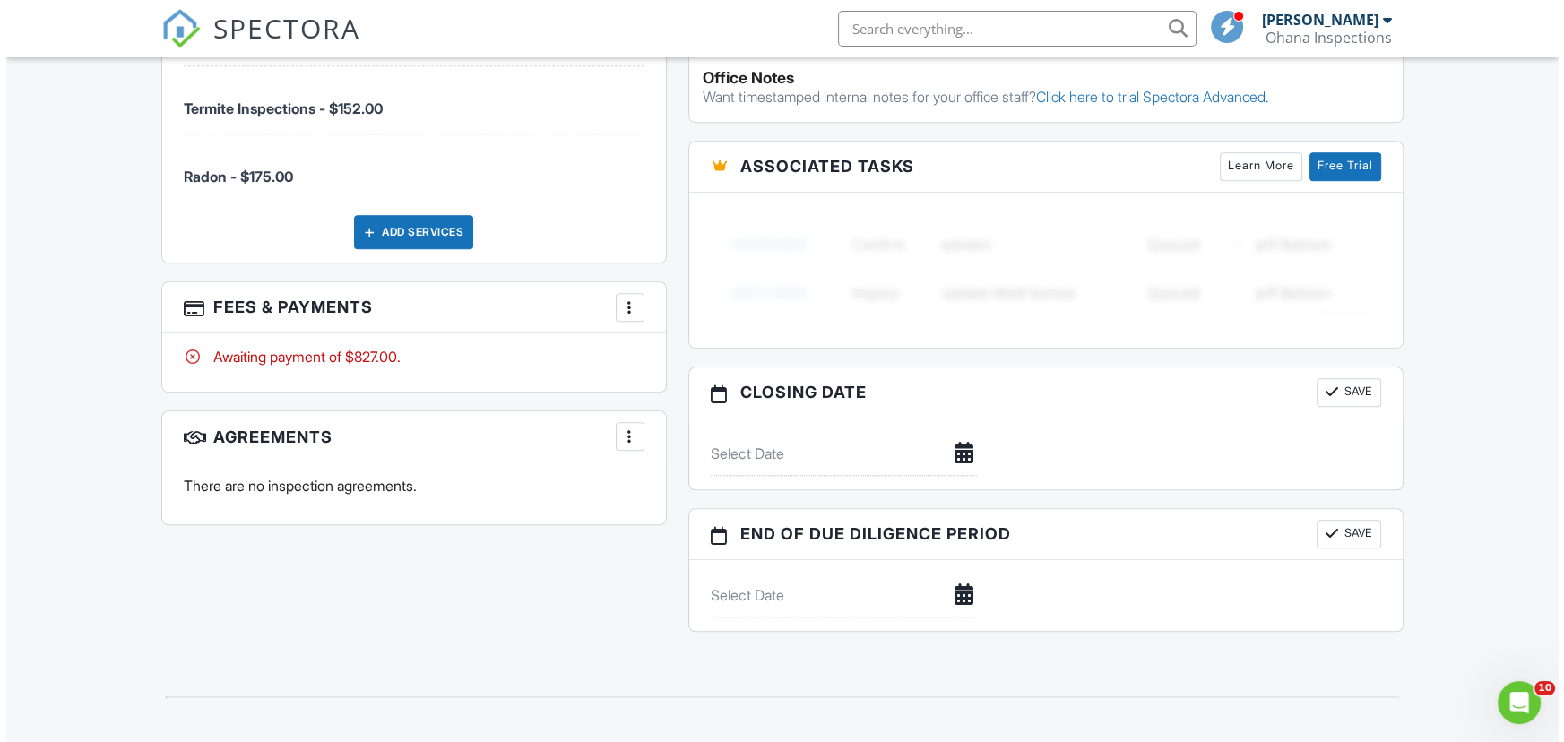
scroll to position [1385, 0]
click at [617, 427] on div at bounding box center [624, 436] width 18 height 18
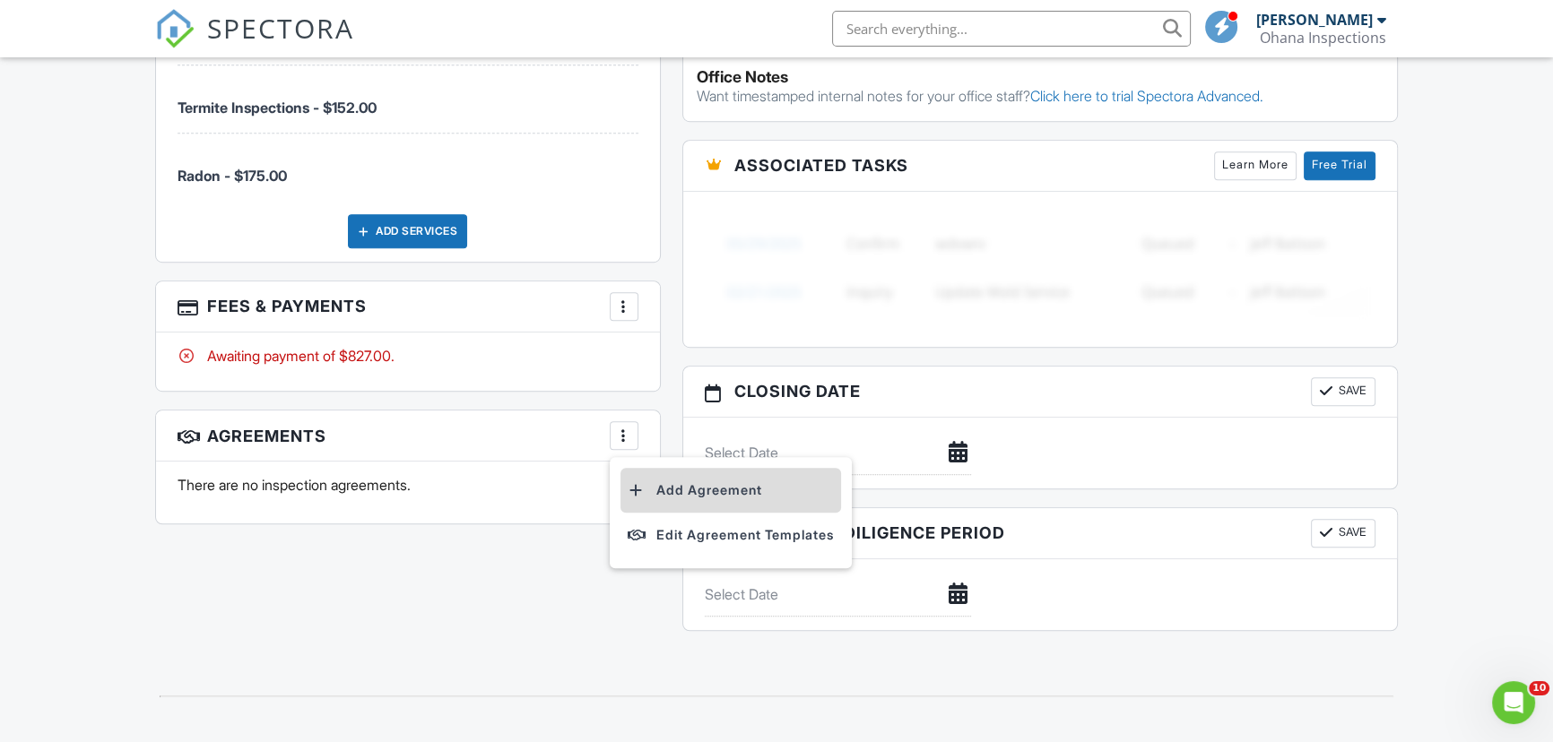
click at [679, 468] on li "Add Agreement" at bounding box center [730, 490] width 221 height 45
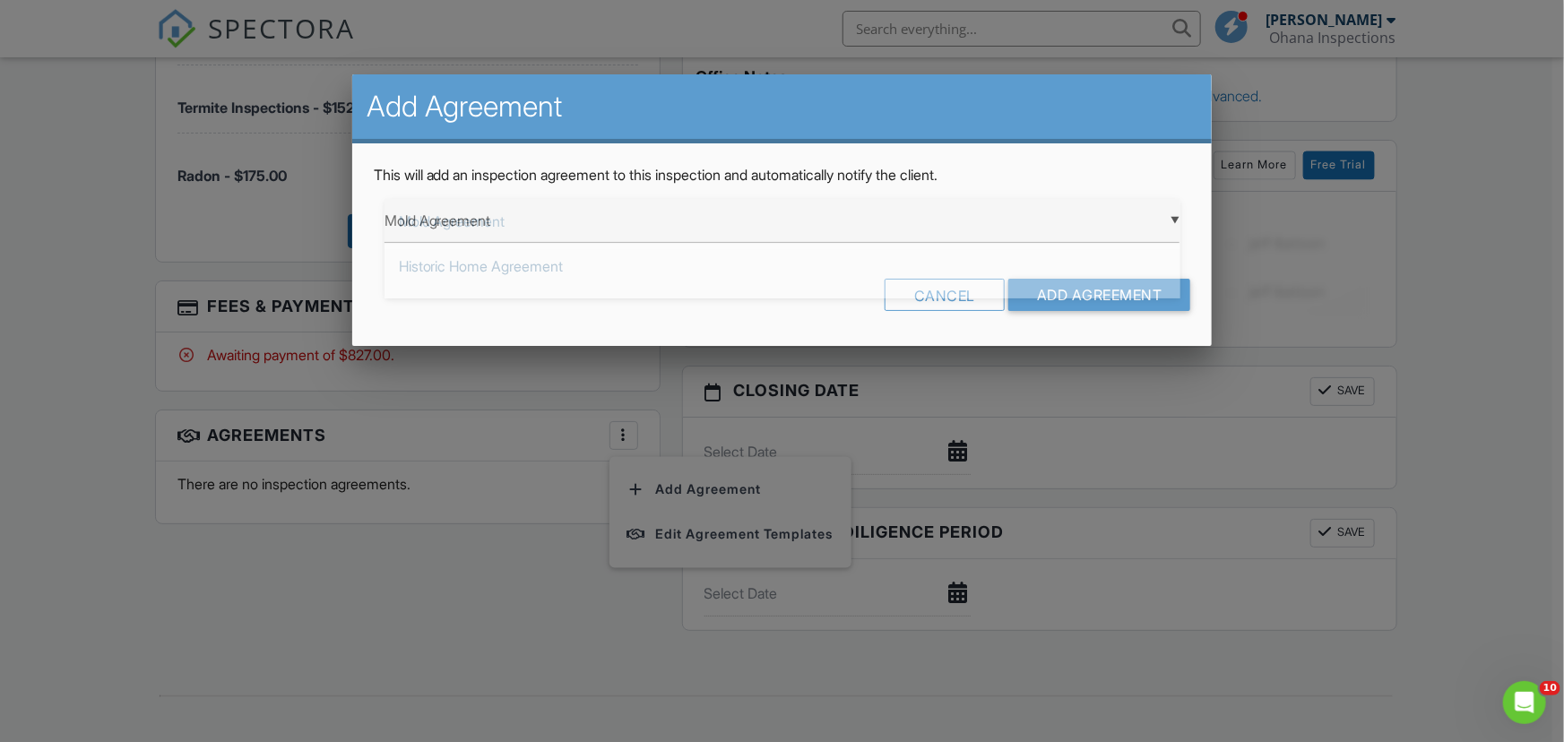
click at [633, 229] on div "▼ Mold Agreement Mold Agreement Historic Home Agreement Inspection Agreement [U…" at bounding box center [783, 221] width 796 height 44
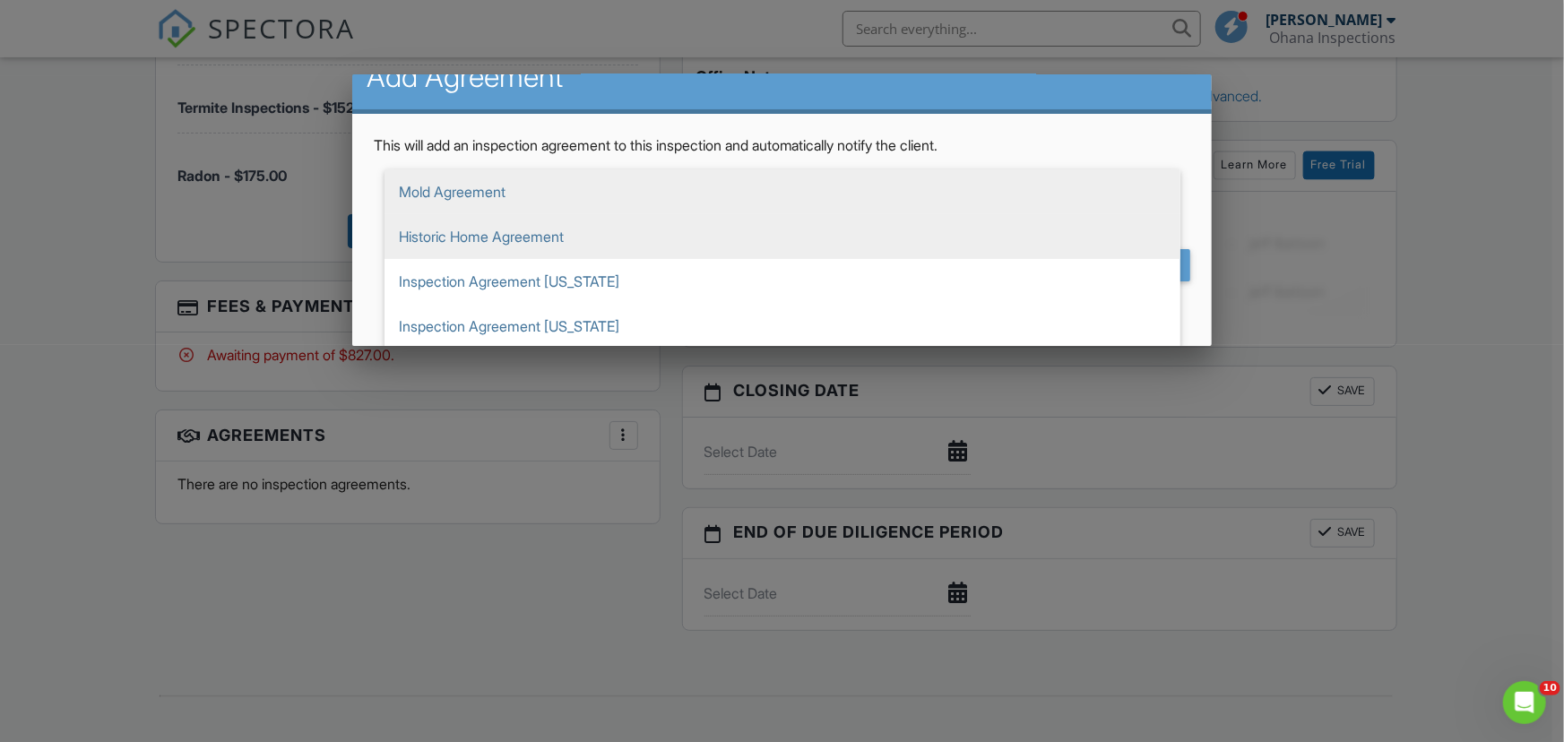
scroll to position [32, 0]
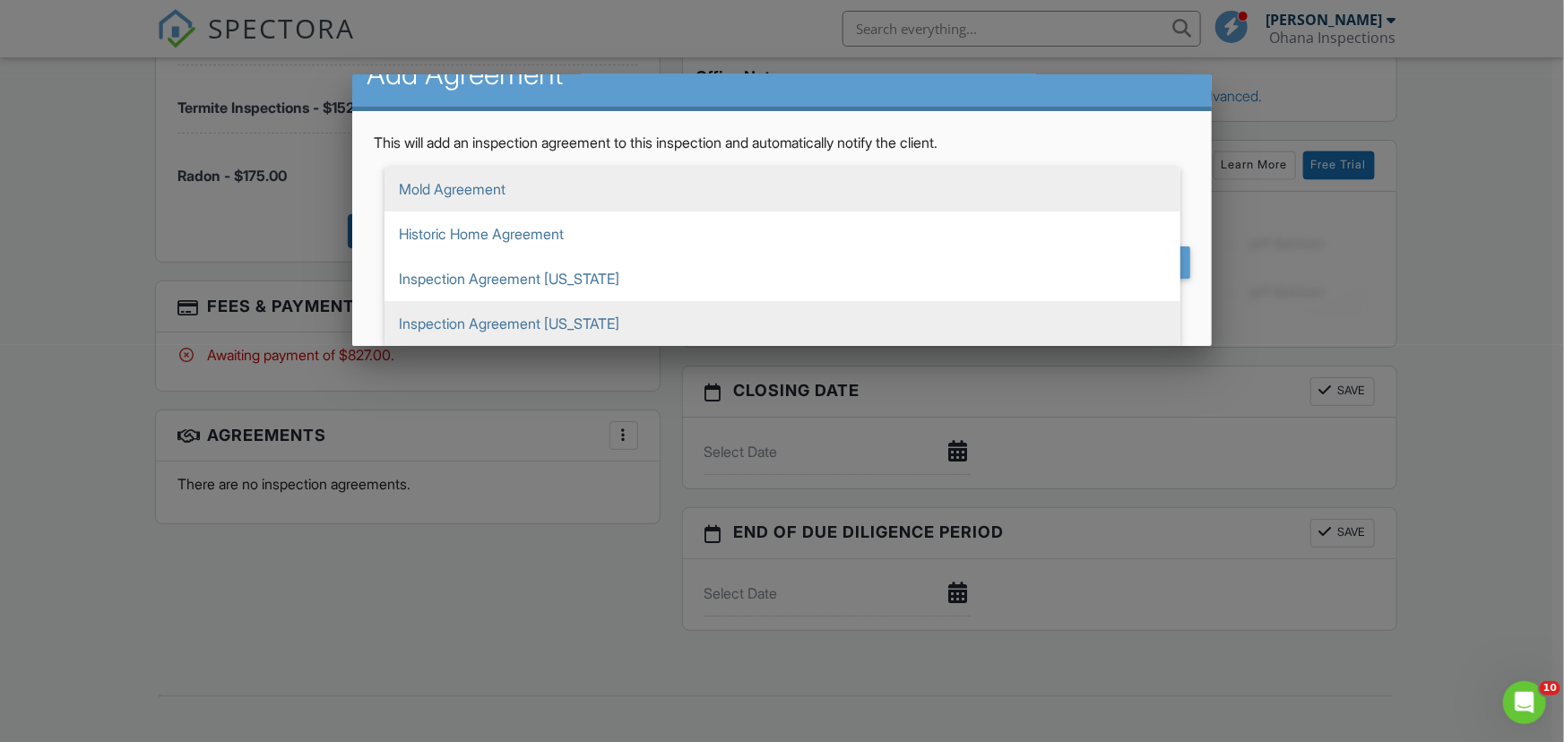
click at [639, 302] on span "Inspection Agreement [US_STATE]" at bounding box center [783, 323] width 796 height 45
type input "Inspection Agreement [US_STATE]"
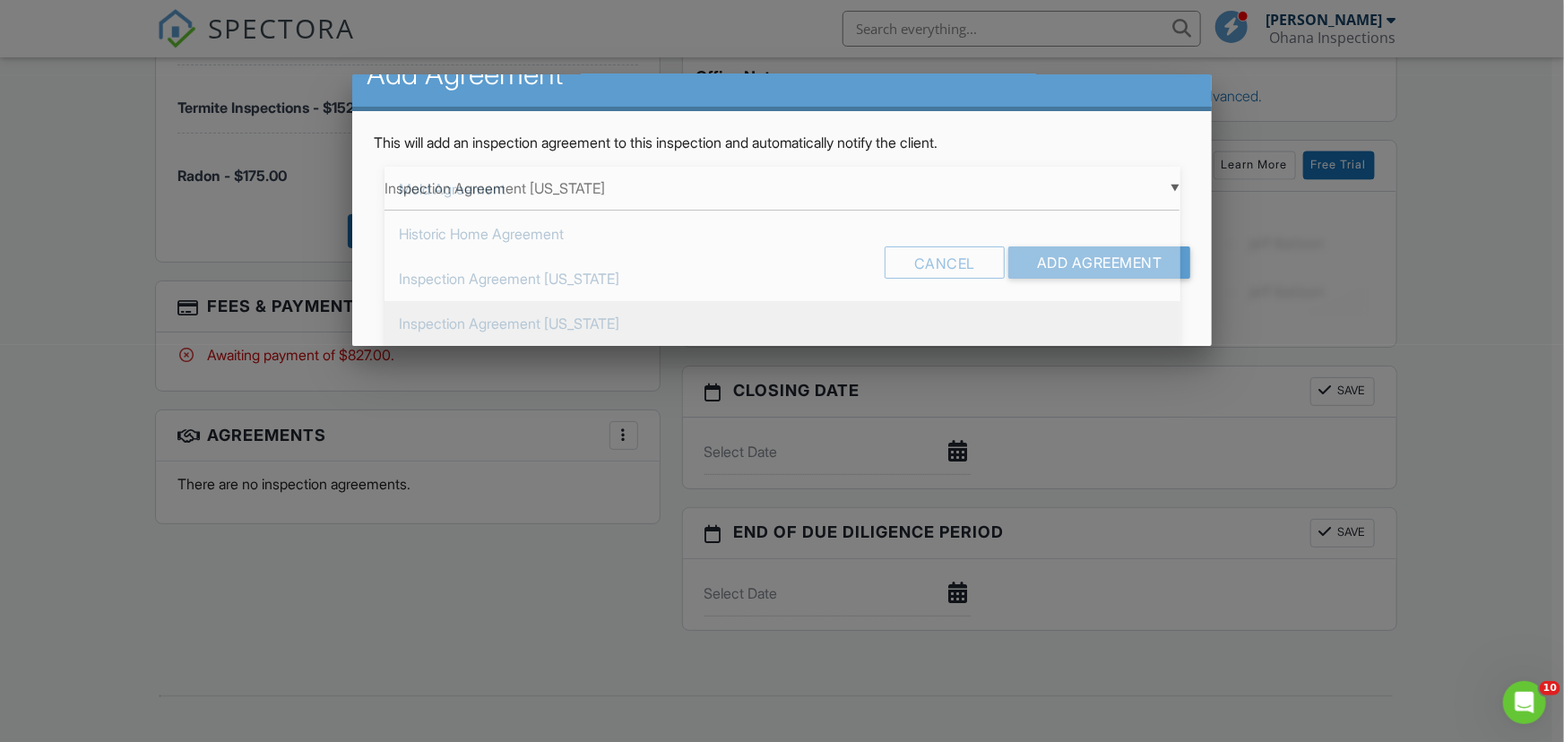
scroll to position [0, 0]
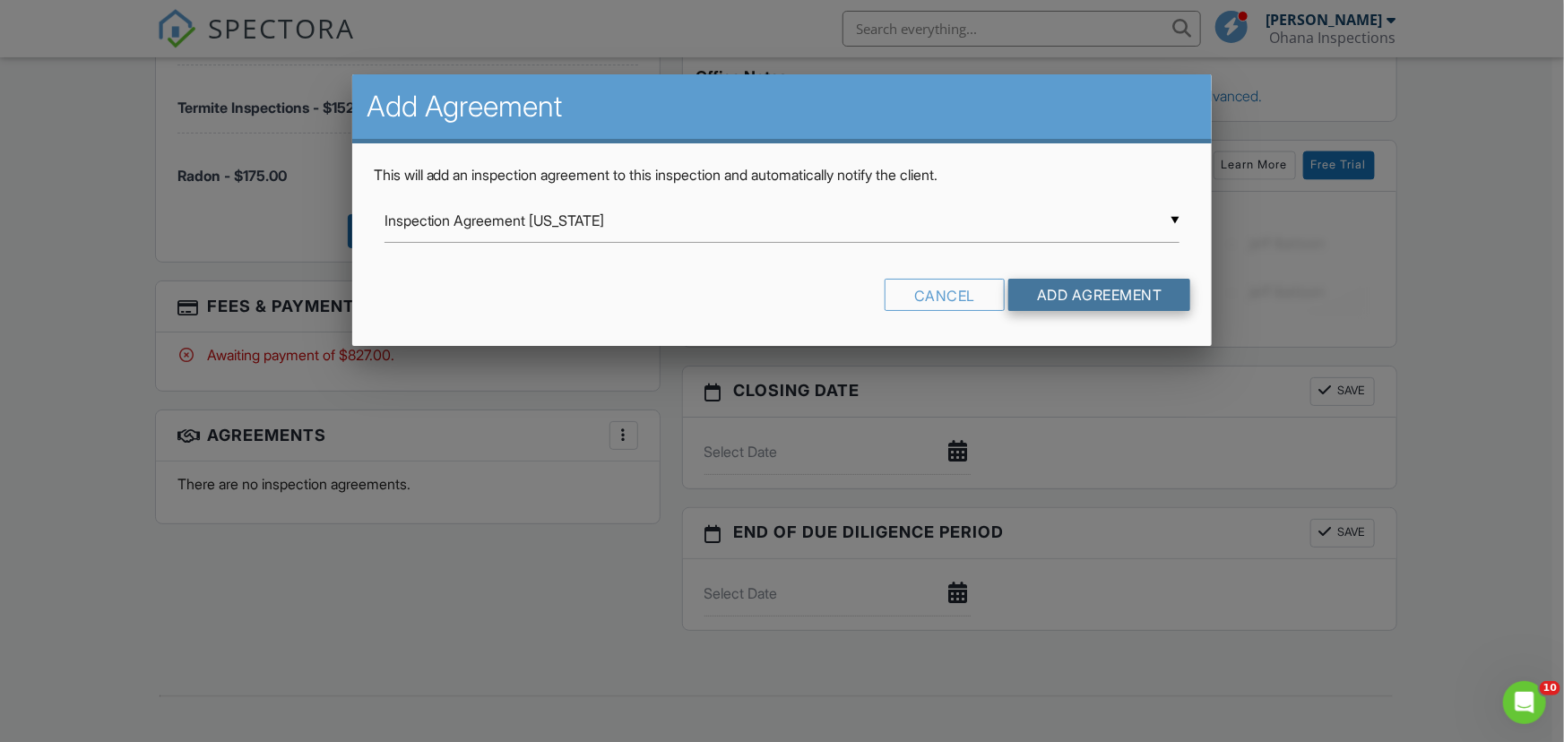
click at [1155, 301] on input "Add Agreement" at bounding box center [1100, 295] width 183 height 32
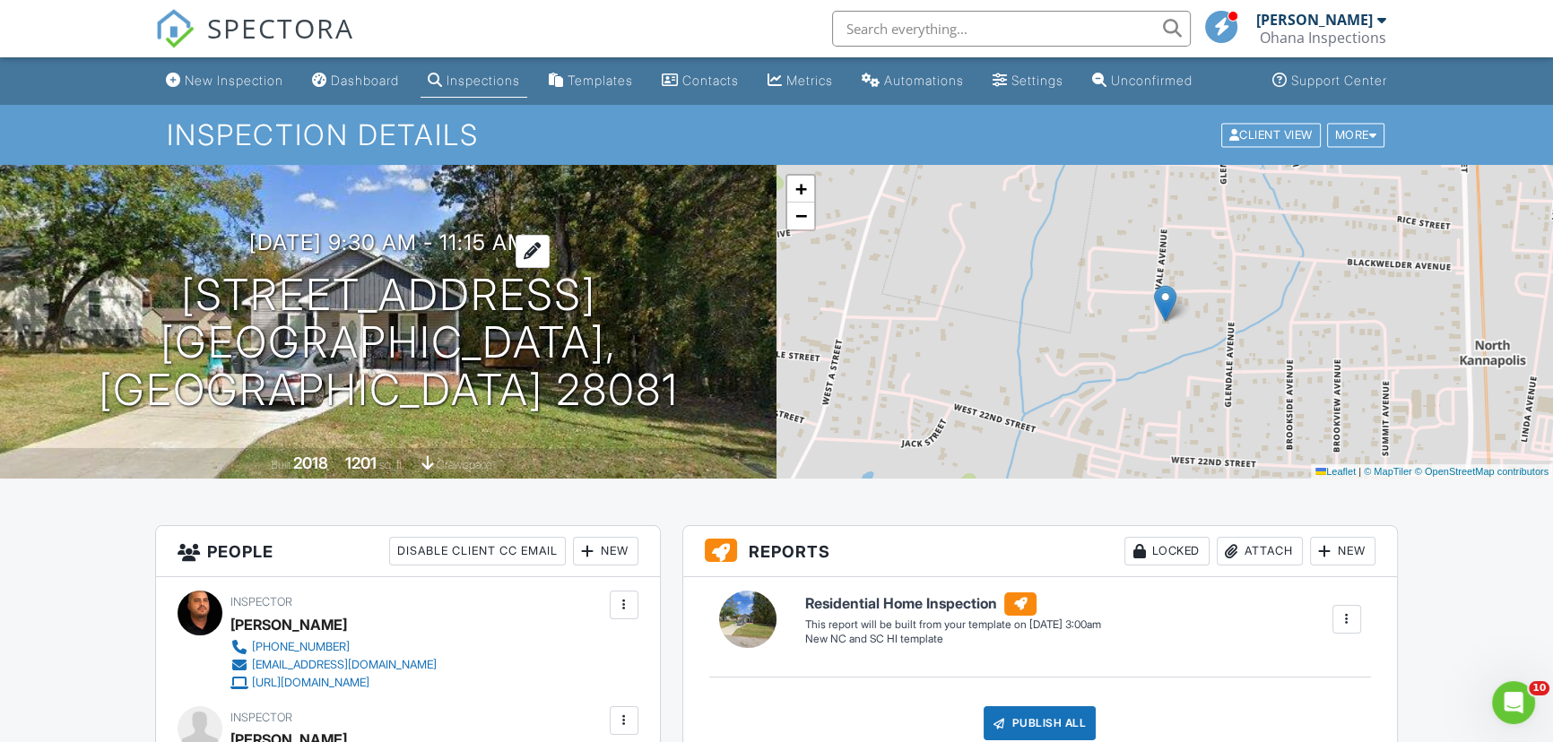
click at [350, 255] on h3 "[DATE] 9:30 am - 11:15 am" at bounding box center [388, 242] width 278 height 24
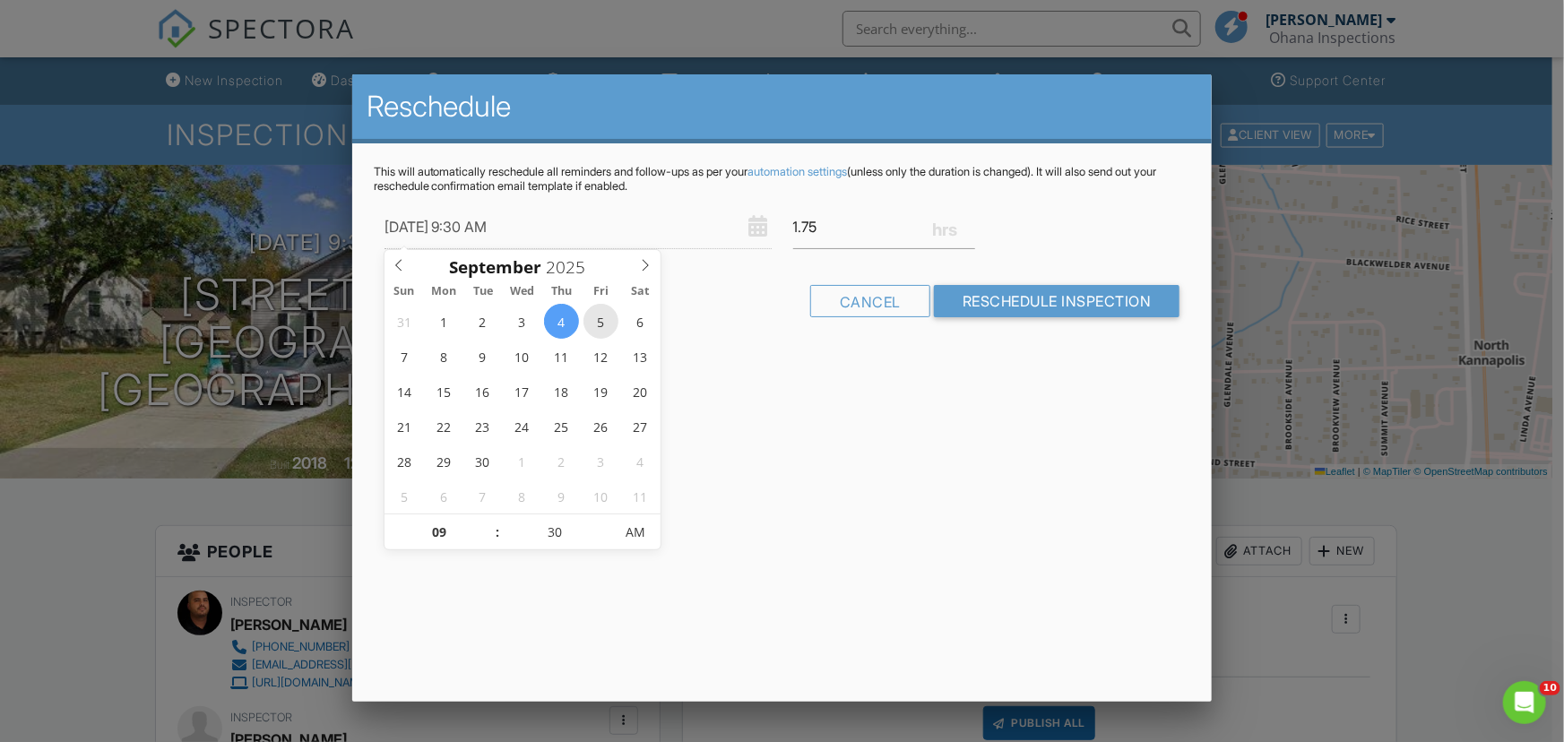
type input "[DATE] 9:30 AM"
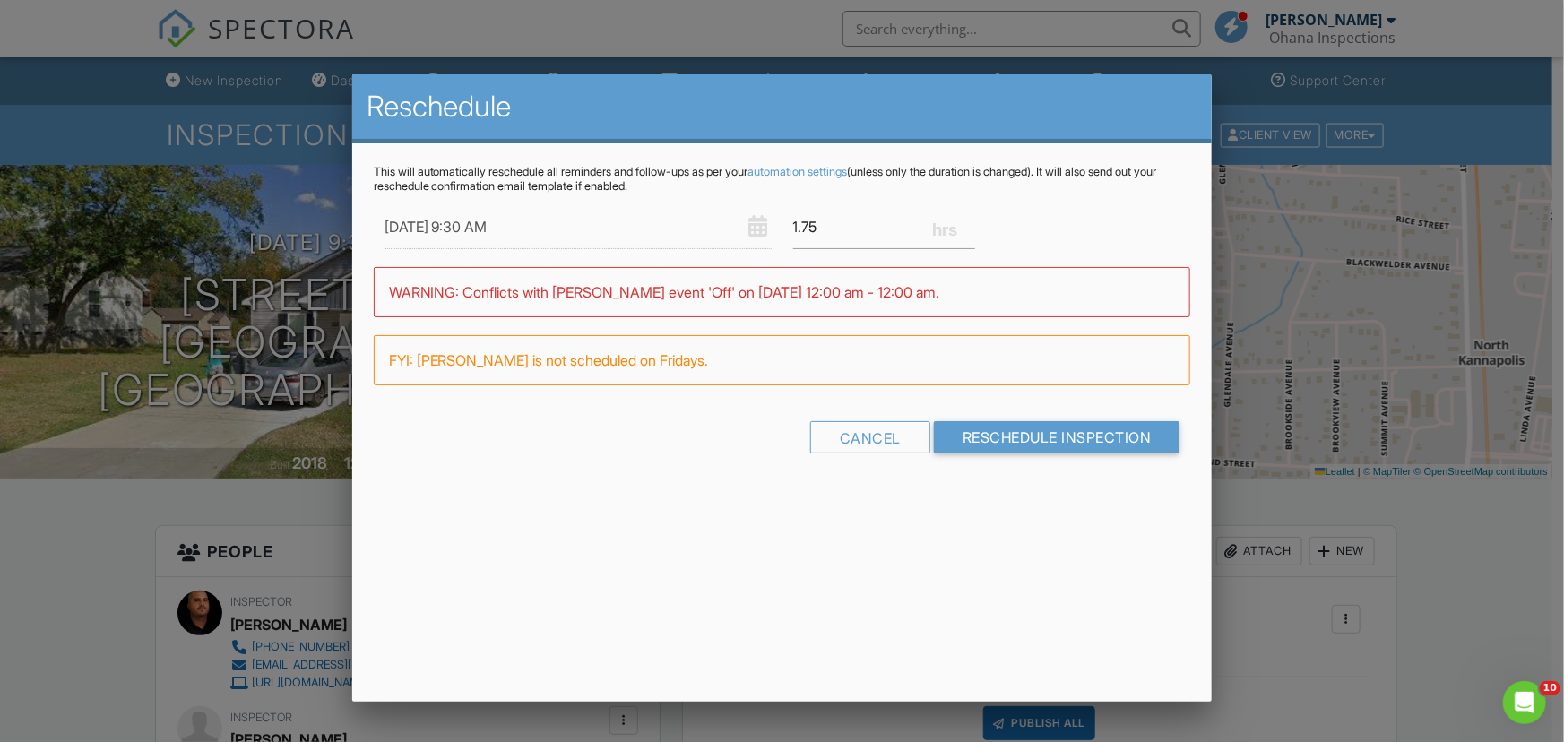
click at [957, 538] on div "Reschedule This will automatically reschedule all reminders and follow-ups as p…" at bounding box center [782, 388] width 861 height 628
click at [277, 496] on div at bounding box center [782, 374] width 1564 height 928
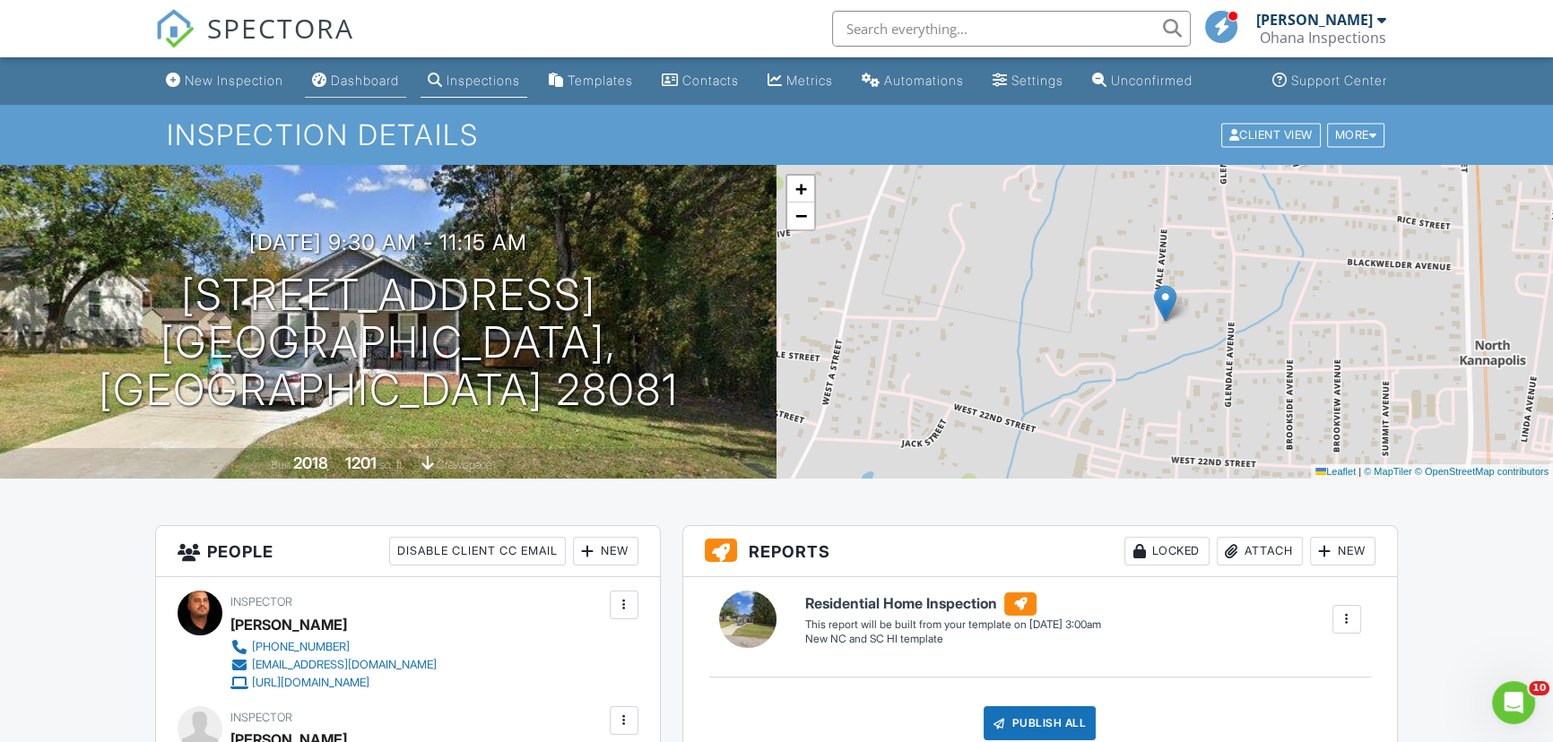
click at [379, 76] on div "Dashboard" at bounding box center [365, 80] width 68 height 15
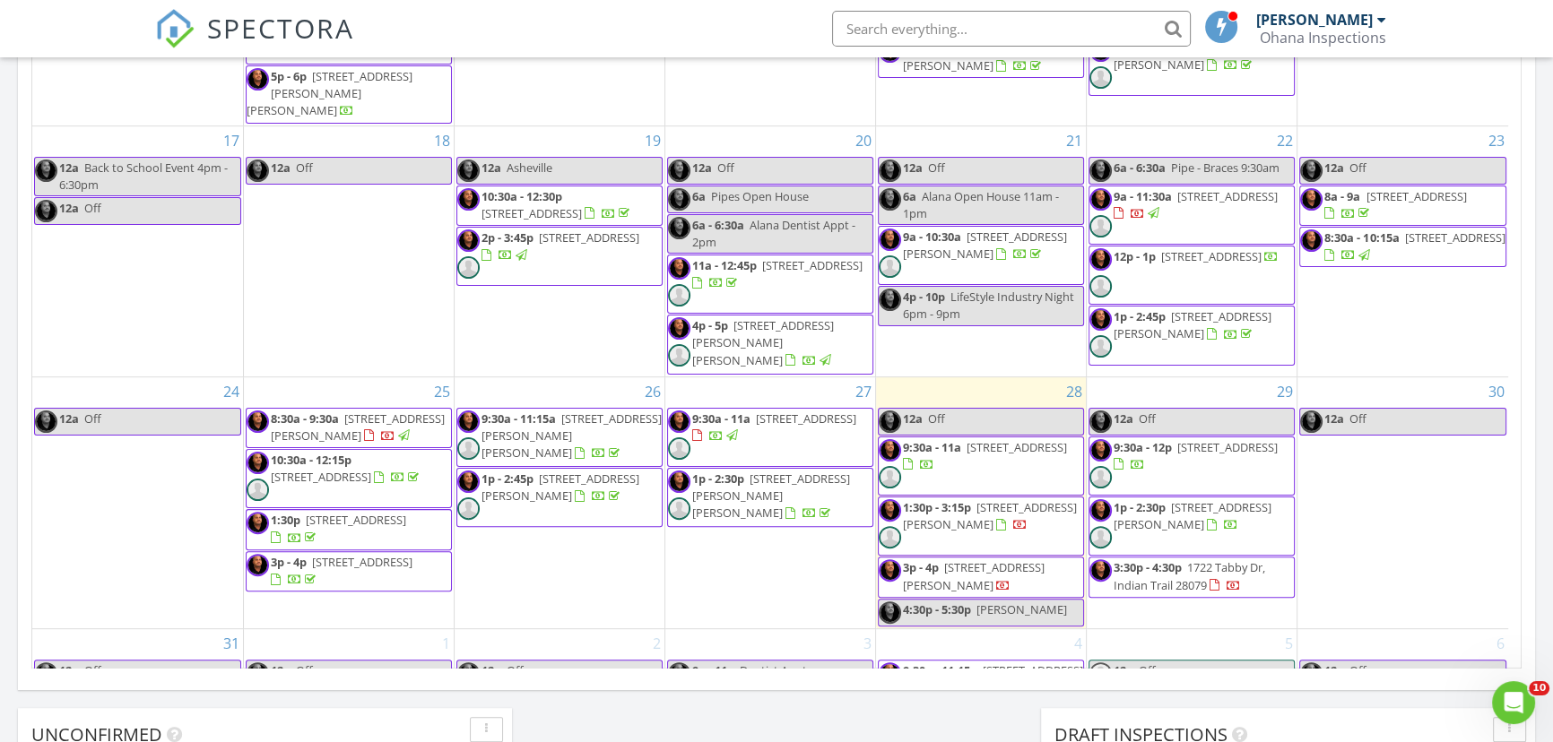
scroll to position [629, 0]
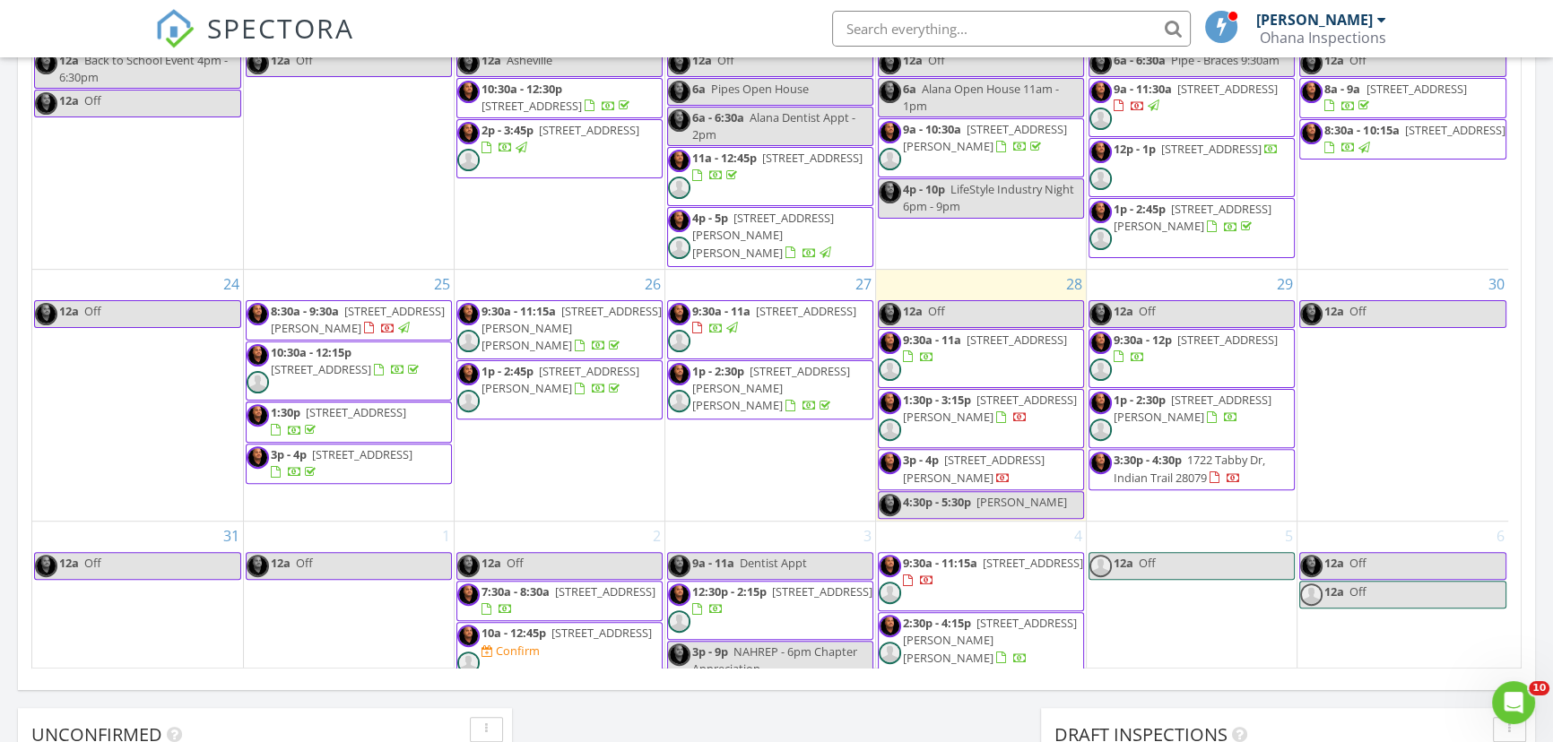
click at [1175, 552] on link "12a Off" at bounding box center [1191, 566] width 206 height 28
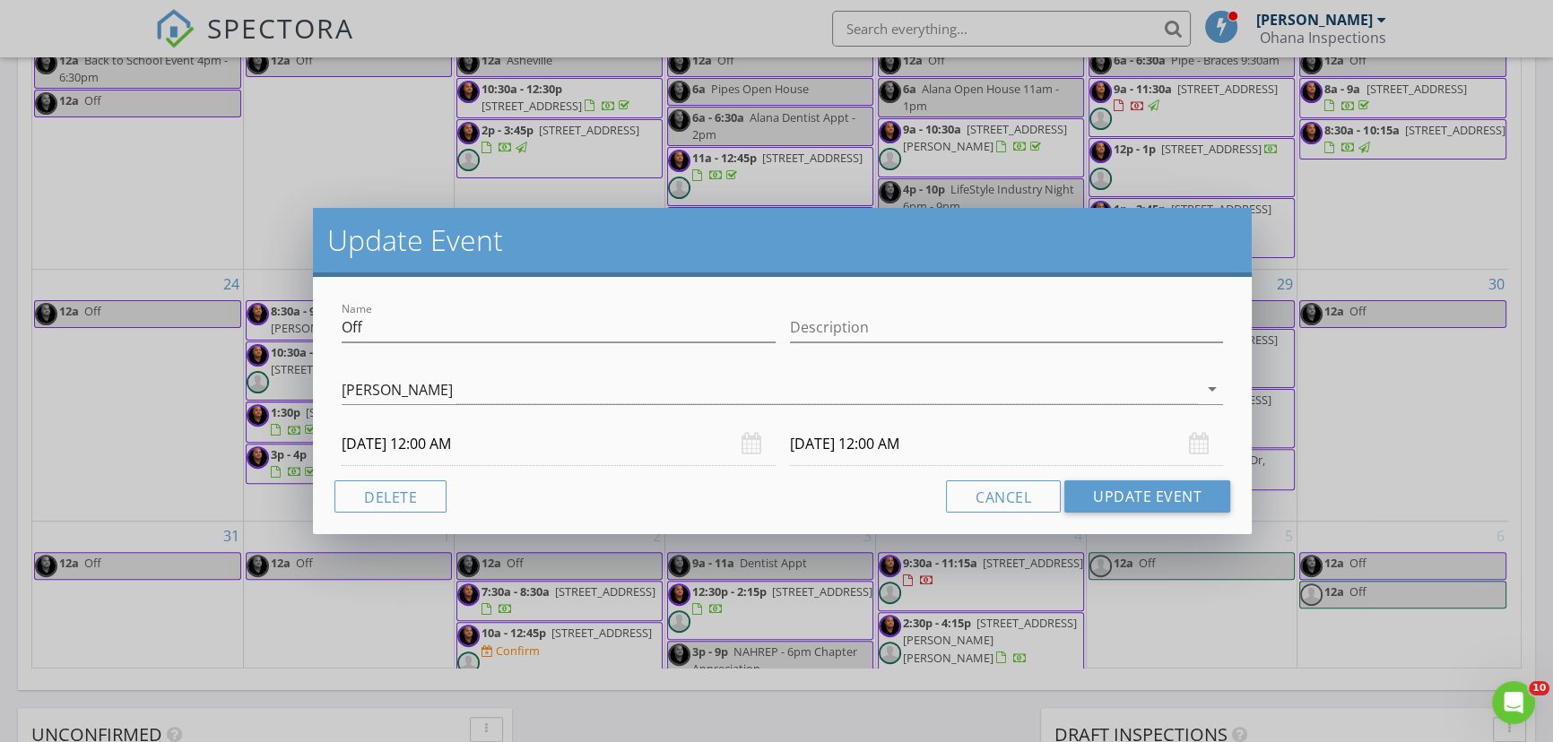
click at [1165, 646] on div "Update Event Name Off Description [PERSON_NAME] arrow_drop_down [DATE] 12:00 AM…" at bounding box center [776, 371] width 1553 height 742
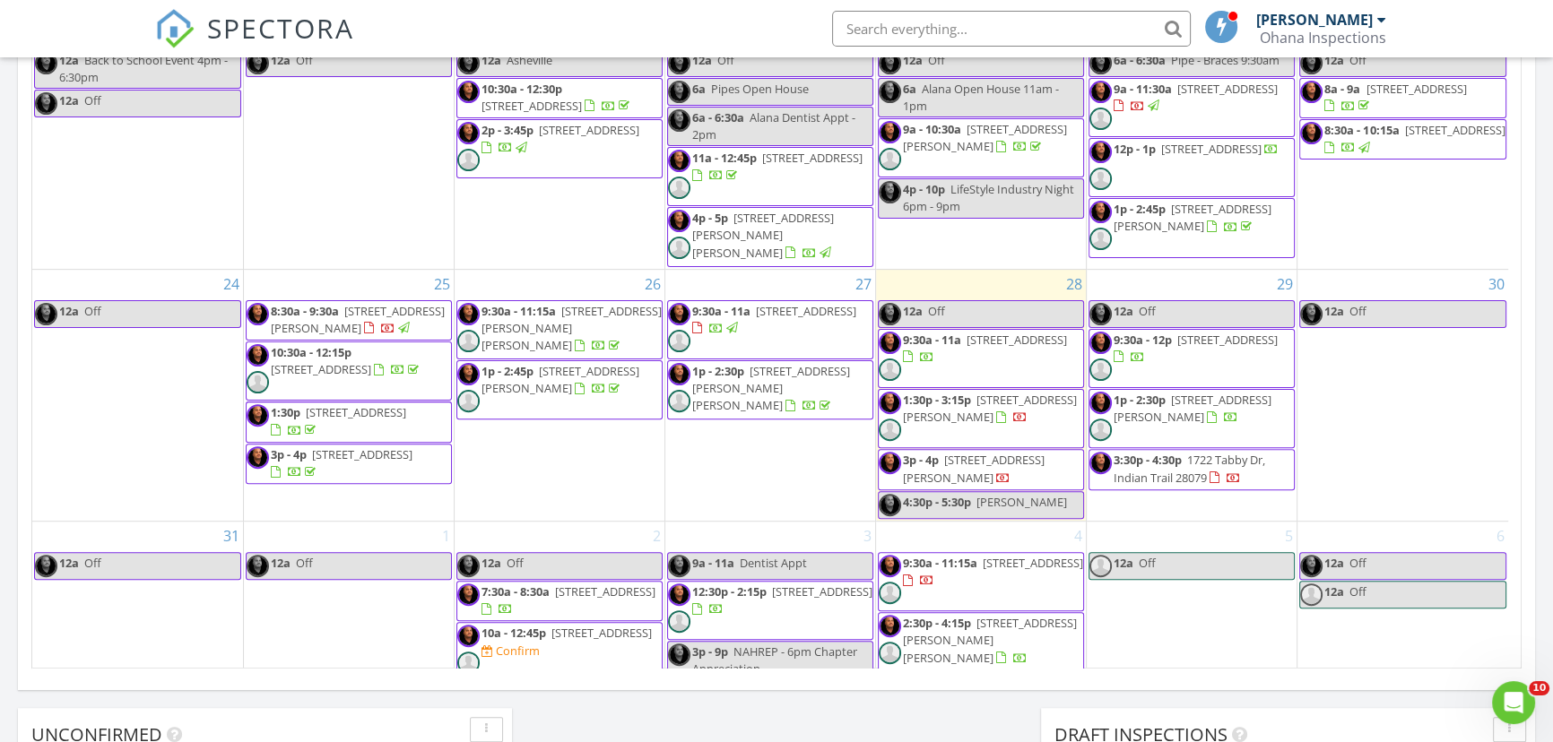
click at [983, 555] on span "2412 Vale Ave, Kannapolis 28081" at bounding box center [1033, 563] width 100 height 16
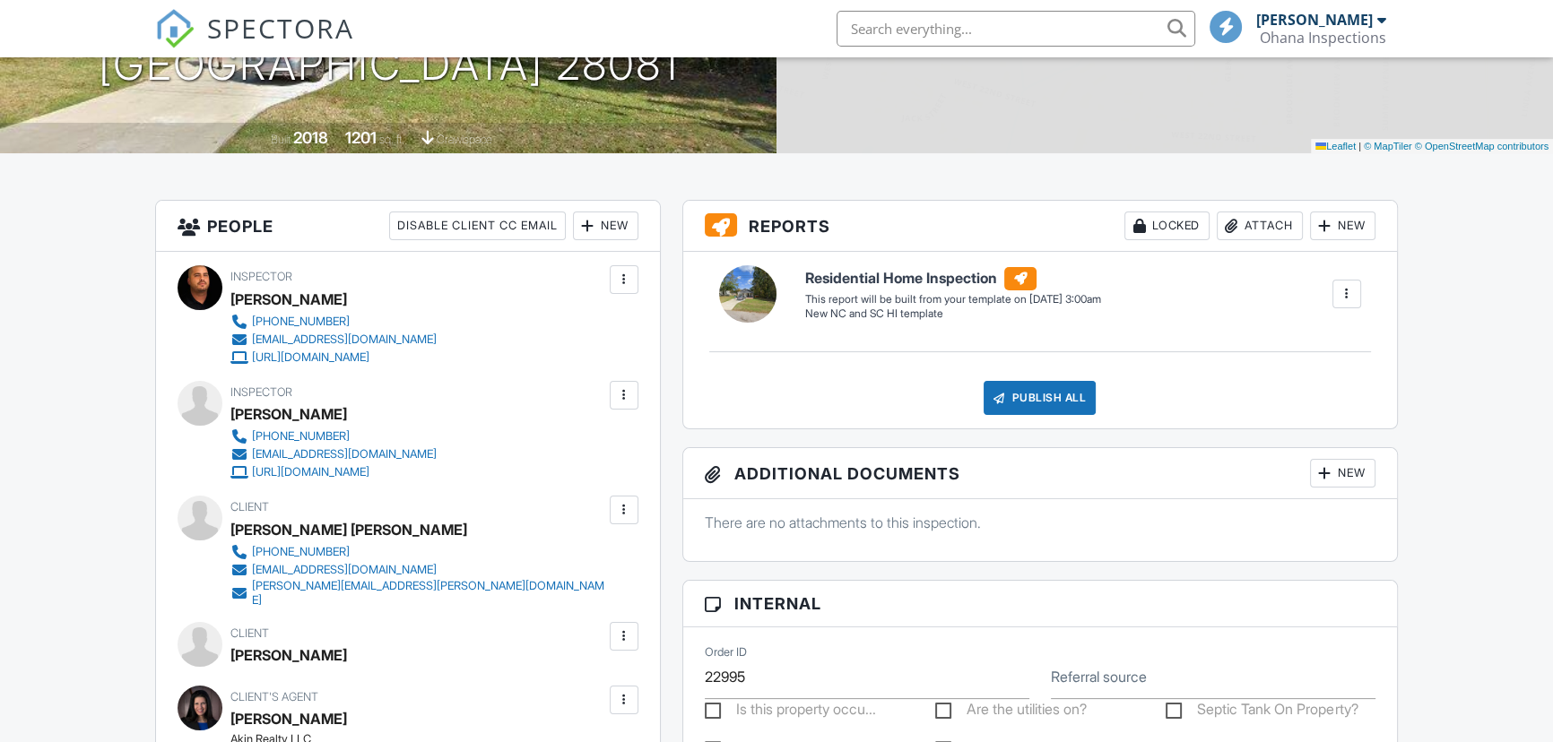
scroll to position [325, 0]
click at [618, 393] on div at bounding box center [624, 395] width 18 height 18
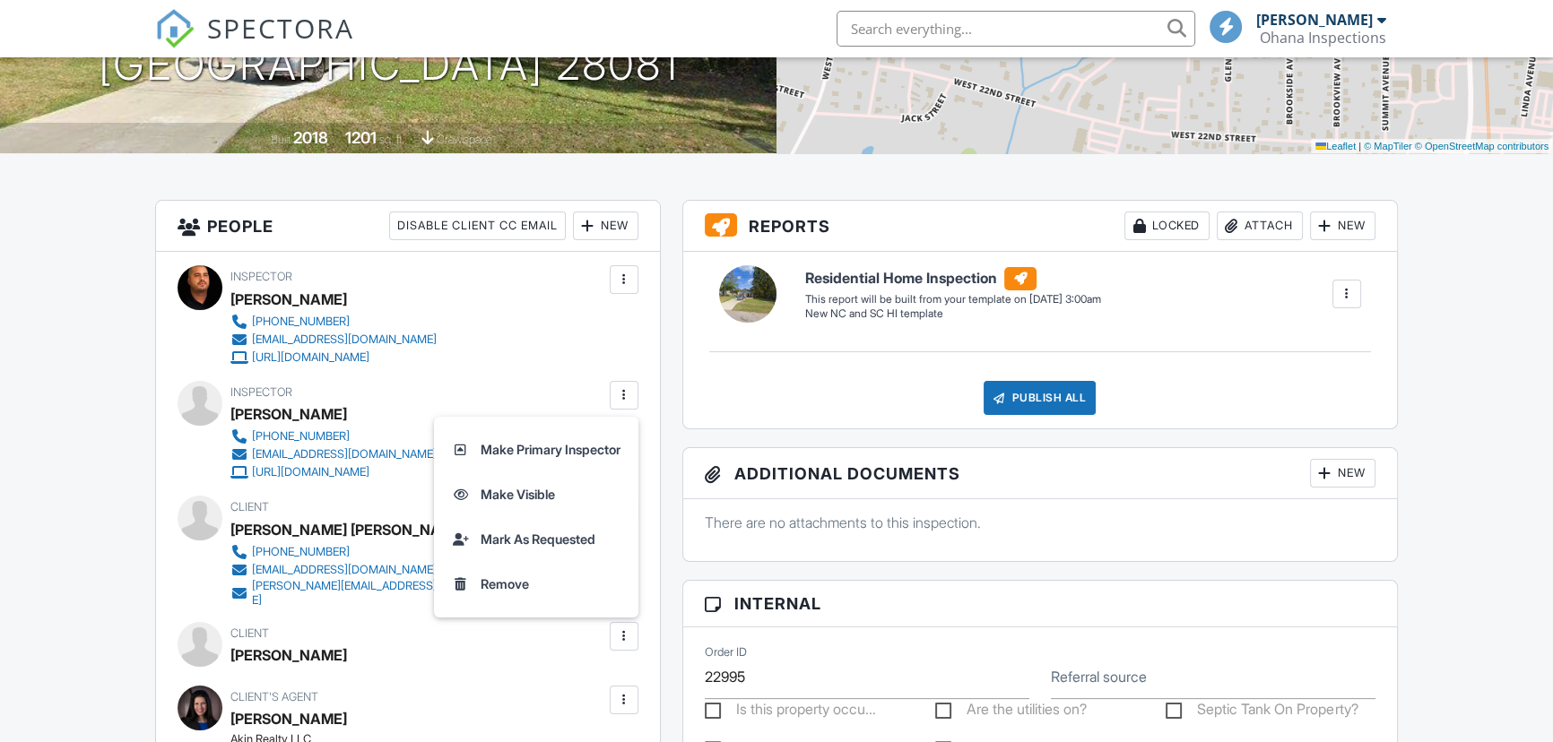
scroll to position [0, 0]
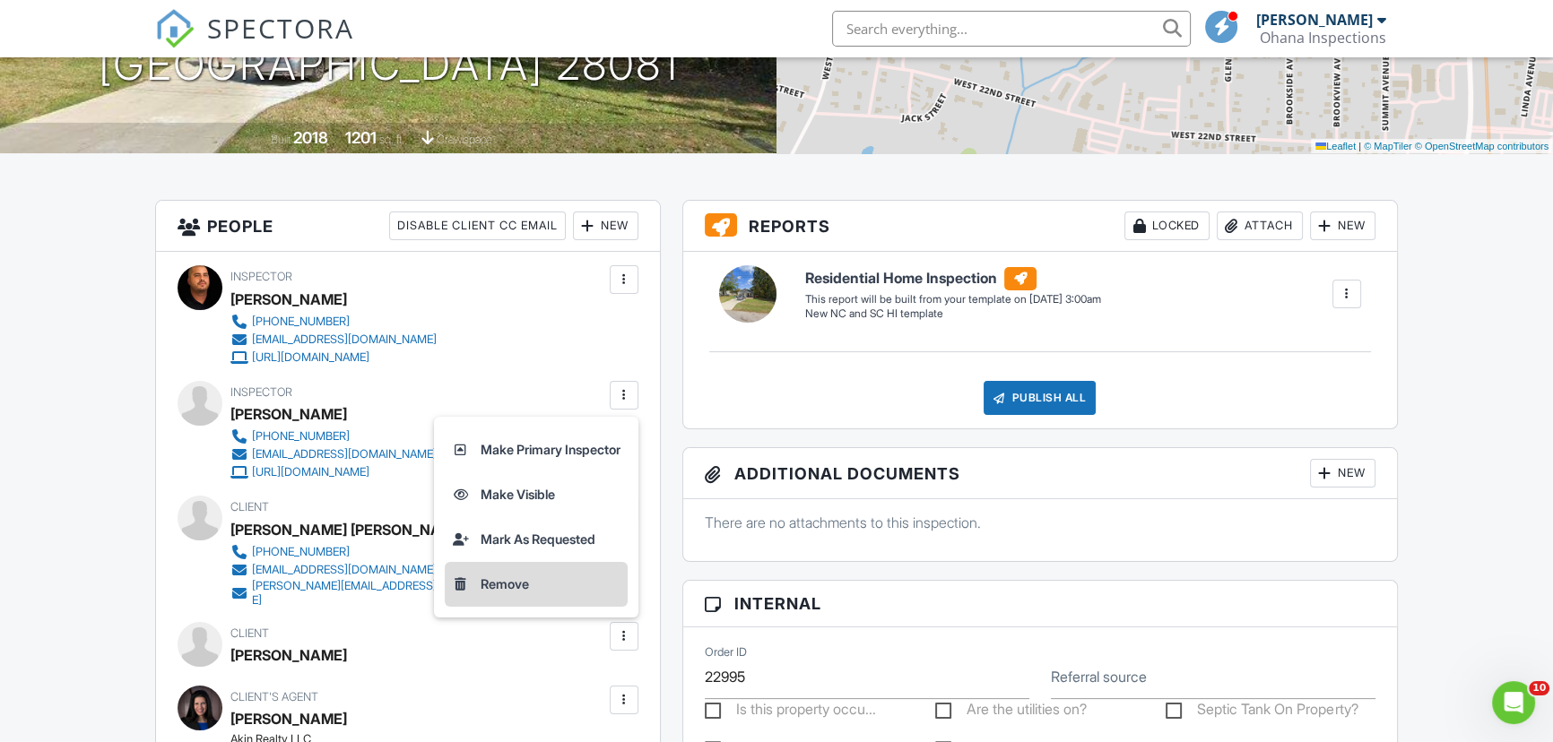
click at [486, 589] on li "Remove" at bounding box center [536, 584] width 183 height 45
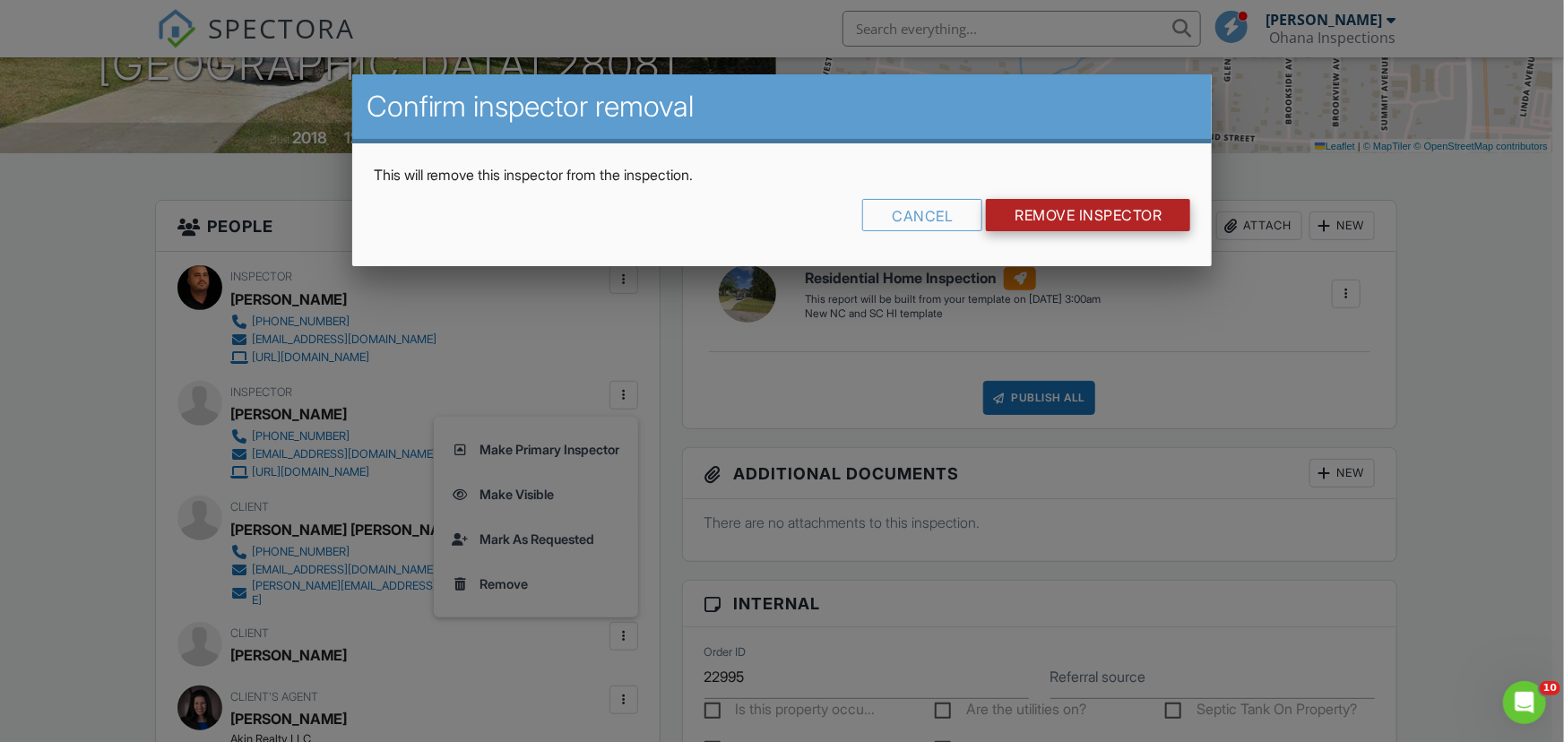
click at [1027, 214] on input "Remove Inspector" at bounding box center [1088, 215] width 204 height 32
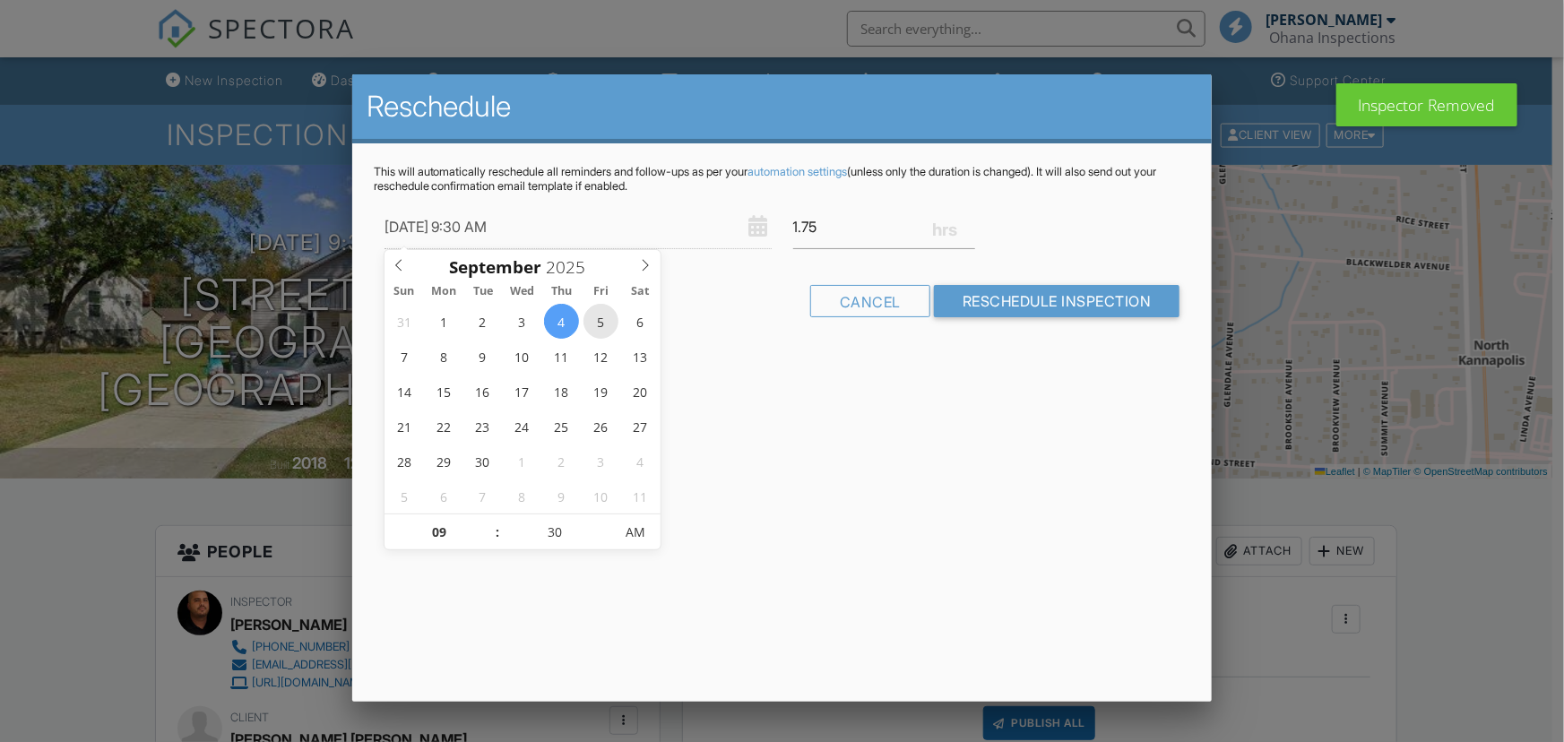
type input "[DATE] 9:30 AM"
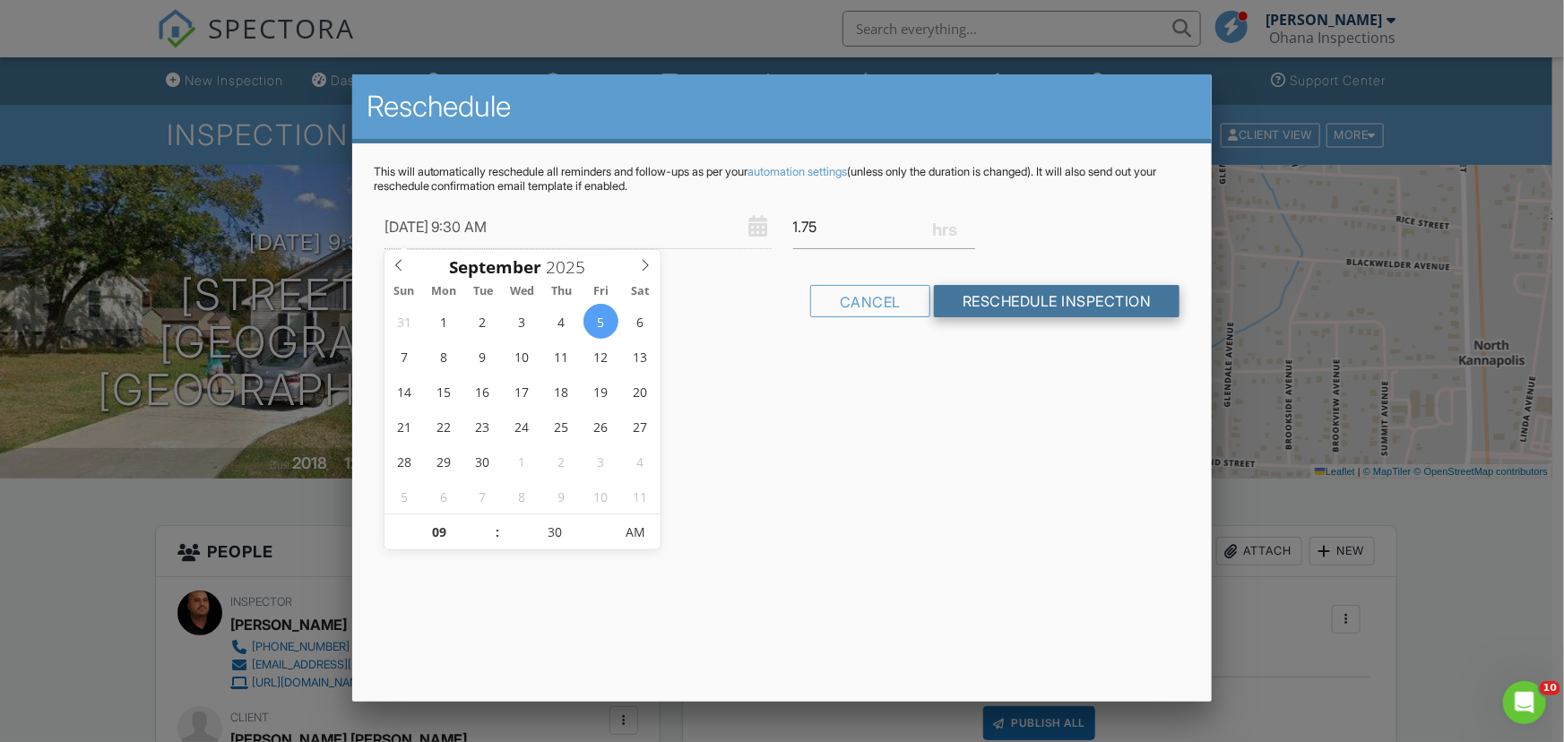
click at [1014, 300] on input "Reschedule Inspection" at bounding box center [1057, 301] width 247 height 32
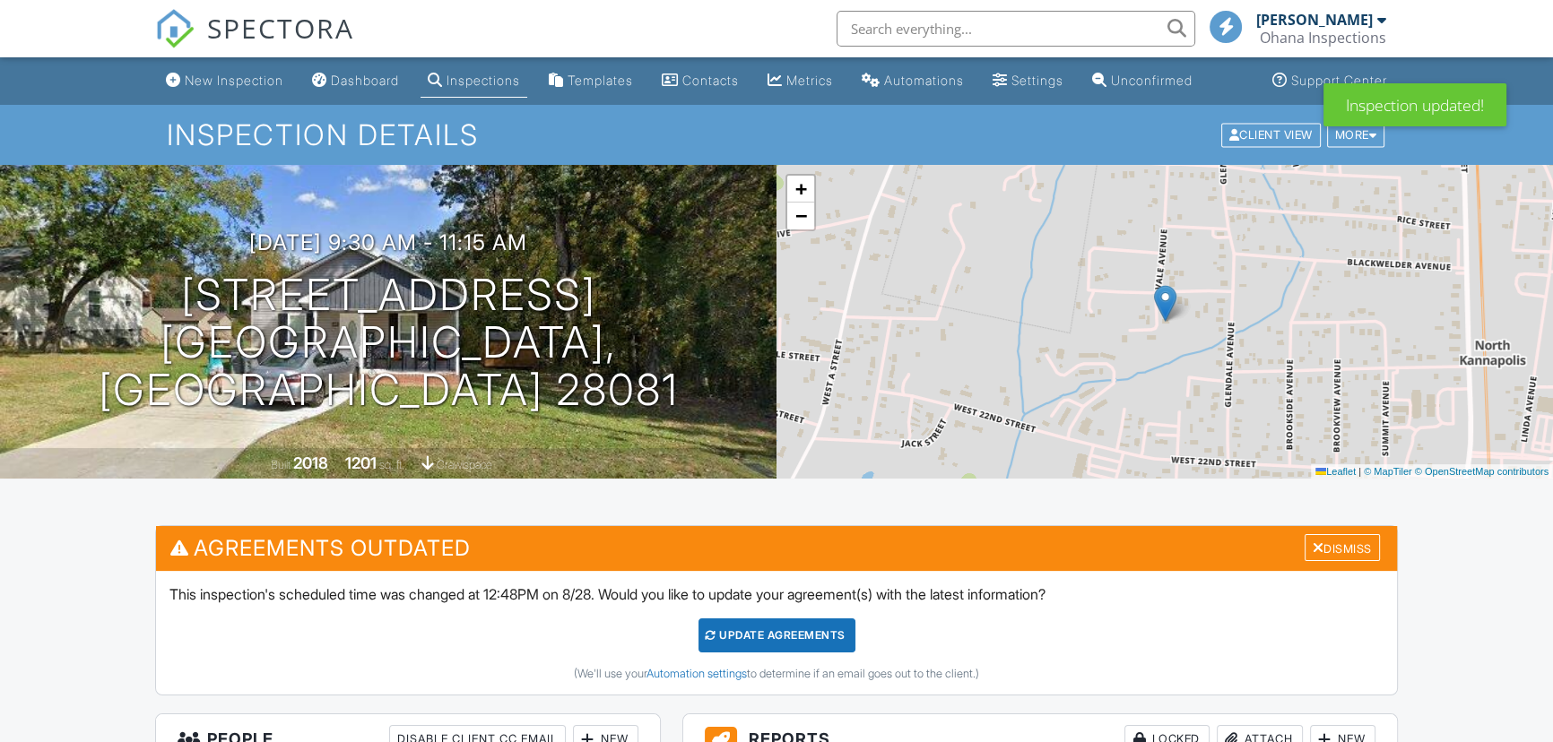
click at [747, 638] on div "Update Agreements" at bounding box center [776, 636] width 157 height 34
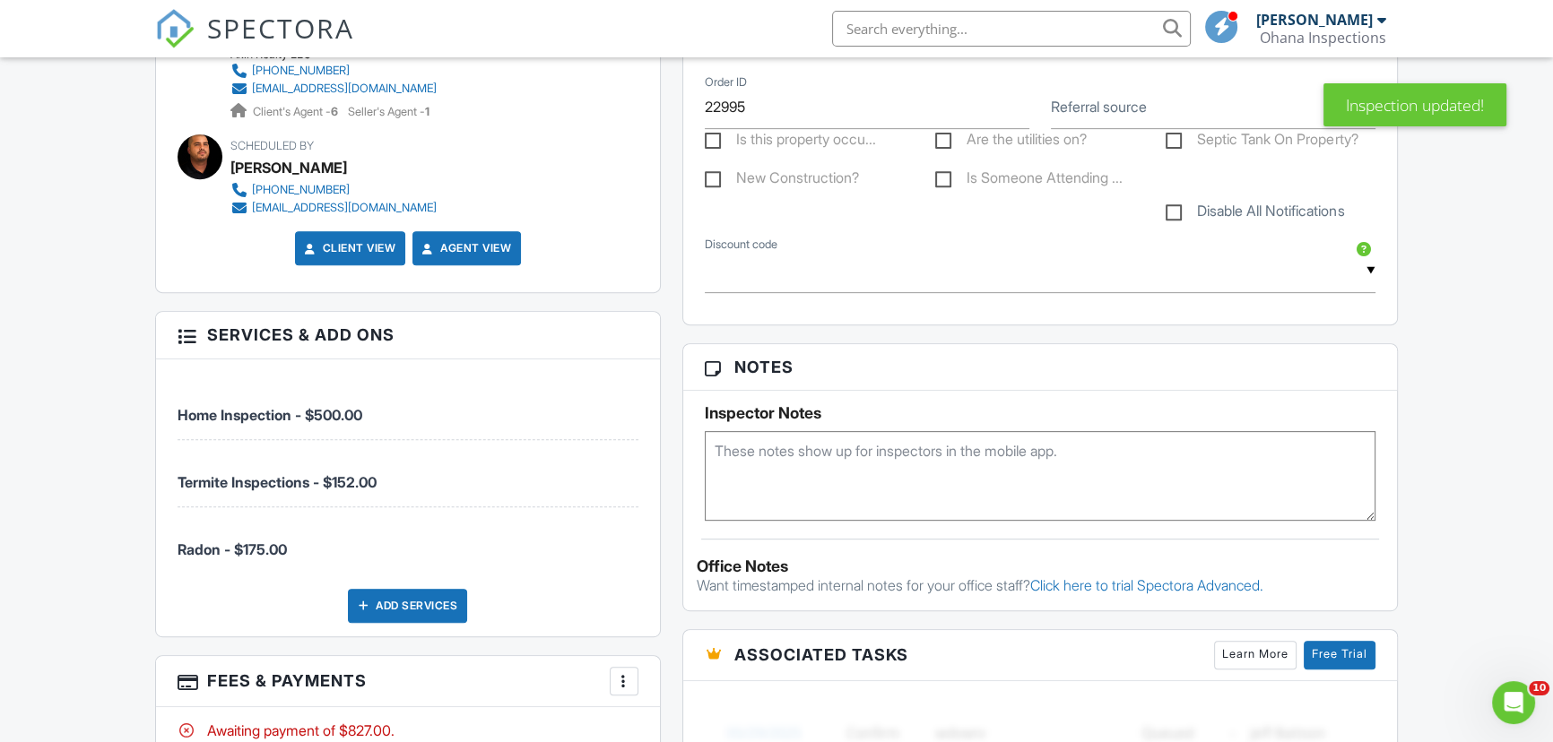
scroll to position [896, 0]
click at [753, 481] on textarea at bounding box center [1040, 475] width 671 height 90
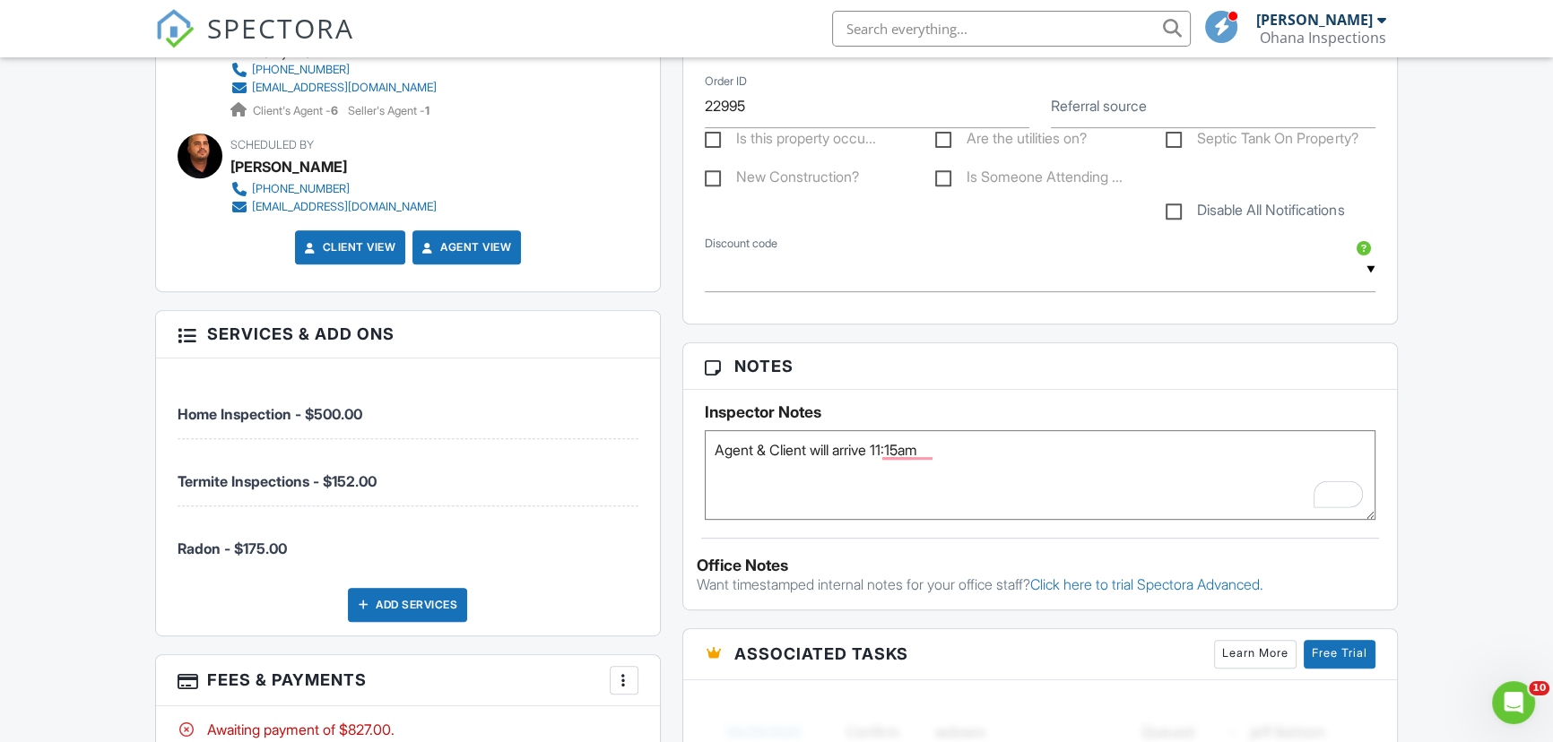
type textarea "Agent & Client will arrive 11:15am"
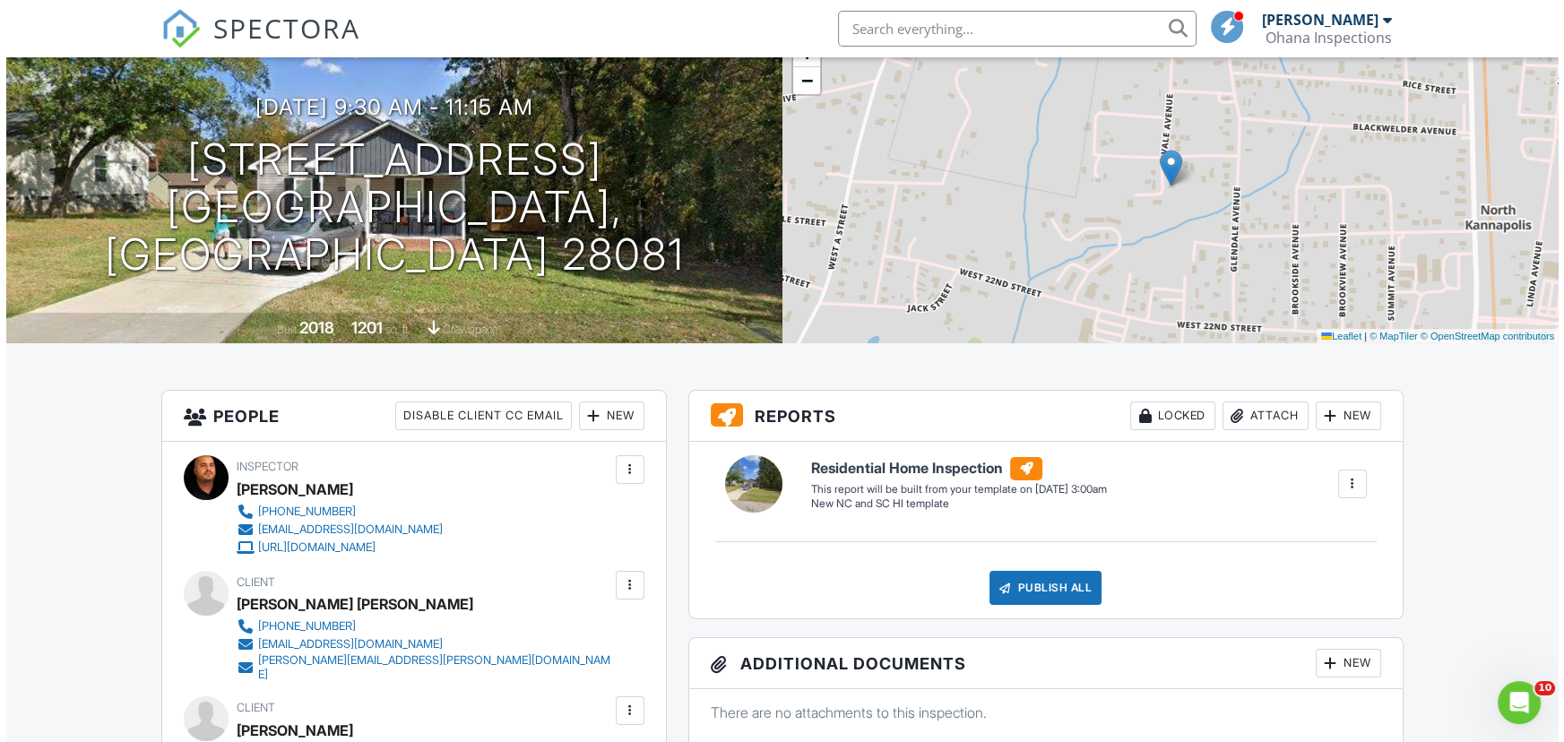
scroll to position [244, 0]
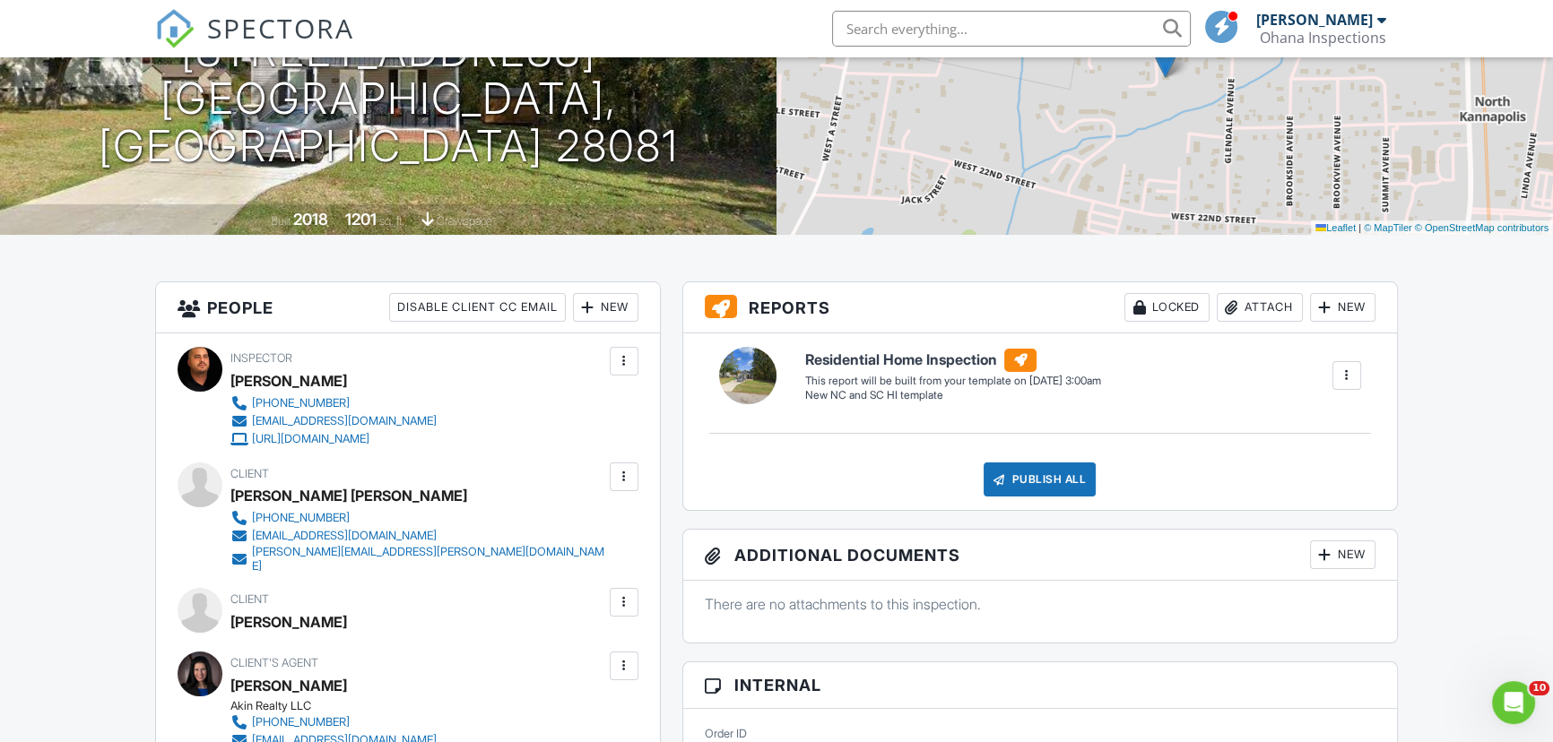
click at [601, 299] on div "New" at bounding box center [605, 307] width 65 height 29
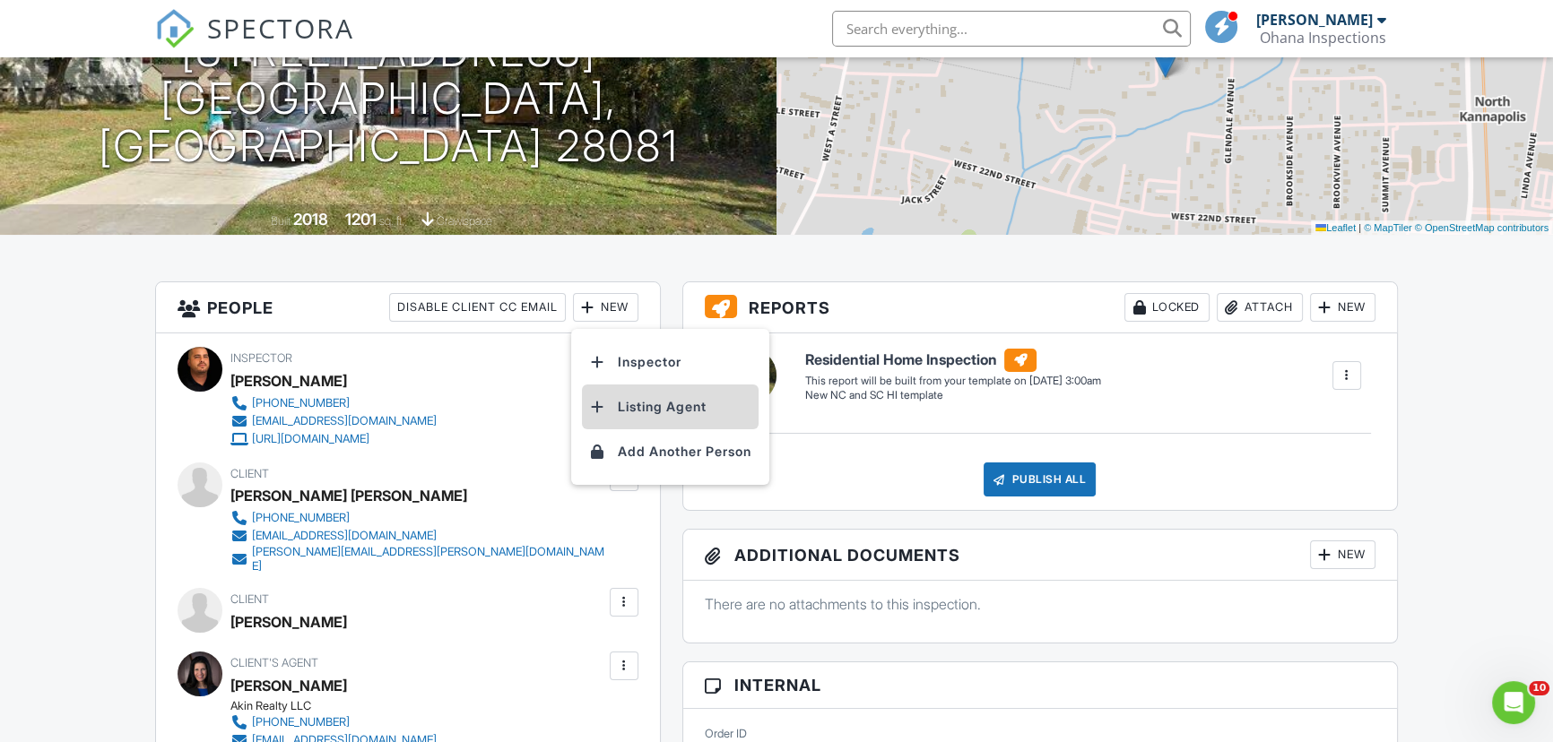
click at [649, 406] on li "Listing Agent" at bounding box center [670, 407] width 177 height 45
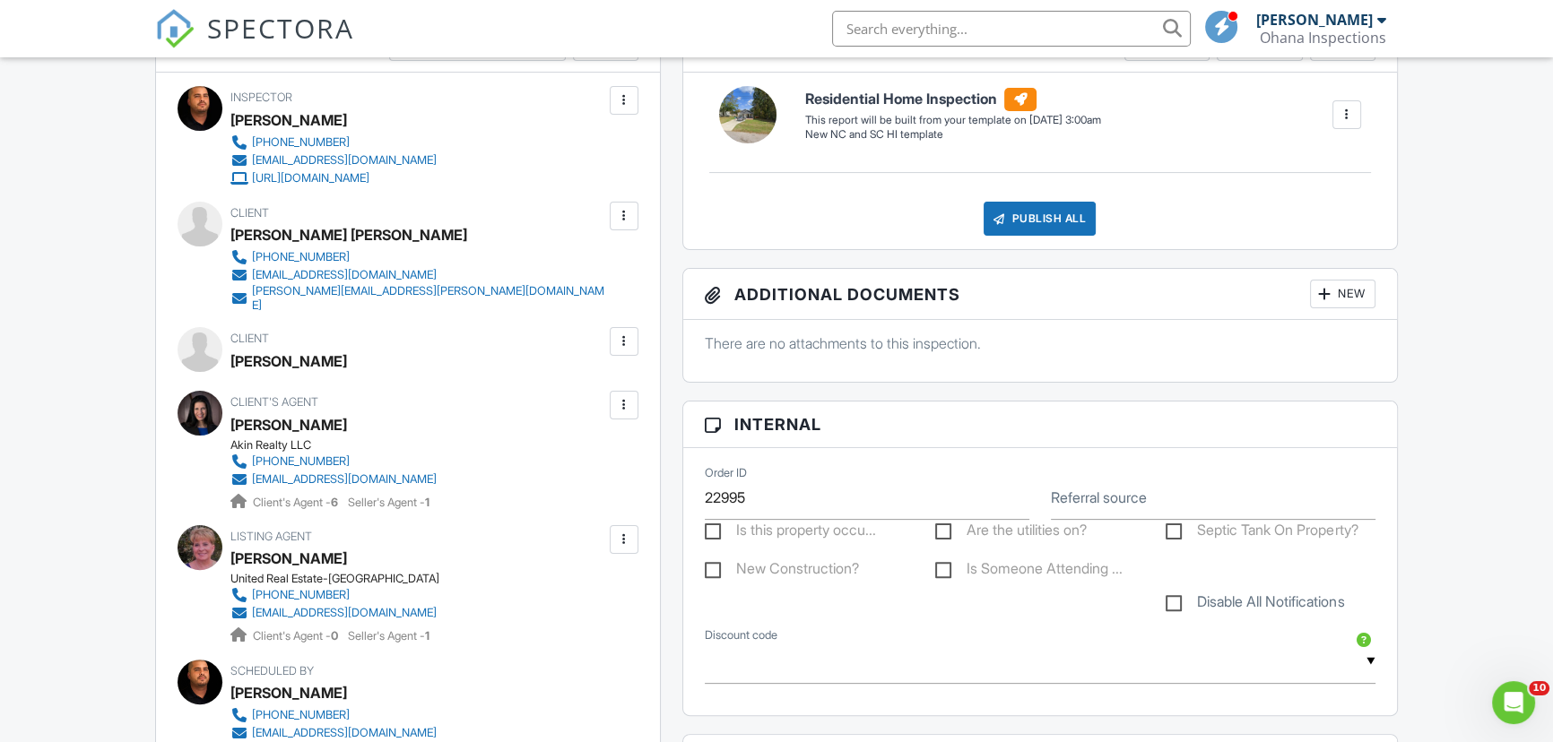
scroll to position [733, 0]
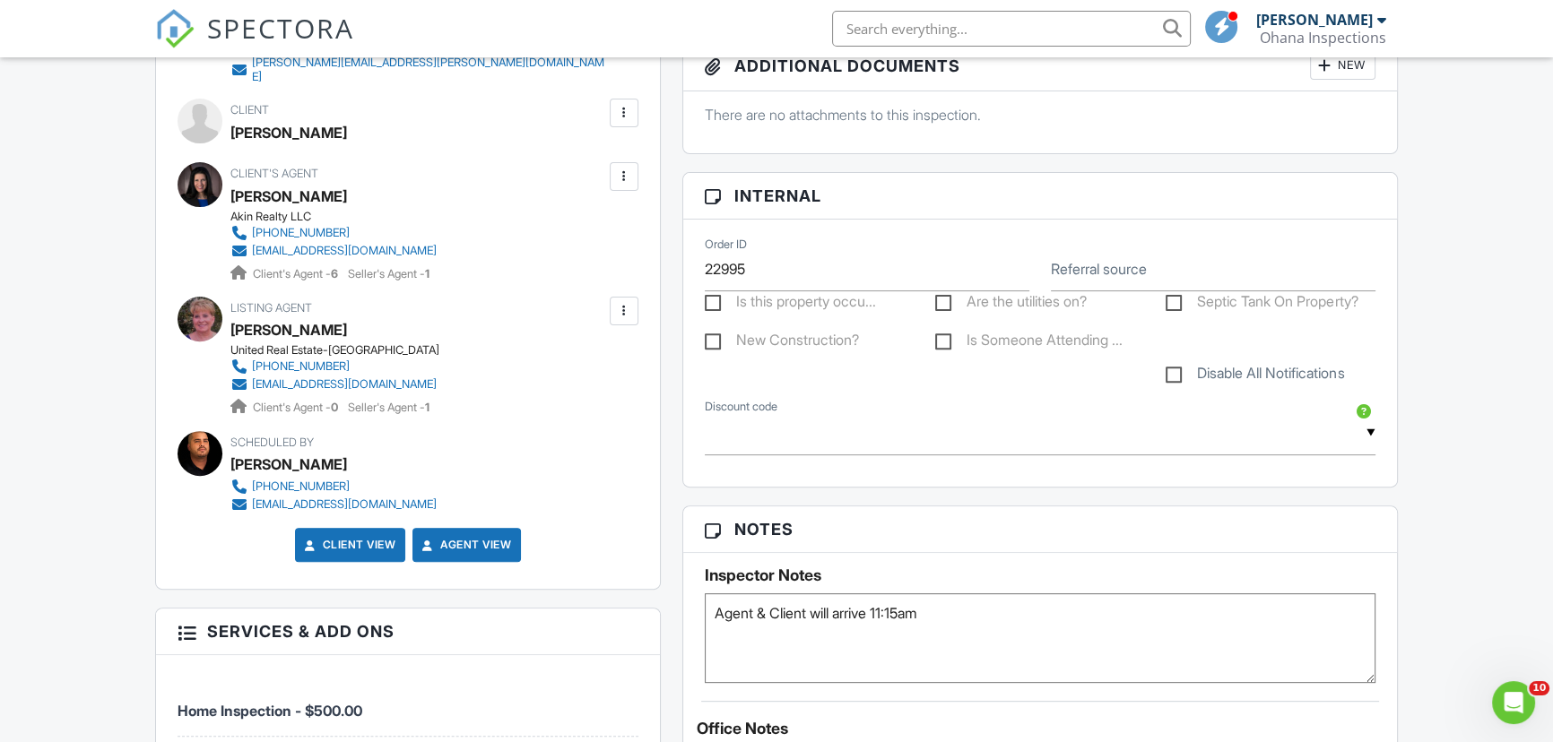
click at [995, 605] on textarea "Agent & Client will arrive 11:15am" at bounding box center [1040, 638] width 671 height 90
click at [1436, 538] on div "New Inspection Dashboard Inspections Templates Contacts Metrics Automations Set…" at bounding box center [776, 701] width 1553 height 2754
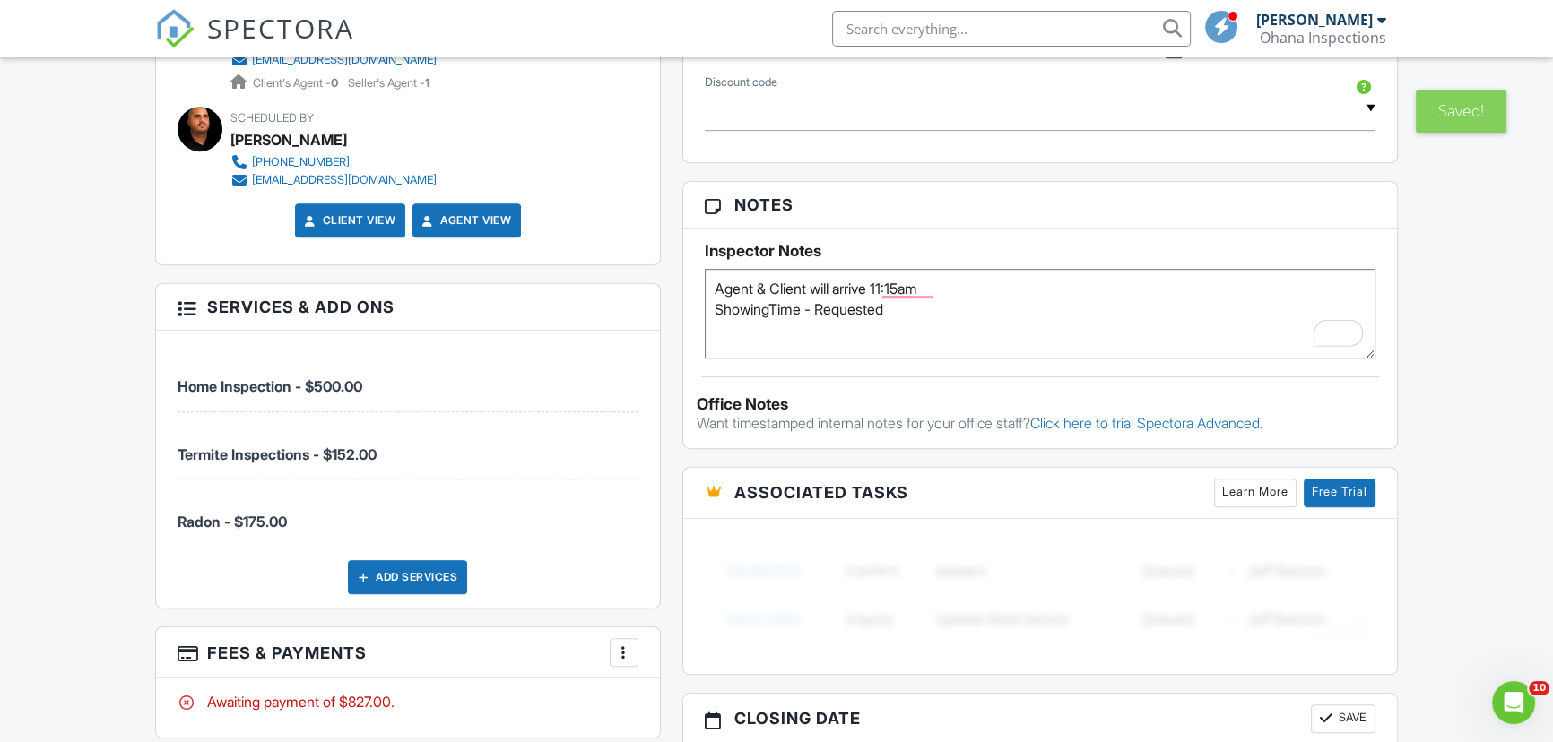
scroll to position [1059, 0]
click at [1031, 330] on textarea "Agent & Client will arrive 11:15am" at bounding box center [1040, 313] width 671 height 90
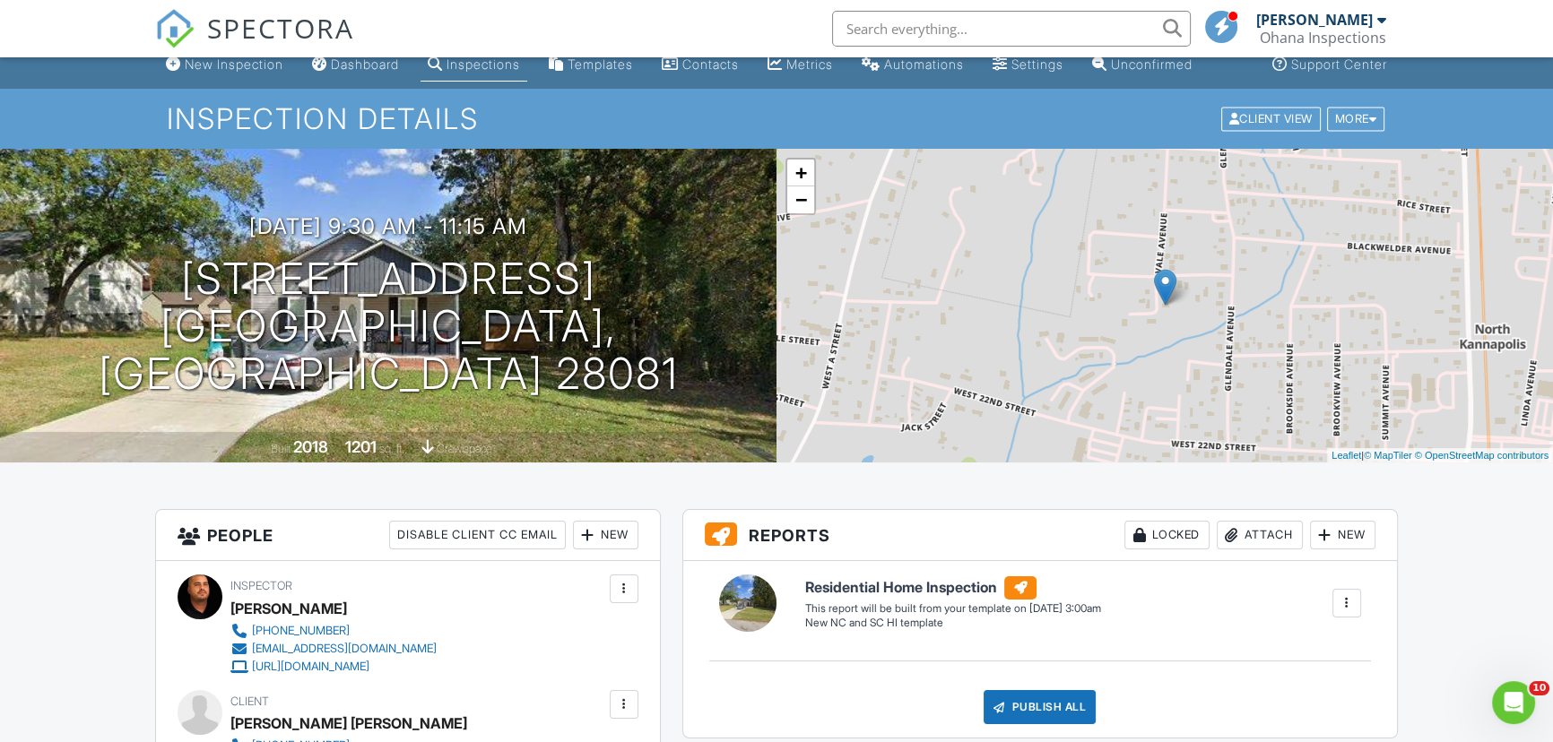
scroll to position [0, 0]
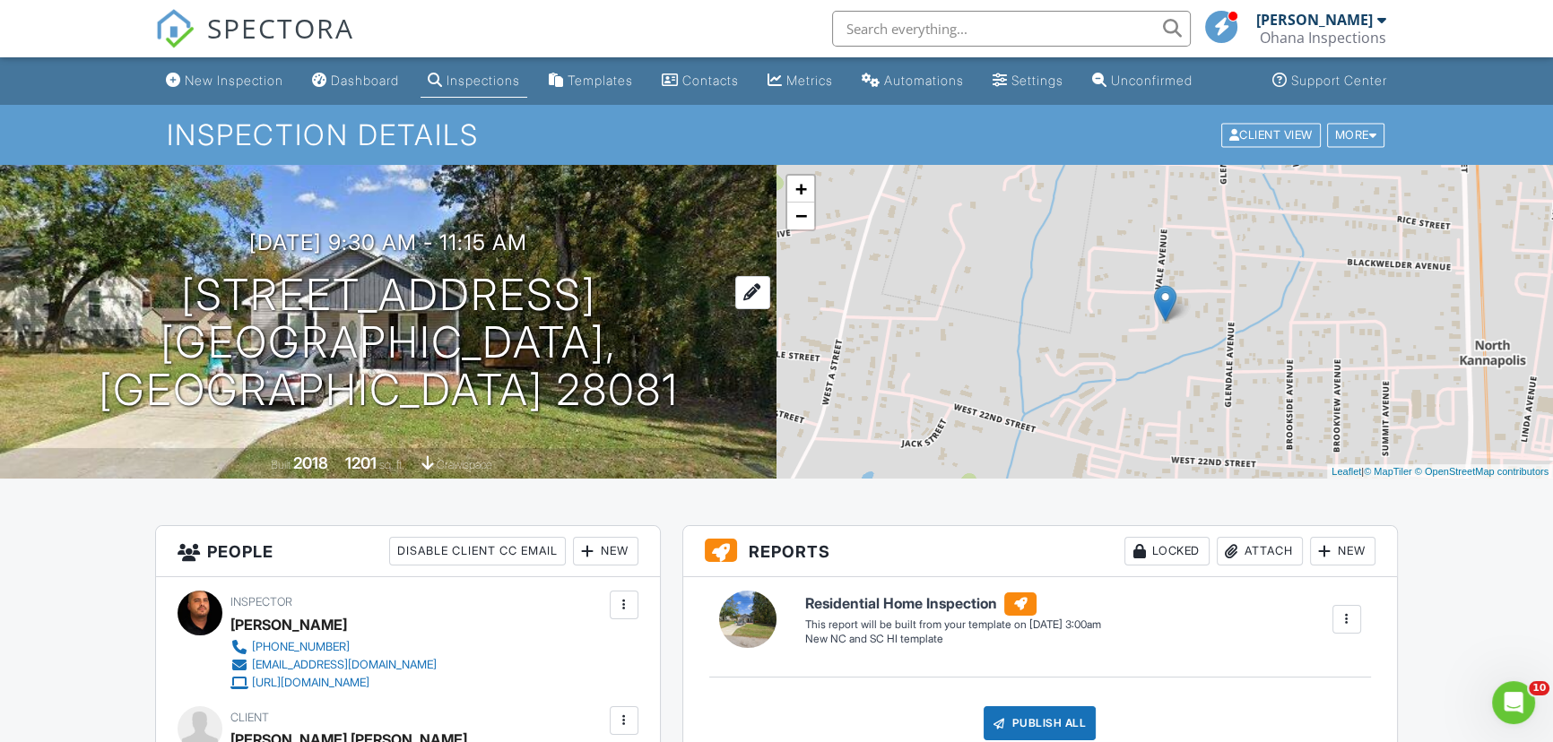
click at [263, 315] on h1 "2412 Vale Ave Kannapolis, NC 28081" at bounding box center [388, 343] width 719 height 142
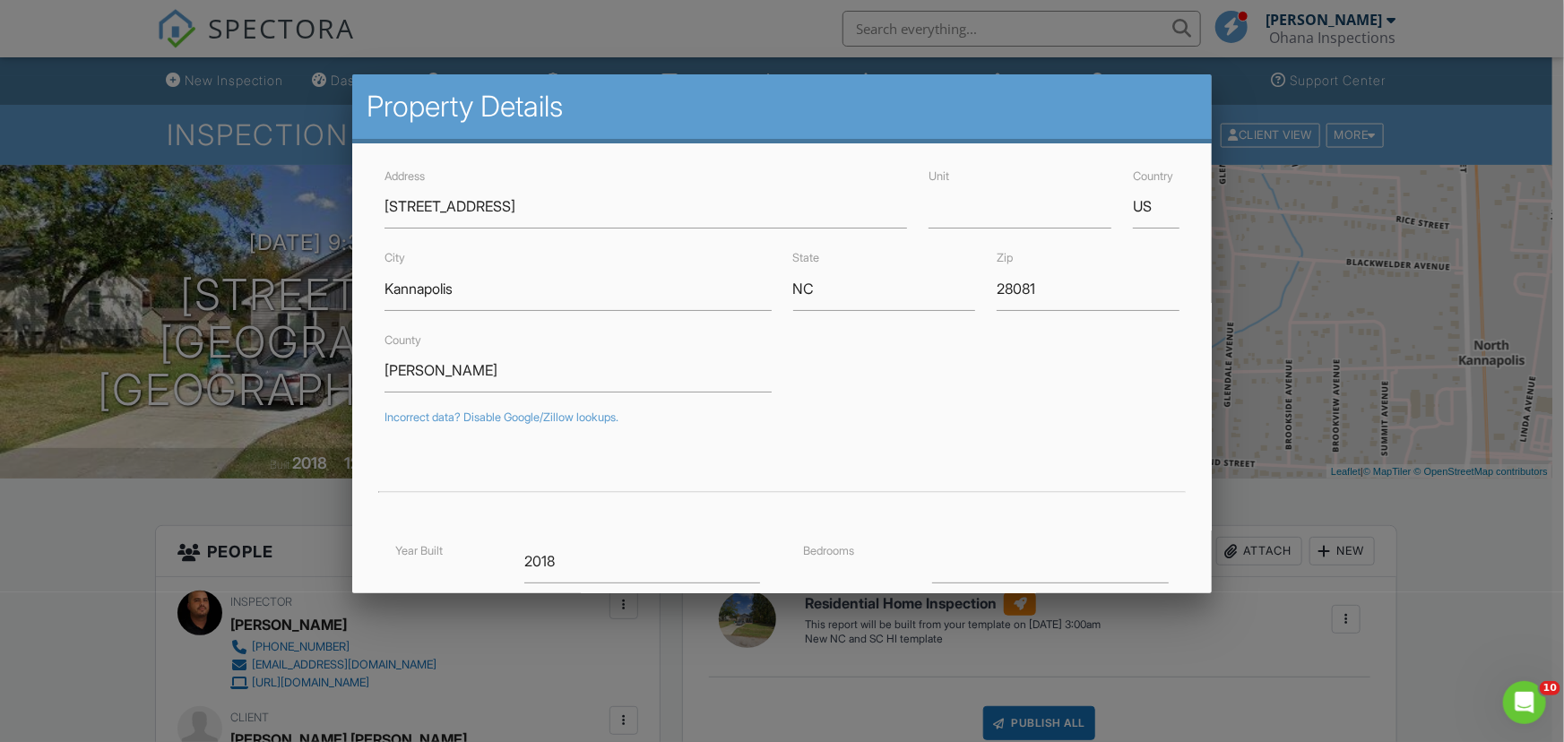
click at [1464, 589] on div at bounding box center [782, 374] width 1564 height 928
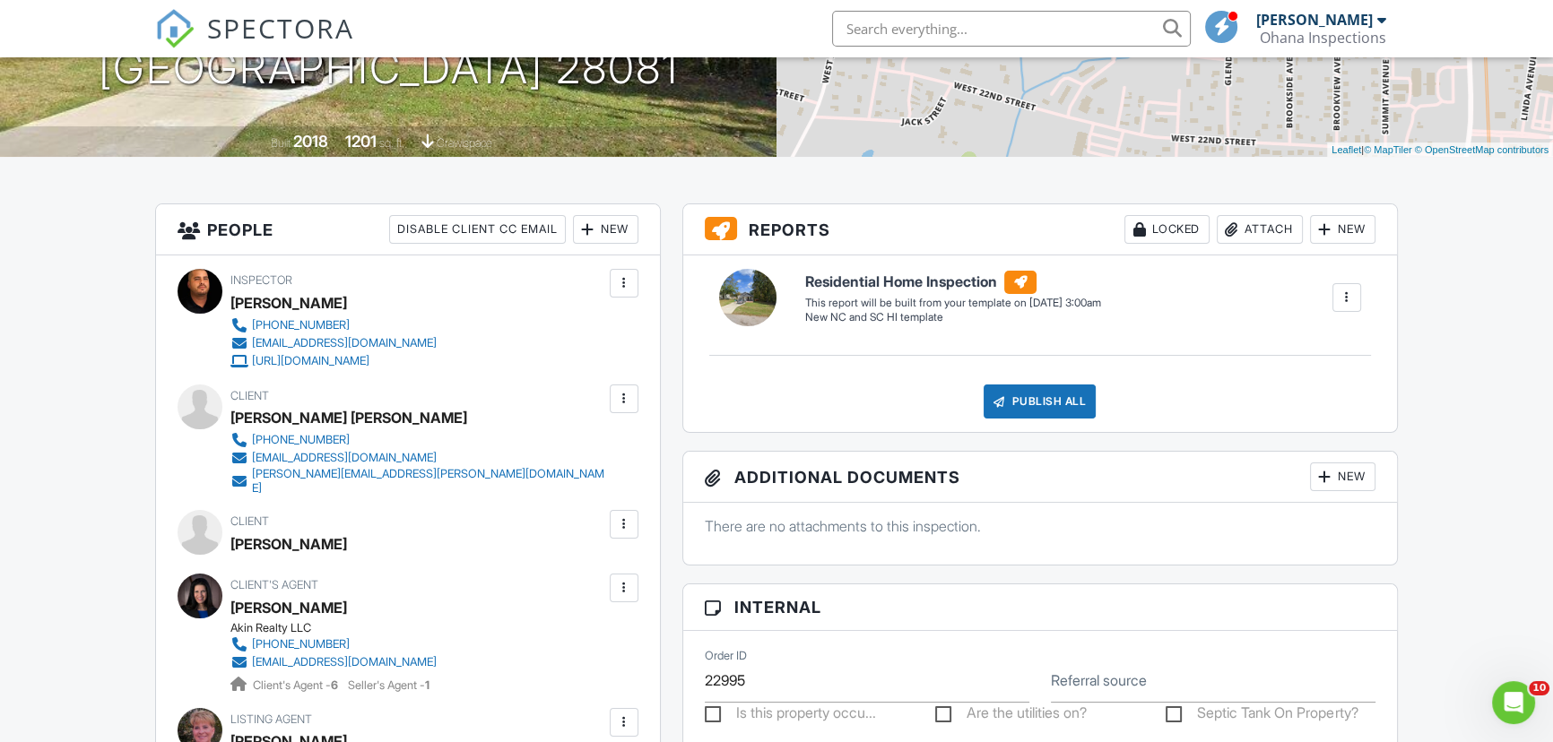
scroll to position [325, 0]
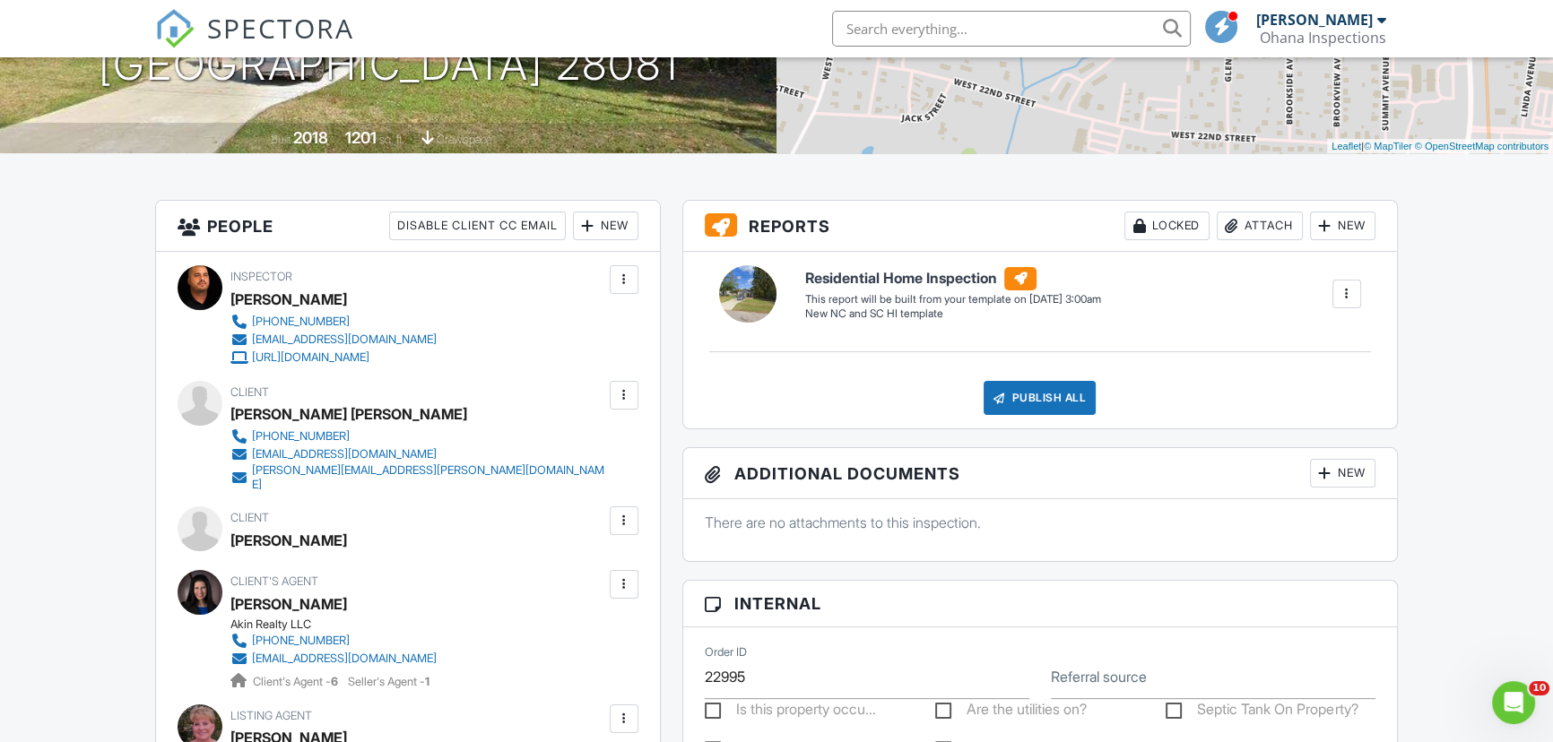
drag, startPoint x: 368, startPoint y: 524, endPoint x: 159, endPoint y: 516, distance: 209.0
click at [159, 516] on div "Inspector Oscar Lora 980-473-7842 Admin@OhanaHomeServices.com https://www.Ohana…" at bounding box center [407, 624] width 503 height 745
copy div "Client Angela Mae Silva"
drag, startPoint x: 227, startPoint y: 585, endPoint x: 387, endPoint y: 643, distance: 170.4
click at [387, 643] on div "Client's Agent Ibeth Greer Akin Realty LLC 404-408-4970 ivycgreer@gmail.com Cli…" at bounding box center [407, 630] width 460 height 120
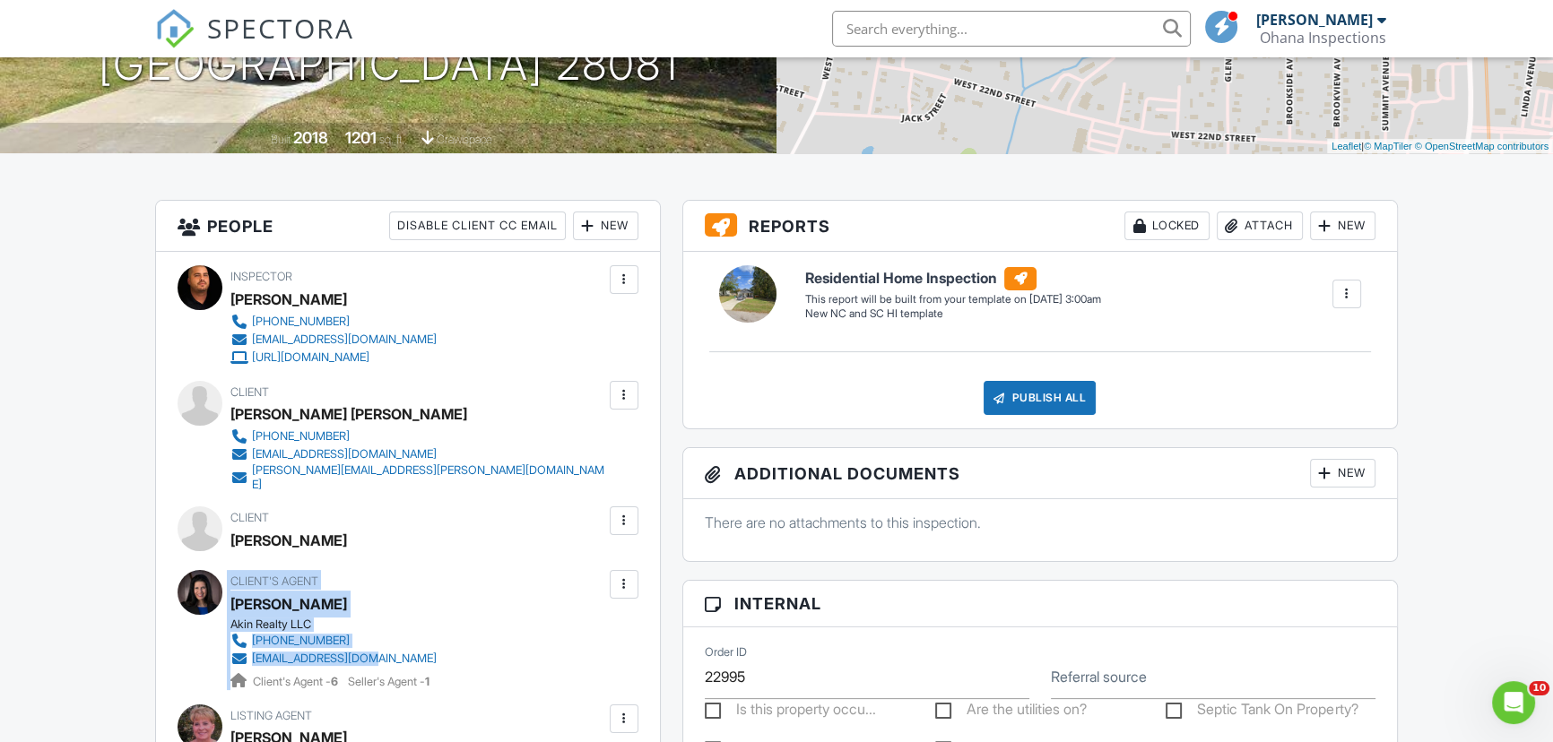
copy div "Client's Agent Ibeth Greer Akin Realty LLC 404-408-4970 ivycgreer@gmail.com"
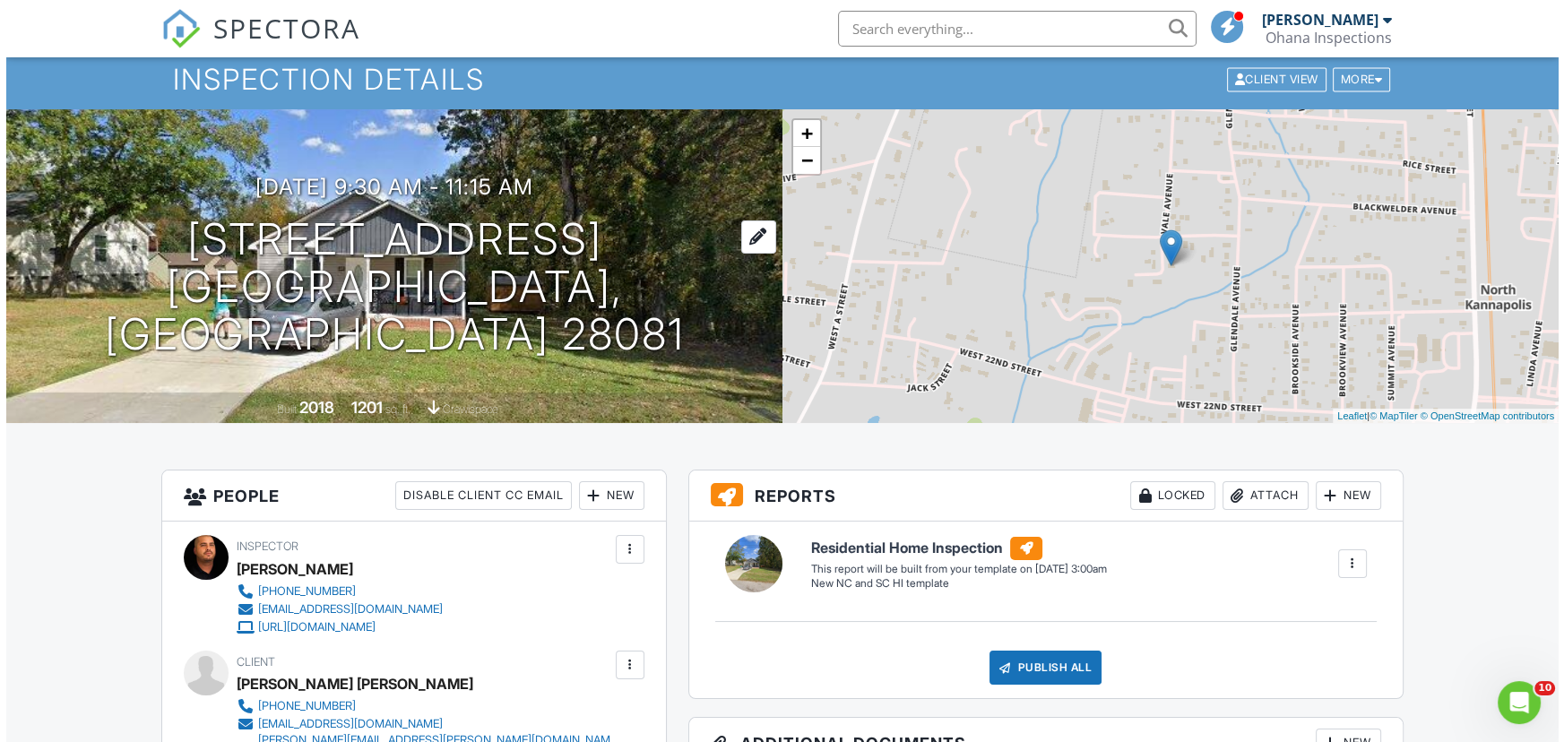
scroll to position [0, 0]
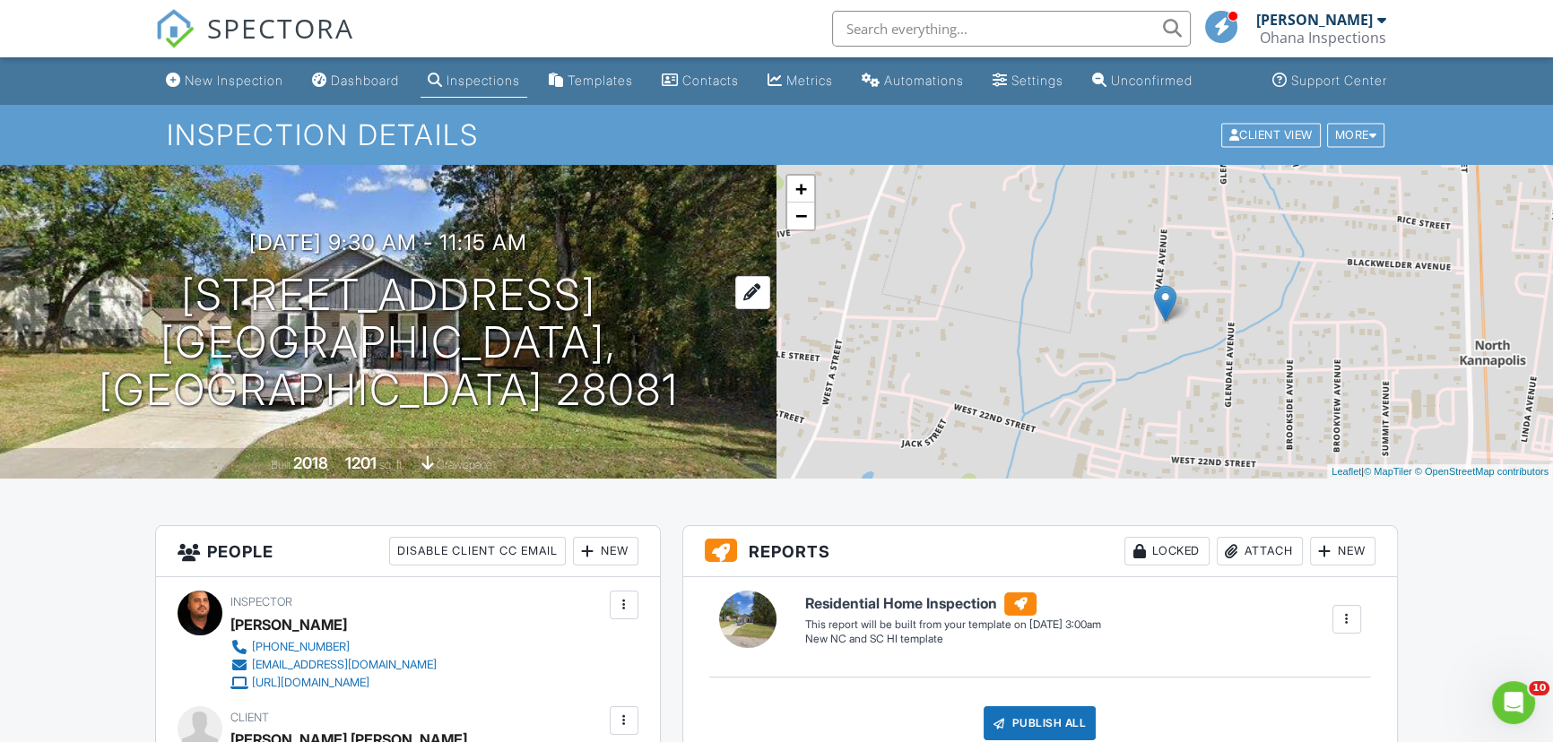
click at [375, 319] on h1 "2412 Vale Ave Kannapolis, NC 28081" at bounding box center [388, 343] width 719 height 142
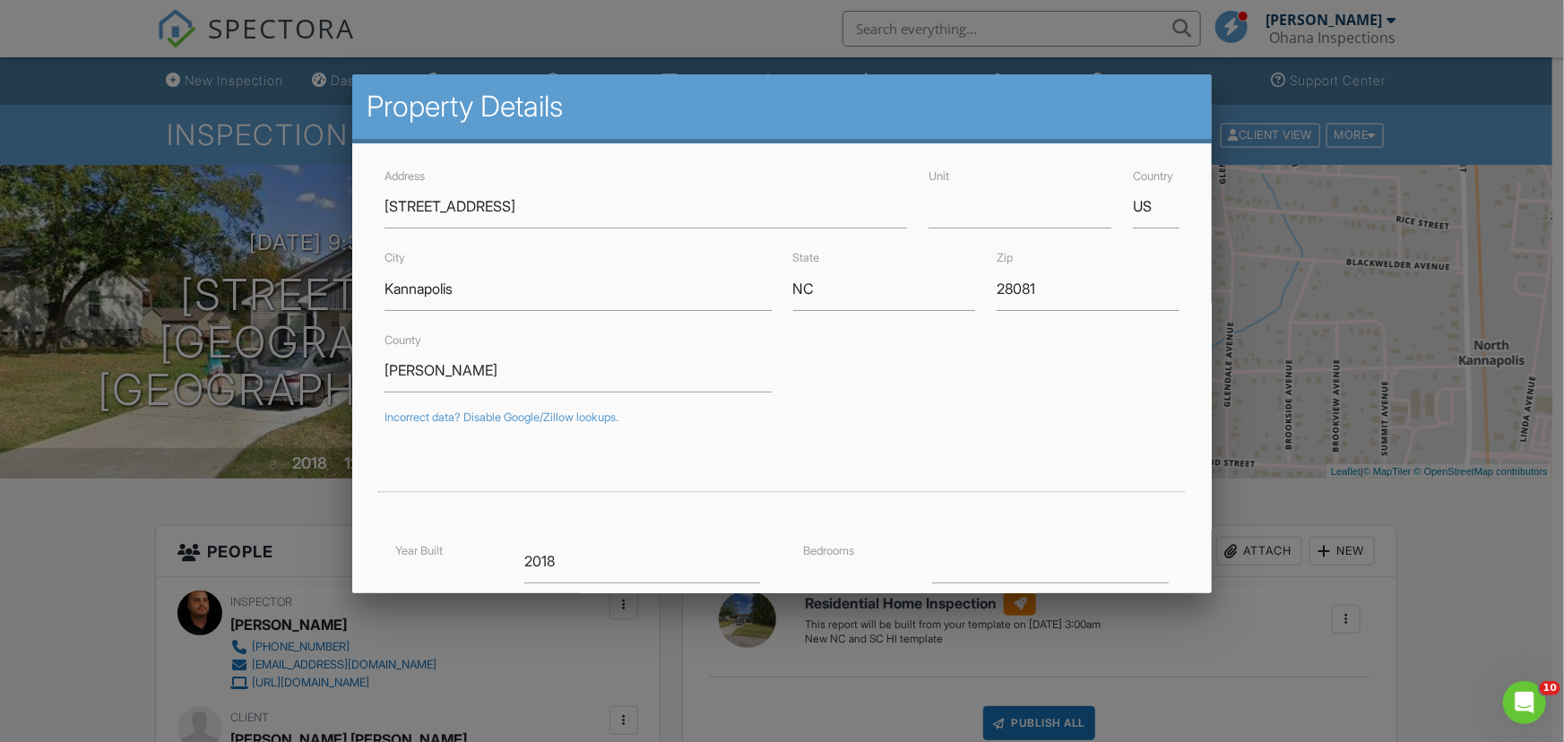
drag, startPoint x: 1537, startPoint y: 524, endPoint x: 1421, endPoint y: 532, distance: 116.0
click at [1533, 527] on div at bounding box center [782, 374] width 1564 height 928
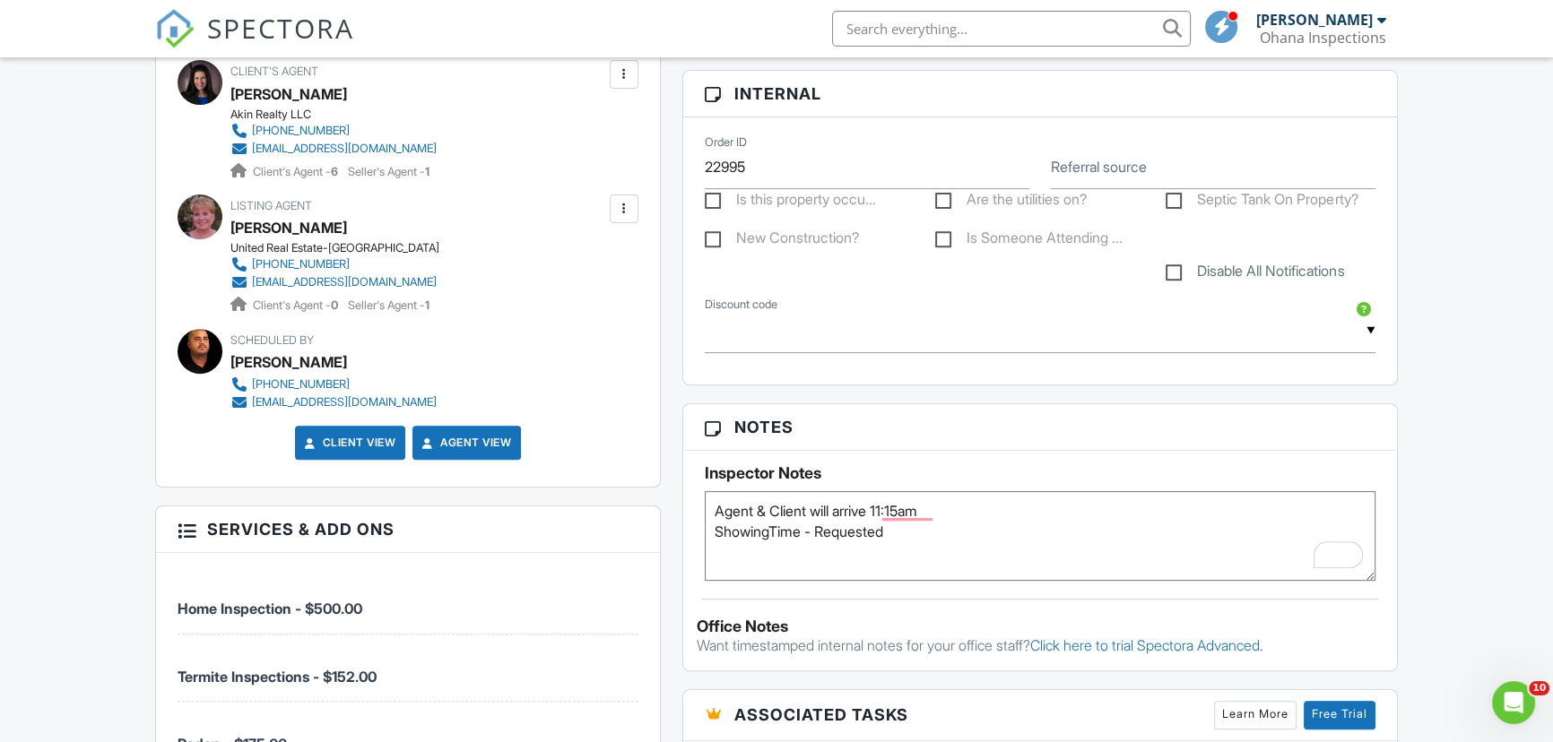
scroll to position [896, 0]
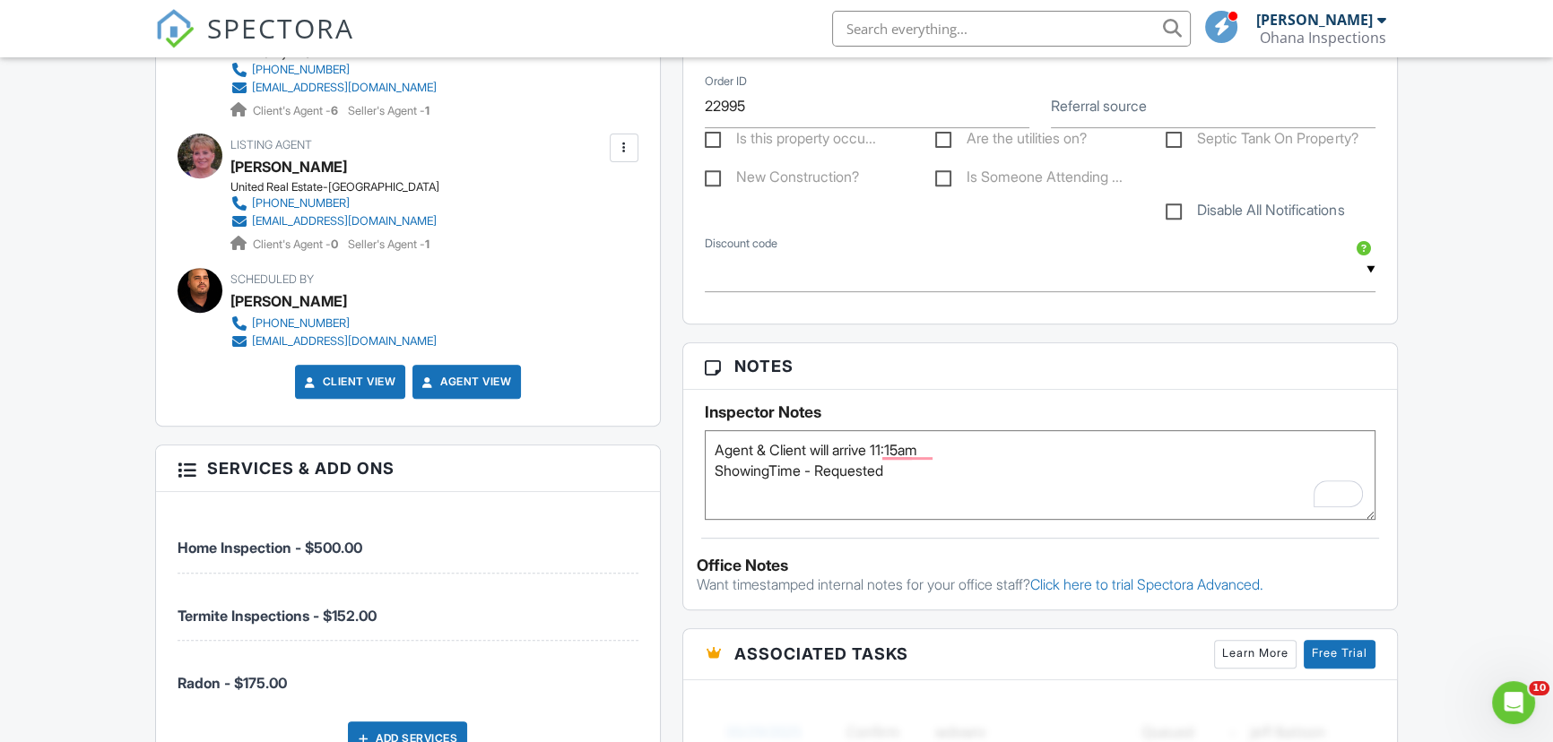
click at [1054, 497] on textarea "Agent & Client will arrive 11:15am" at bounding box center [1040, 475] width 671 height 90
type textarea "Agent & Client will arrive 11:15am ShowingTime - Requested Termite - Requested"
click at [1447, 469] on div "New Inspection Dashboard Inspections Templates Contacts Metrics Automations Set…" at bounding box center [776, 538] width 1553 height 2754
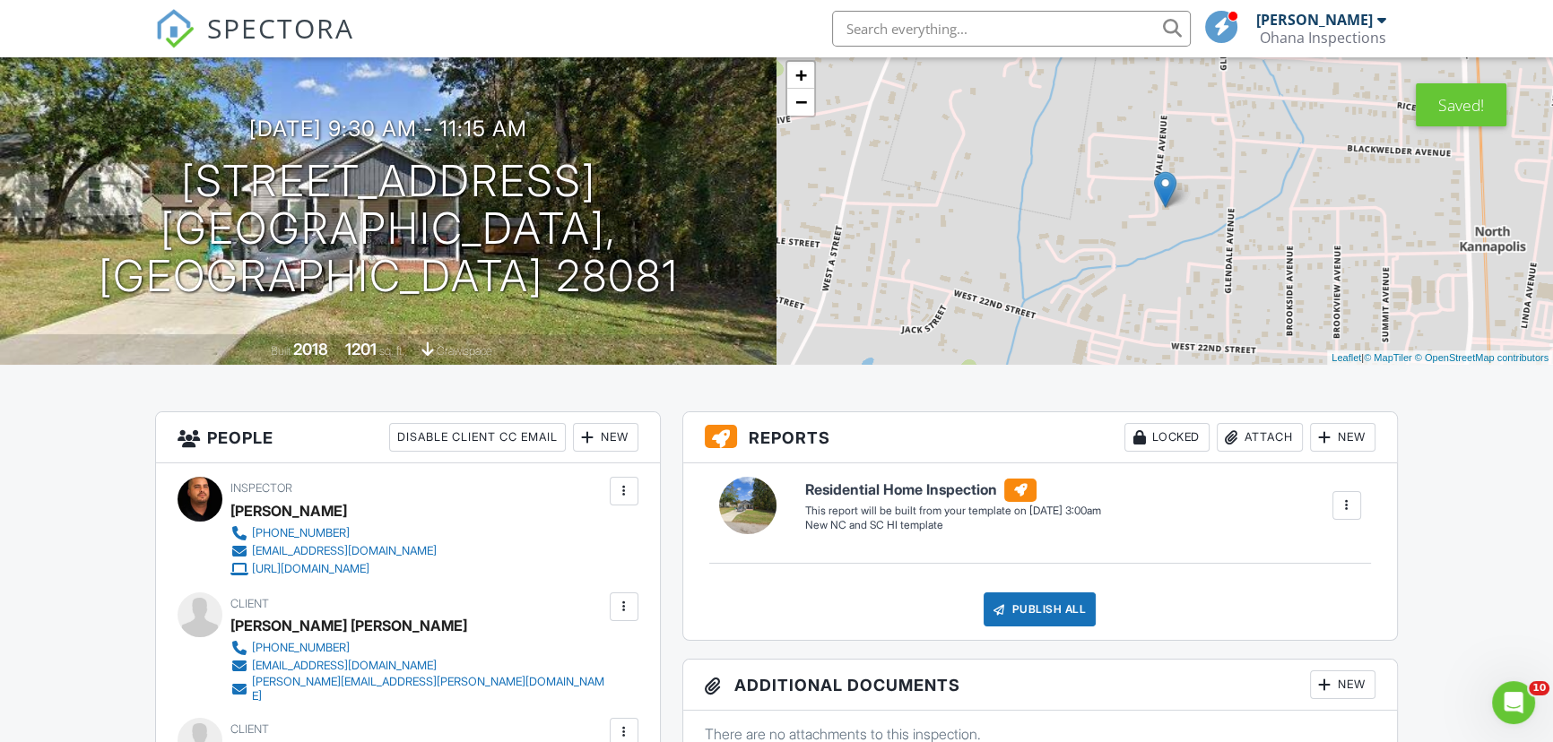
scroll to position [0, 0]
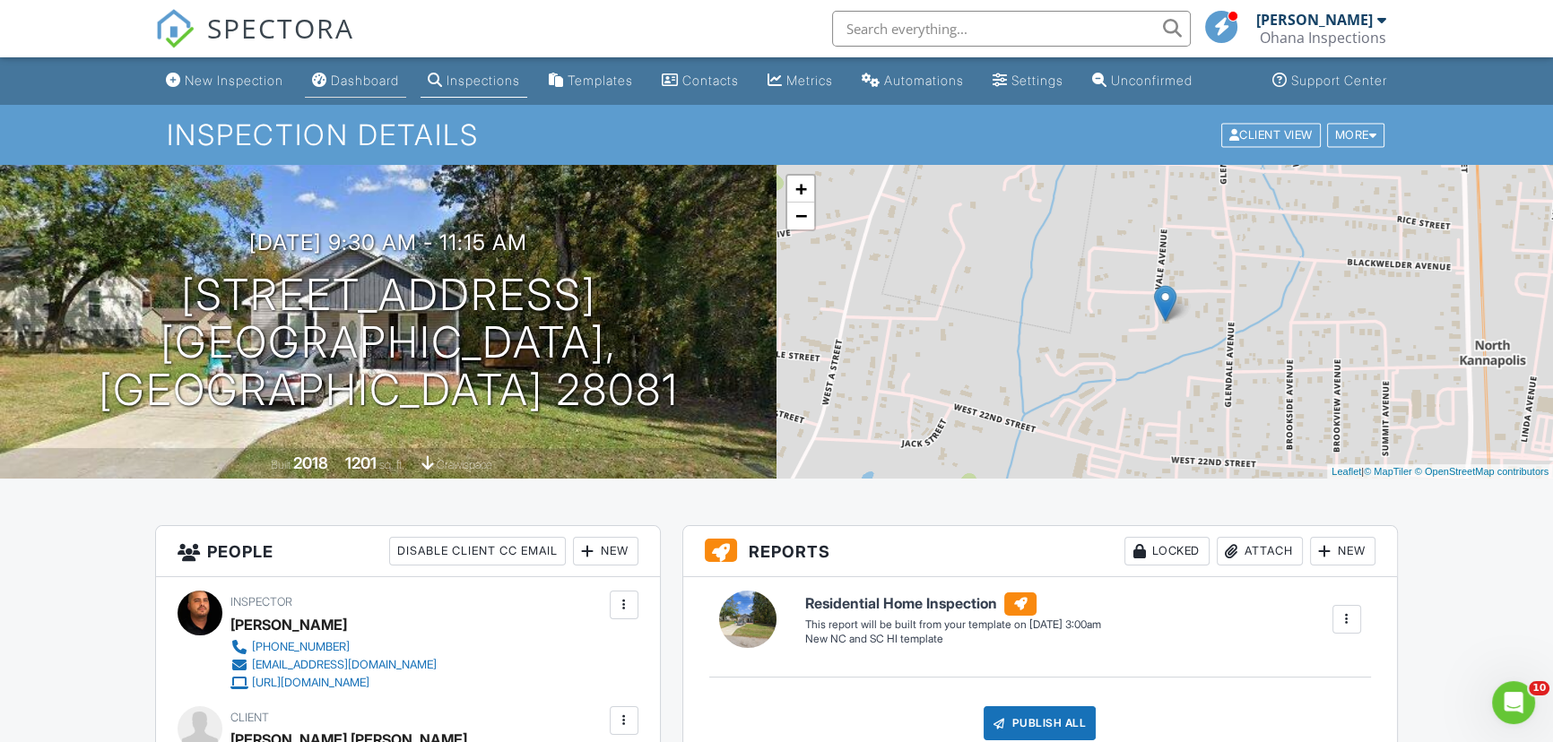
click at [344, 86] on div "Dashboard" at bounding box center [365, 80] width 68 height 15
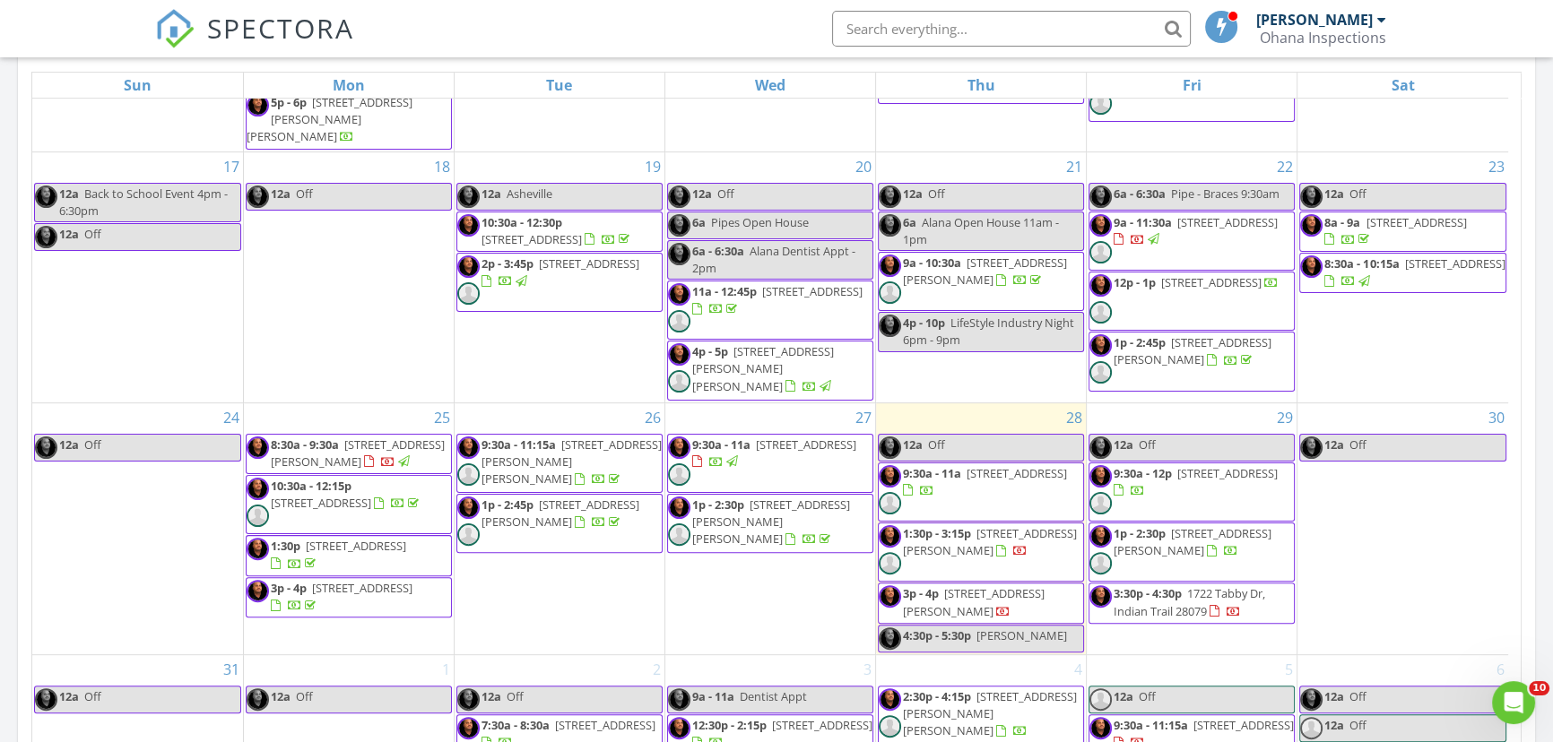
scroll to position [896, 0]
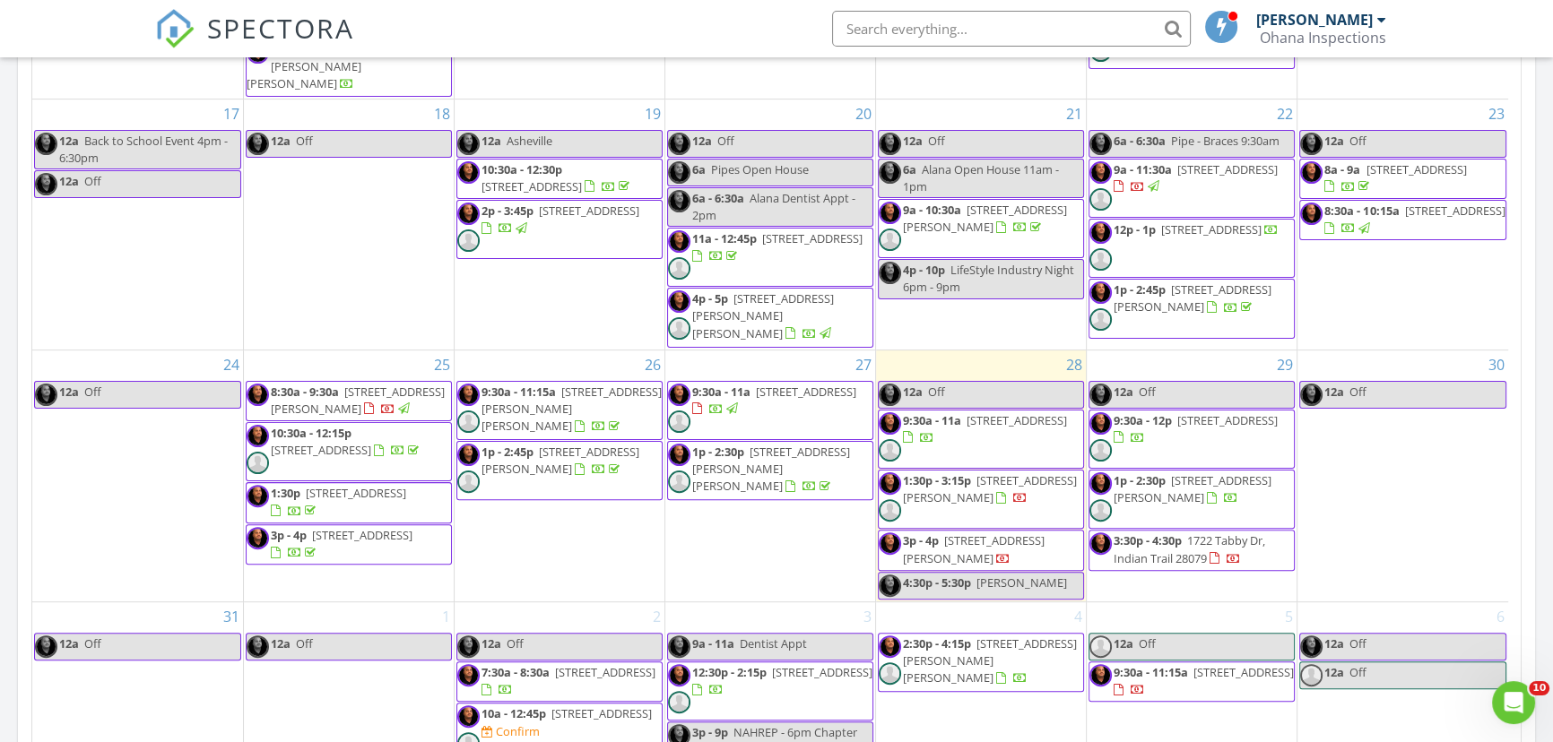
click at [1174, 633] on link "12a Off" at bounding box center [1191, 647] width 206 height 28
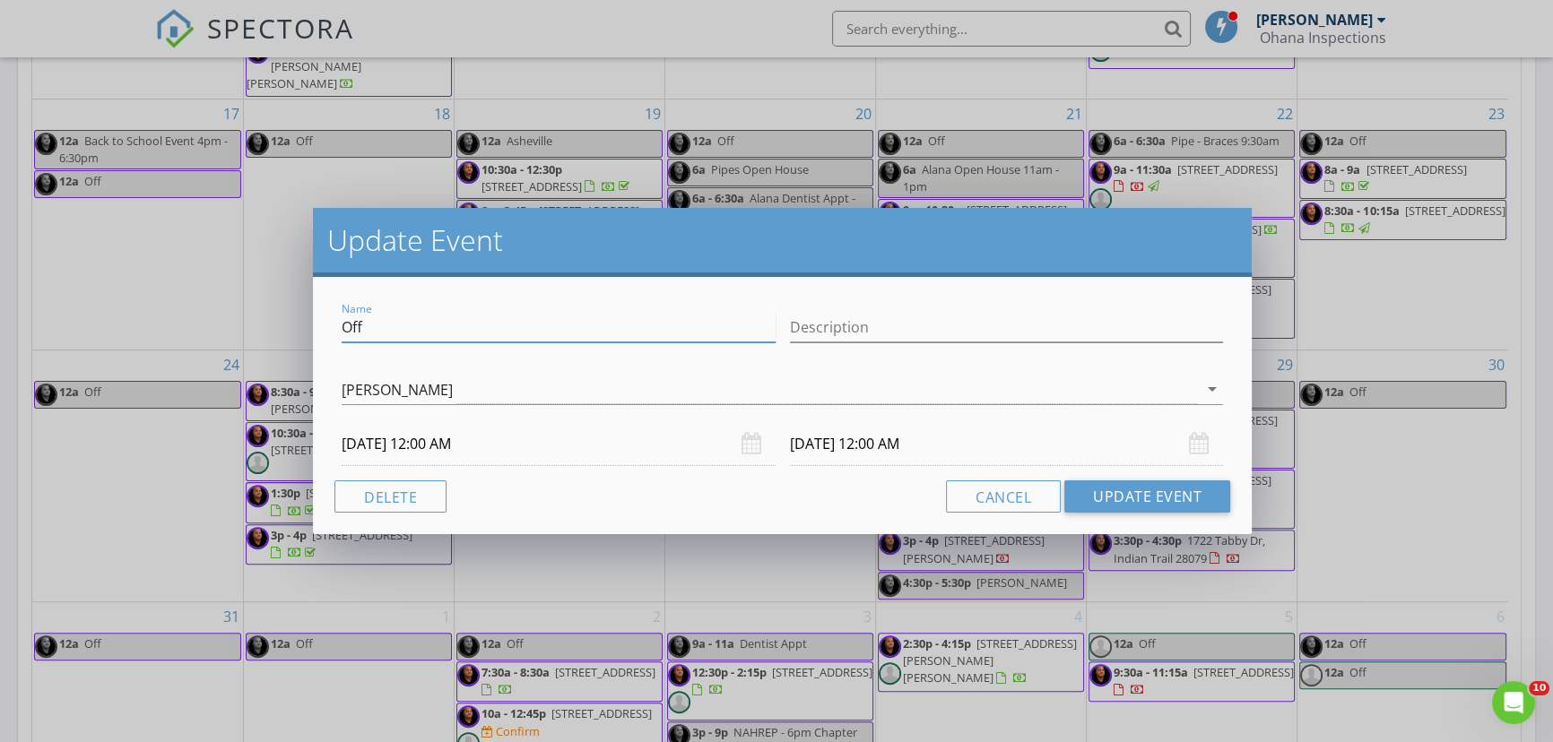
drag, startPoint x: 411, startPoint y: 332, endPoint x: 318, endPoint y: 333, distance: 92.3
click at [318, 333] on div "Name Off Description Ayden Rivera arrow_drop_down 09/05/2025 12:00 AM 09/06/202…" at bounding box center [782, 405] width 939 height 257
type input "Ayden Off"
click at [698, 480] on div "Cancel Update Event" at bounding box center [782, 496] width 896 height 32
click at [1129, 489] on button "Update Event" at bounding box center [1147, 496] width 166 height 32
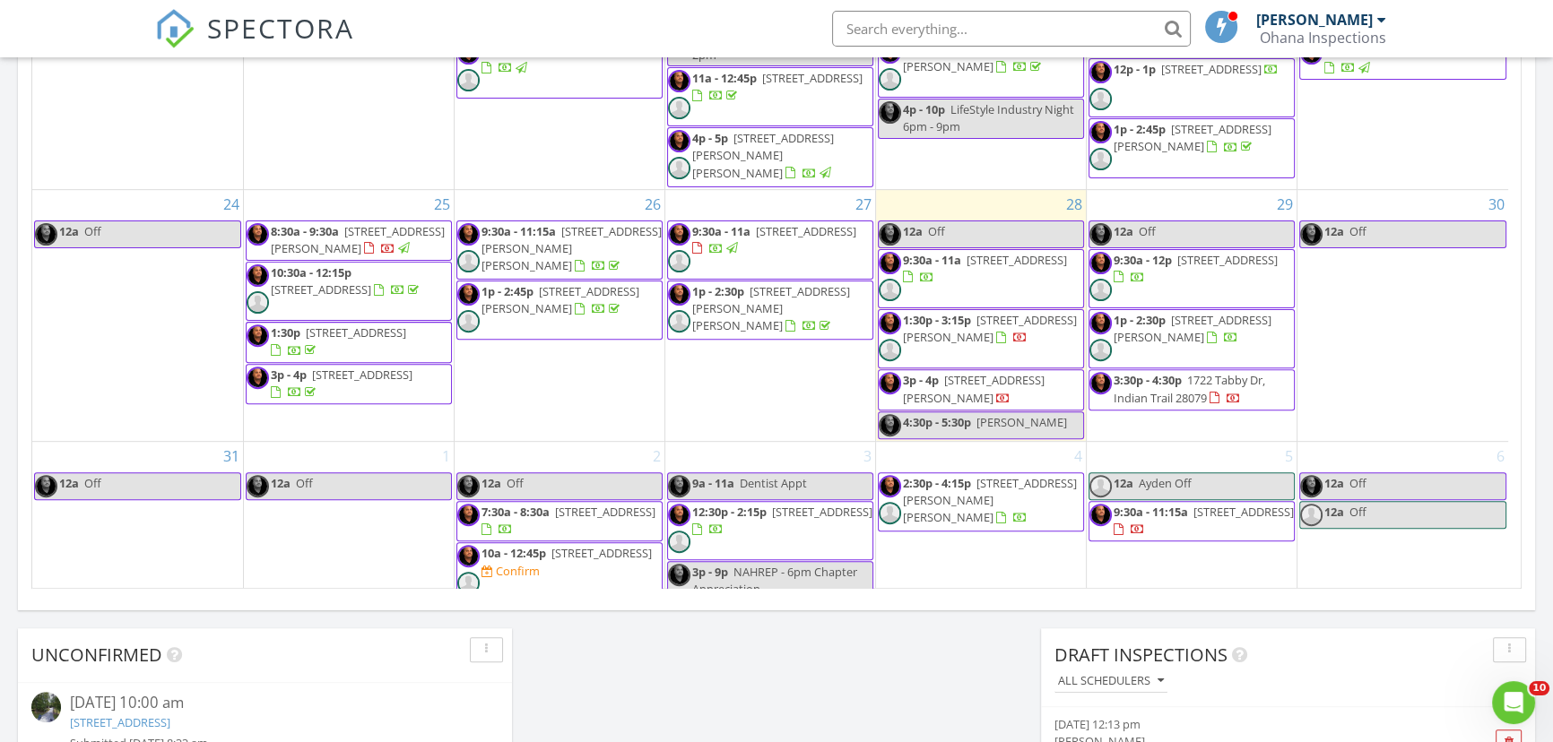
scroll to position [1059, 0]
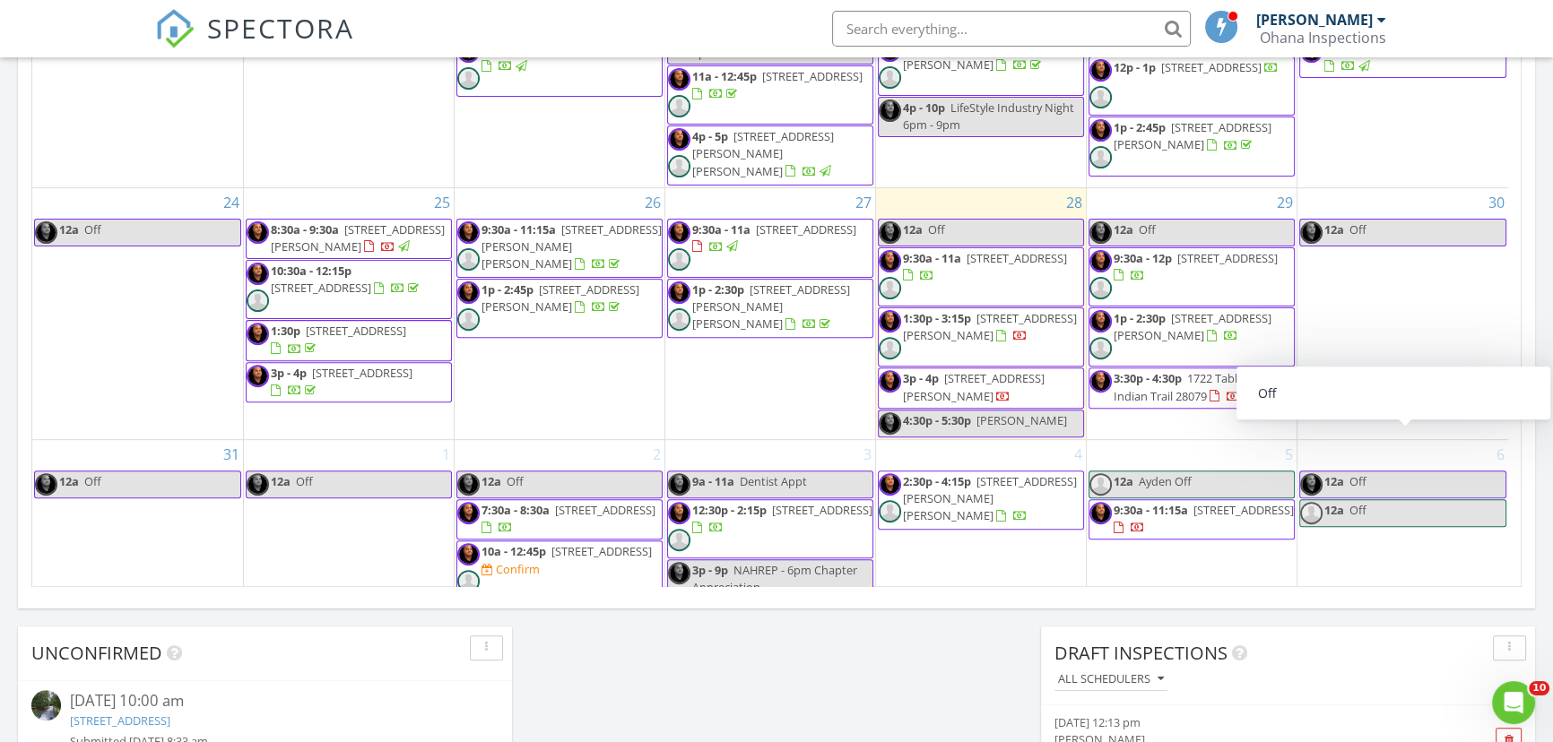
click at [1412, 499] on link "12a Off" at bounding box center [1402, 513] width 207 height 28
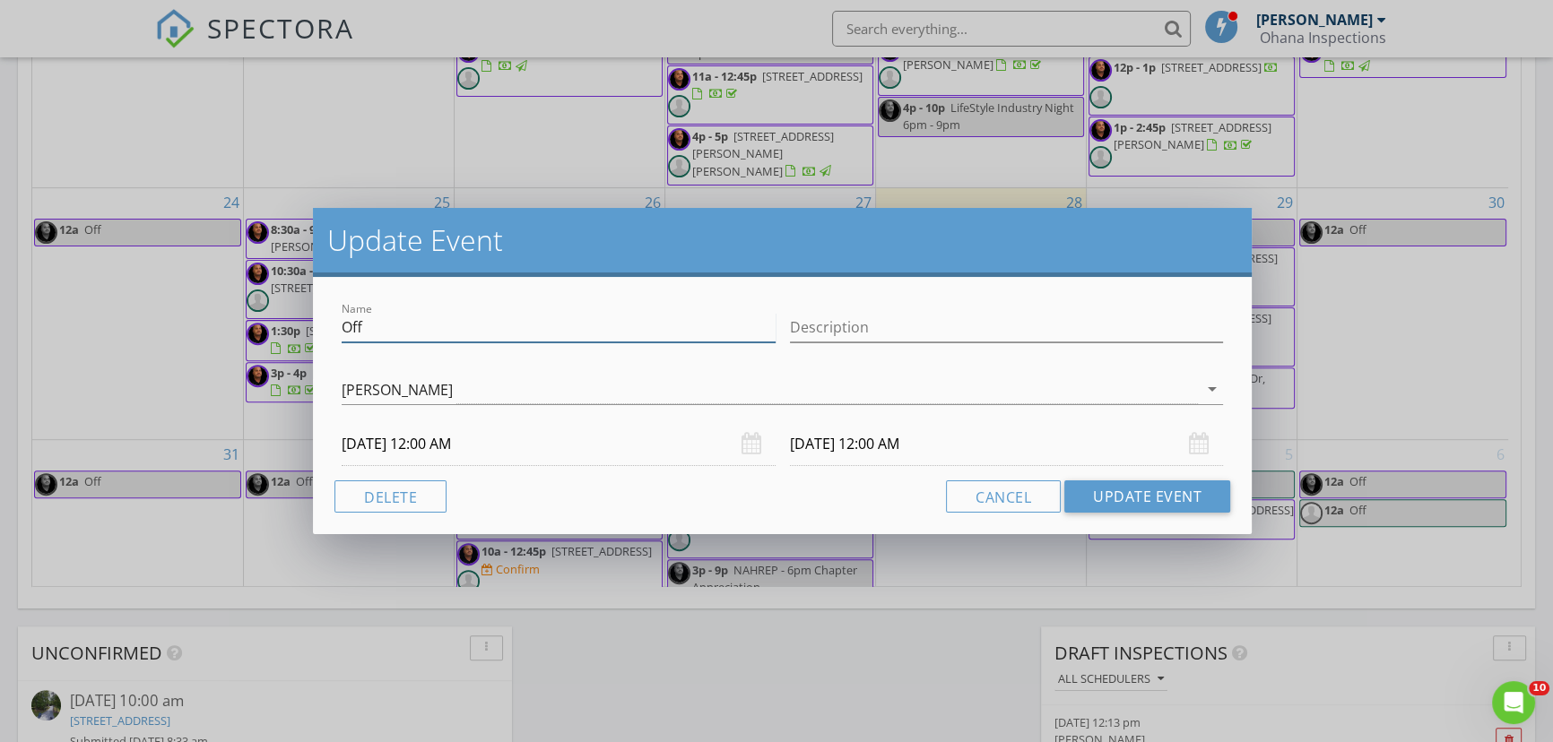
click at [342, 325] on input "Off" at bounding box center [559, 328] width 434 height 30
type input "Ayden Off"
click at [1121, 488] on button "Update Event" at bounding box center [1147, 496] width 166 height 32
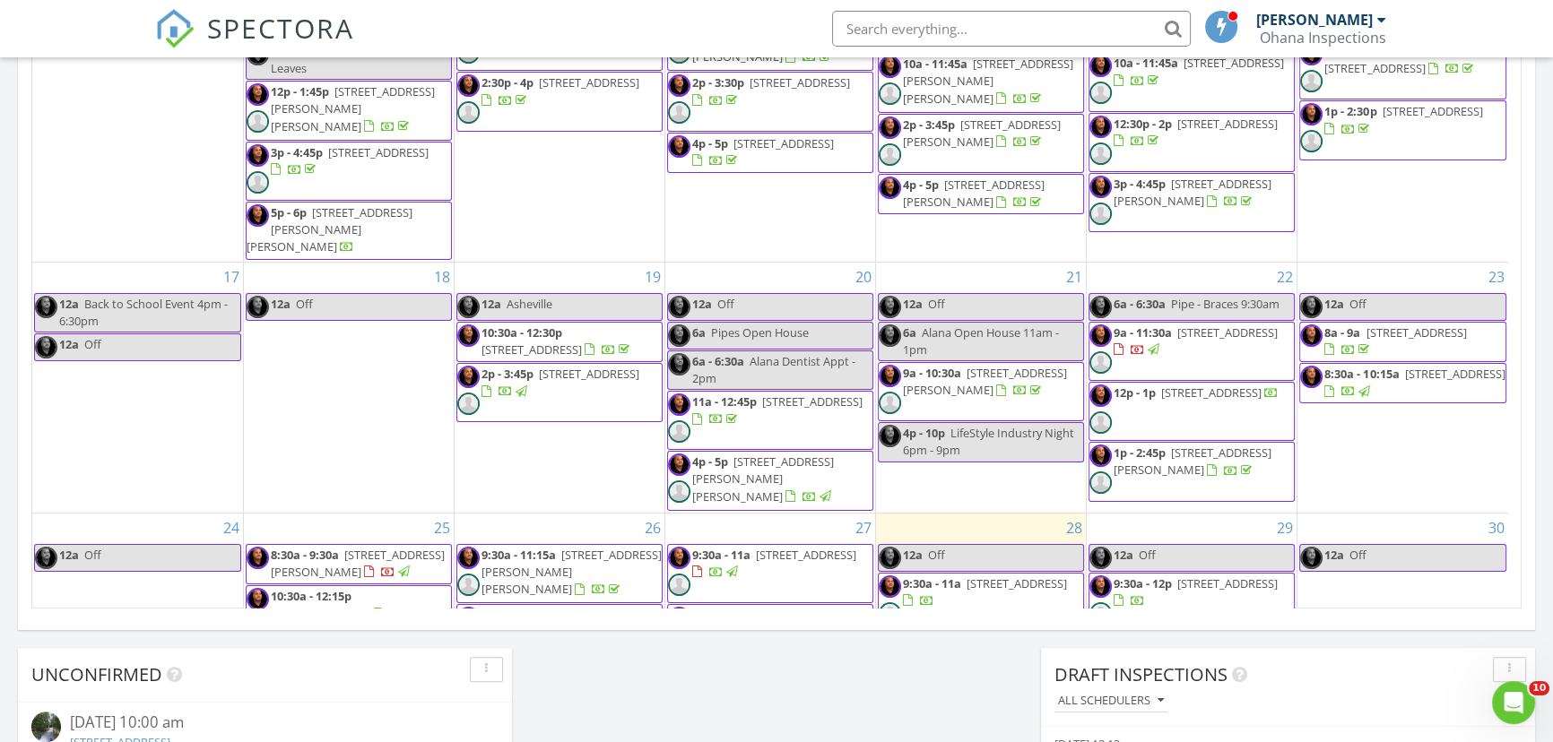
scroll to position [629, 0]
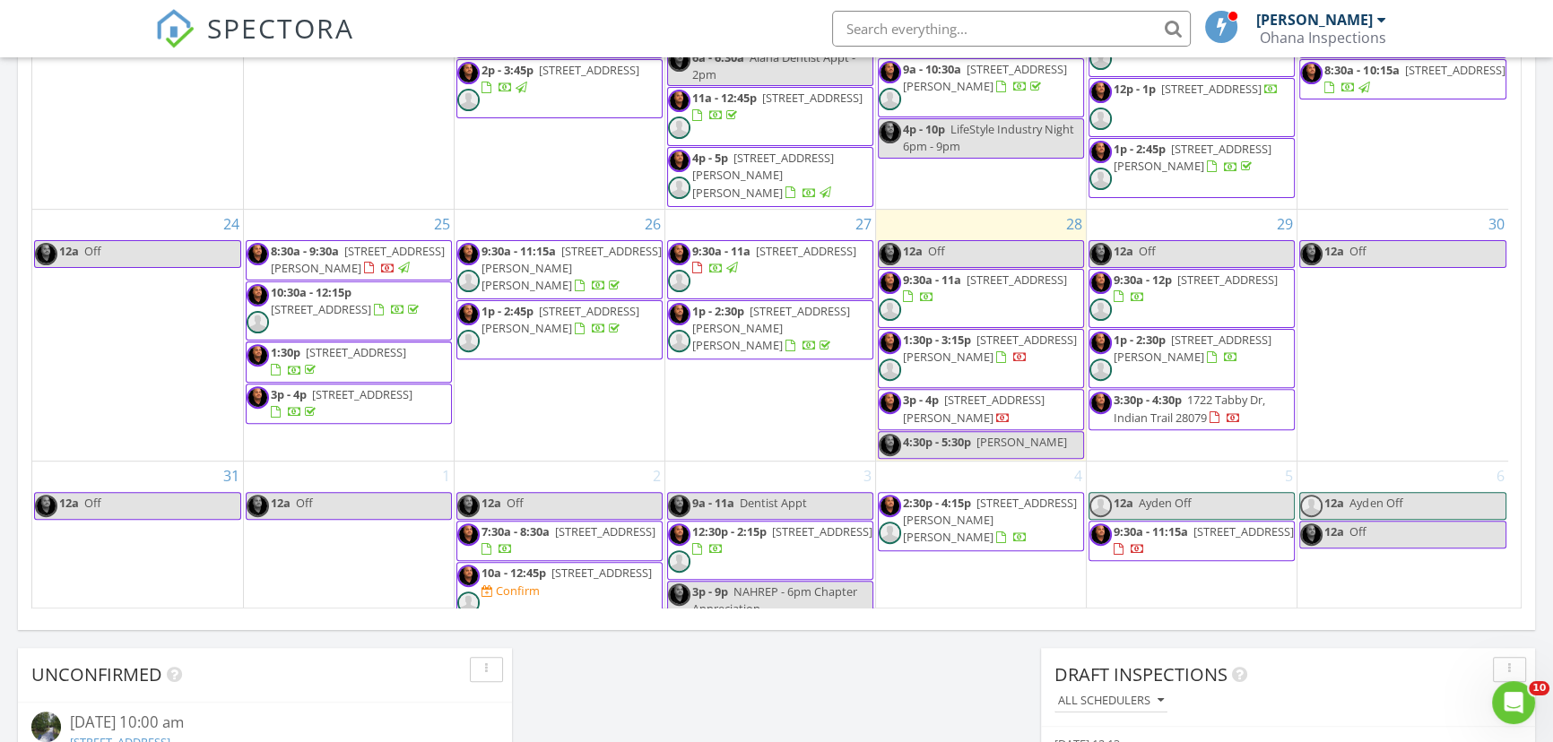
click at [880, 698] on div "Today Oscar Lora 12:00 am Off Oscar Lora 9:30 am 3407 Lacebark Ln, Gastonia, NC…" at bounding box center [776, 12] width 1553 height 1632
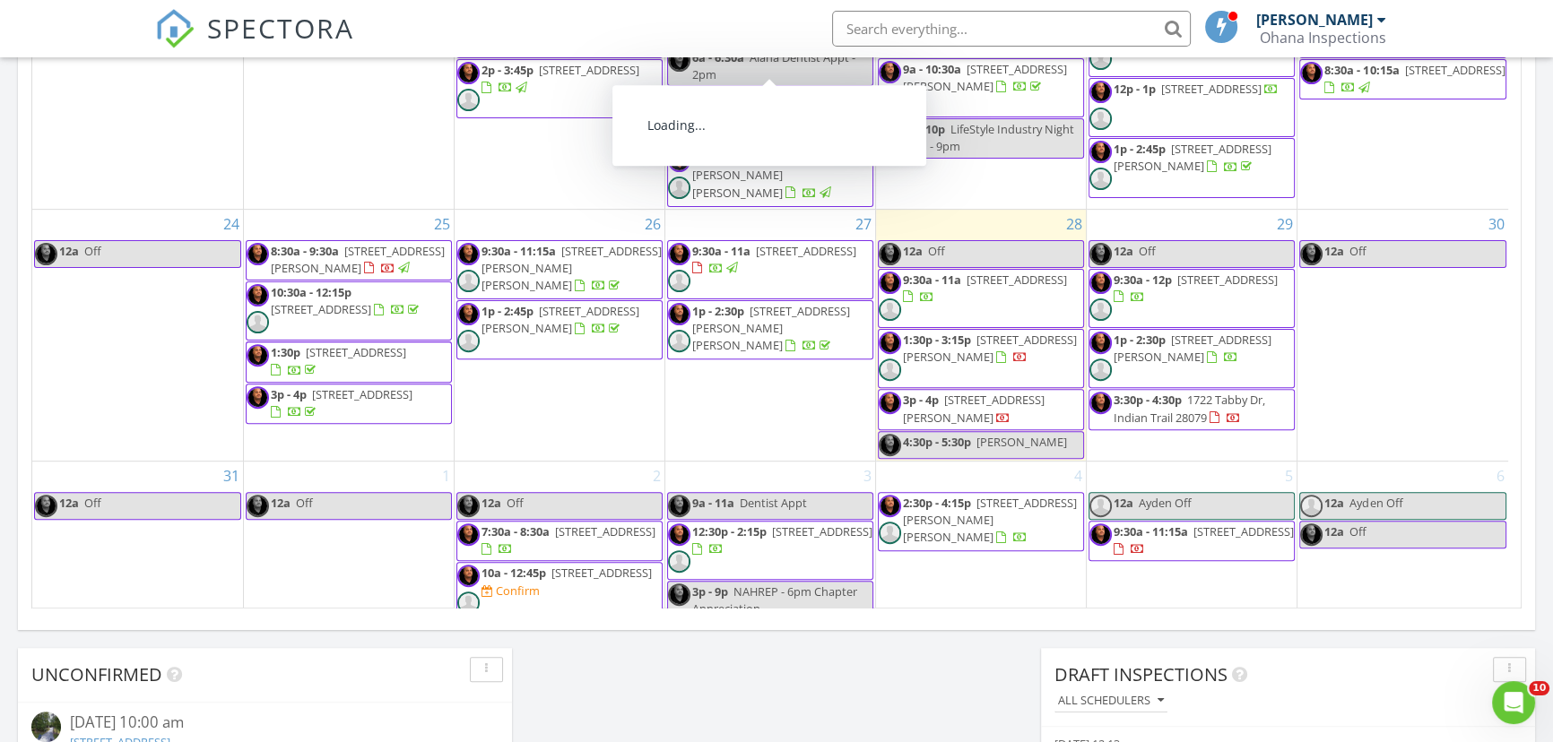
drag, startPoint x: 1001, startPoint y: 188, endPoint x: 1133, endPoint y: 289, distance: 165.7
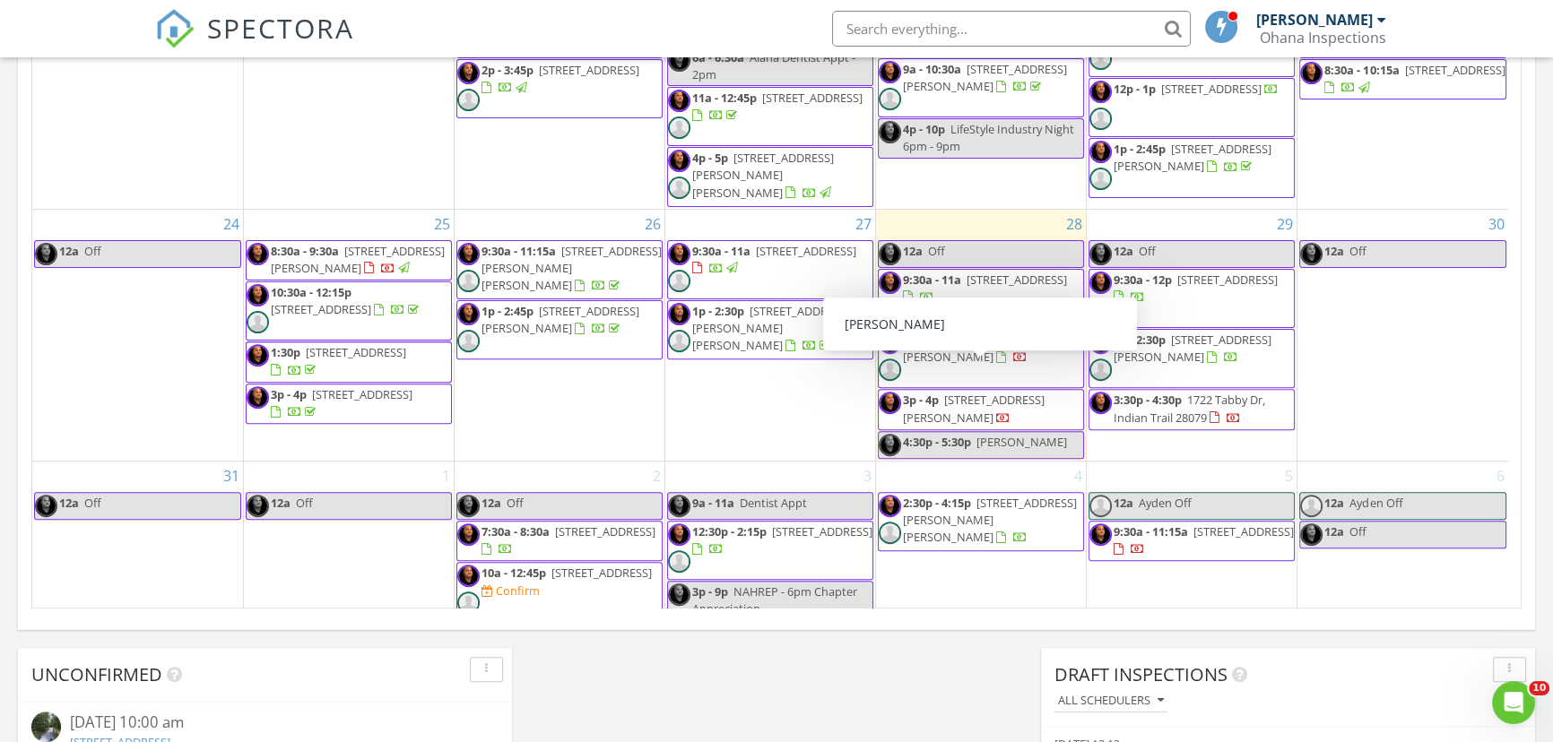
click at [777, 677] on div "Today Oscar Lora 12:00 am Off Oscar Lora 9:30 am 3407 Lacebark Ln, Gastonia, NC…" at bounding box center [776, 12] width 1553 height 1632
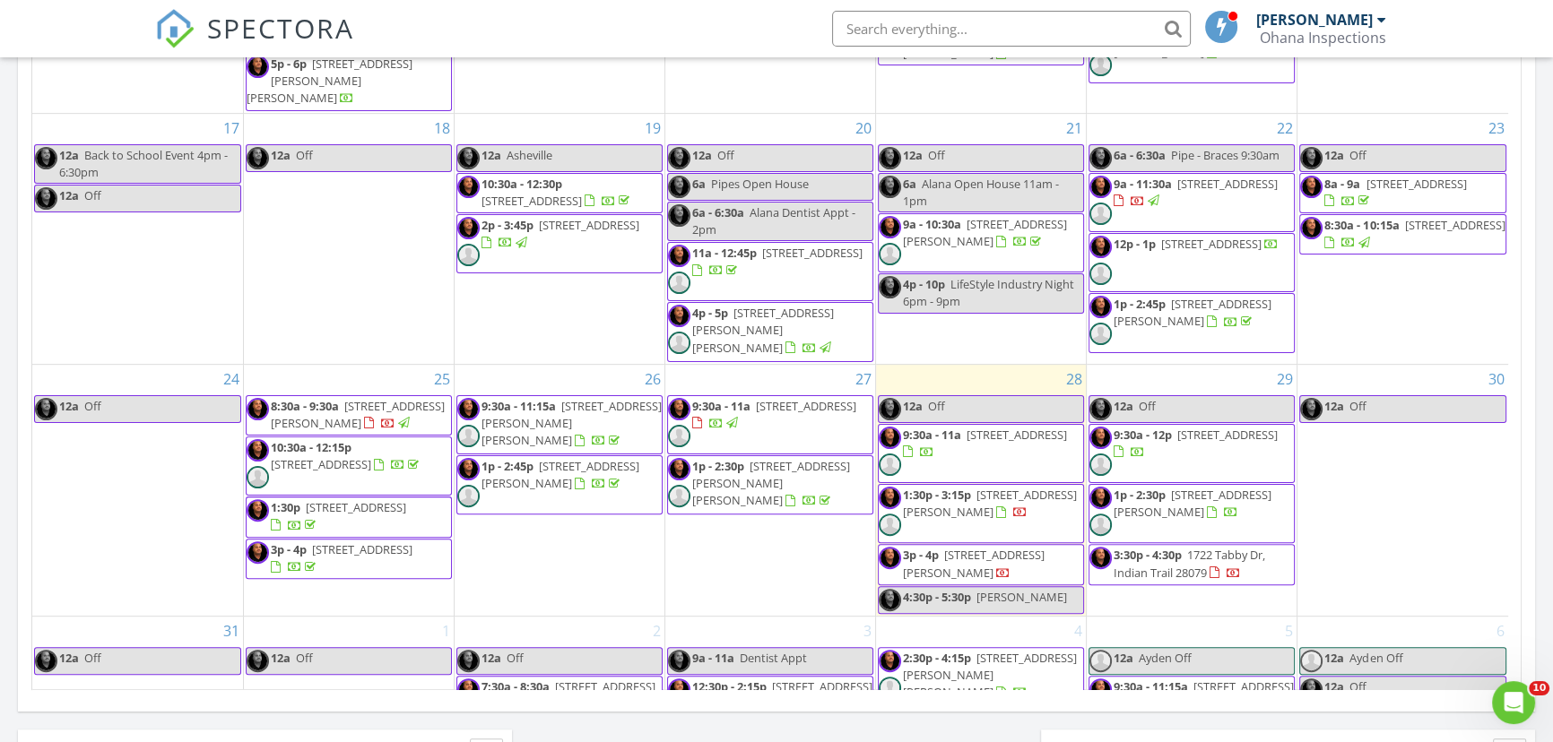
scroll to position [548, 0]
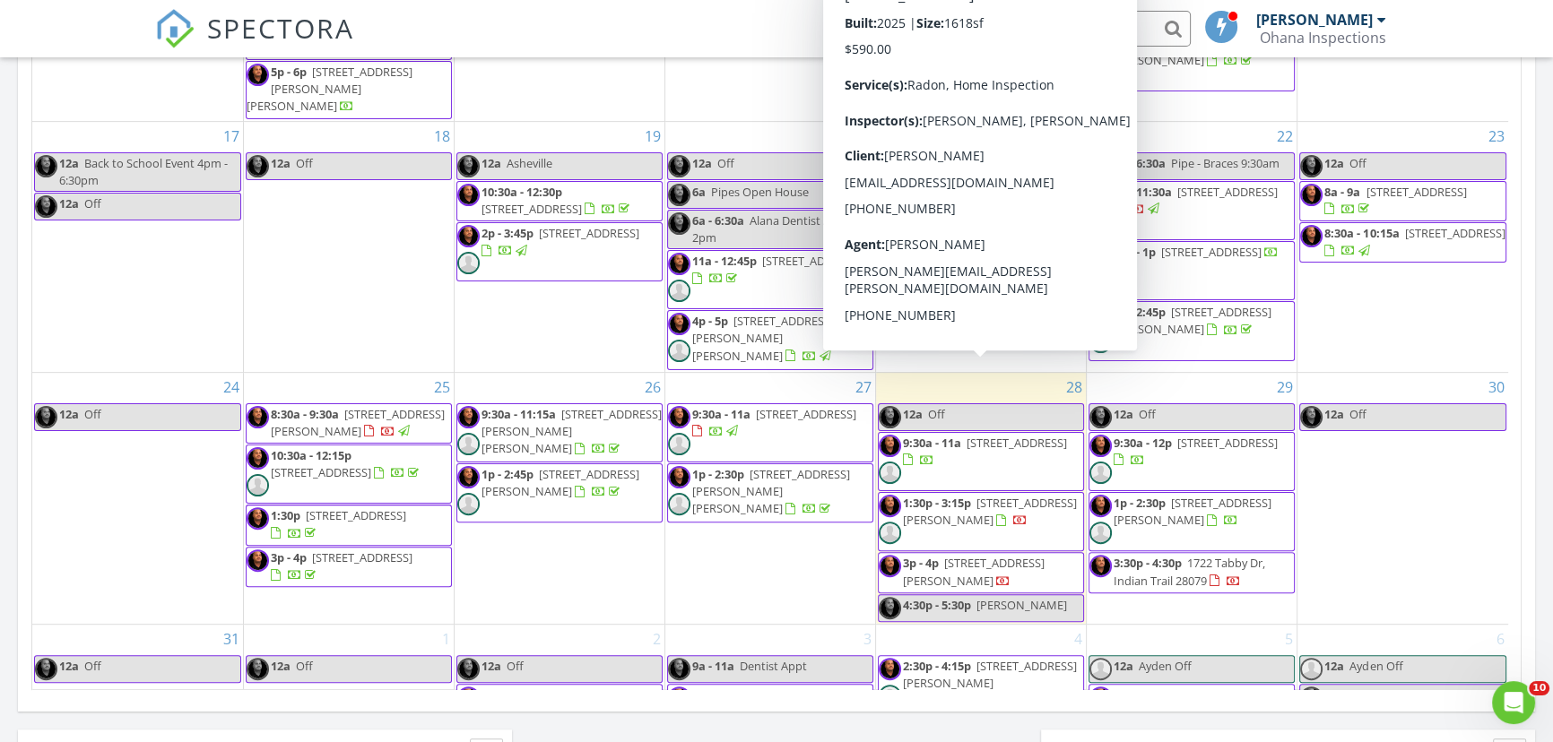
click at [966, 435] on span "[STREET_ADDRESS]" at bounding box center [1016, 443] width 100 height 16
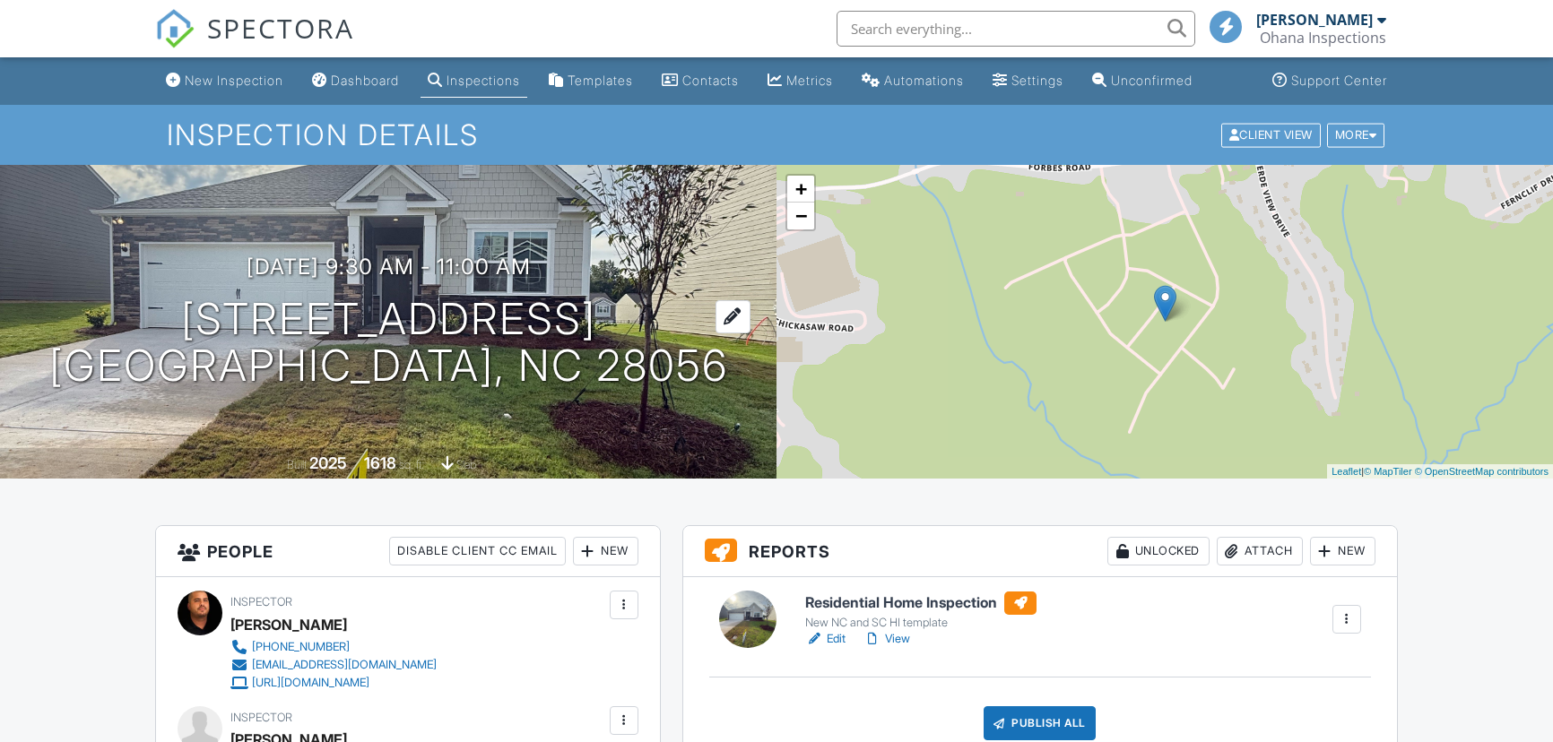
click at [304, 314] on h1 "3407 Lacebark Ln Gastonia, NC 28056" at bounding box center [388, 343] width 679 height 95
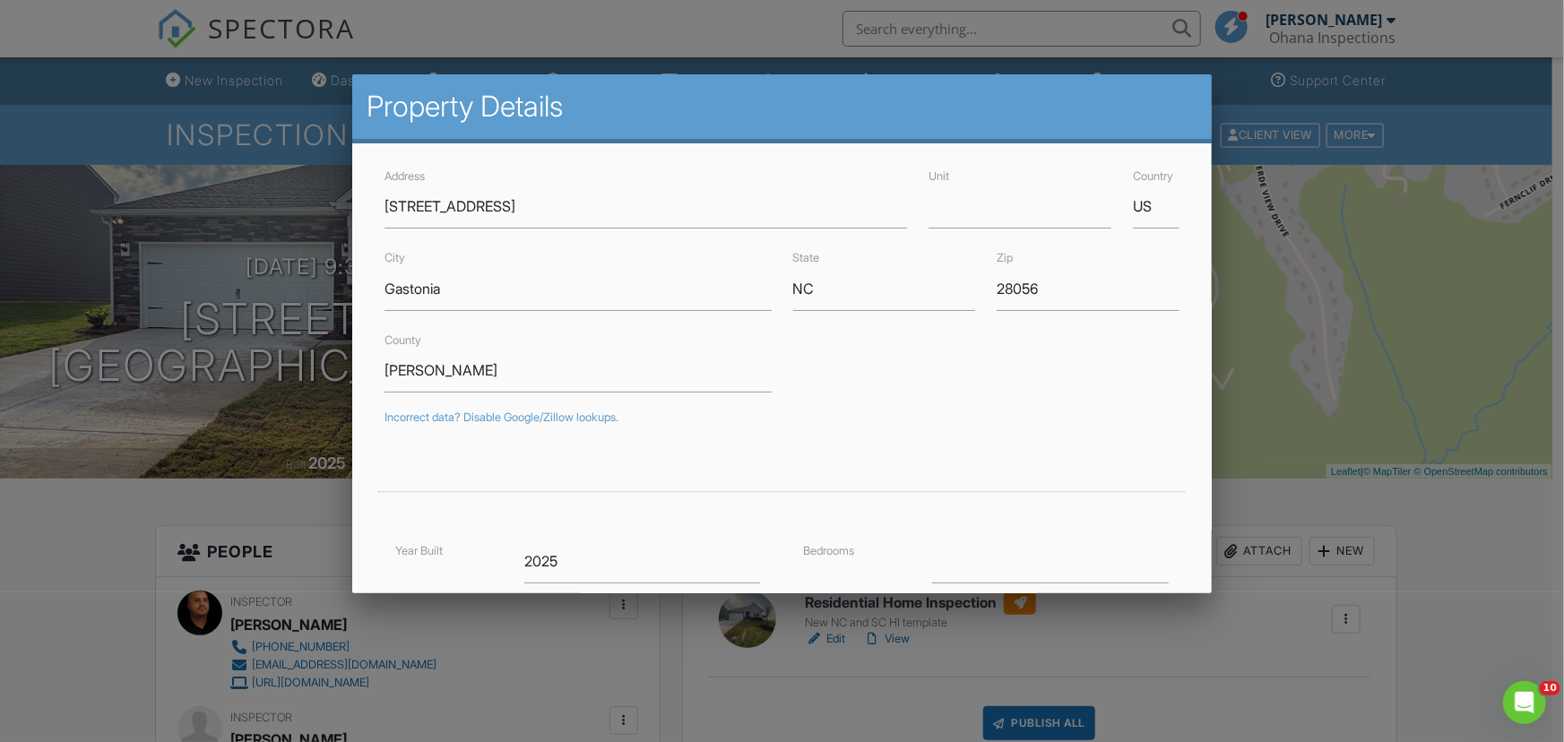
click at [191, 504] on div at bounding box center [782, 374] width 1564 height 928
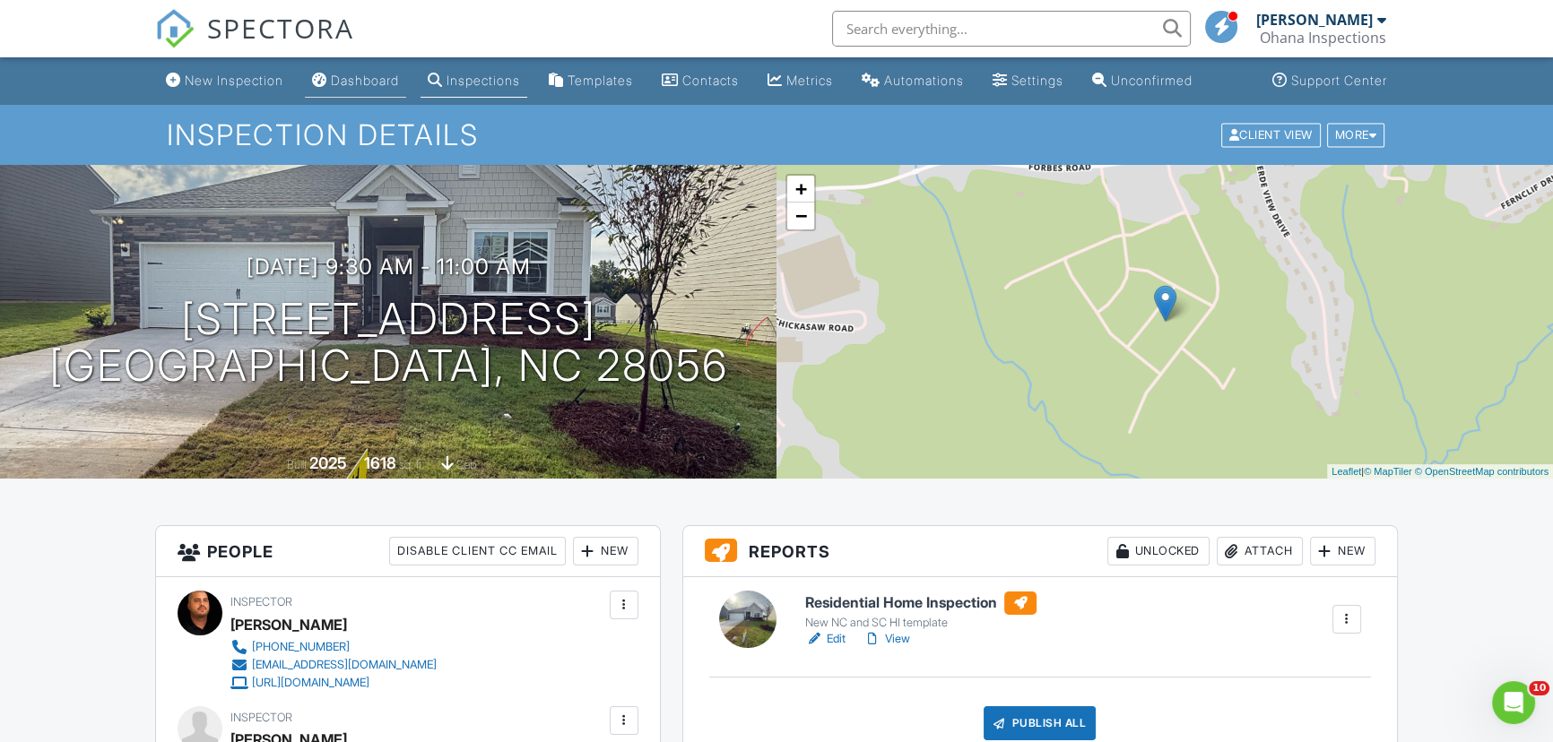
click at [384, 70] on link "Dashboard" at bounding box center [355, 81] width 101 height 33
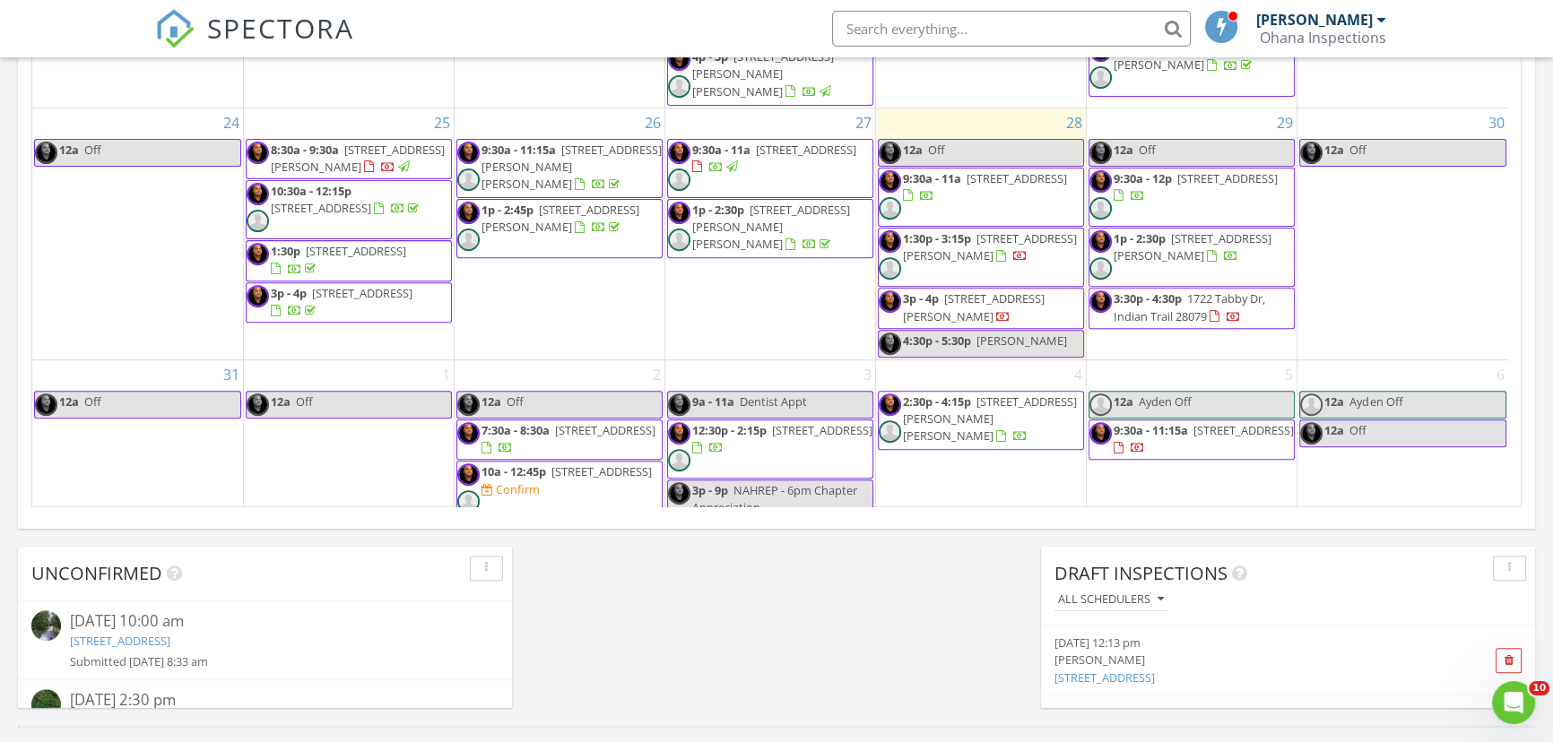
scroll to position [1140, 0]
click at [1193, 420] on span "[STREET_ADDRESS]" at bounding box center [1243, 428] width 100 height 16
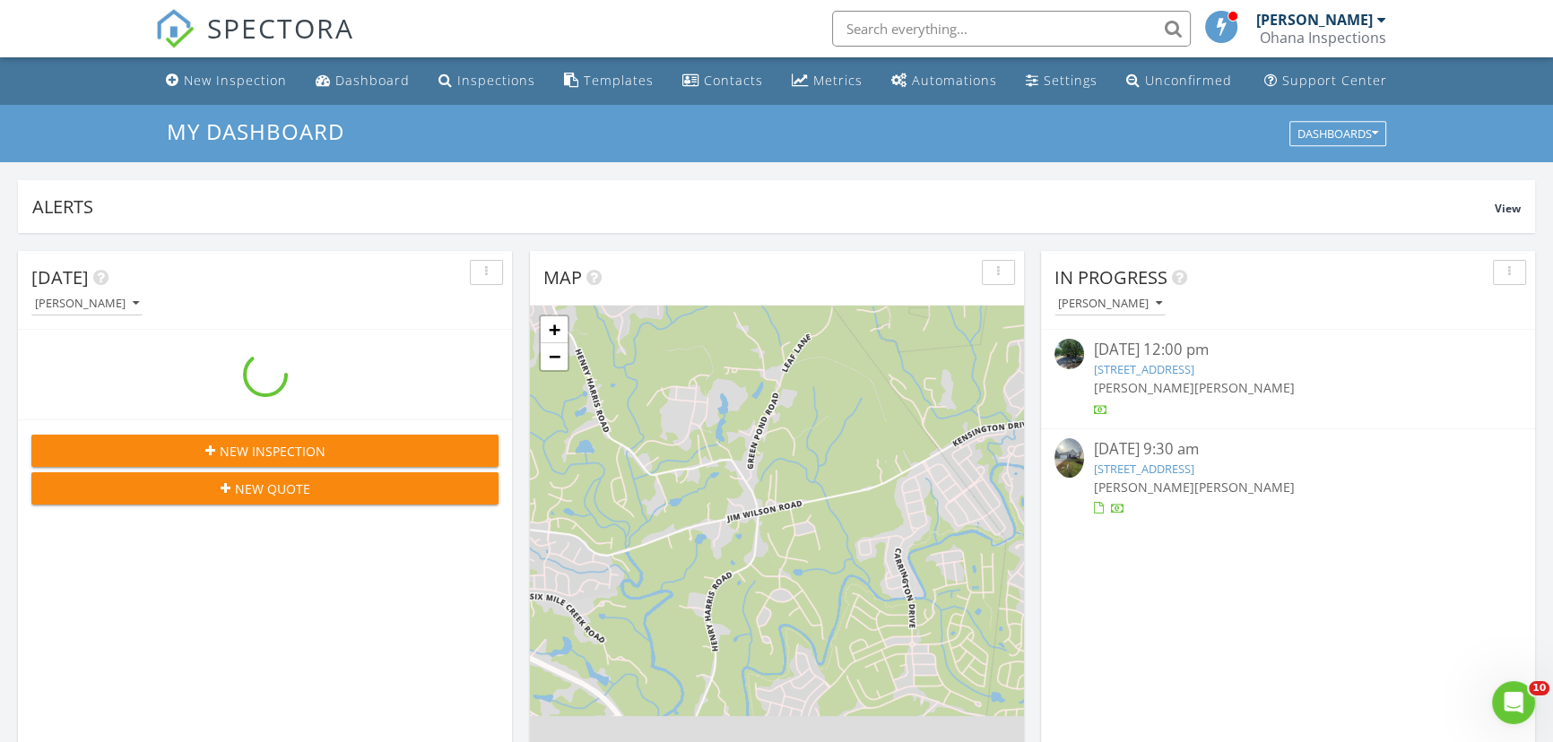
scroll to position [1658, 1578]
